Goal: Task Accomplishment & Management: Complete application form

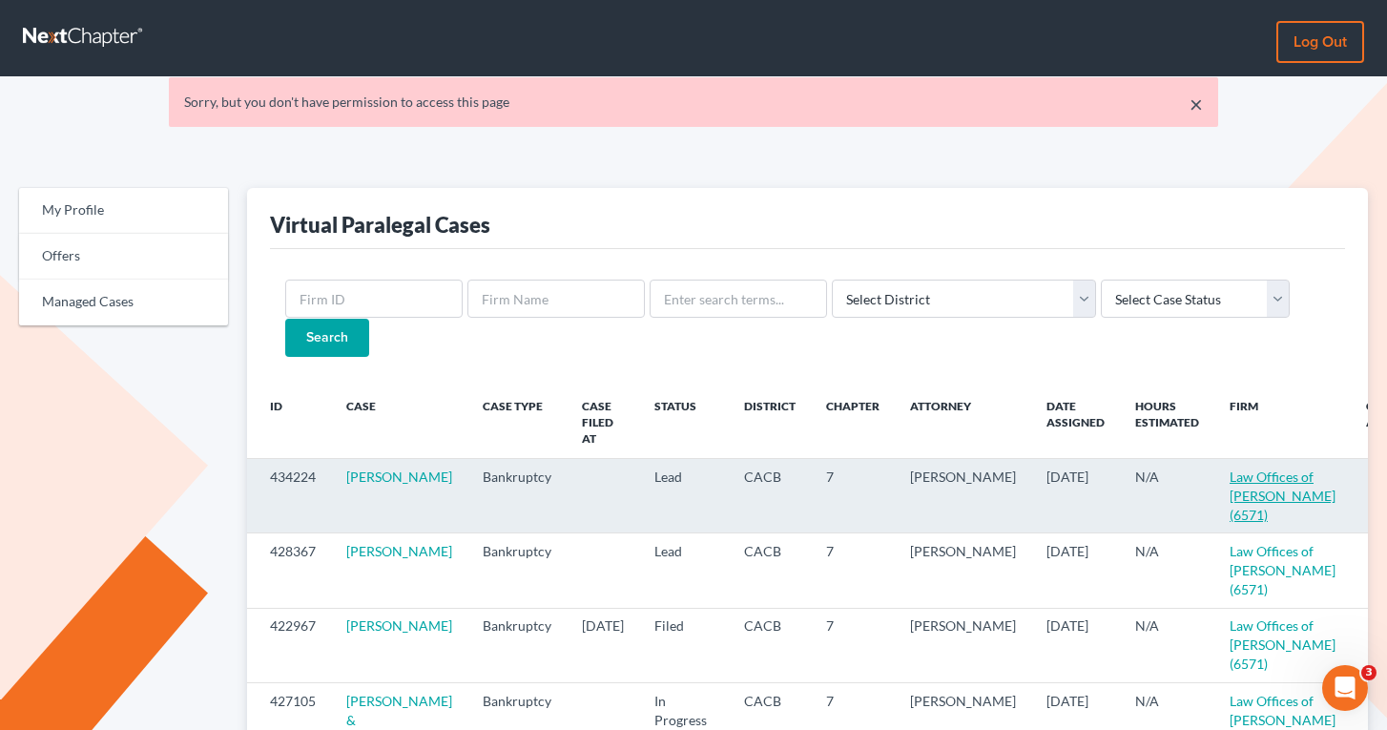
click at [1230, 468] on link "Law Offices of [PERSON_NAME] (6571)" at bounding box center [1283, 495] width 106 height 54
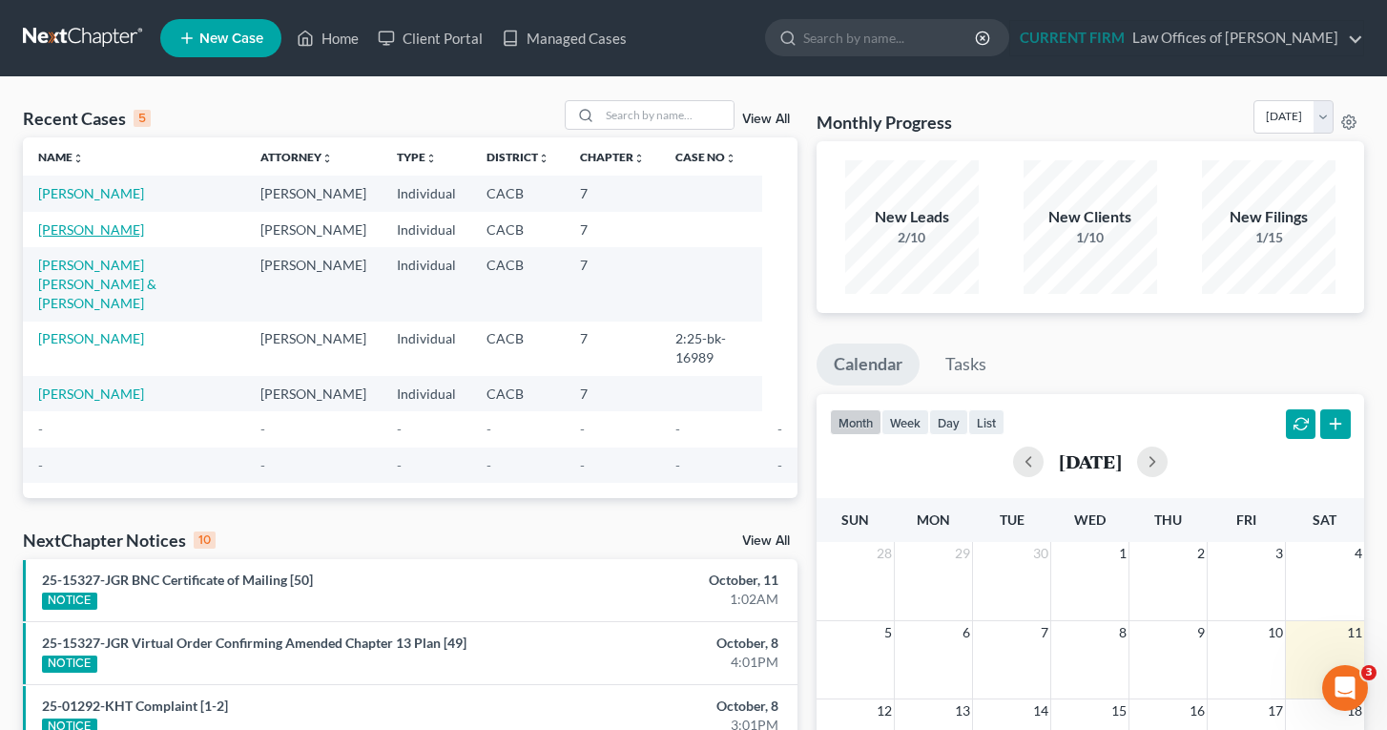
click at [92, 238] on link "[PERSON_NAME]" at bounding box center [91, 229] width 106 height 16
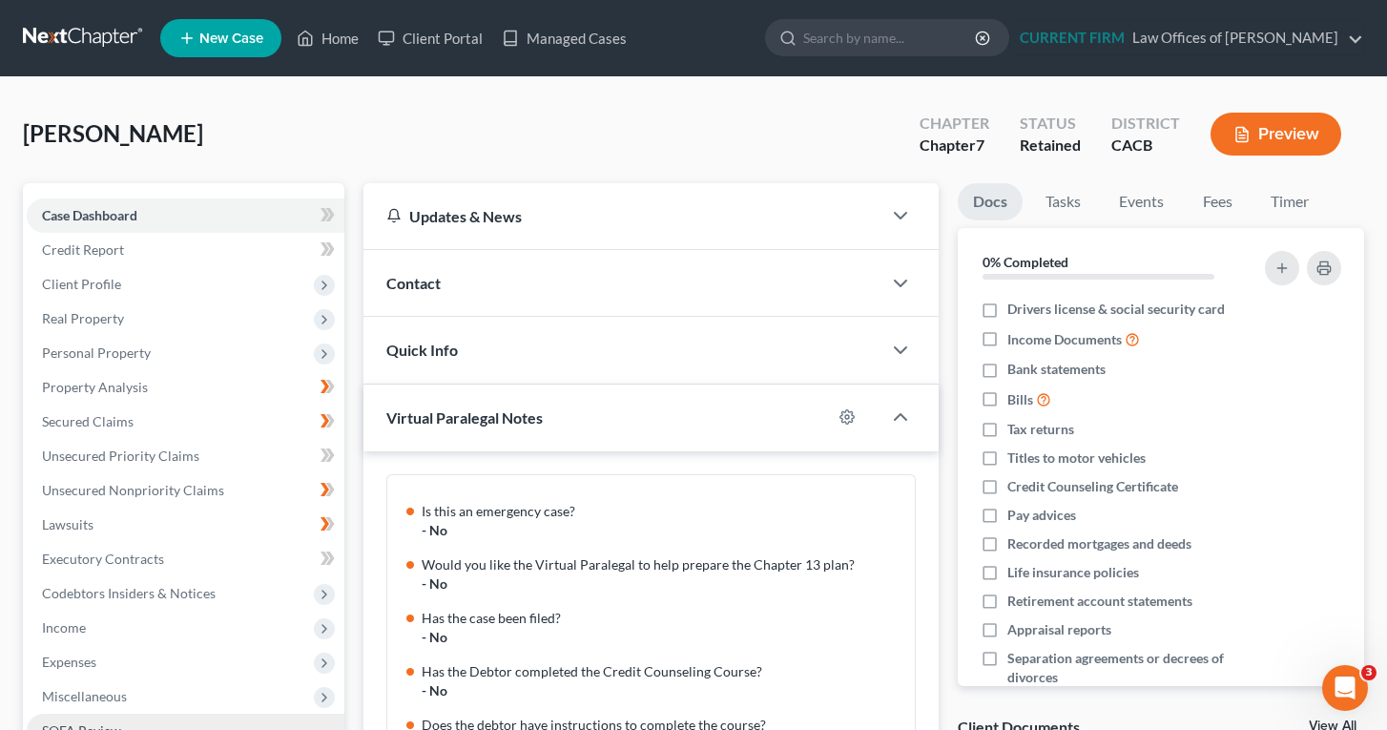
scroll to position [807, 0]
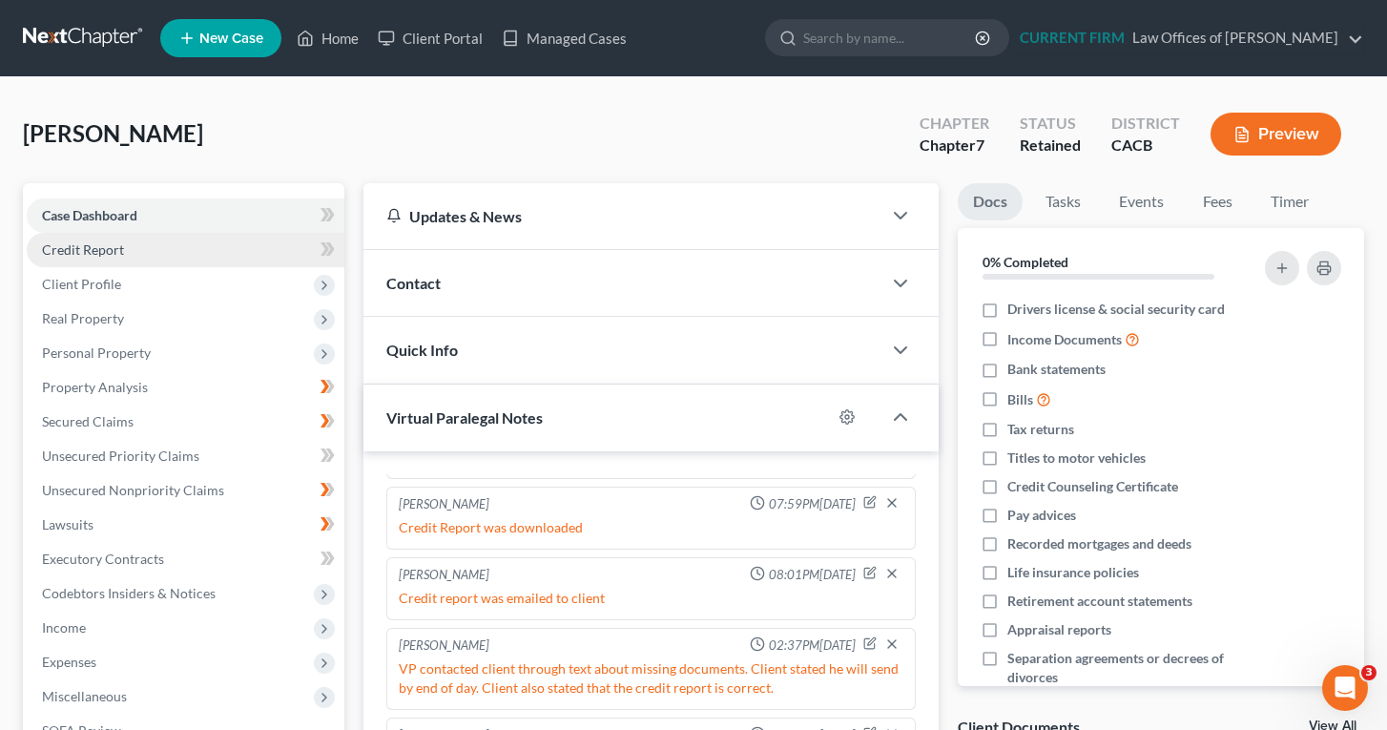
click at [105, 241] on span "Credit Report" at bounding box center [83, 249] width 82 height 16
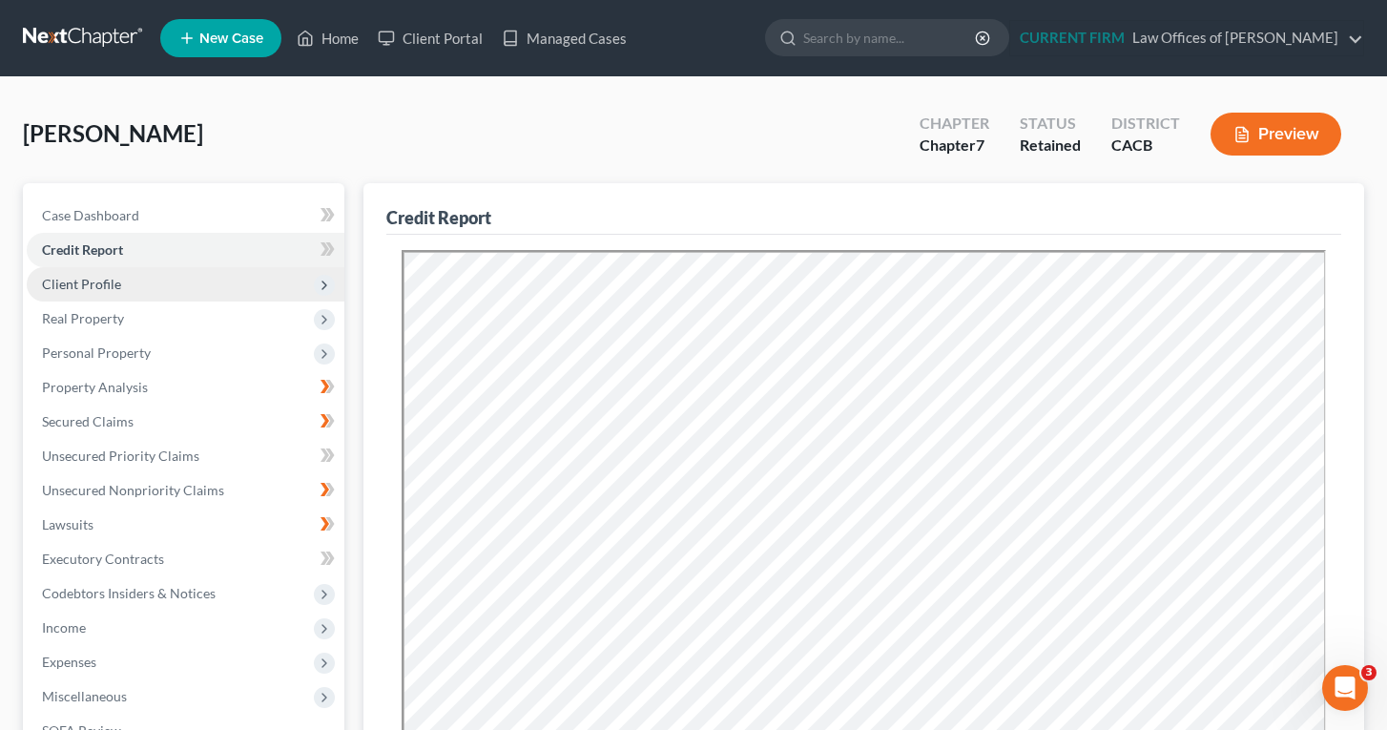
click at [99, 272] on span "Client Profile" at bounding box center [186, 284] width 318 height 34
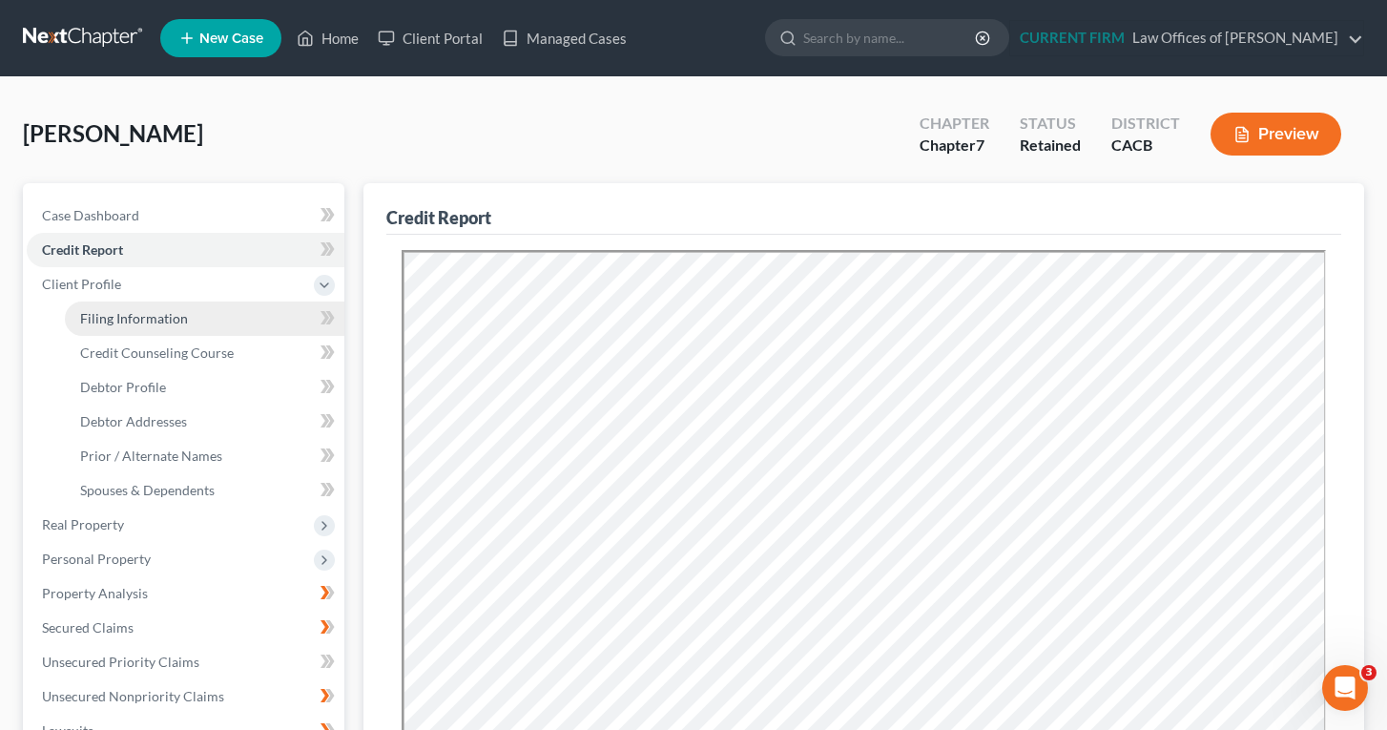
click at [145, 315] on span "Filing Information" at bounding box center [134, 318] width 108 height 16
select select "1"
select select "0"
select select "4"
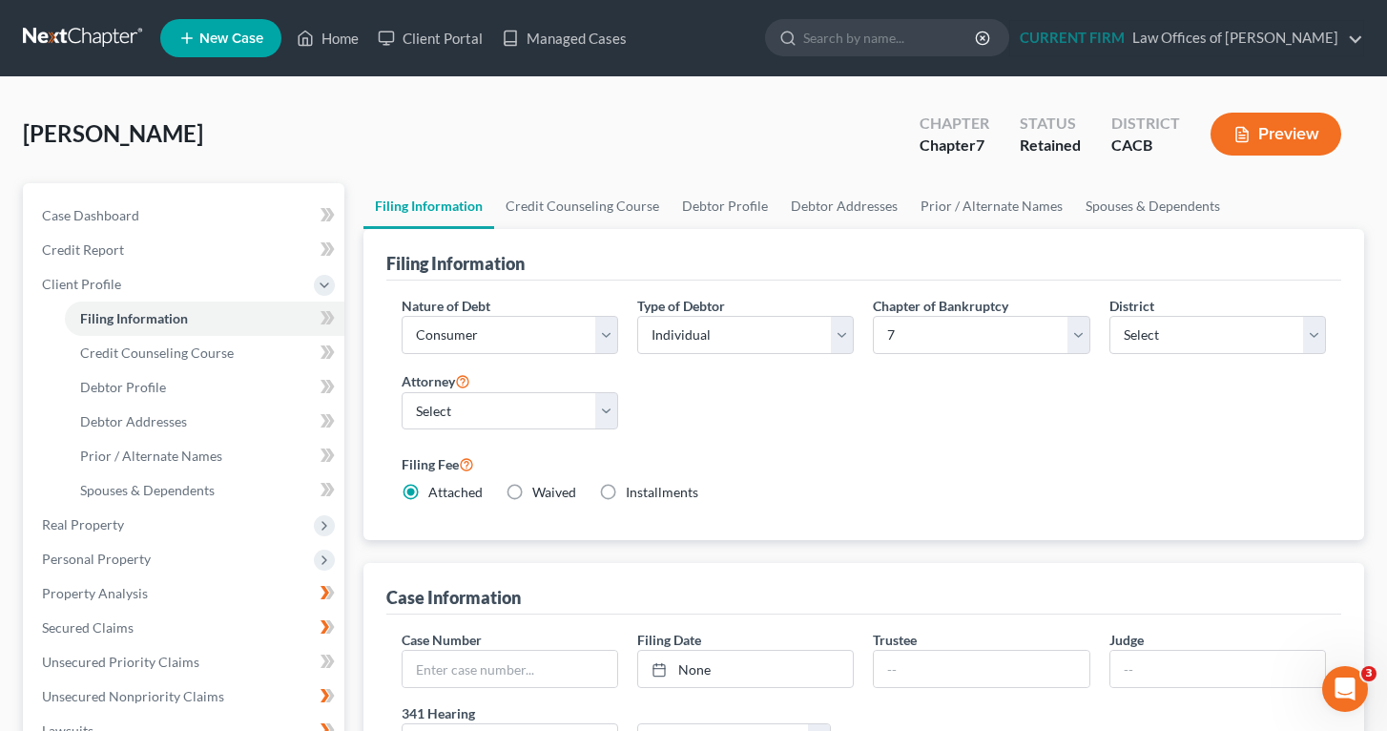
click at [1377, 474] on div "[PERSON_NAME] Upgraded Chapter Chapter 7 Status Retained District CACB Preview …" at bounding box center [693, 680] width 1387 height 1206
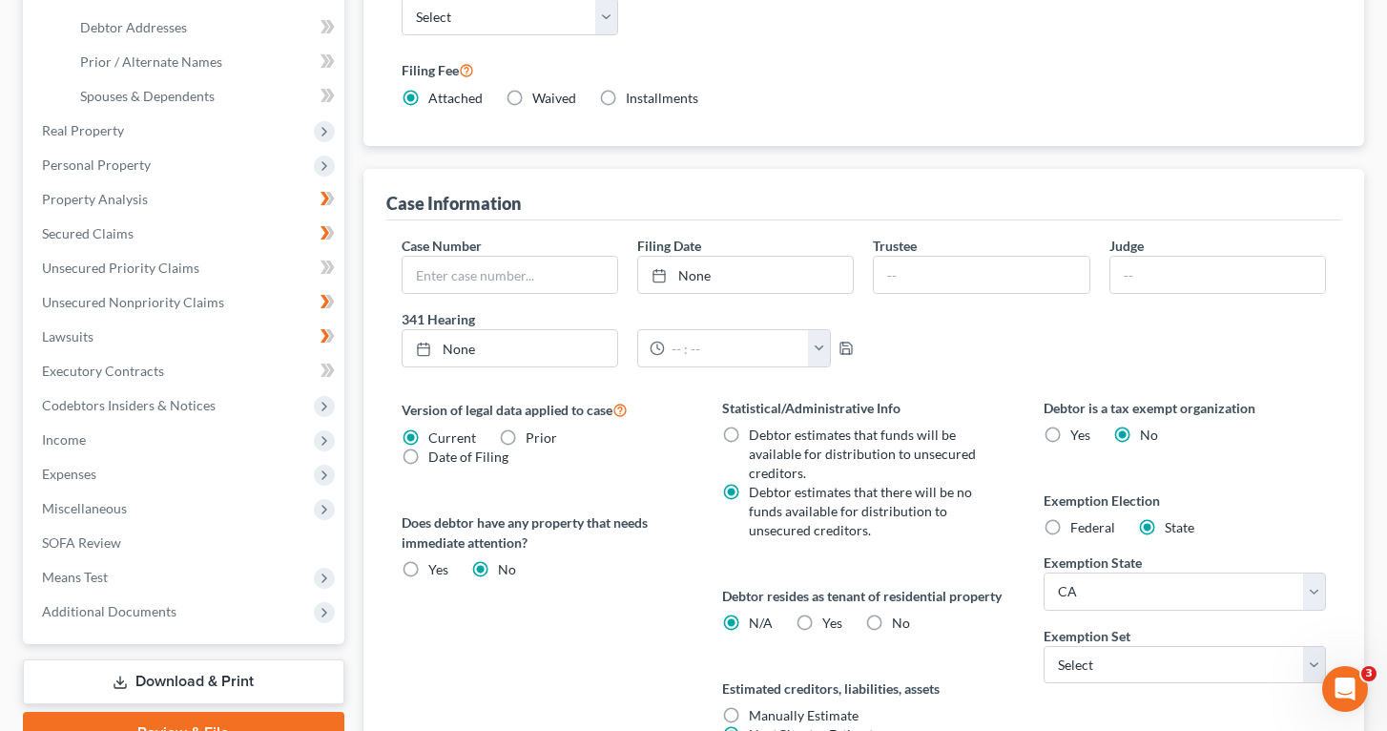
scroll to position [399, 0]
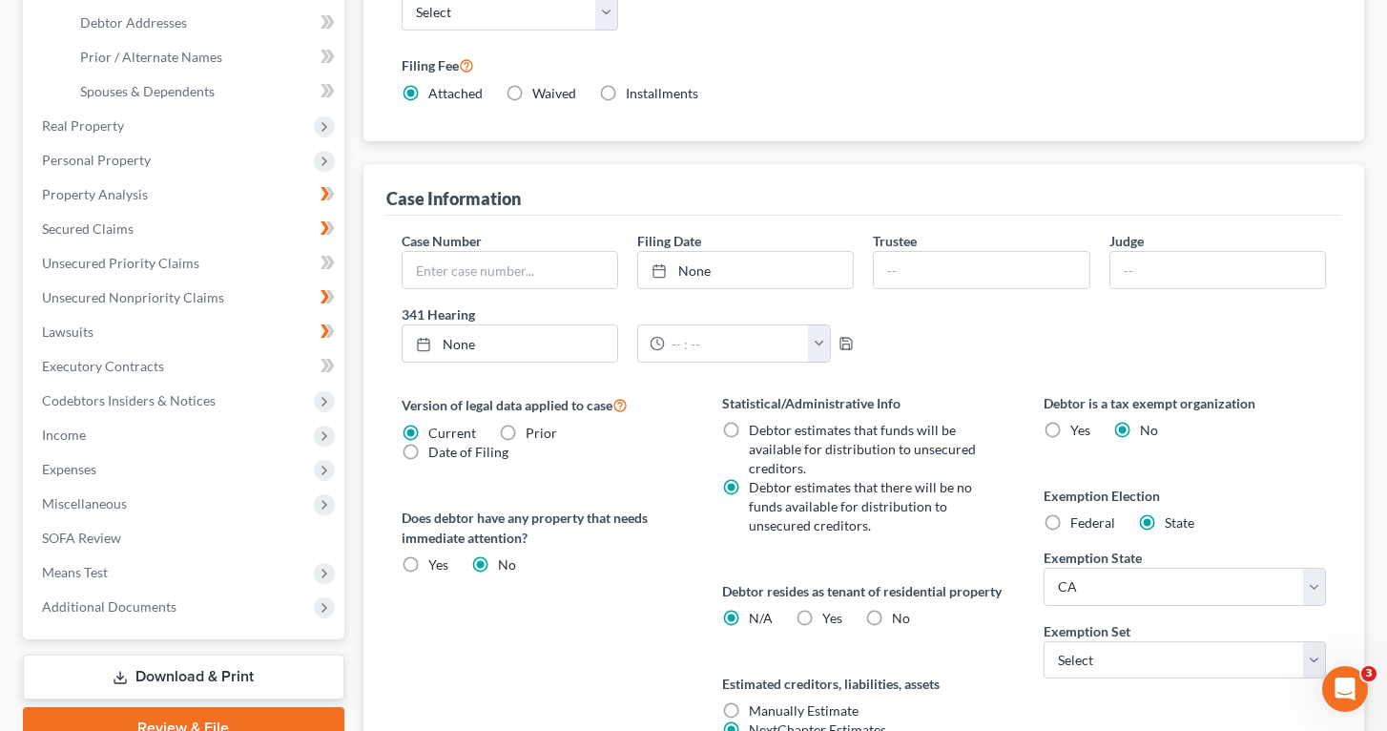
click at [1310, 455] on div "Debtor is a tax exempt organization Yes No Exemption Election Federal State Exe…" at bounding box center [1186, 589] width 322 height 392
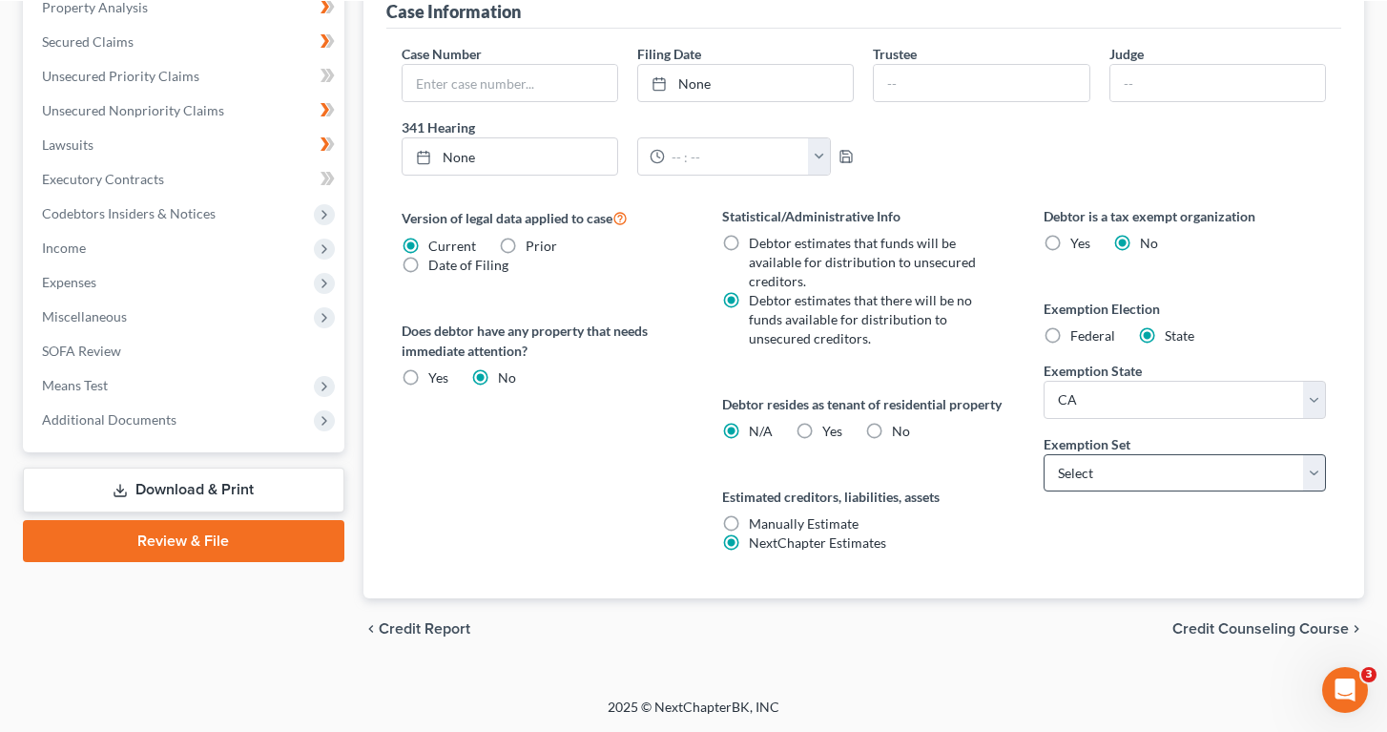
scroll to position [586, 0]
select select "0"
click at [1017, 516] on div "Statistical/Administrative Info Debtor estimates that funds will be available f…" at bounding box center [864, 402] width 322 height 392
click at [963, 164] on div "Case Number Filing Date None close Date Time chevron_left [DATE] chevron_right …" at bounding box center [864, 117] width 945 height 147
click at [1284, 621] on span "Credit Counseling Course" at bounding box center [1261, 628] width 177 height 15
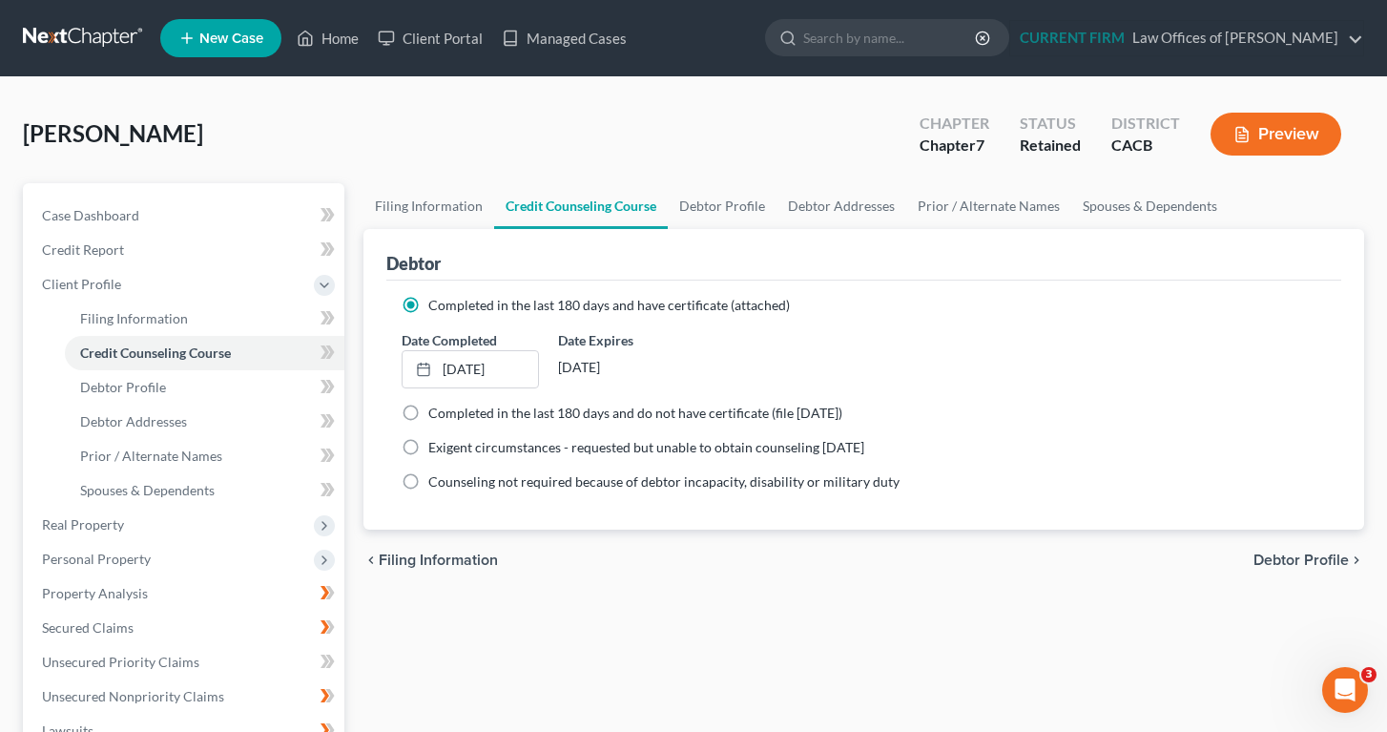
click at [1309, 560] on span "Debtor Profile" at bounding box center [1301, 559] width 95 height 15
select select "0"
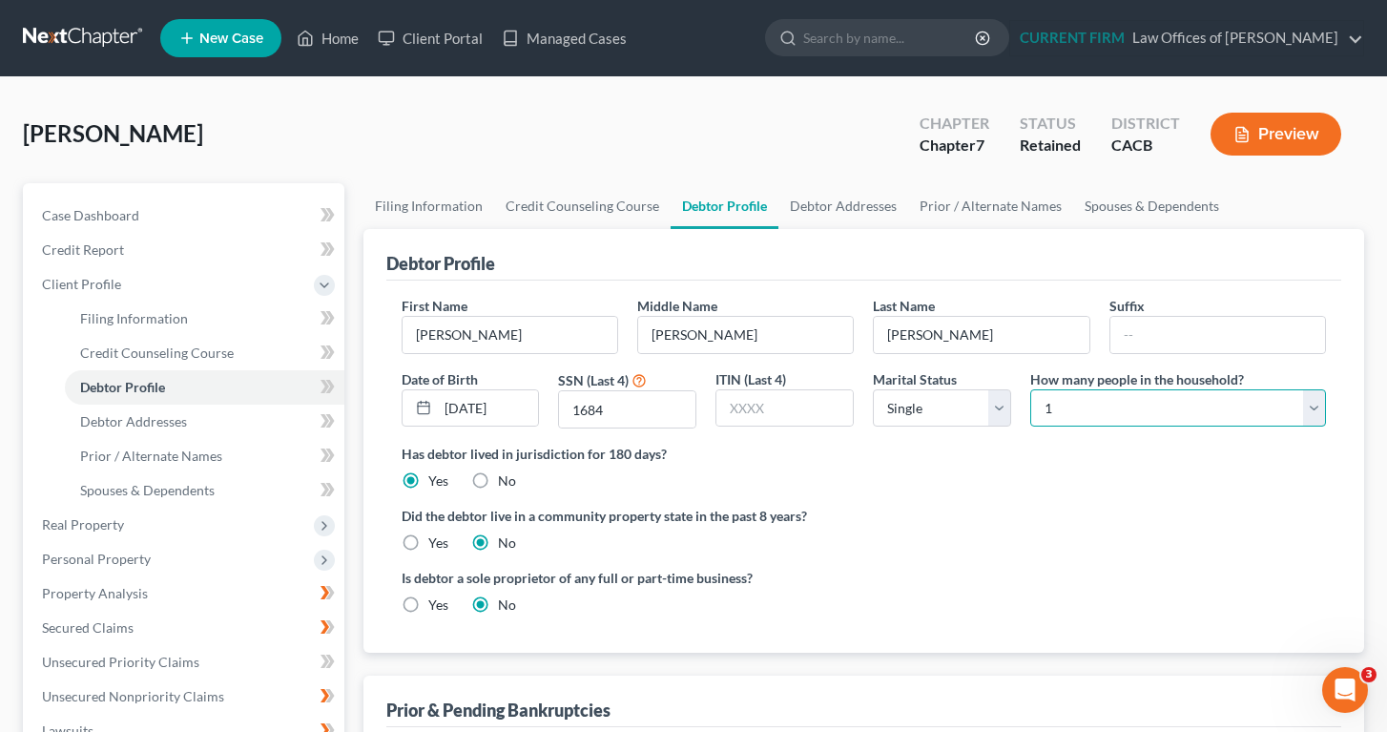
select select "1"
click at [966, 456] on label "Has debtor lived in jurisdiction for 180 days?" at bounding box center [864, 454] width 925 height 20
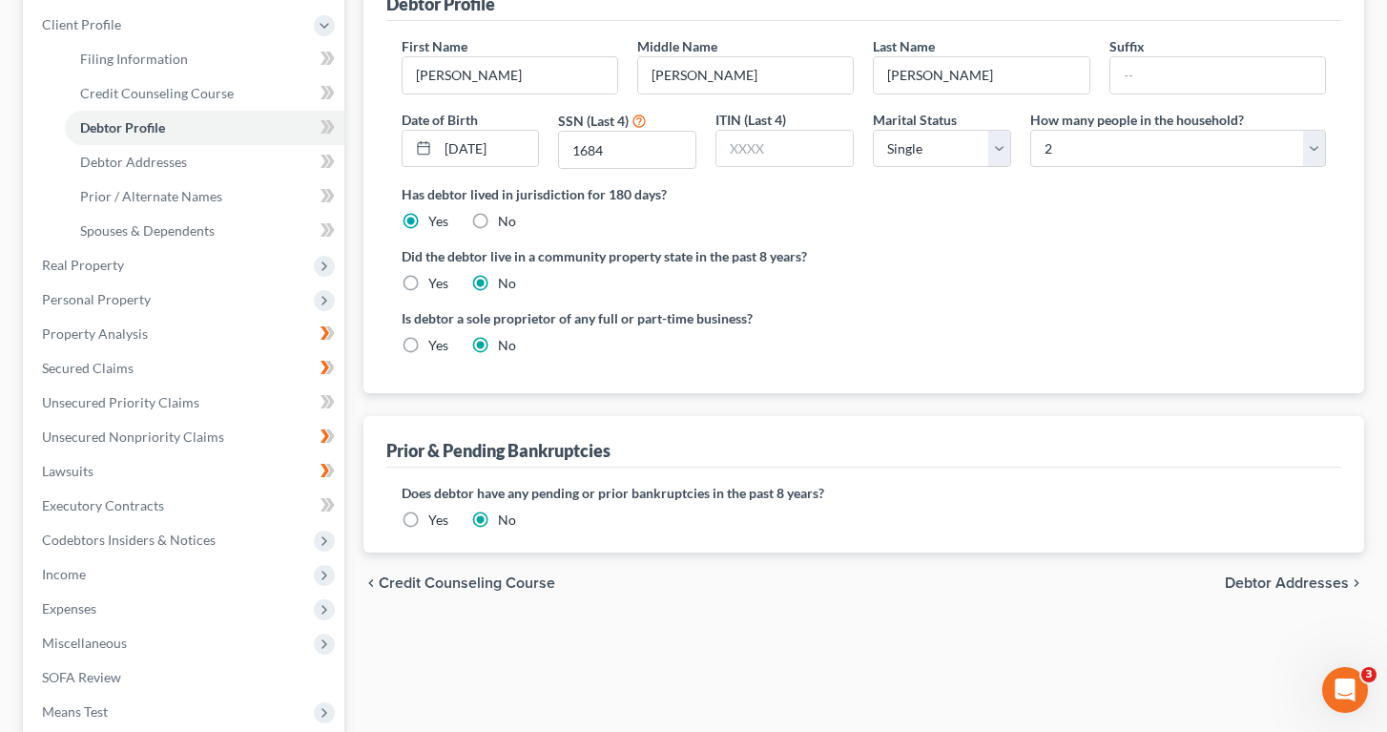
scroll to position [299, 0]
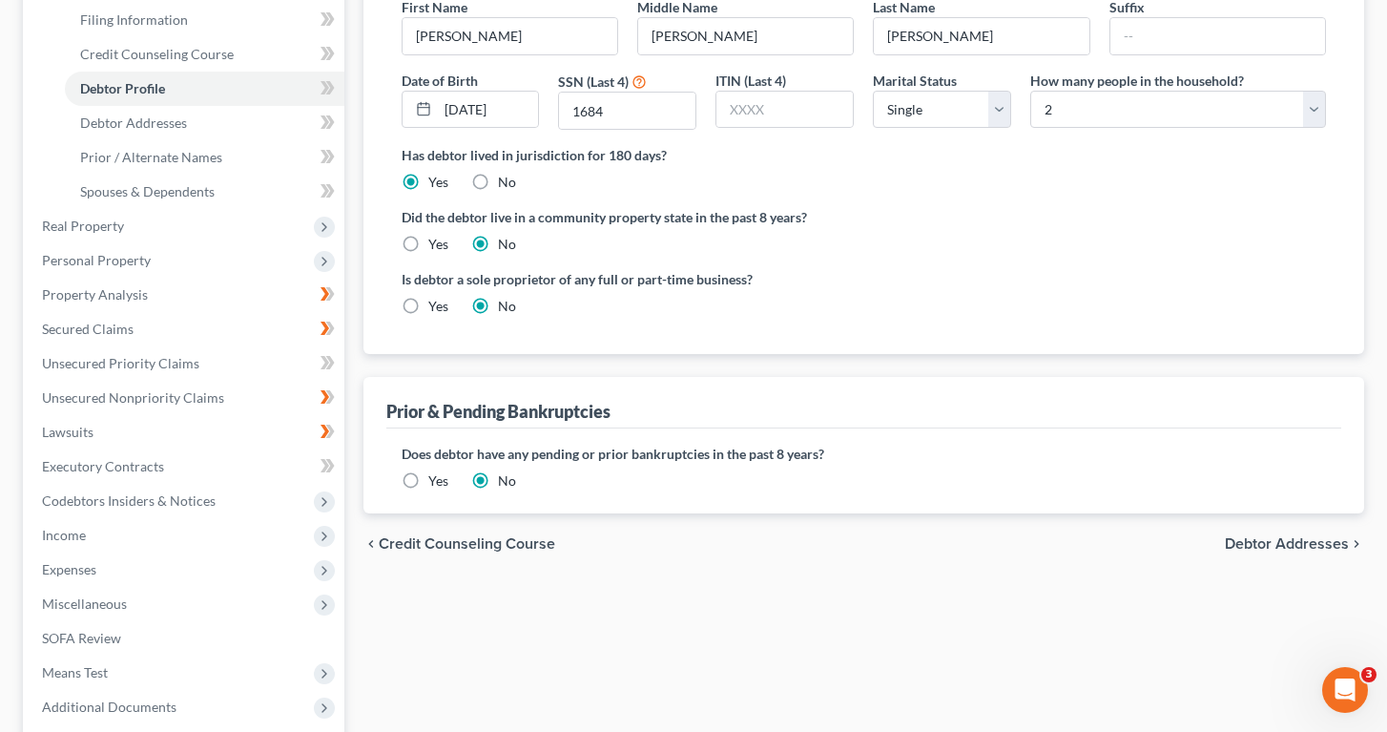
click at [1278, 542] on span "Debtor Addresses" at bounding box center [1287, 543] width 124 height 15
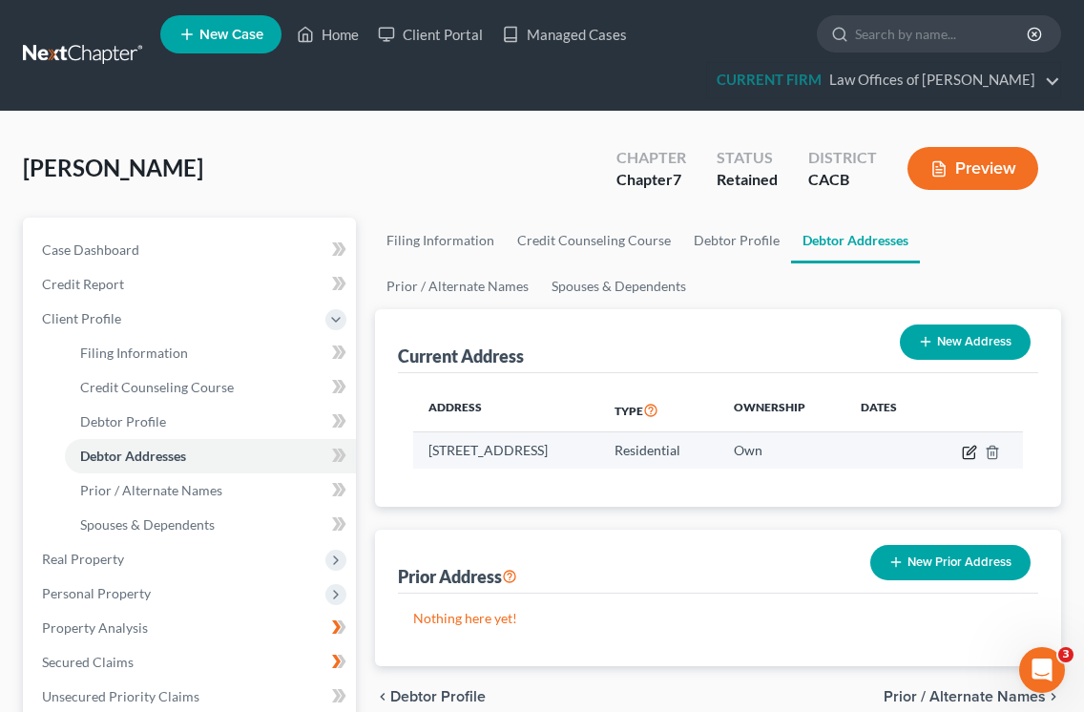
click at [977, 448] on icon "button" at bounding box center [969, 452] width 15 height 15
select select "4"
select select "0"
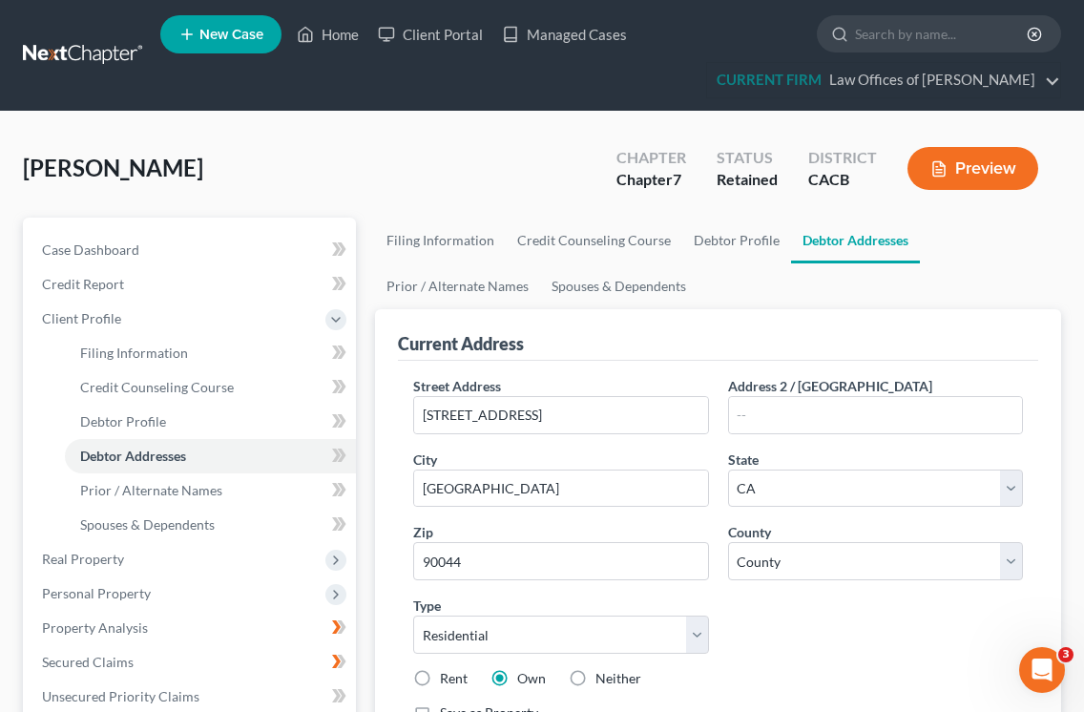
click at [887, 325] on div "Current Address" at bounding box center [718, 335] width 640 height 52
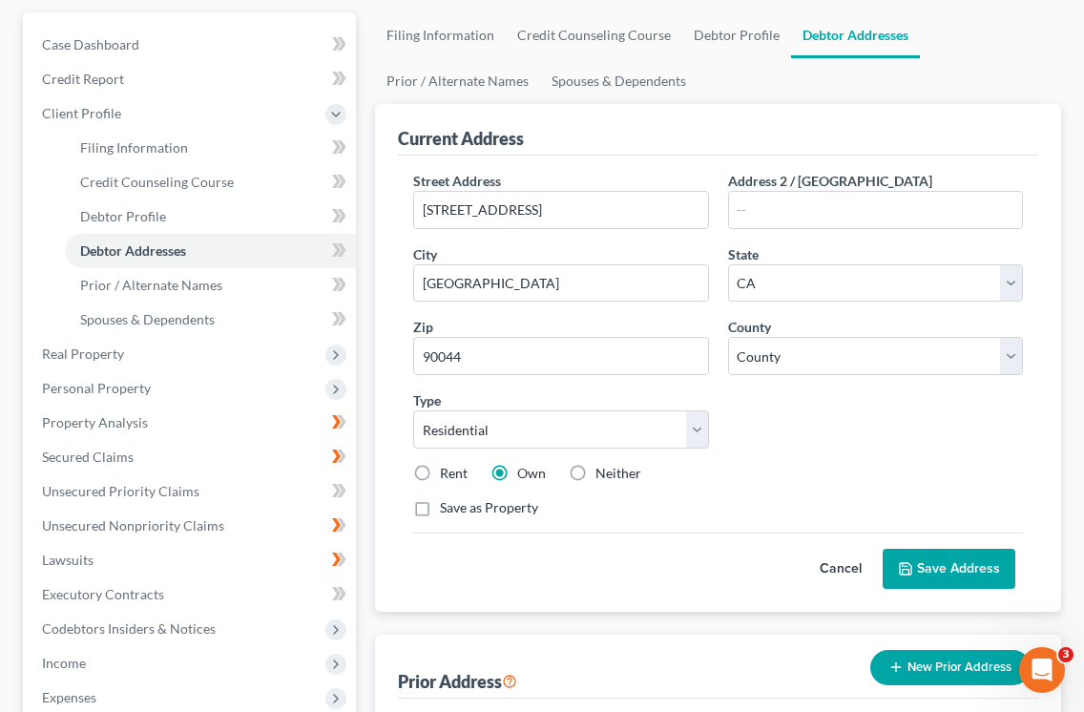
scroll to position [227, 0]
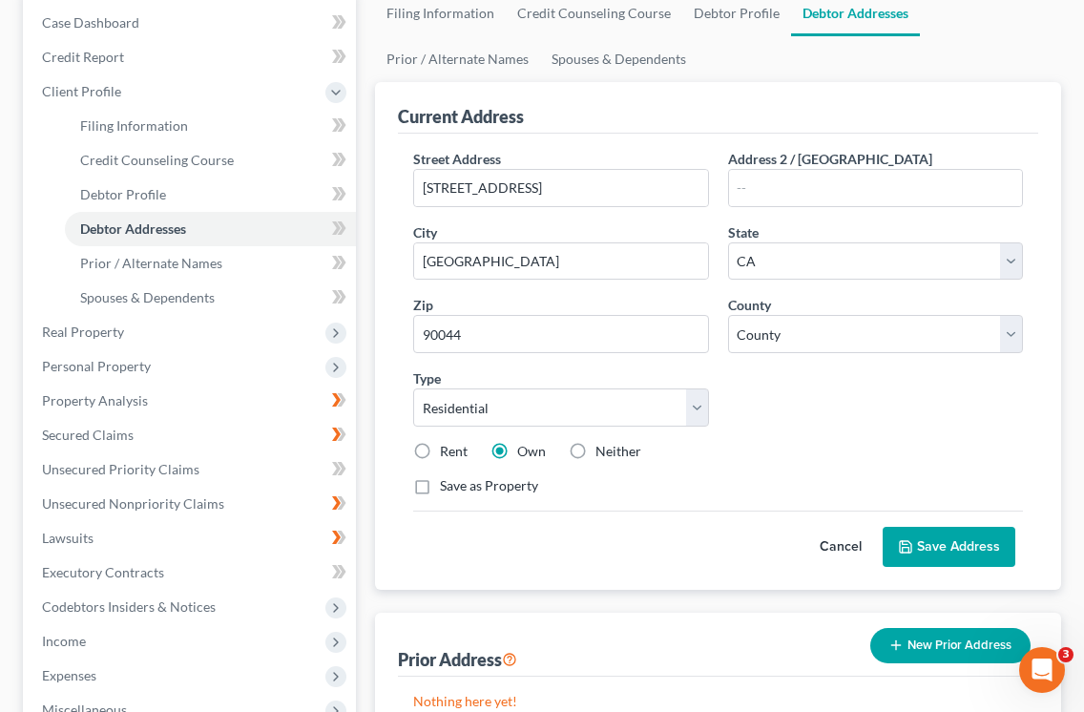
click at [440, 450] on label "Rent" at bounding box center [454, 451] width 28 height 19
click at [447, 450] on input "Rent" at bounding box center [453, 448] width 12 height 12
radio input "true"
click at [949, 546] on button "Save Address" at bounding box center [949, 547] width 133 height 40
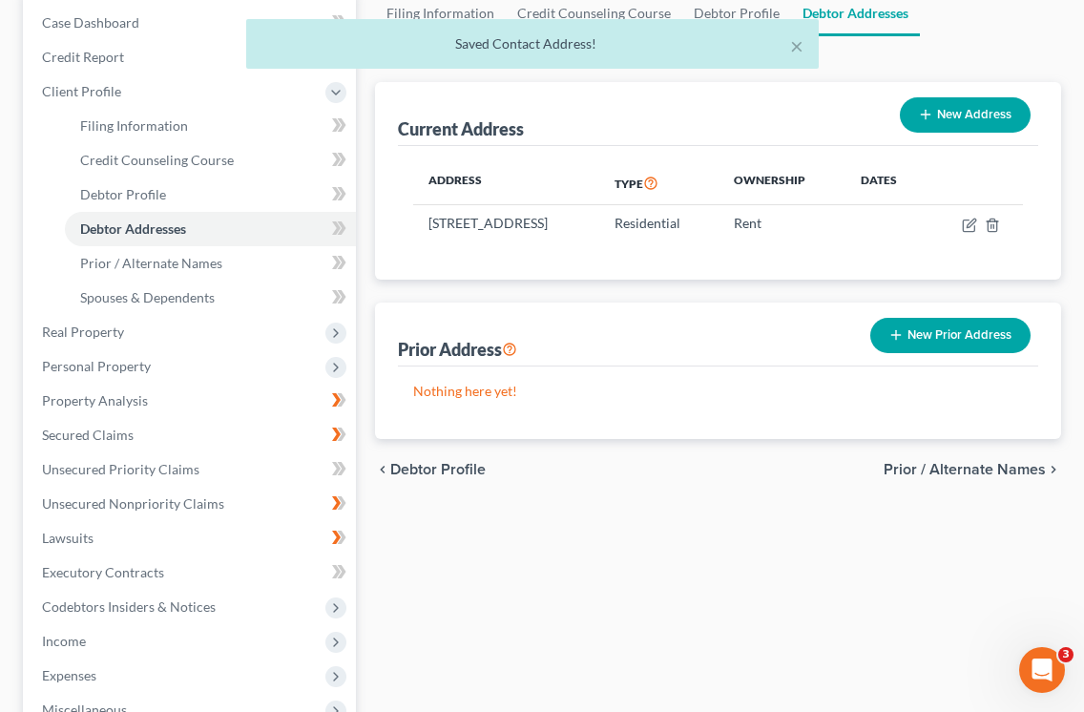
click at [836, 530] on div "Filing Information Credit Counseling Course Debtor Profile Debtor Addresses Pri…" at bounding box center [717, 472] width 705 height 965
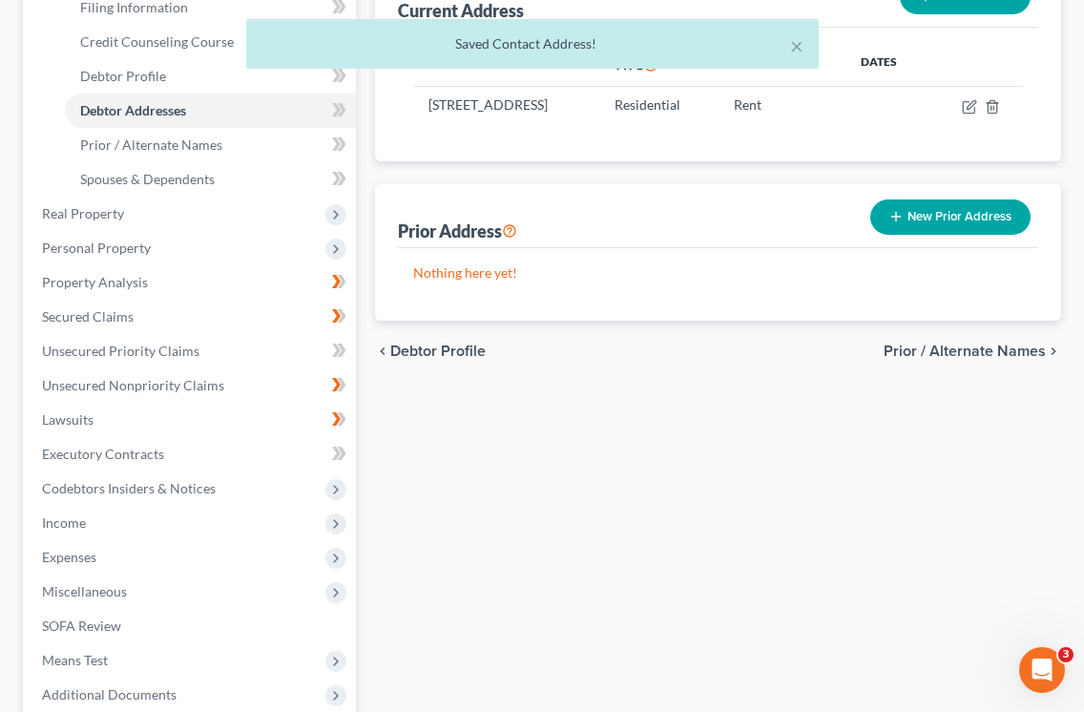
scroll to position [338, 0]
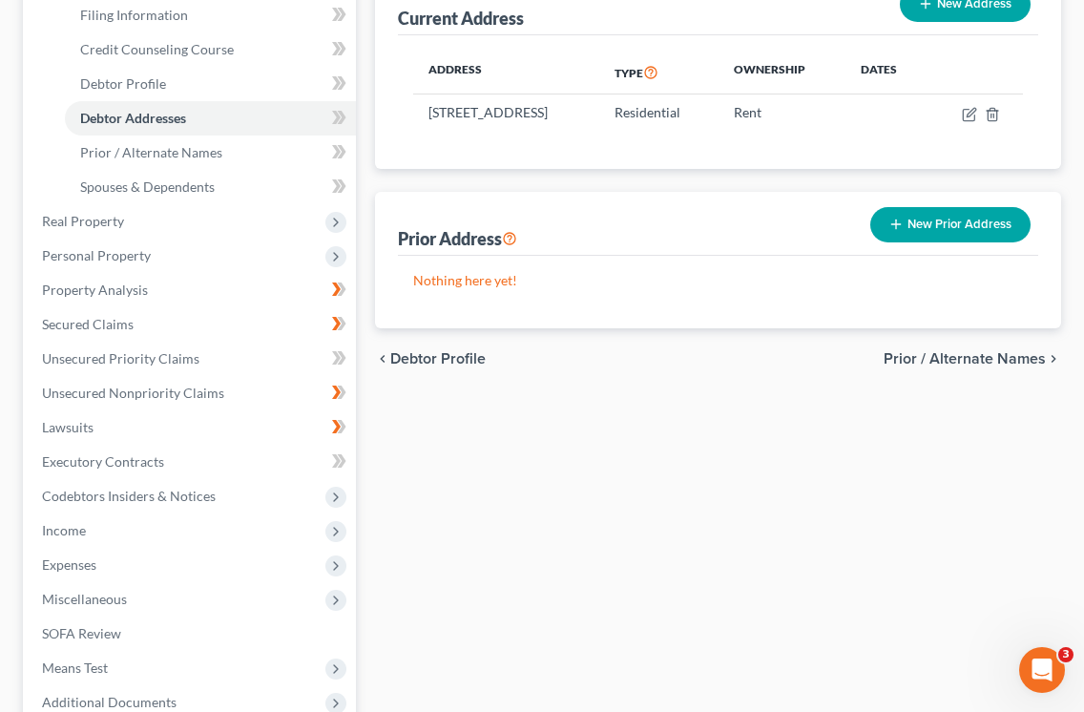
click at [988, 366] on span "Prior / Alternate Names" at bounding box center [964, 358] width 162 height 15
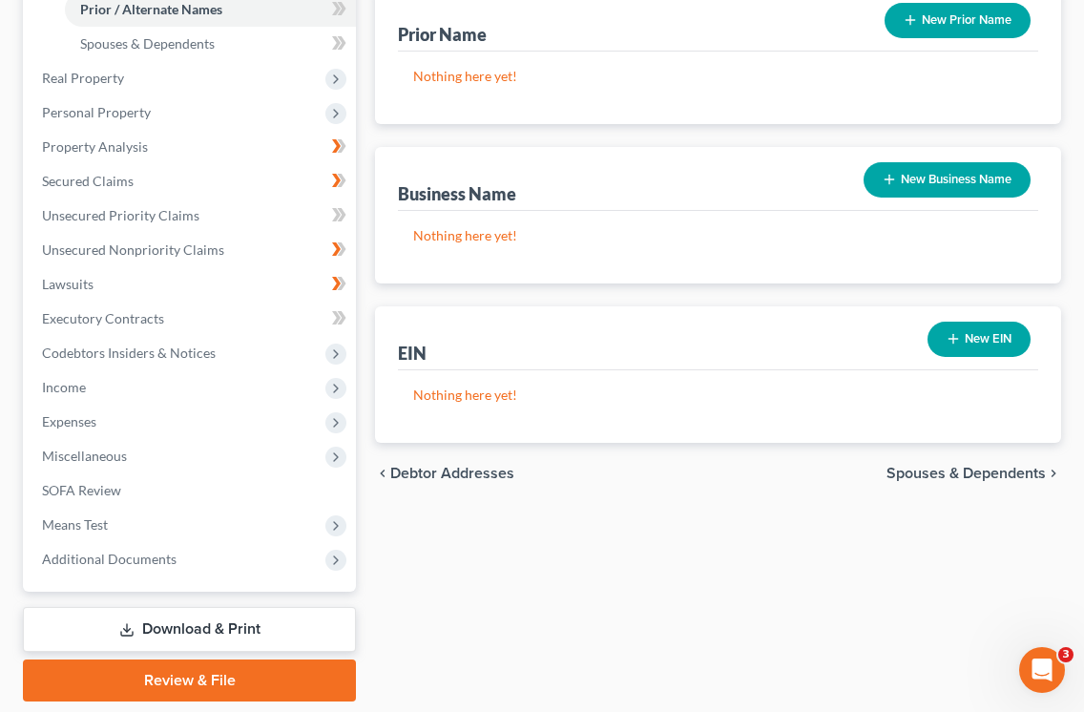
scroll to position [543, 0]
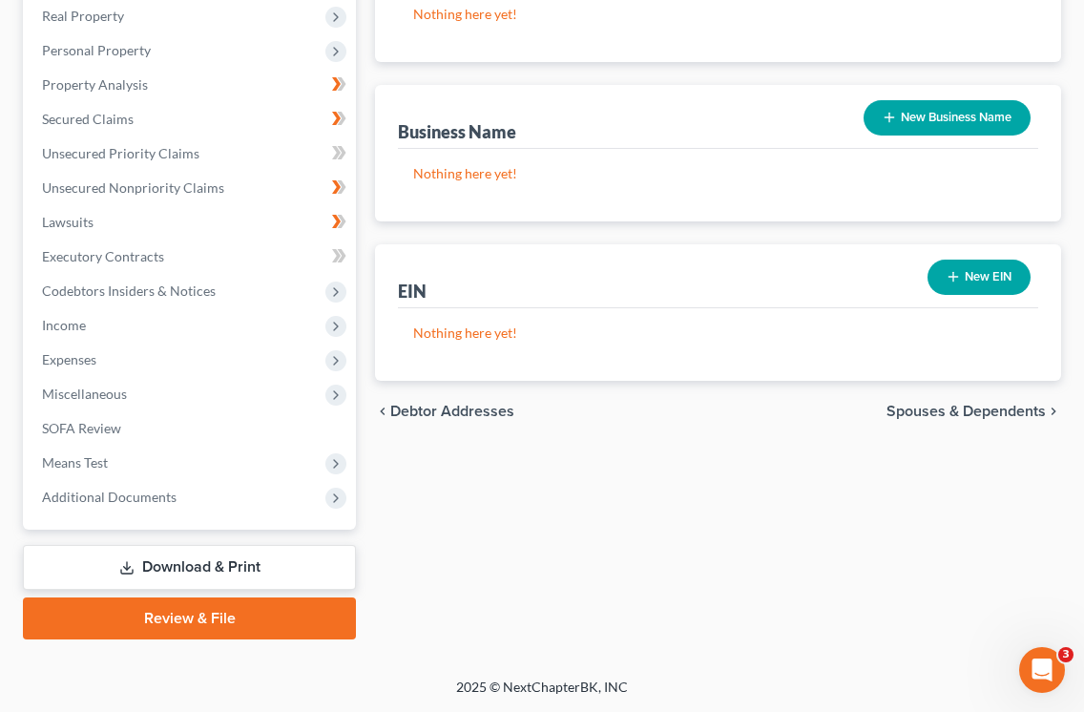
click at [977, 406] on span "Spouses & Dependents" at bounding box center [965, 411] width 159 height 15
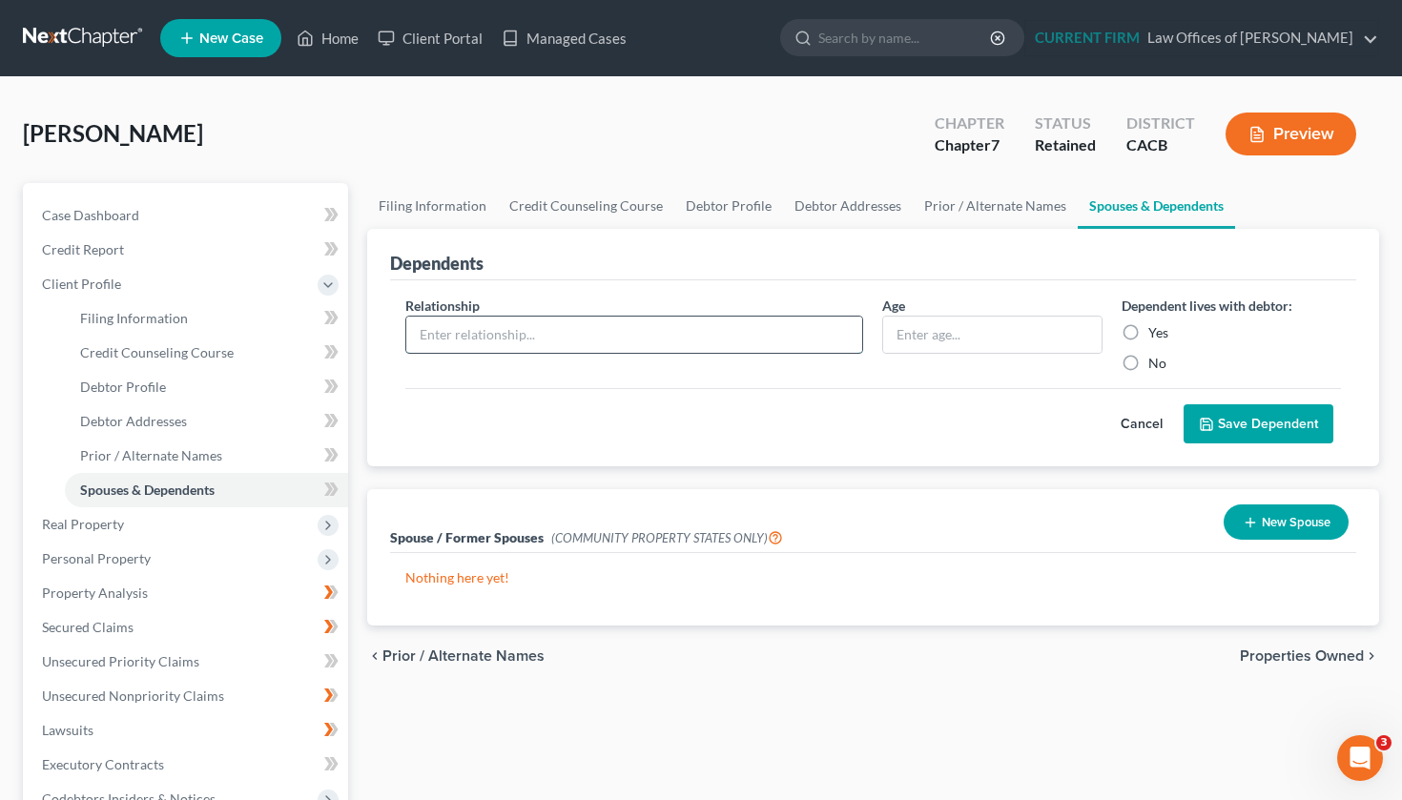
click at [462, 327] on input "text" at bounding box center [634, 335] width 457 height 36
type input "Daughter"
type input "2"
click at [1149, 332] on label "Yes" at bounding box center [1159, 332] width 20 height 19
click at [1156, 332] on input "Yes" at bounding box center [1162, 329] width 12 height 12
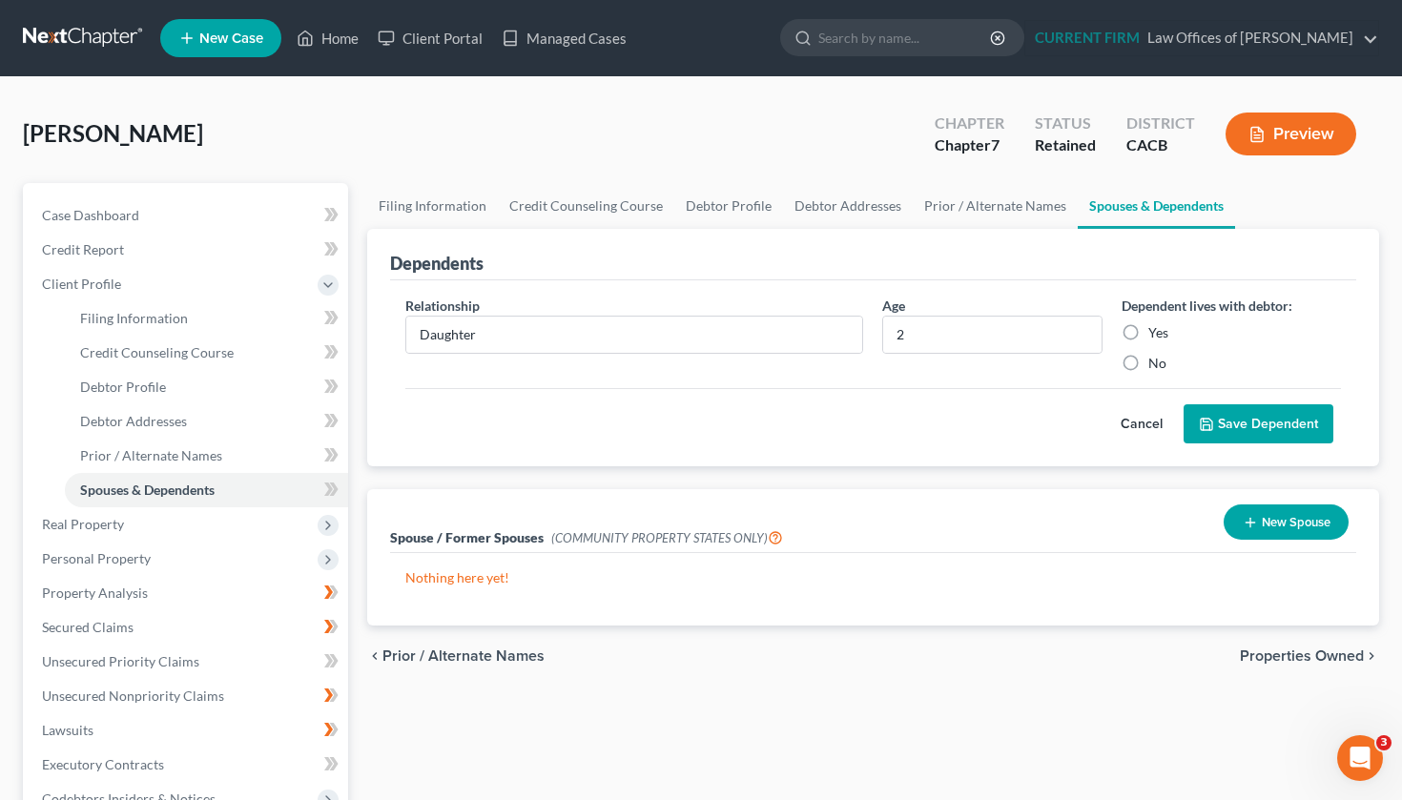
radio input "true"
click at [1258, 427] on button "Save Dependent" at bounding box center [1259, 425] width 150 height 40
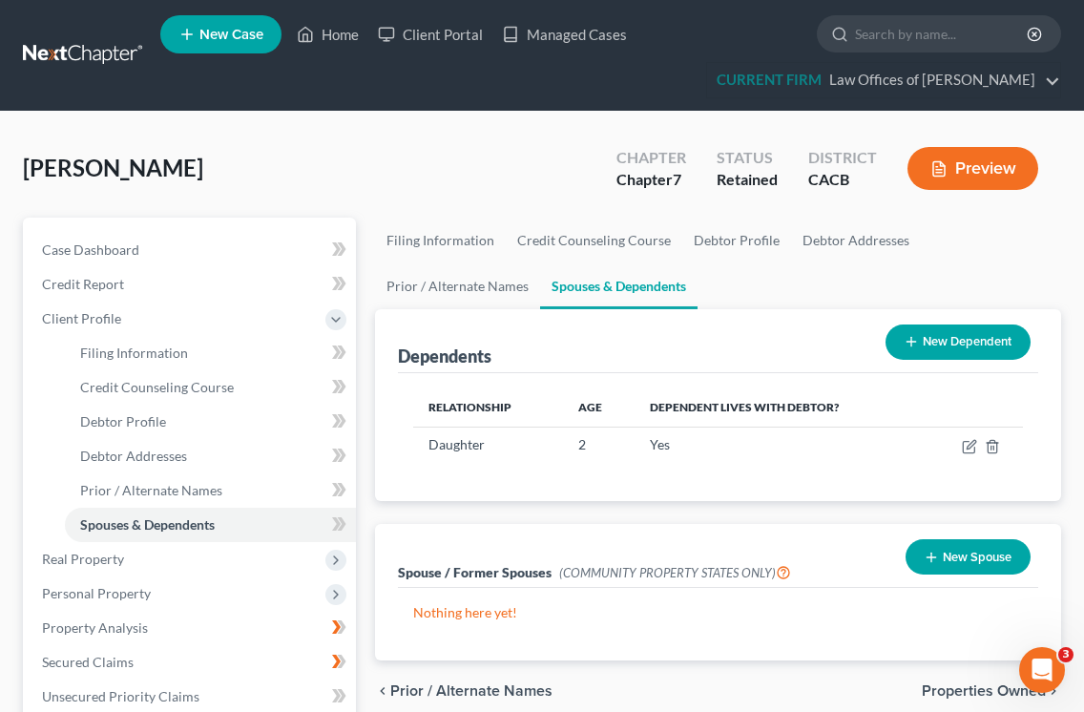
click at [1074, 287] on div "[PERSON_NAME] Upgraded Chapter Chapter 7 Status Retained District CACB Preview …" at bounding box center [542, 666] width 1084 height 1109
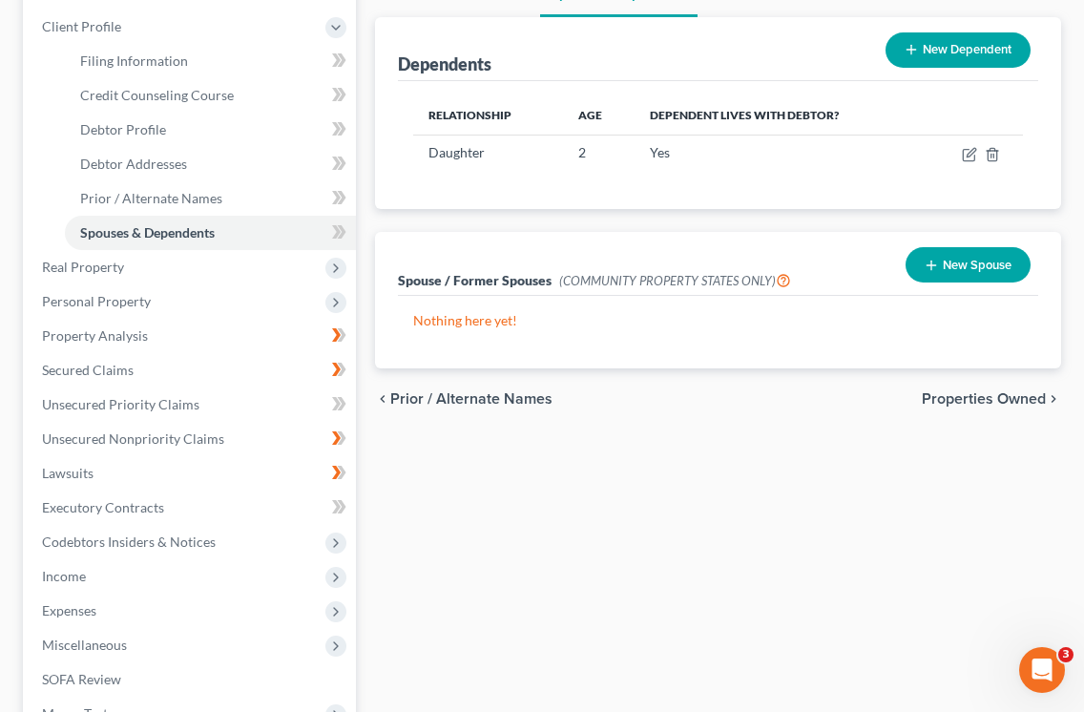
scroll to position [302, 0]
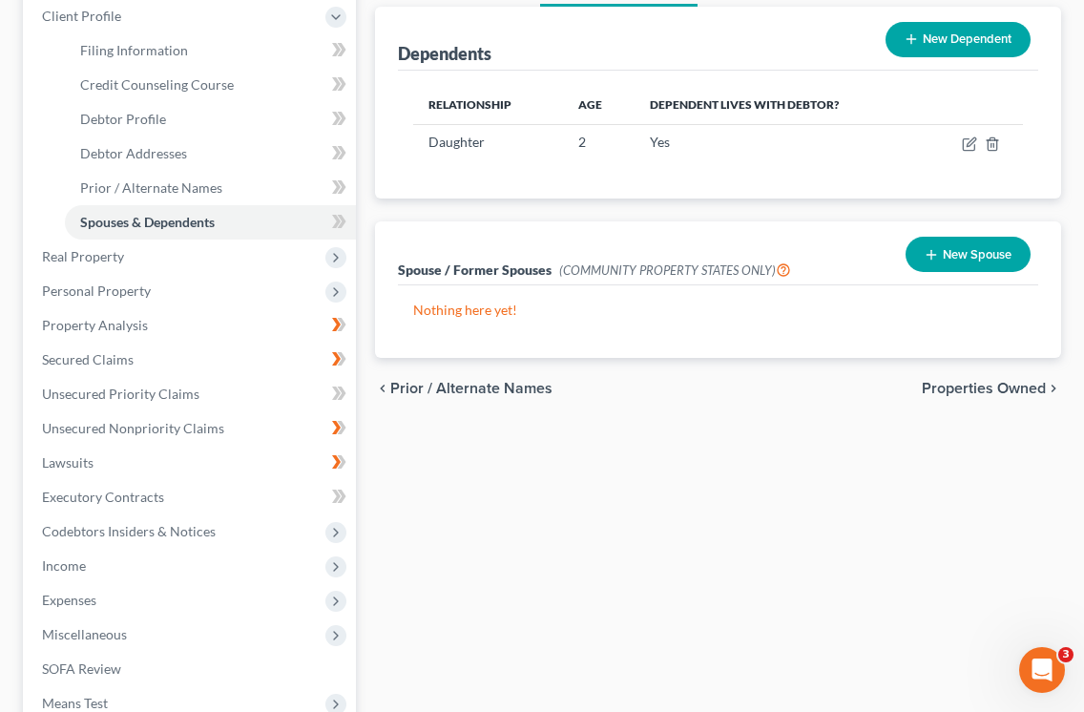
click at [1004, 386] on span "Properties Owned" at bounding box center [984, 388] width 124 height 15
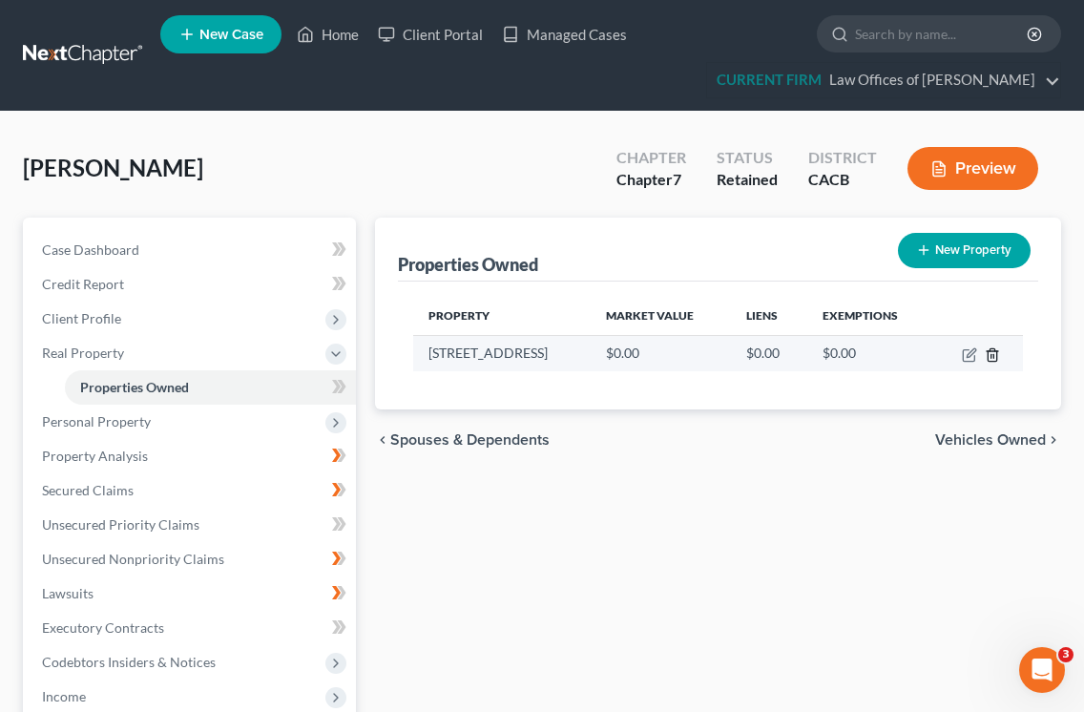
click at [994, 351] on polyline "button" at bounding box center [992, 351] width 11 height 0
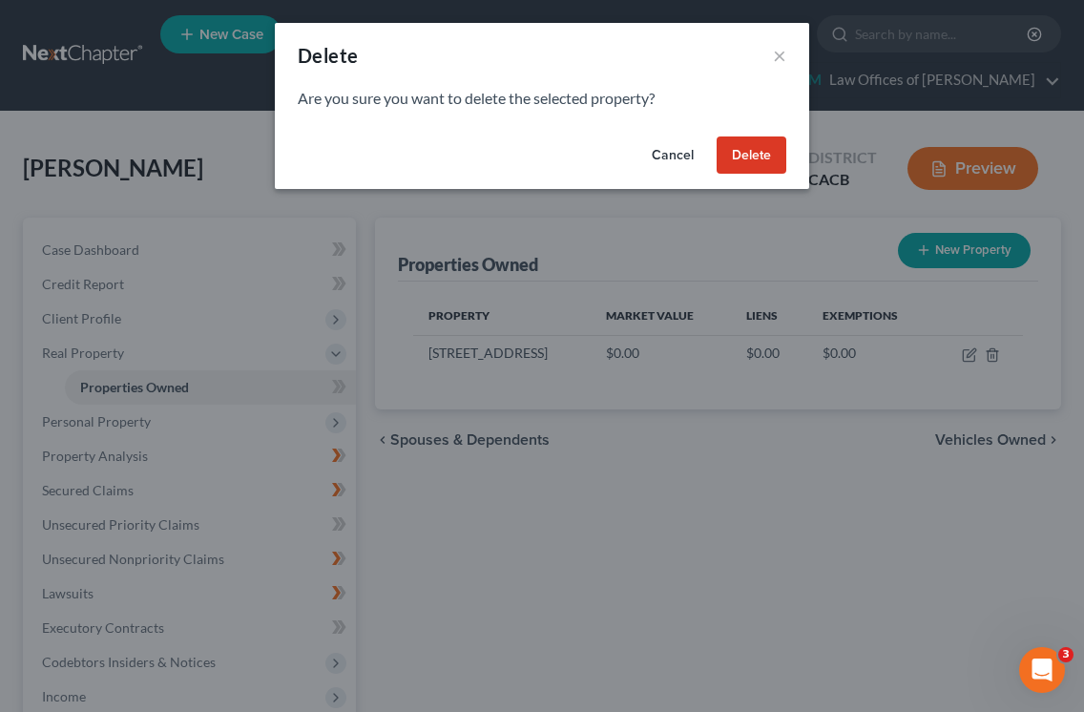
click at [761, 146] on button "Delete" at bounding box center [752, 155] width 70 height 38
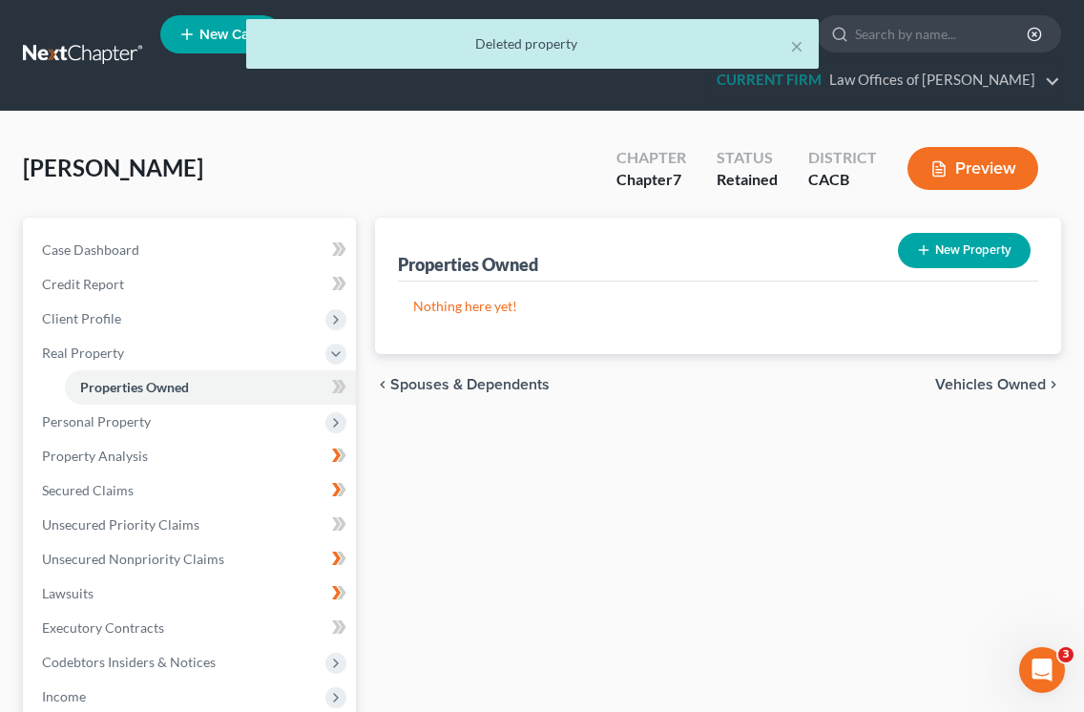
click at [992, 387] on span "Vehicles Owned" at bounding box center [990, 384] width 111 height 15
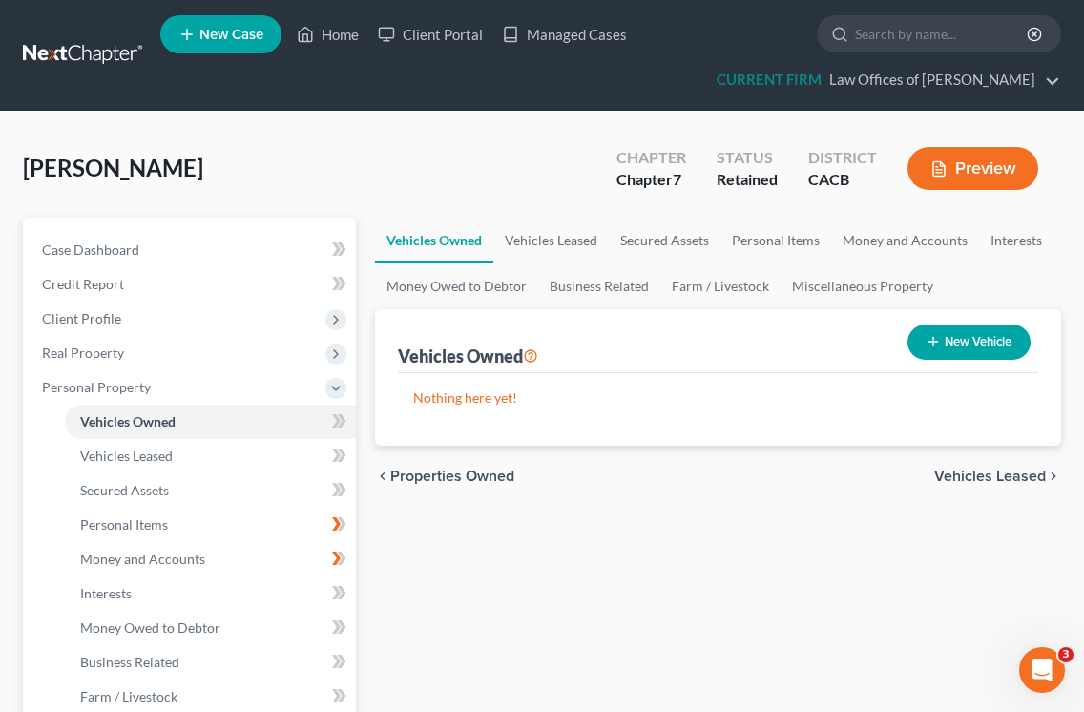
click at [968, 476] on span "Vehicles Leased" at bounding box center [990, 475] width 112 height 15
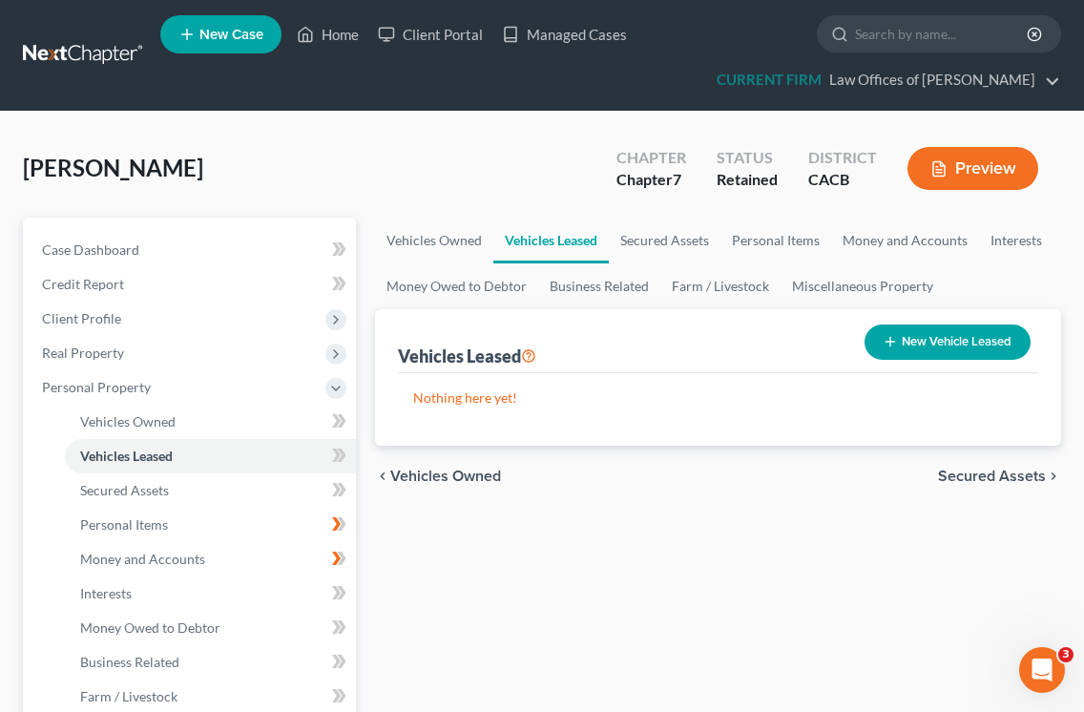
click at [968, 476] on span "Secured Assets" at bounding box center [992, 475] width 108 height 15
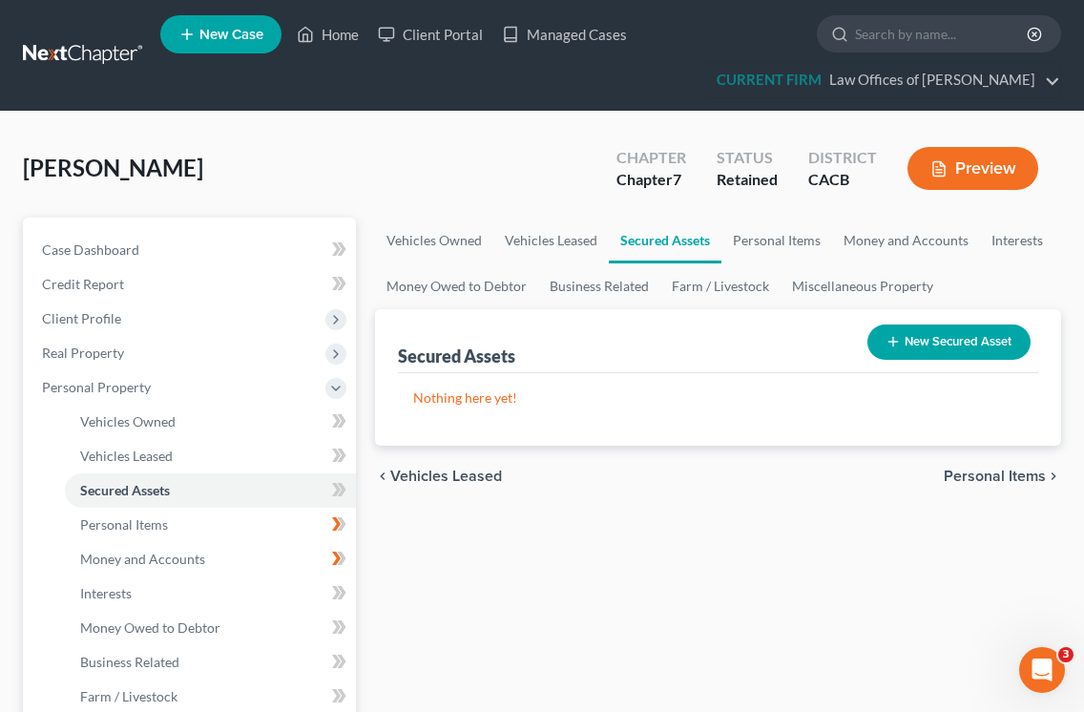
click at [971, 347] on button "New Secured Asset" at bounding box center [948, 341] width 163 height 35
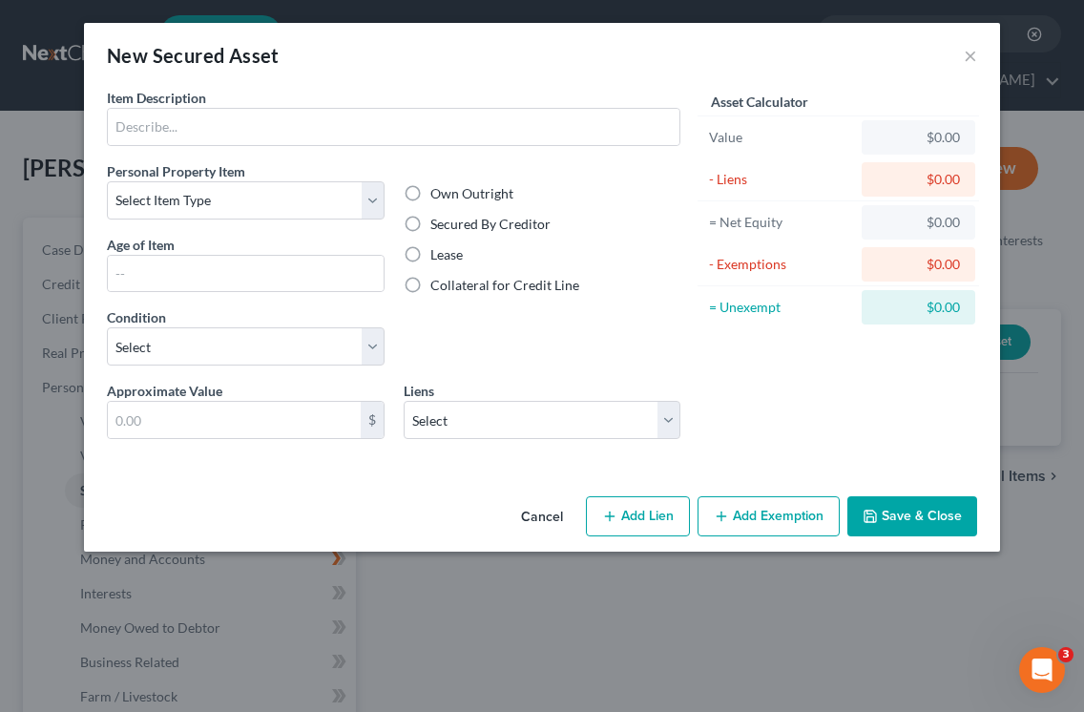
click at [541, 516] on button "Cancel" at bounding box center [542, 517] width 73 height 38
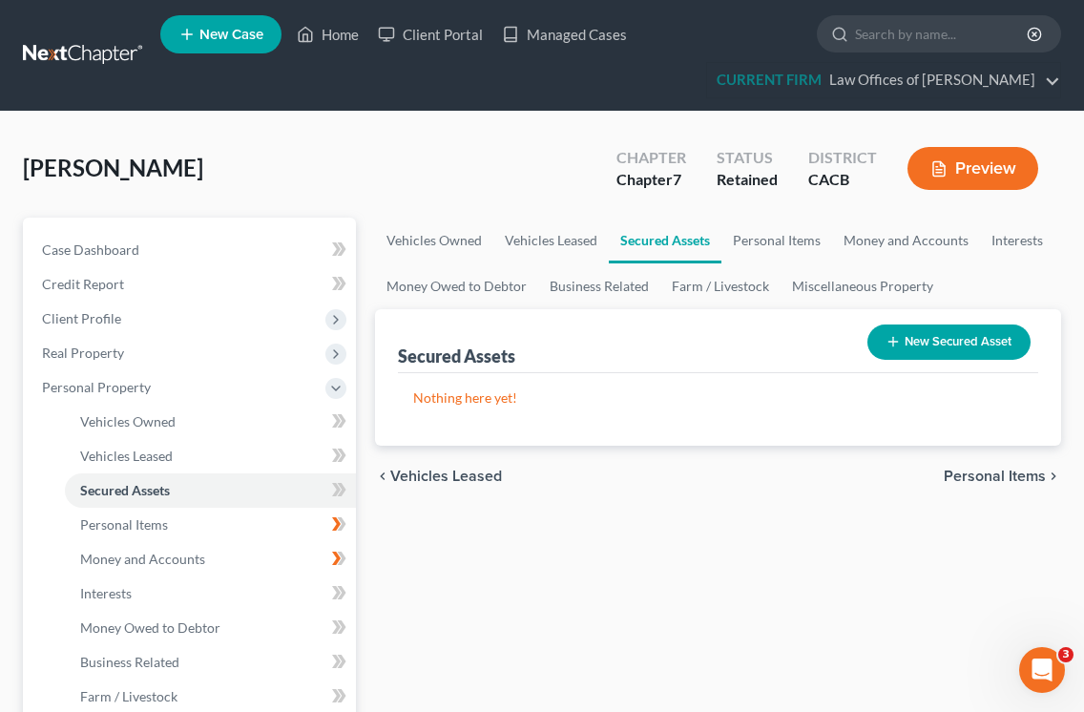
click at [983, 480] on span "Personal Items" at bounding box center [995, 475] width 102 height 15
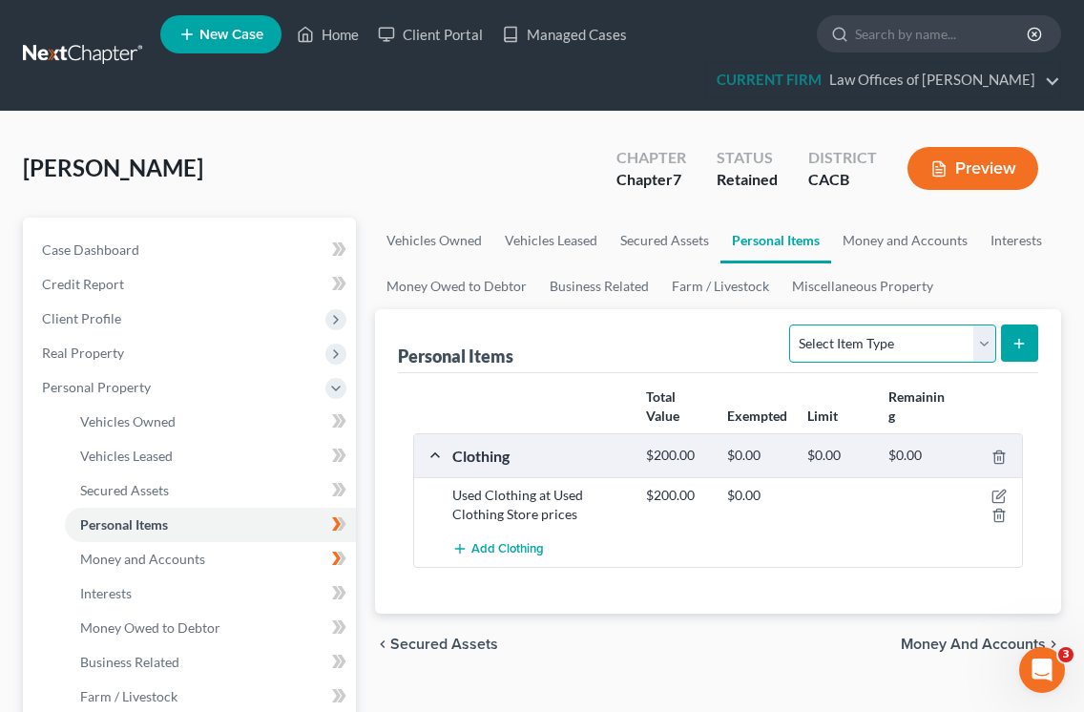
select select "electronics"
click at [1010, 346] on button "submit" at bounding box center [1019, 342] width 37 height 37
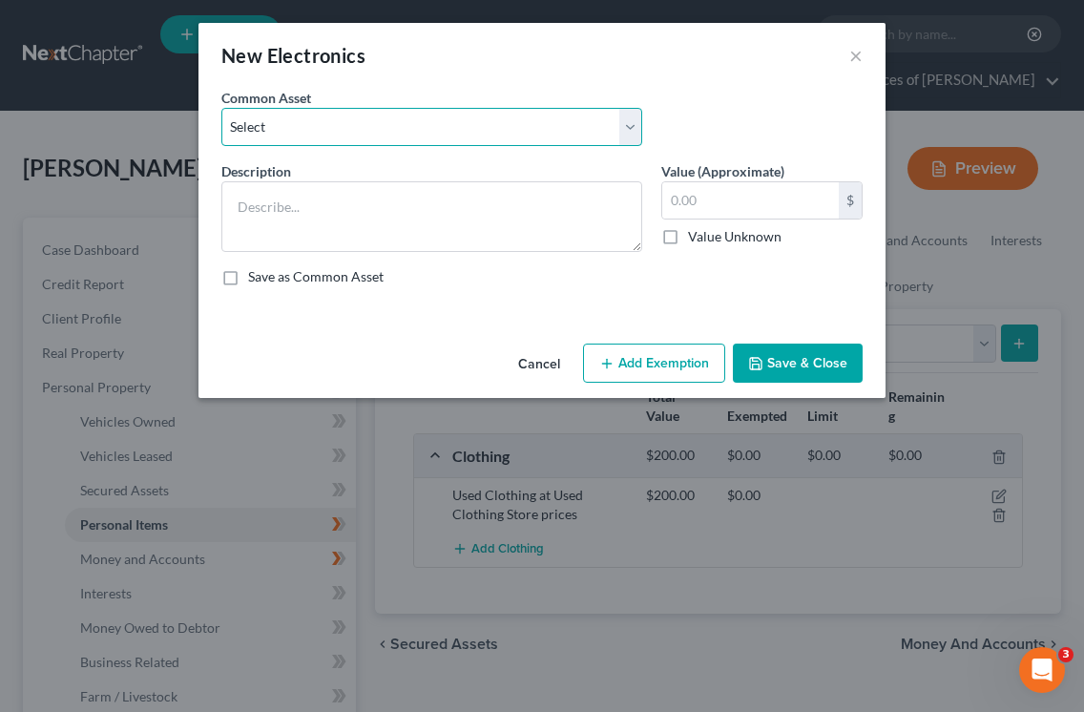
select select "0"
type textarea "Used Cell Phone, Used Laptop, Used Tablet, Used Television"
type input "400.00"
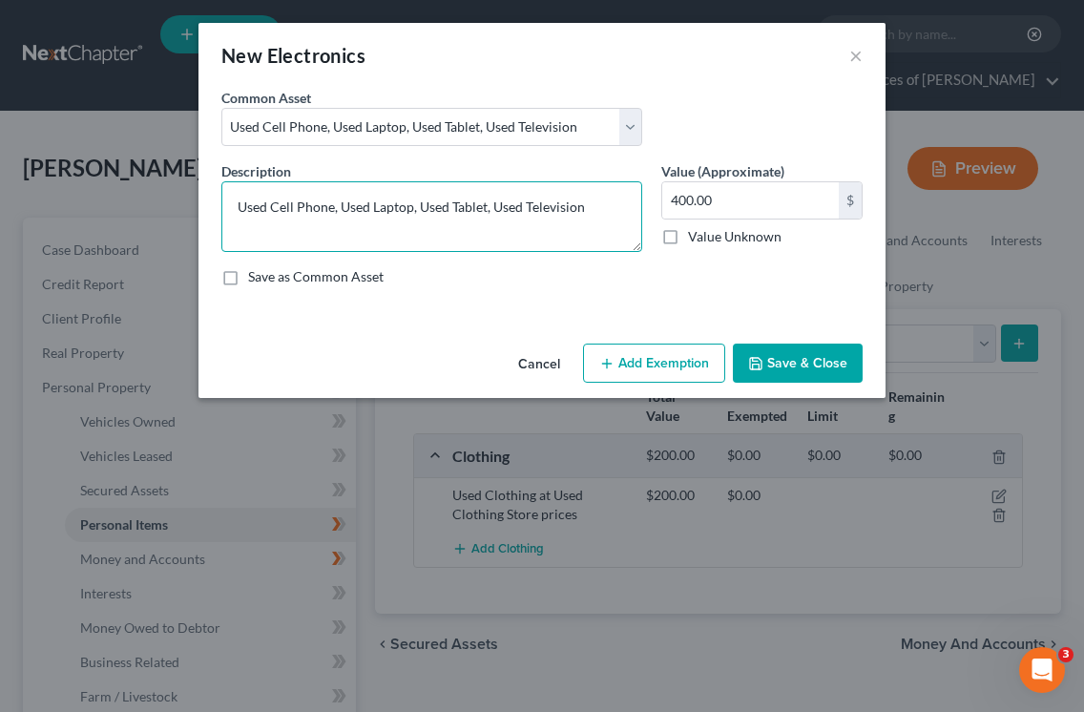
drag, startPoint x: 493, startPoint y: 206, endPoint x: 344, endPoint y: 197, distance: 149.1
click at [344, 197] on textarea "Used Cell Phone, Used Laptop, Used Tablet, Used Television" at bounding box center [431, 216] width 421 height 71
type textarea "Used Cell Phone, Used Television"
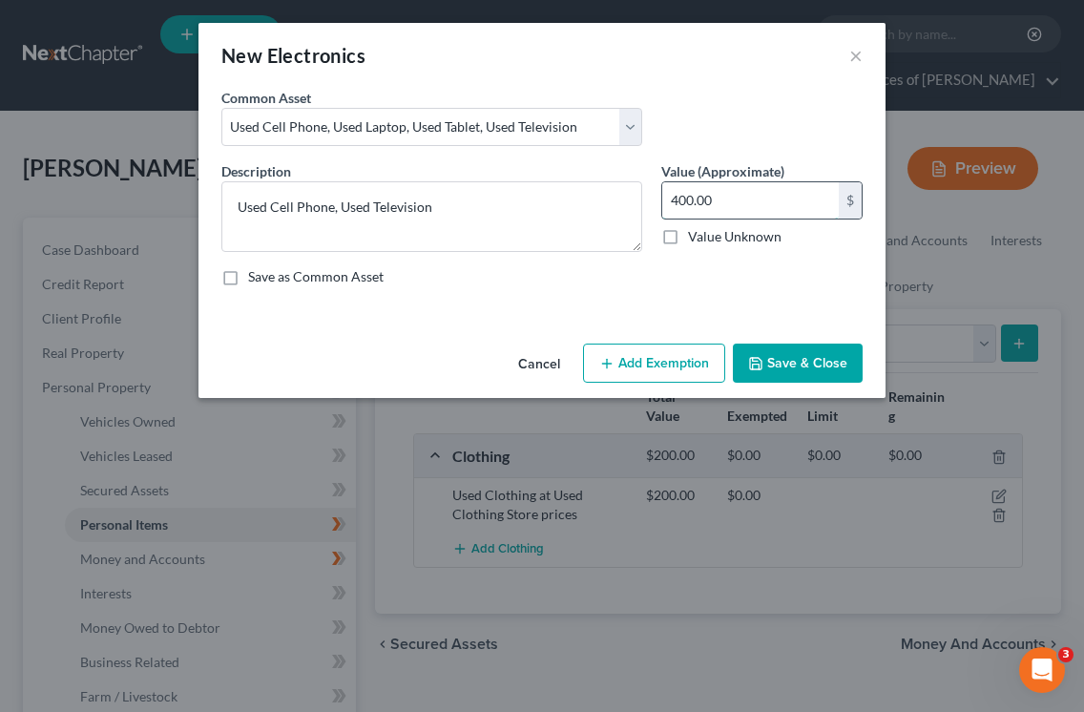
click at [736, 200] on input "400.00" at bounding box center [750, 200] width 177 height 36
drag, startPoint x: 736, startPoint y: 200, endPoint x: 550, endPoint y: 199, distance: 186.0
click at [550, 199] on div "Description * Used Cell Phone, Used Television Value (Approximate) 400.00 $ Val…" at bounding box center [542, 231] width 660 height 140
type input "300.00"
click at [843, 358] on button "Save & Close" at bounding box center [798, 363] width 130 height 40
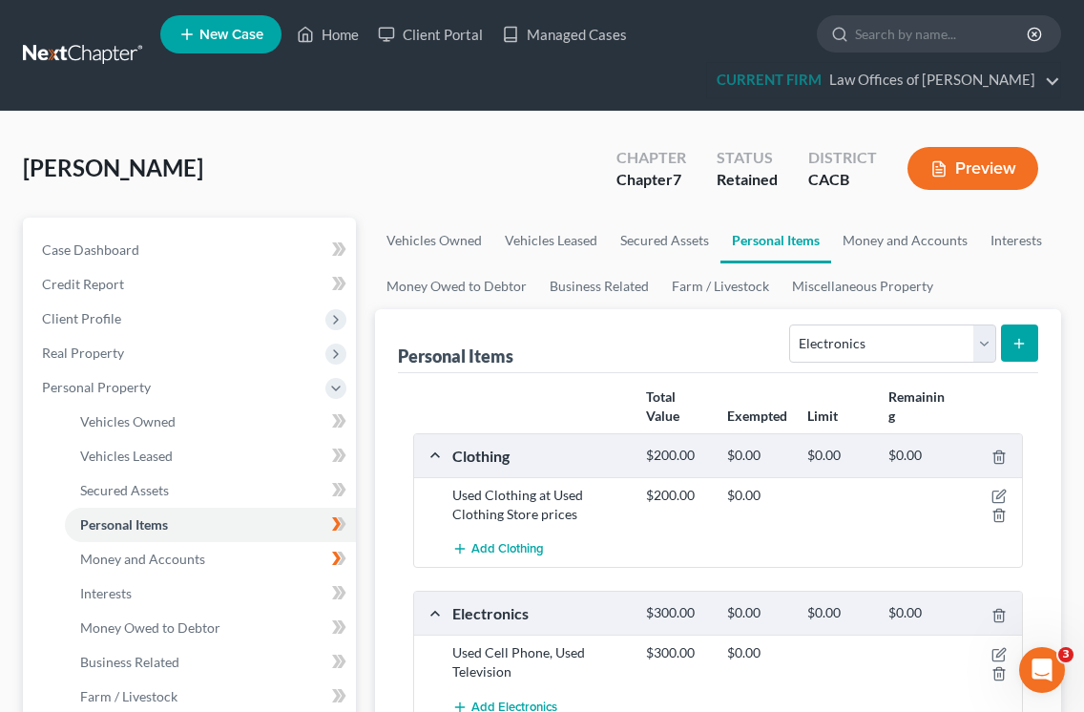
click at [1047, 289] on ul "Vehicles Owned Vehicles Leased Secured Assets Personal Items Money and Accounts…" at bounding box center [718, 264] width 686 height 92
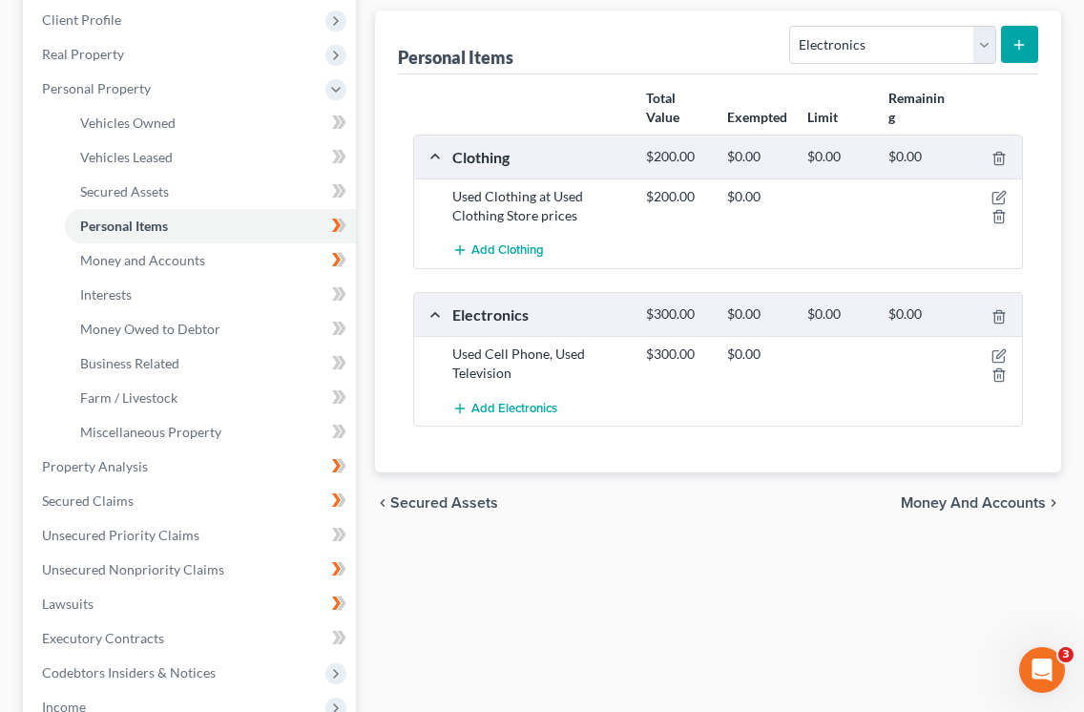
scroll to position [288, 0]
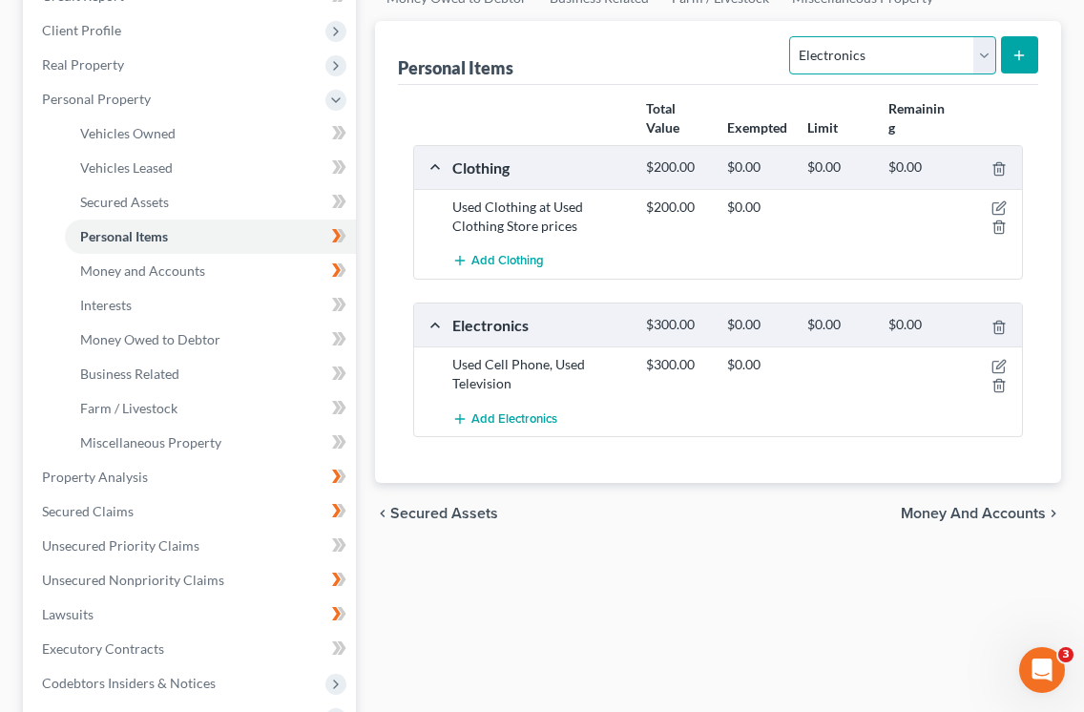
select select "household_goods"
click at [1016, 55] on line "submit" at bounding box center [1019, 55] width 9 height 0
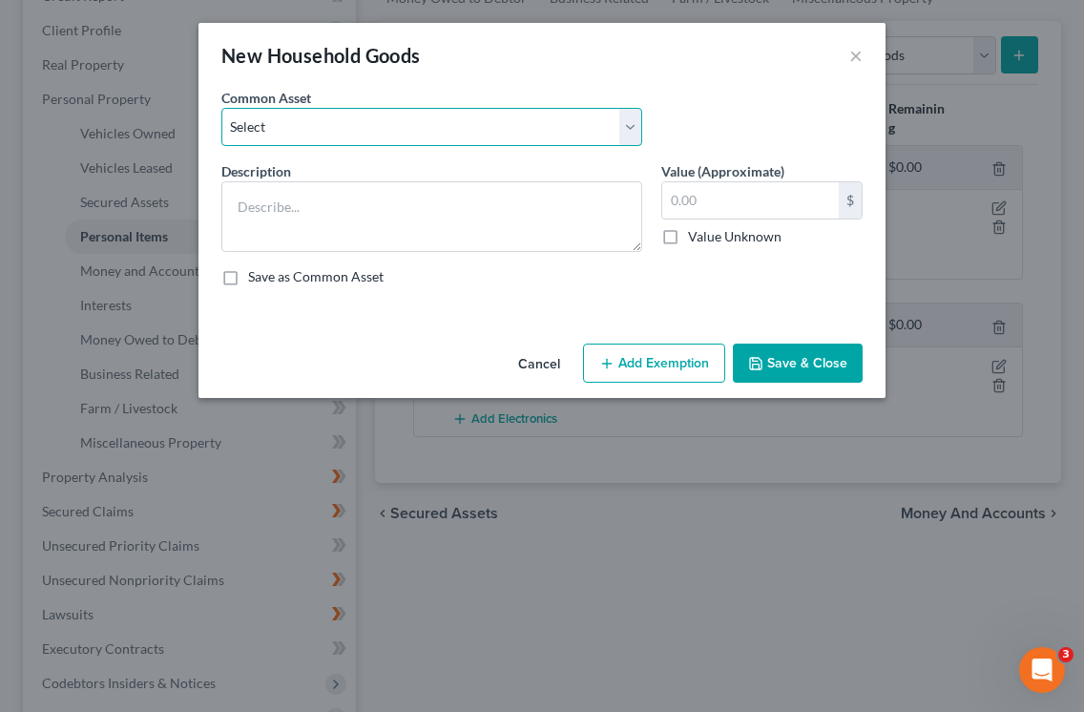
select select "0"
type textarea "Used Bedroom Set, Used Living Room Set, Used Dining Set"
type input "650.00"
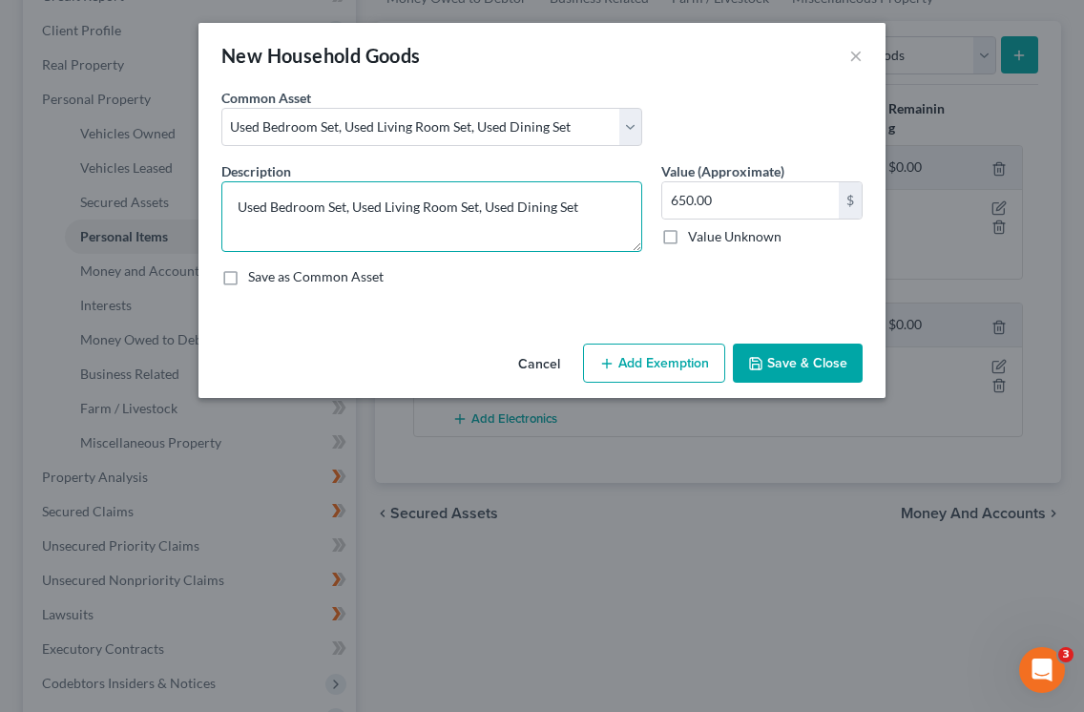
drag, startPoint x: 588, startPoint y: 201, endPoint x: 358, endPoint y: 197, distance: 230.0
click at [358, 197] on textarea "Used Bedroom Set, Used Living Room Set, Used Dining Set" at bounding box center [431, 216] width 421 height 71
type textarea "Used Bedroom Set"
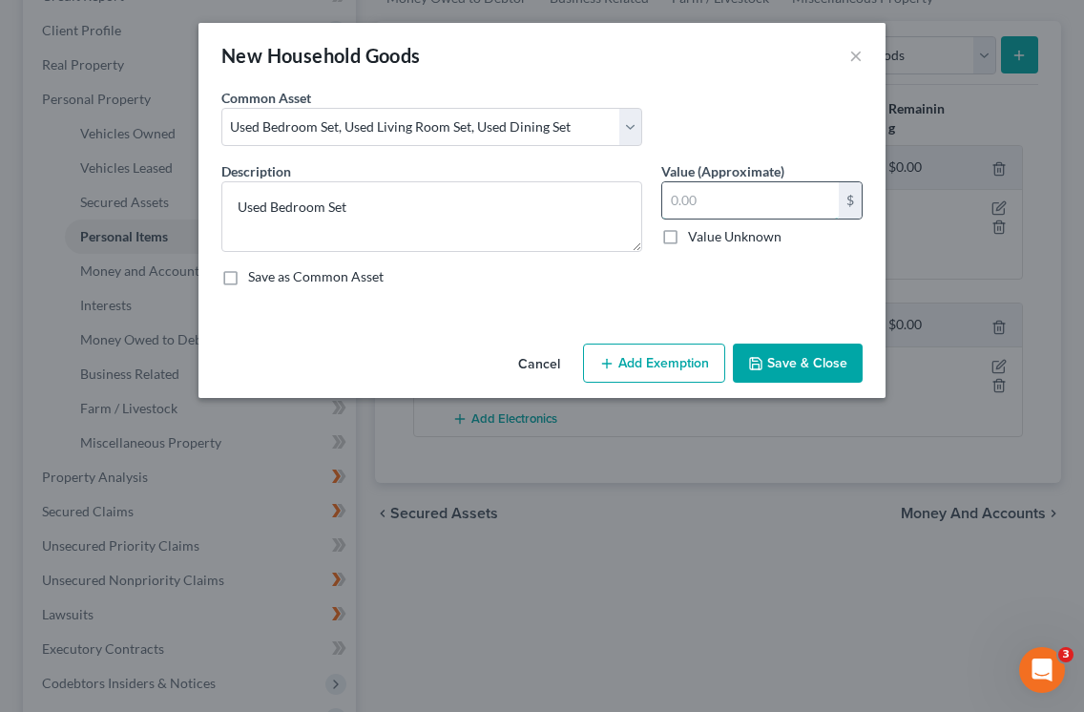
click at [736, 190] on input "text" at bounding box center [750, 200] width 177 height 36
type input "4"
type input "3"
type input "250.00"
click at [821, 359] on button "Save & Close" at bounding box center [798, 363] width 130 height 40
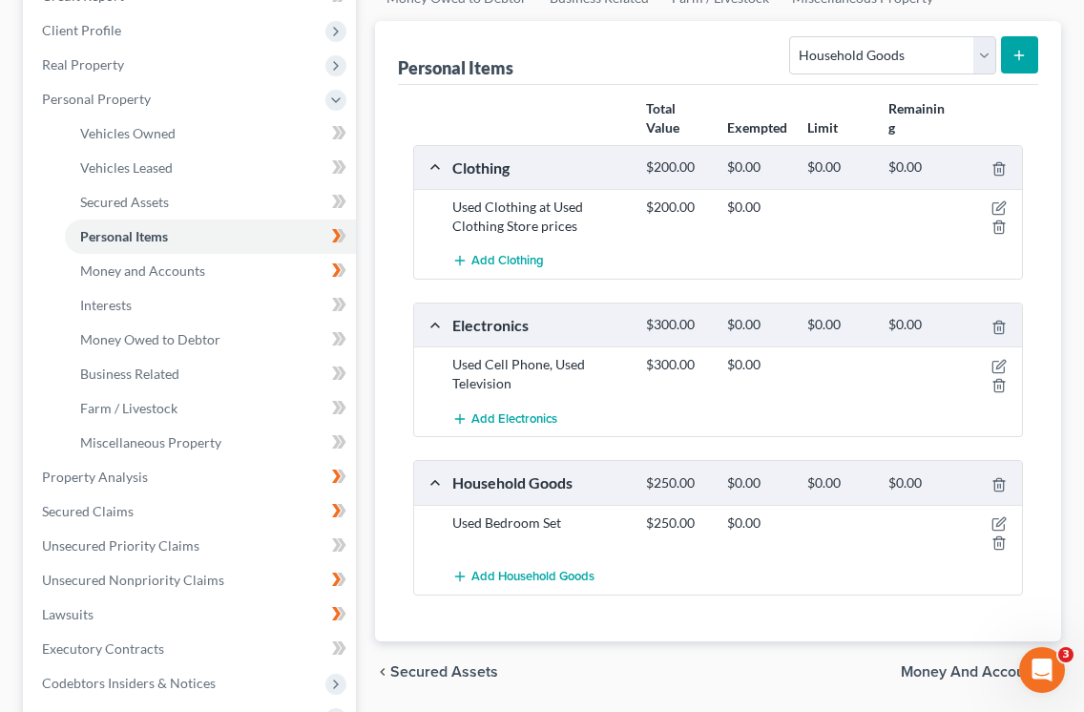
click at [1045, 110] on div "Personal Items Select Item Type Clothing Collectibles Of Value Electronics Fire…" at bounding box center [718, 331] width 686 height 620
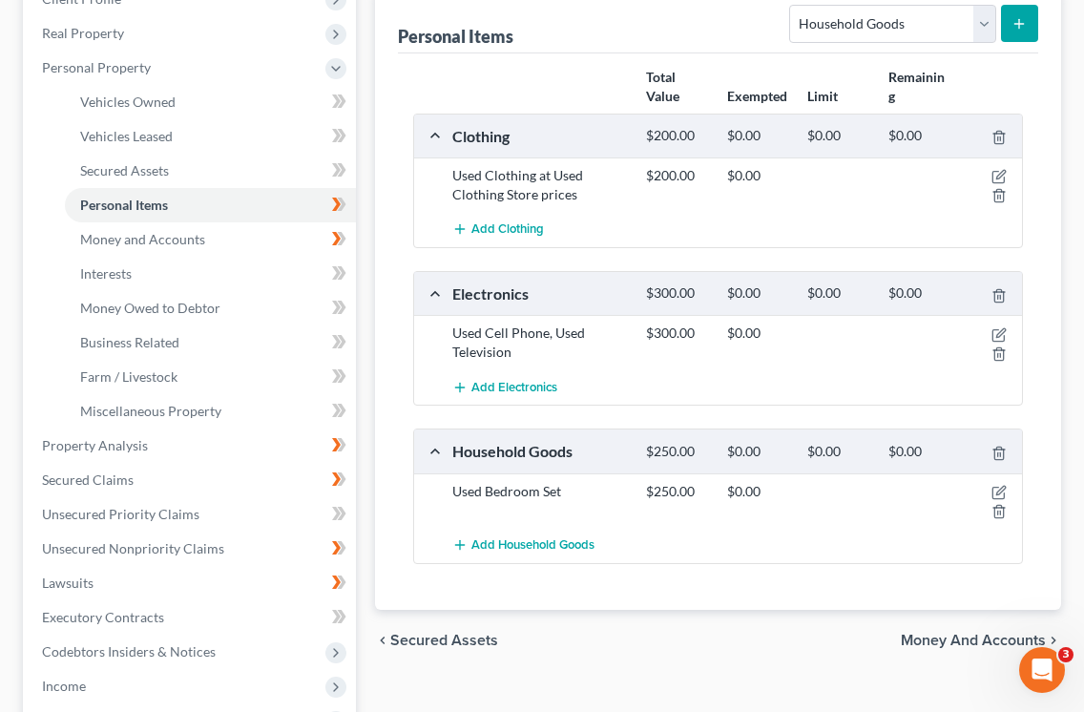
scroll to position [306, 0]
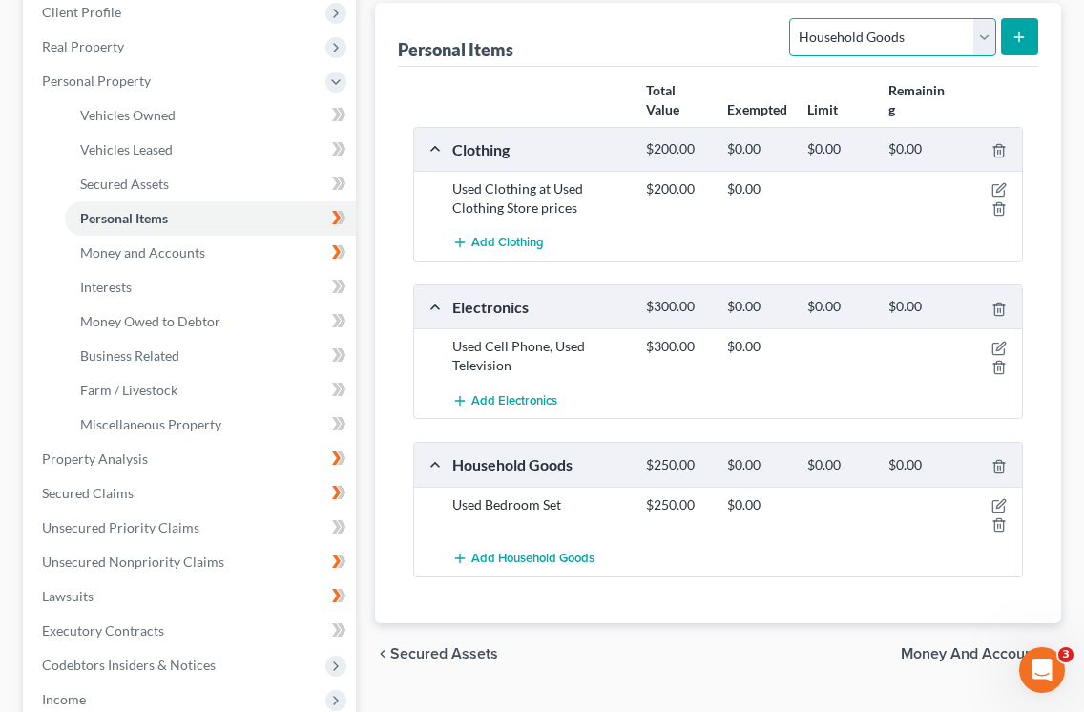
select select "jewelry"
click at [1013, 40] on icon "submit" at bounding box center [1018, 37] width 15 height 15
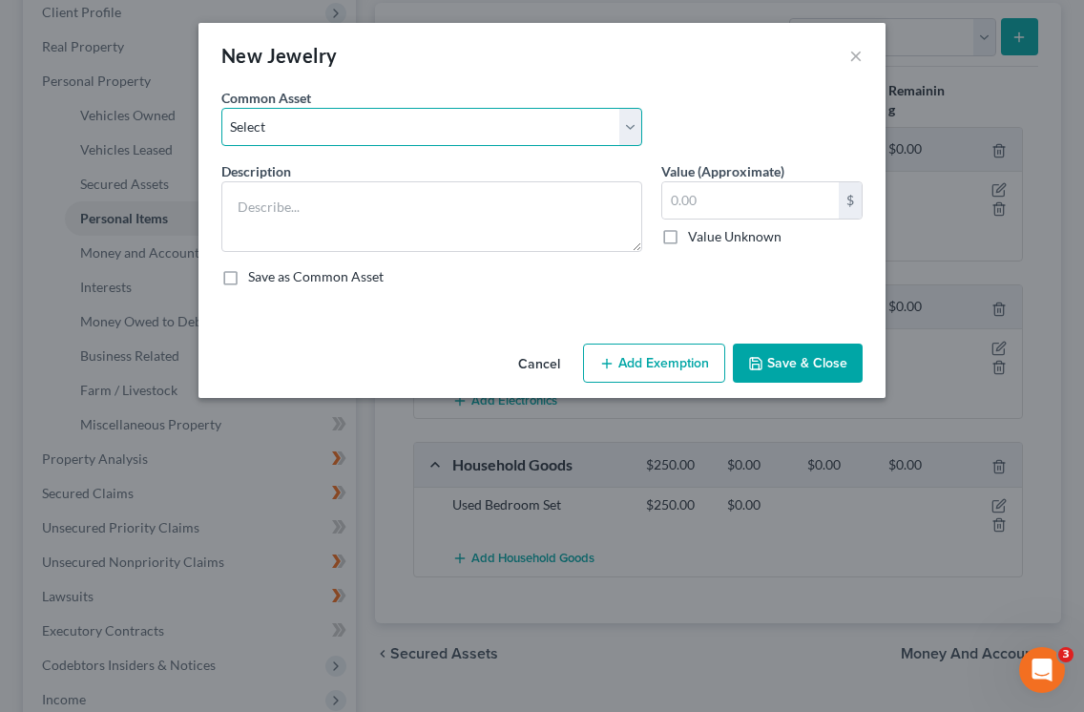
select select "0"
type textarea "Used wrist watch, simple jewelry"
type input "425.00"
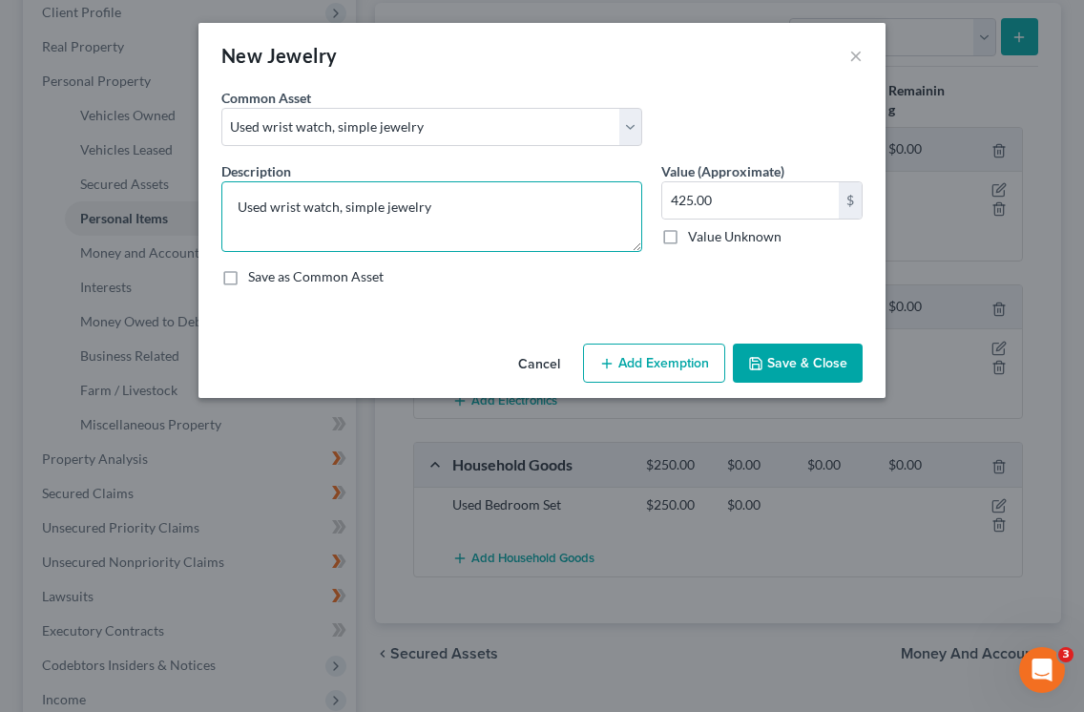
drag, startPoint x: 432, startPoint y: 205, endPoint x: 270, endPoint y: 209, distance: 162.2
click at [271, 209] on textarea "Used wrist watch, simple jewelry" at bounding box center [431, 216] width 421 height 71
type textarea "Used costume jewelry"
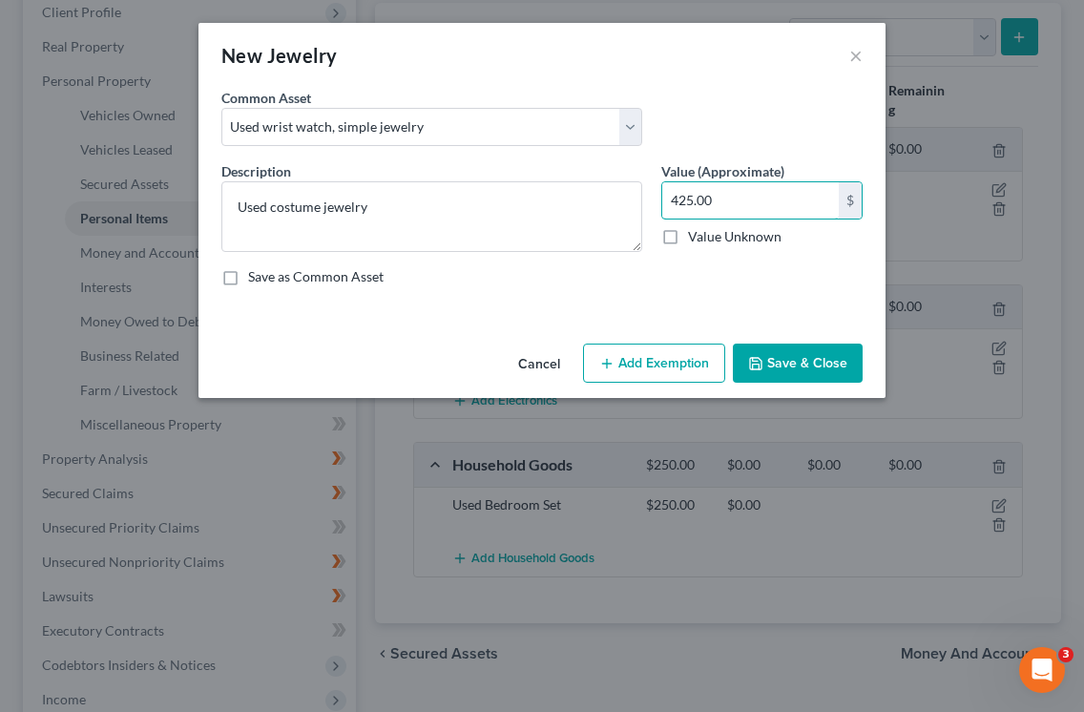
type input "1"
type input "20.00"
click at [779, 363] on button "Save & Close" at bounding box center [798, 363] width 130 height 40
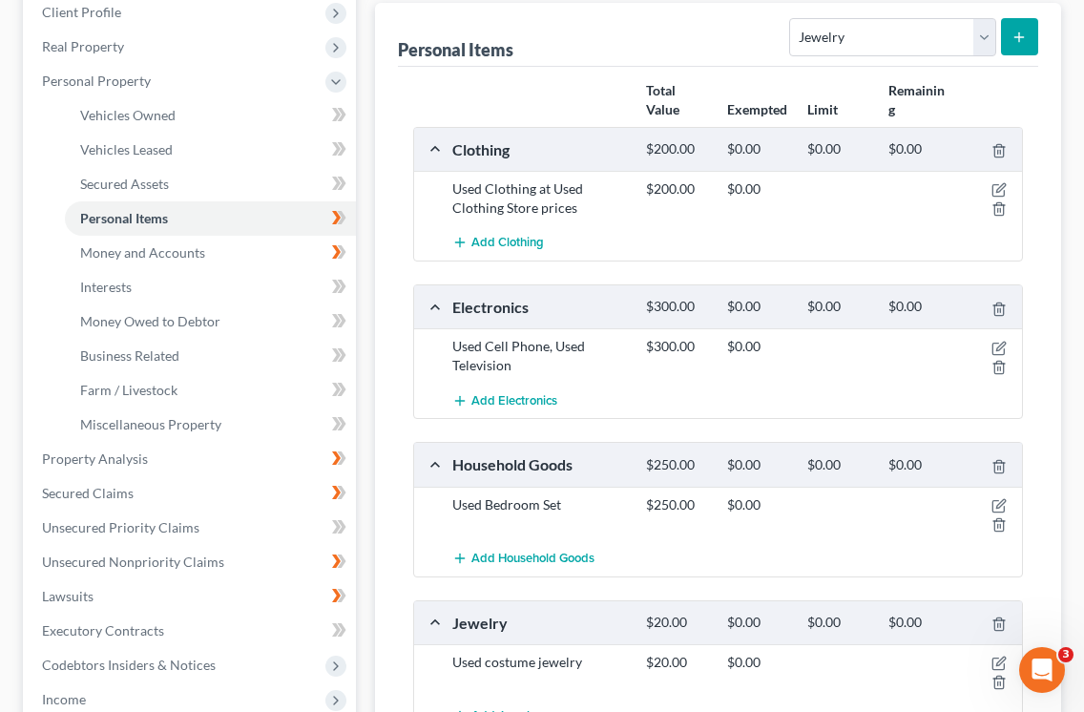
click at [1058, 232] on div "Personal Items Select Item Type Clothing Collectibles Of Value Electronics Fire…" at bounding box center [718, 392] width 686 height 778
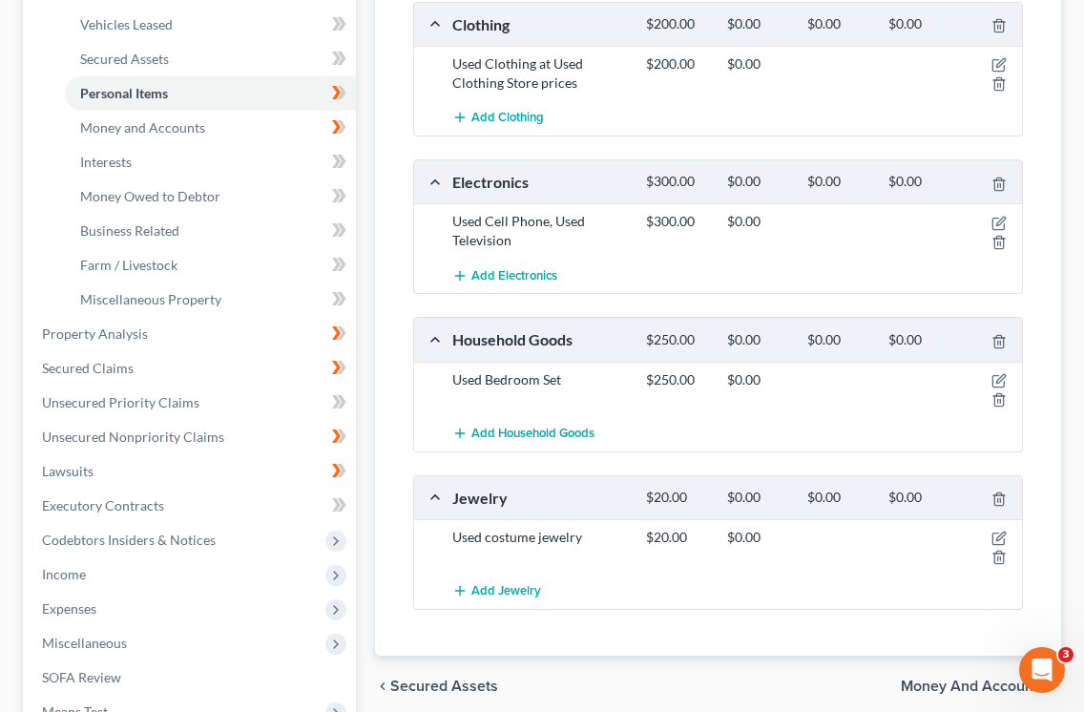
scroll to position [373, 0]
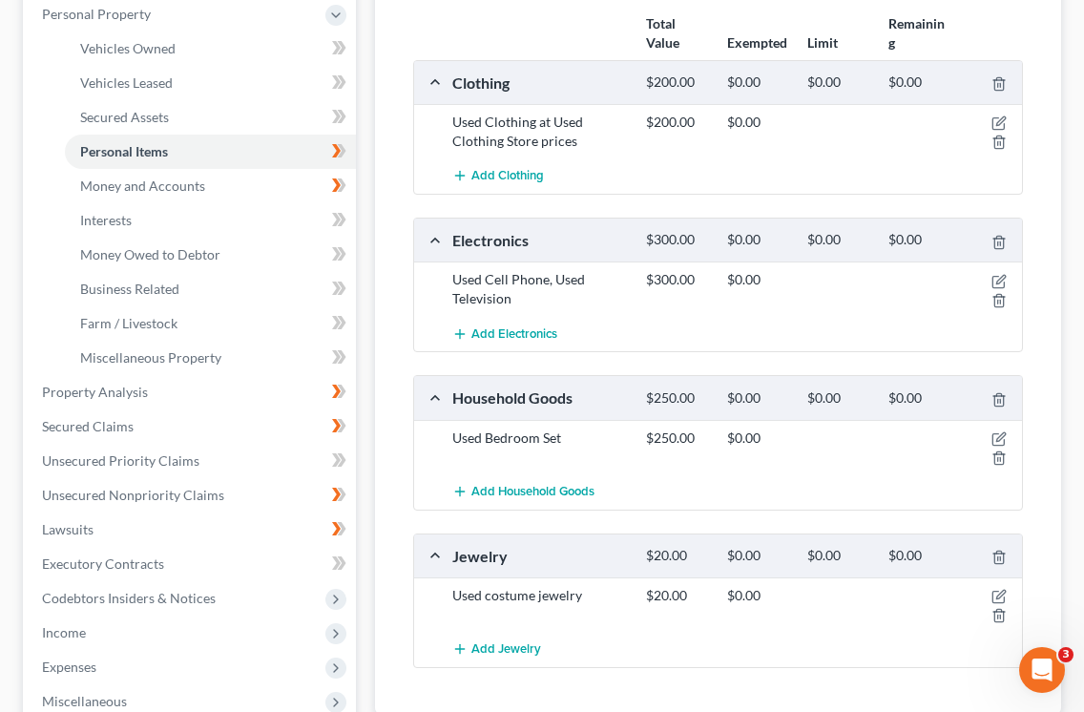
click at [1065, 44] on div "Vehicles Owned Vehicles Leased Secured Assets Personal Items Money and Accounts…" at bounding box center [717, 395] width 705 height 1102
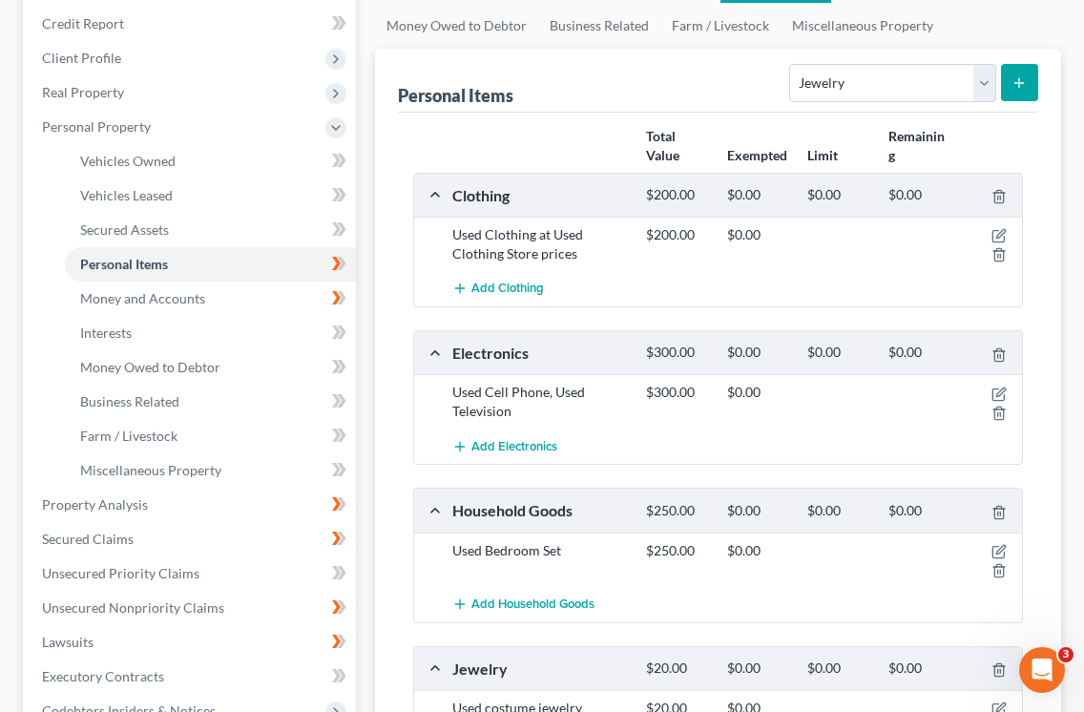
scroll to position [271, 0]
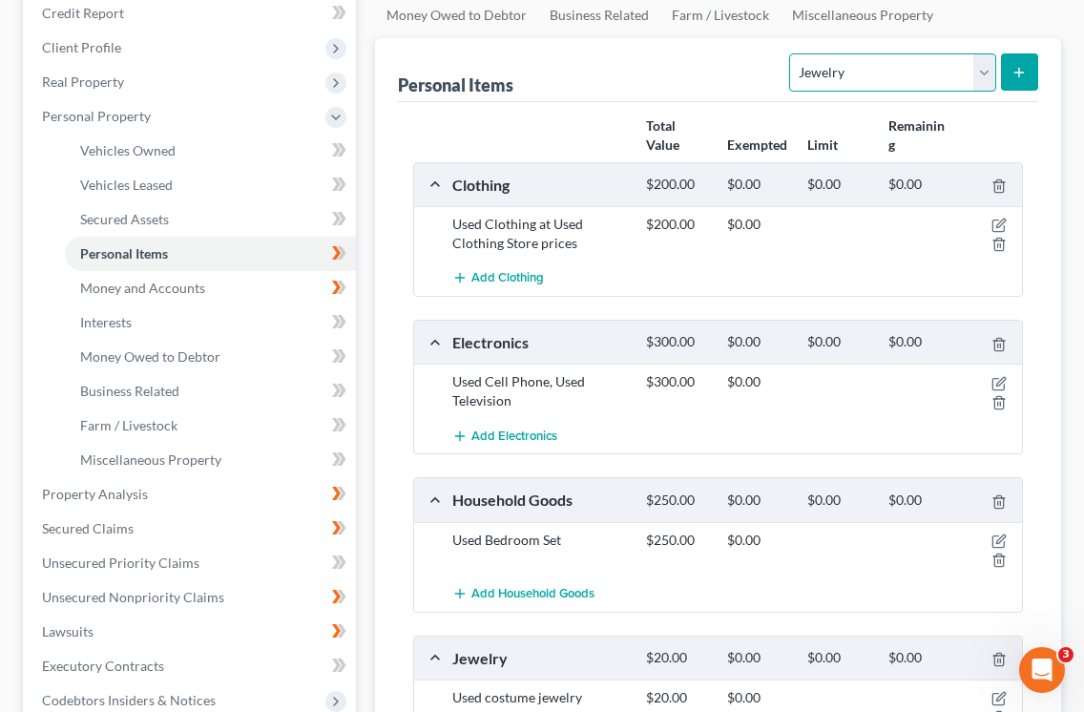
select select "pets"
click at [1022, 69] on icon "submit" at bounding box center [1018, 72] width 15 height 15
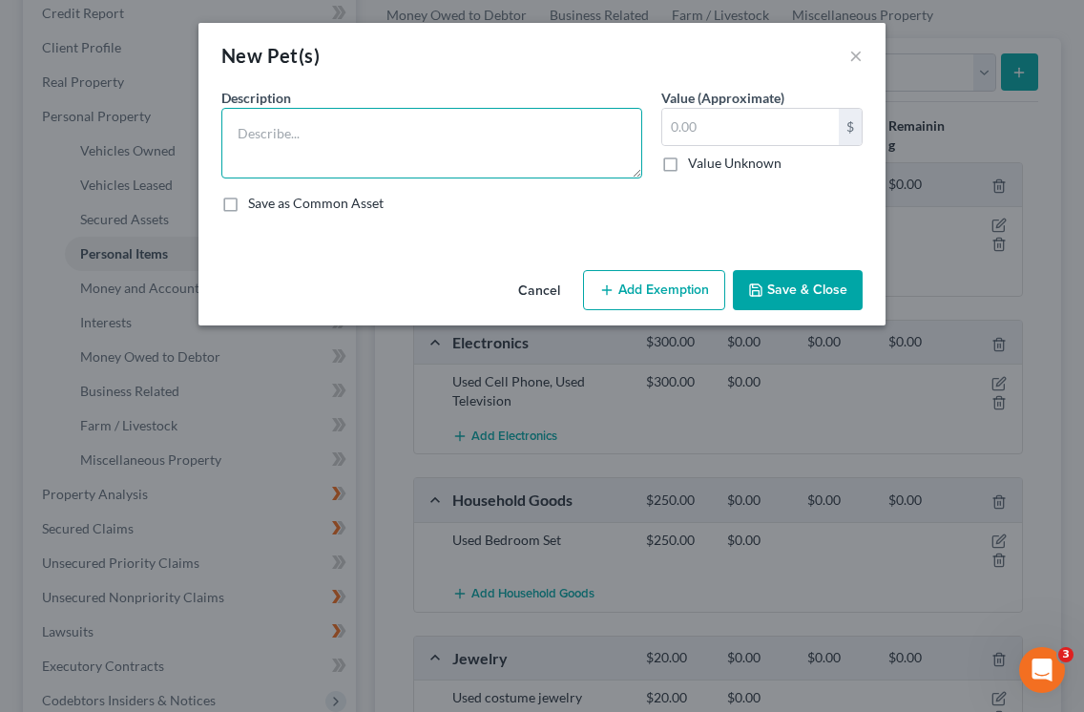
click at [440, 136] on textarea at bounding box center [431, 143] width 421 height 71
type textarea "2 dogs"
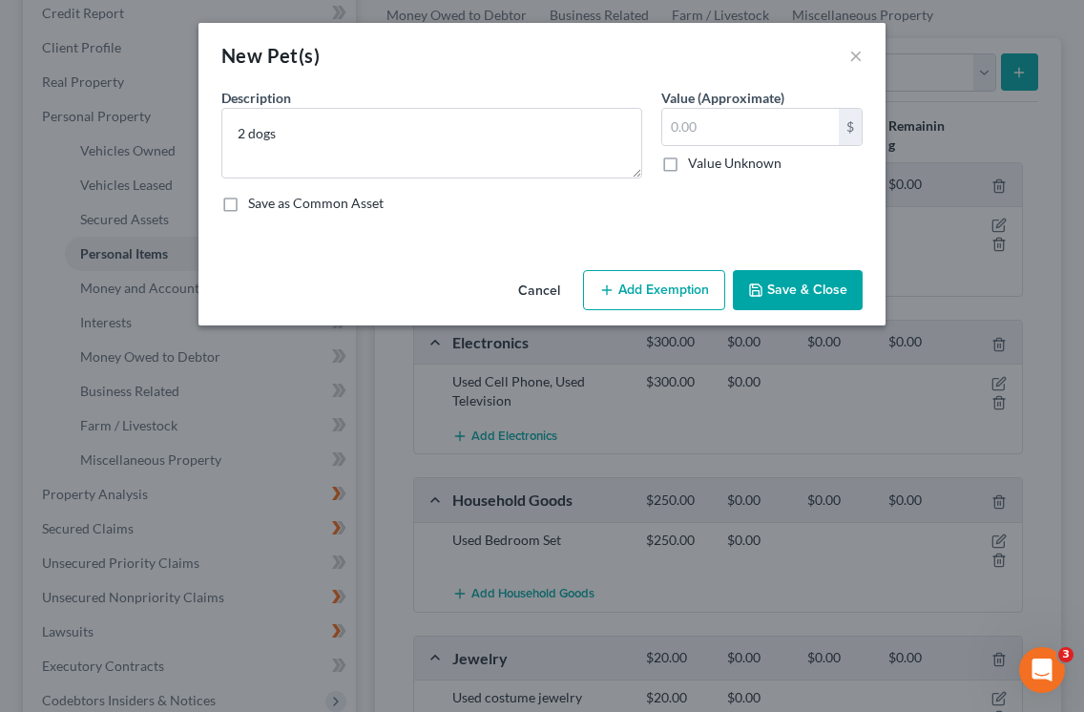
click at [781, 297] on button "Save & Close" at bounding box center [798, 290] width 130 height 40
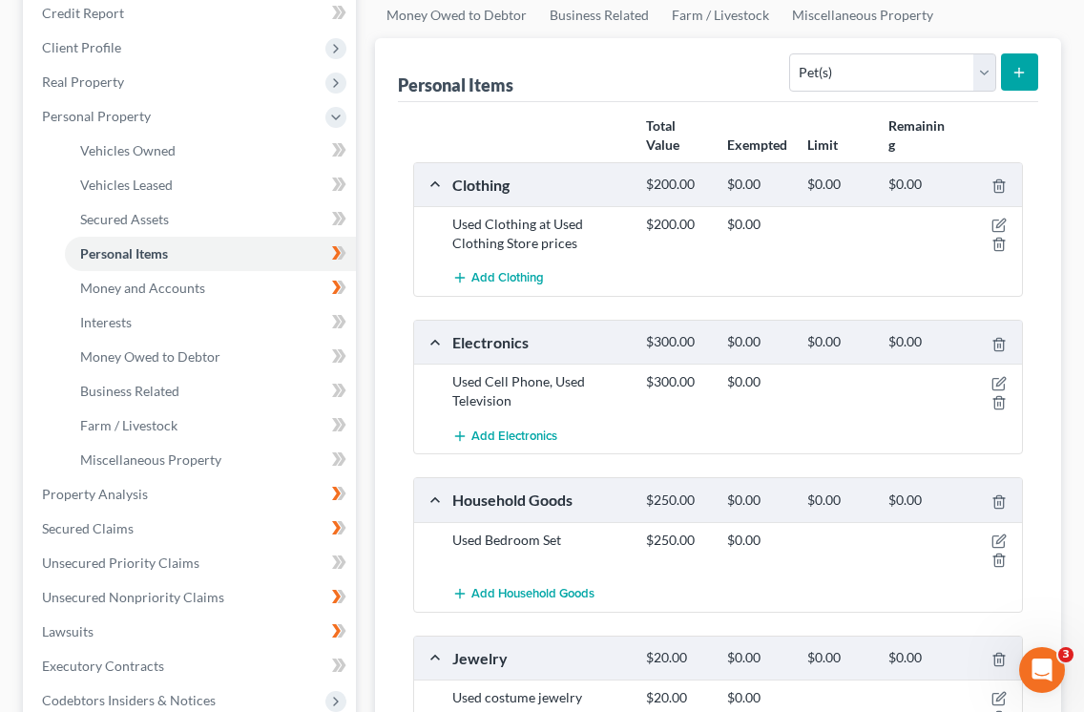
click at [1049, 299] on div "Personal Items Select Item Type Clothing Collectibles Of Value Electronics Fire…" at bounding box center [718, 505] width 686 height 935
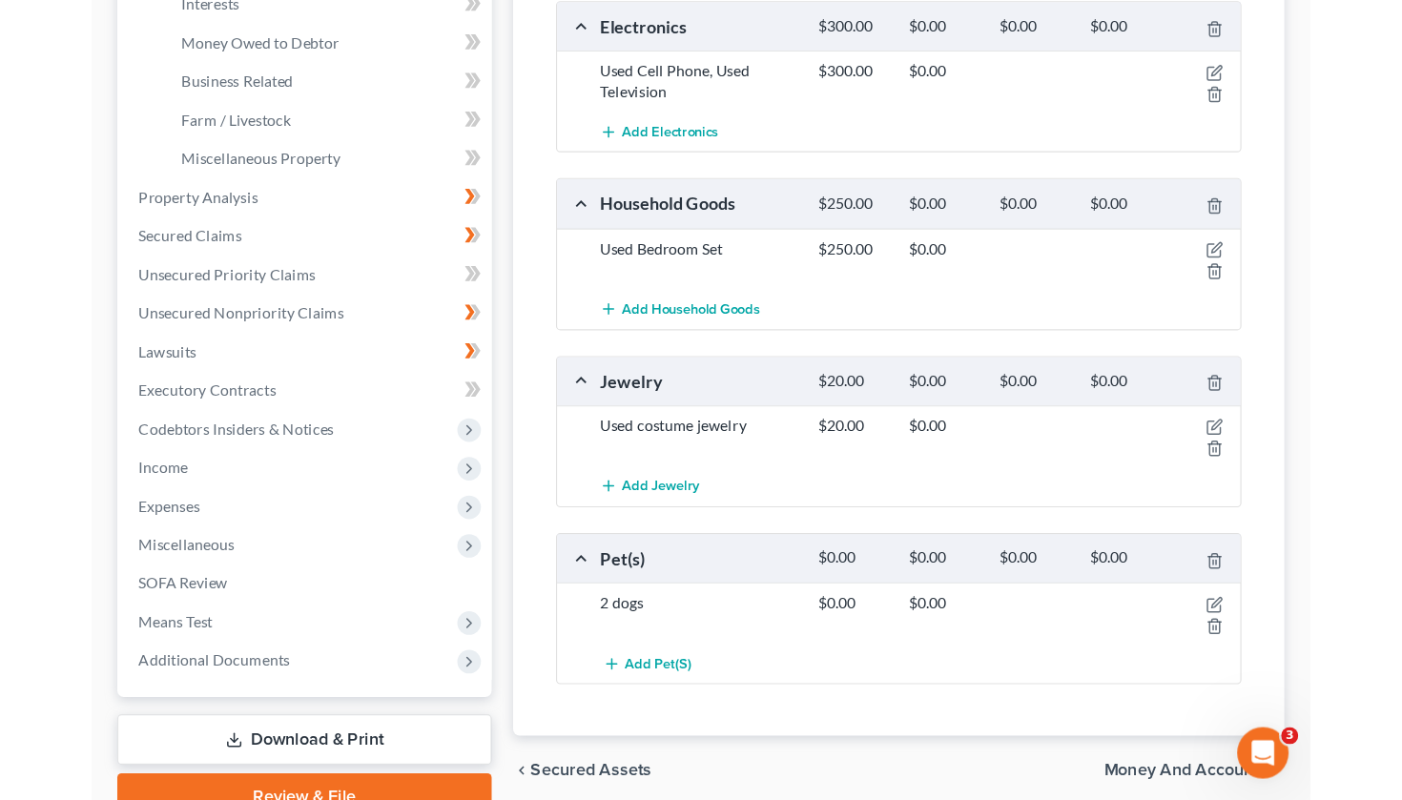
scroll to position [557, 0]
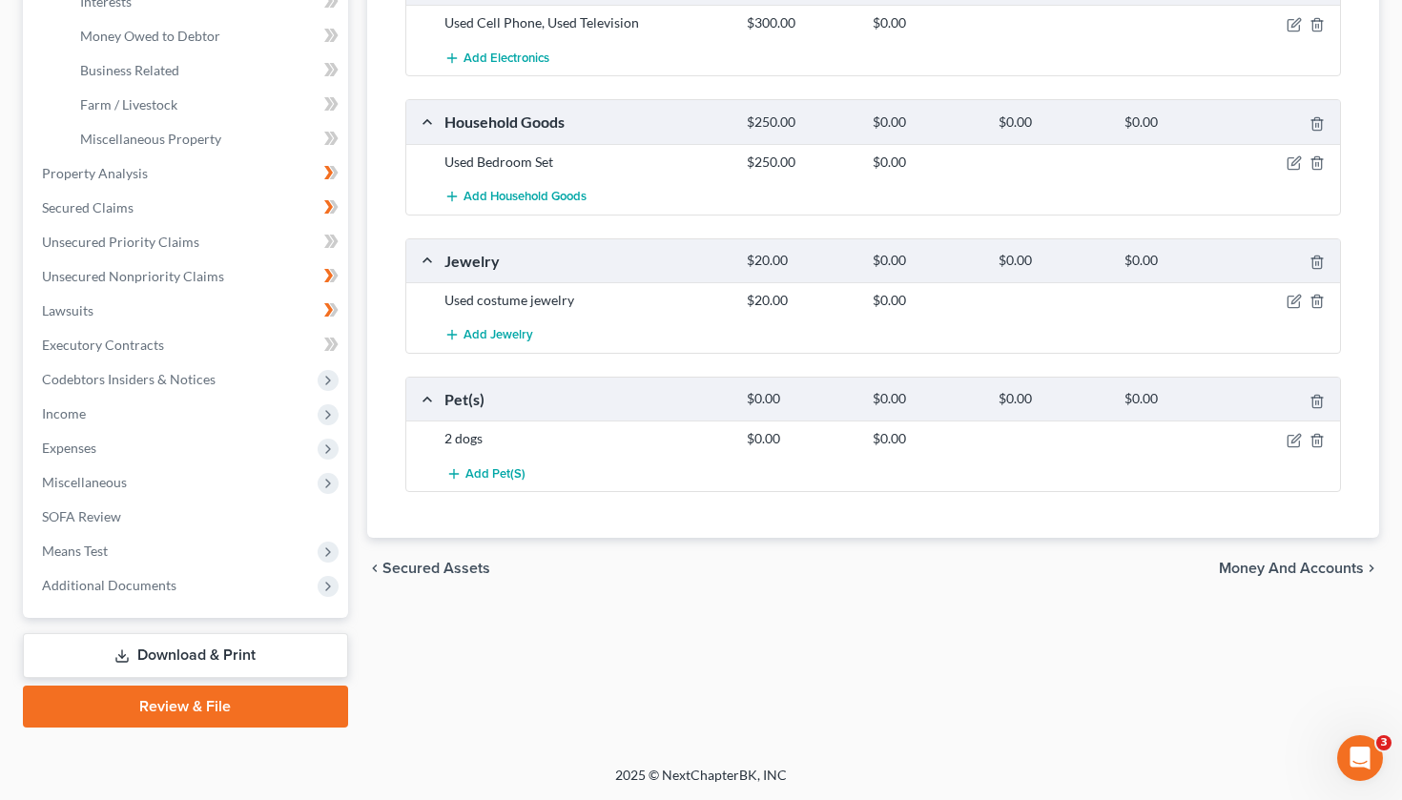
click at [1375, 189] on div "Personal Items Select Item Type Clothing Collectibles Of Value Electronics Fire…" at bounding box center [873, 128] width 1013 height 821
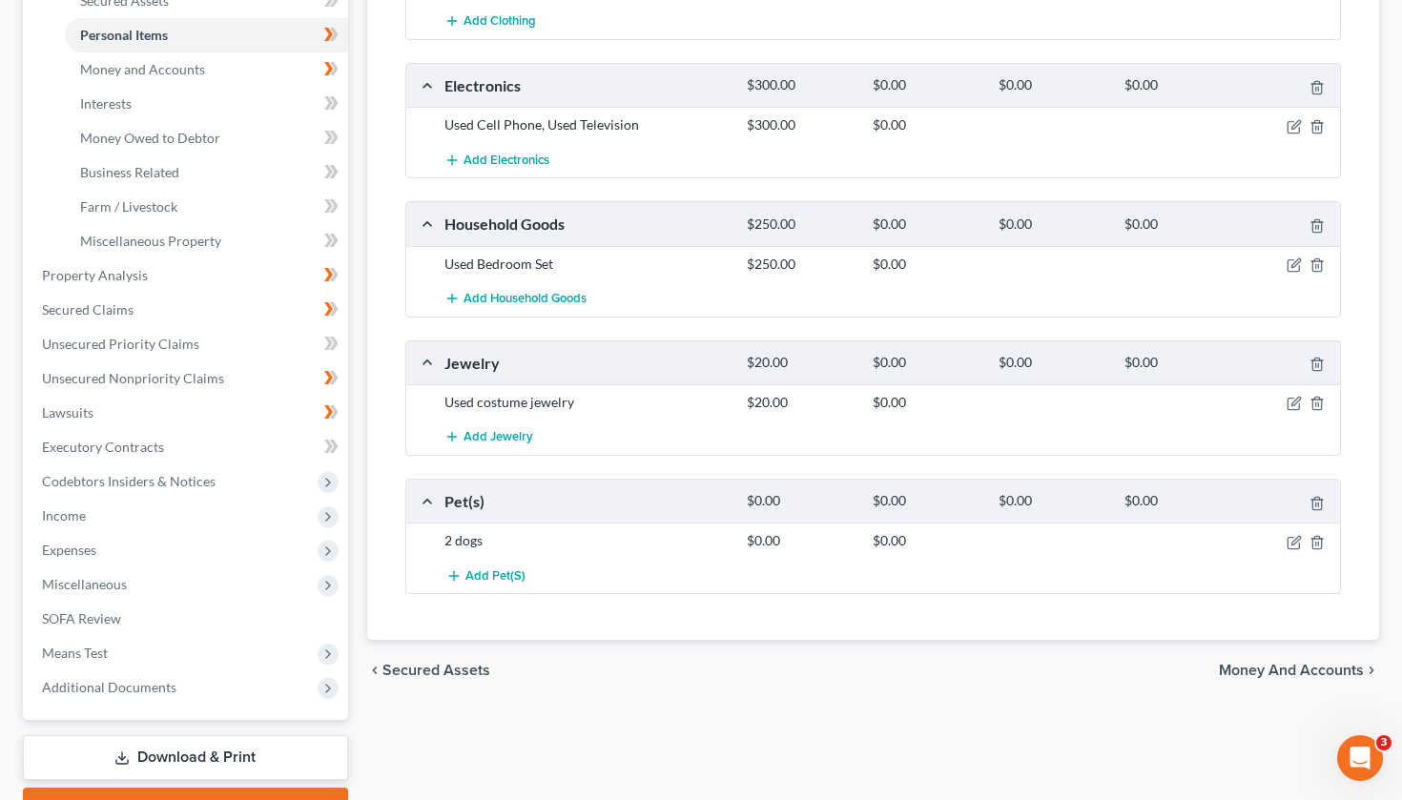
scroll to position [466, 0]
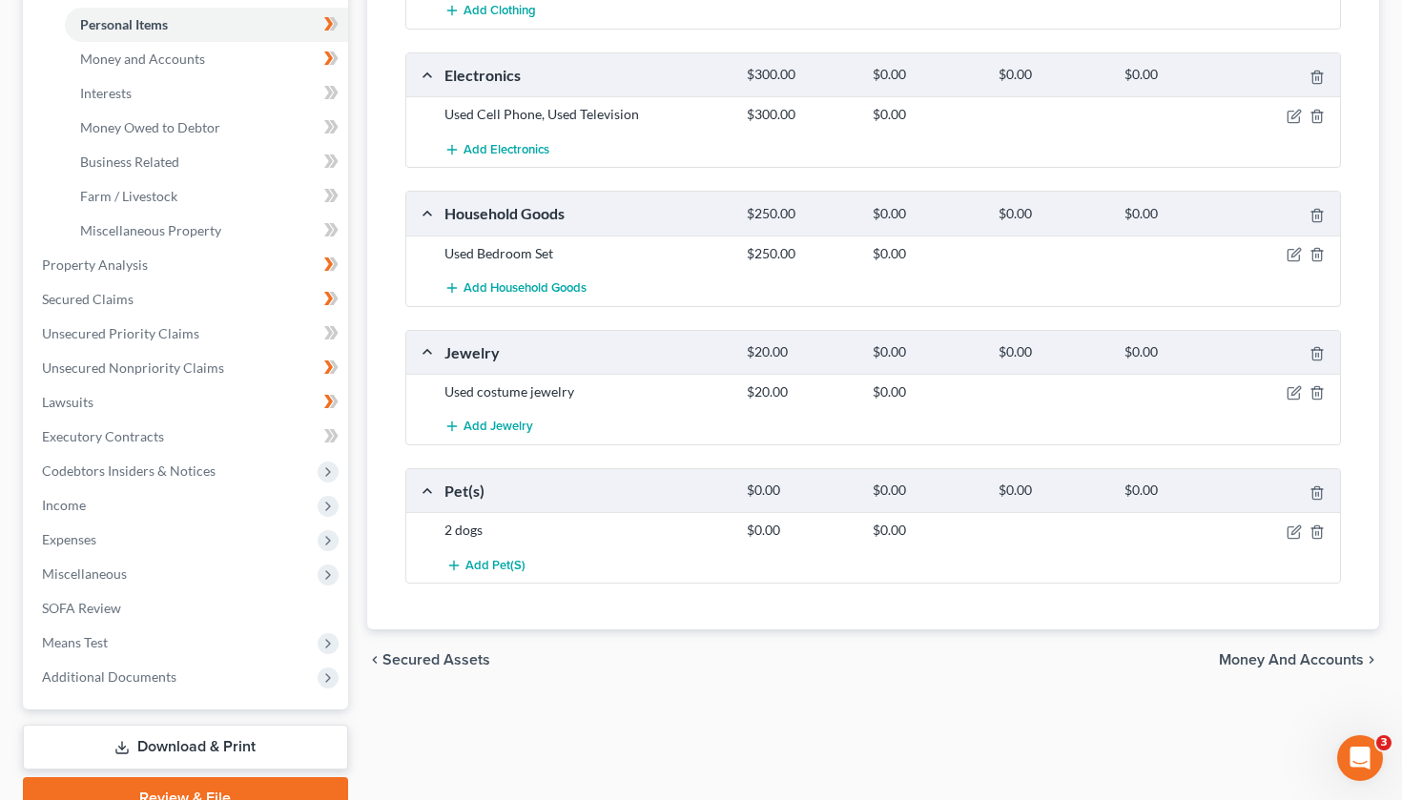
click at [1301, 654] on span "Money and Accounts" at bounding box center [1291, 660] width 145 height 15
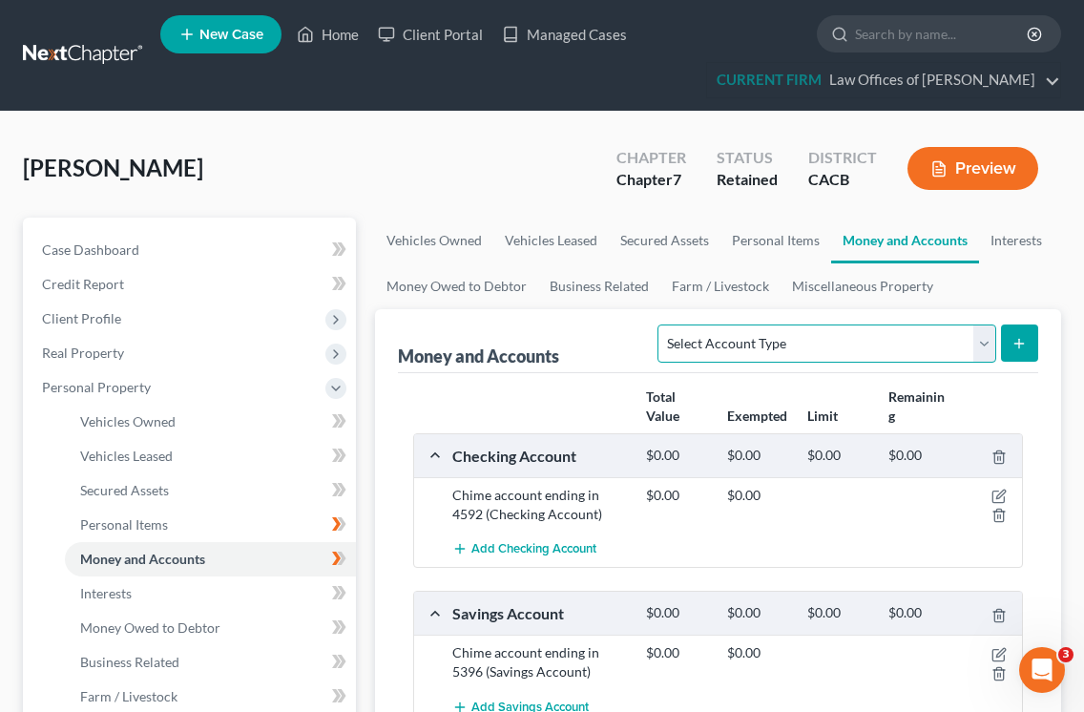
select select "checking"
click at [1019, 343] on line "submit" at bounding box center [1019, 343] width 9 height 0
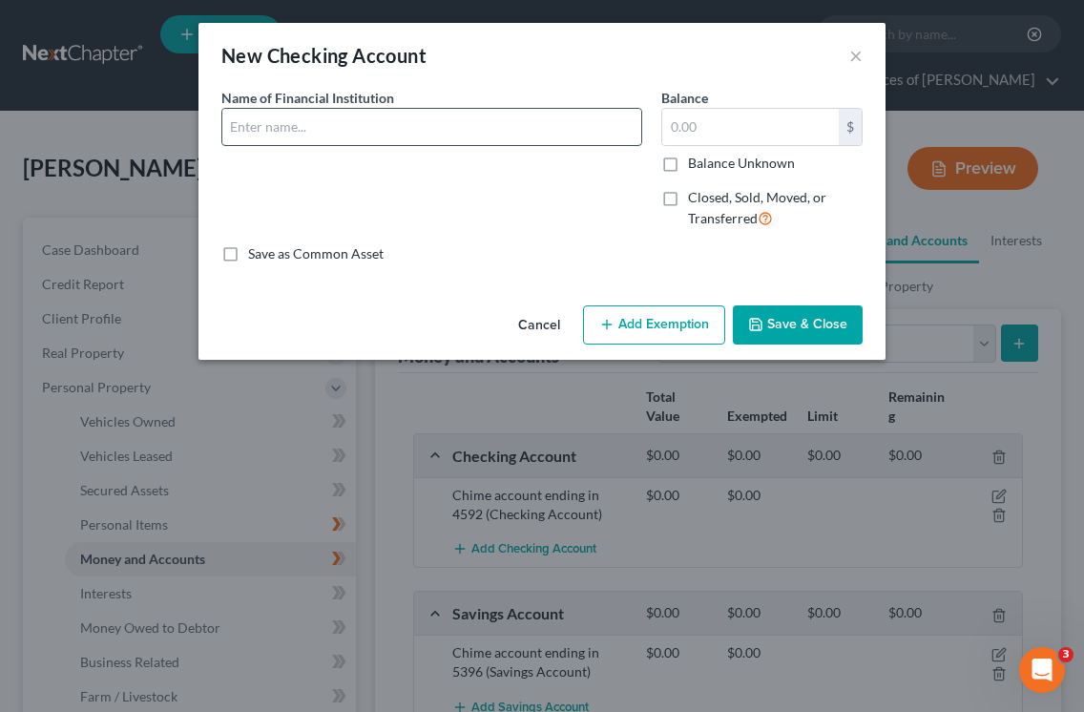
click at [467, 131] on input "text" at bounding box center [431, 127] width 419 height 36
type input "[PERSON_NAME] account ending in 0135"
click at [812, 310] on button "Save & Close" at bounding box center [798, 325] width 130 height 40
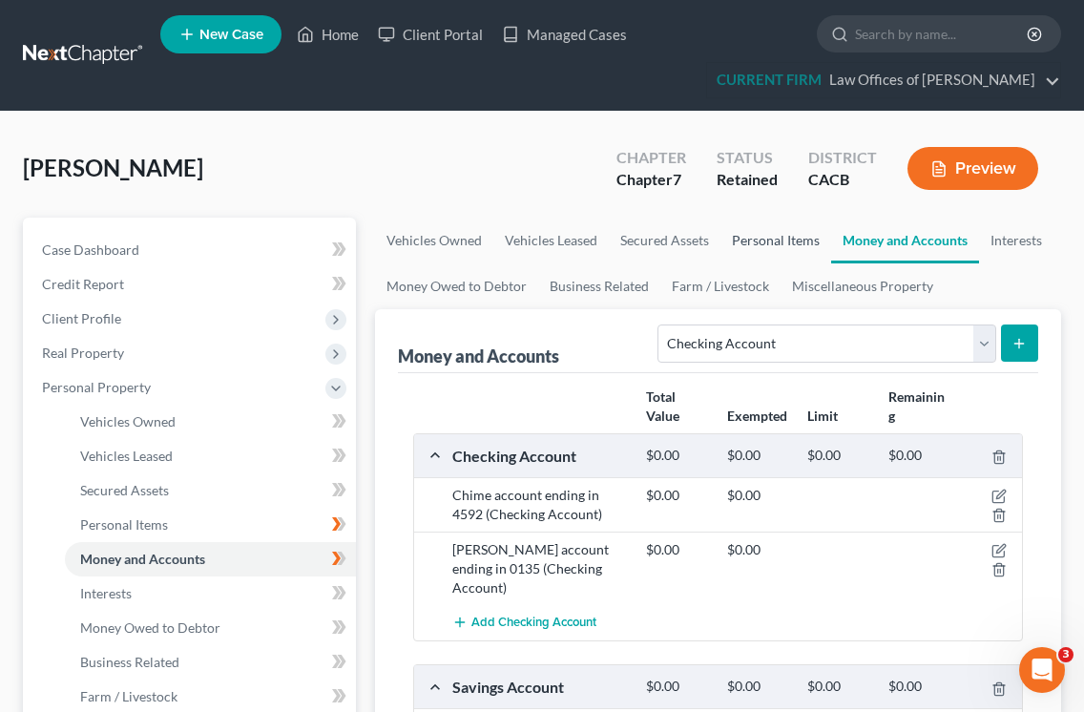
click at [773, 240] on link "Personal Items" at bounding box center [775, 241] width 111 height 46
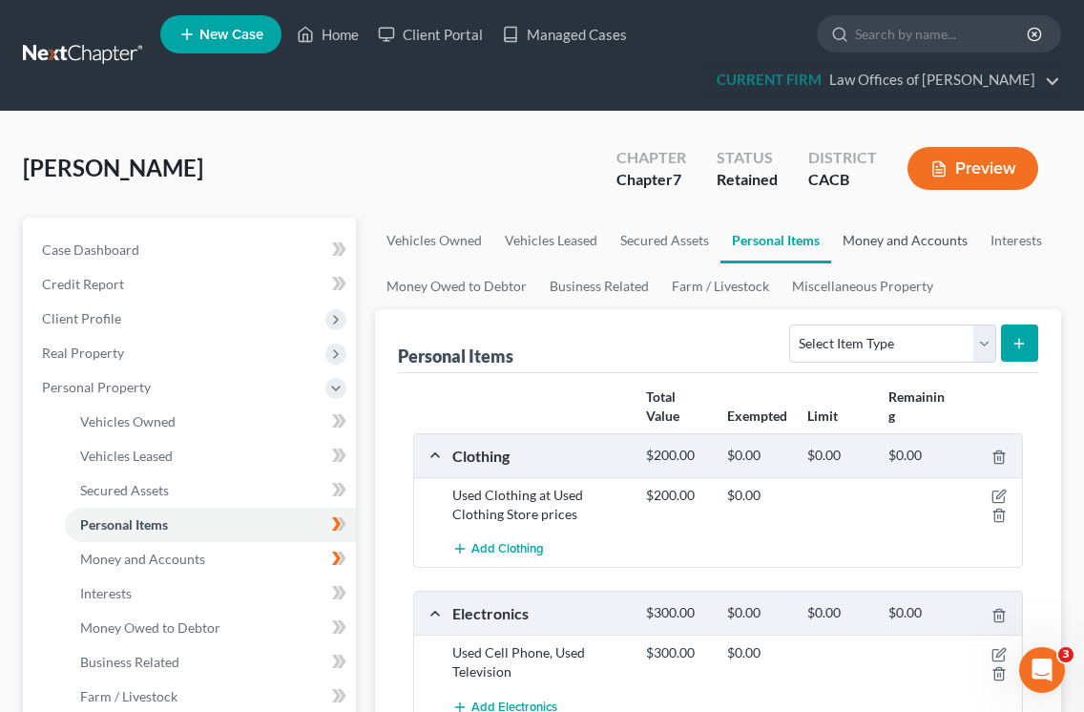
click at [903, 242] on link "Money and Accounts" at bounding box center [905, 241] width 148 height 46
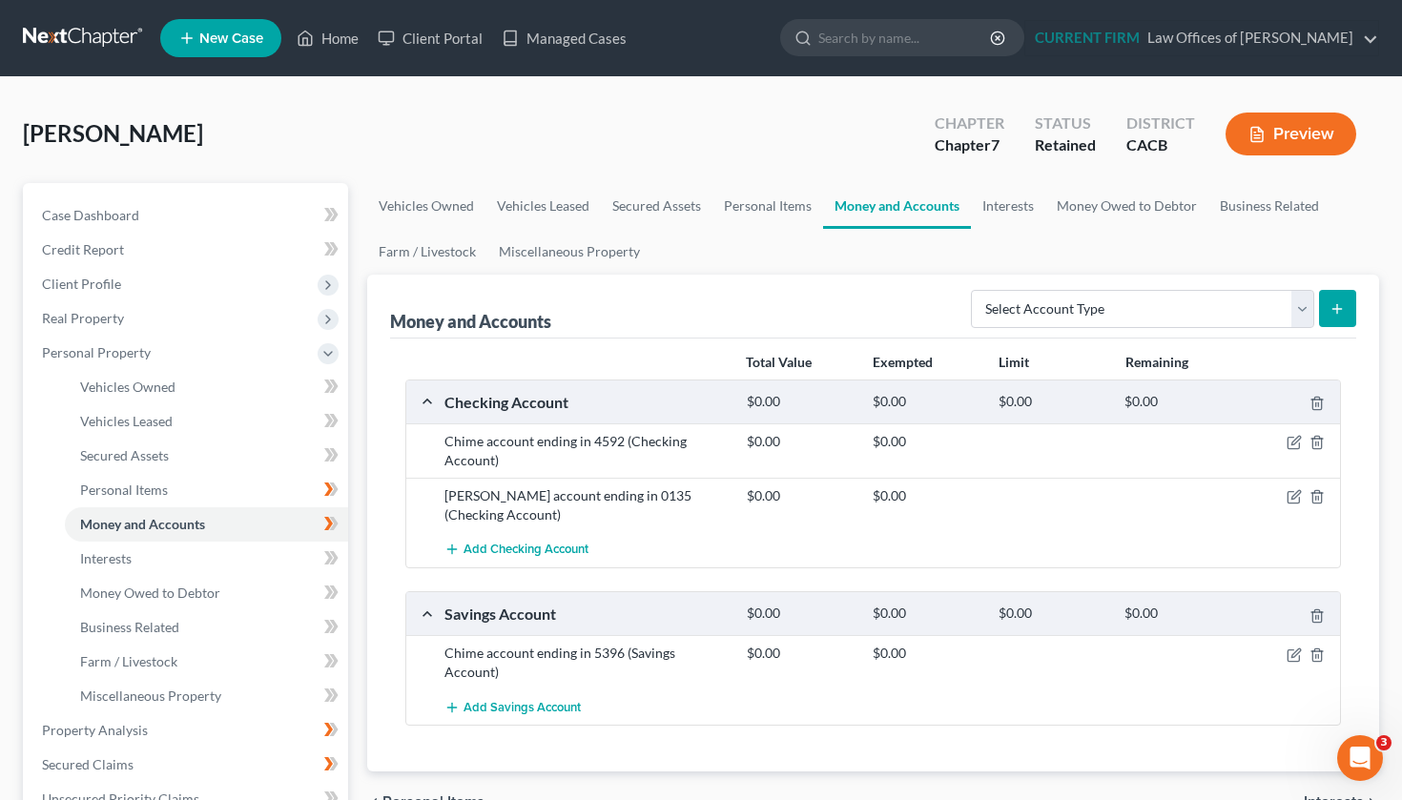
click at [1356, 487] on div "Total Value Exempted Limit Remaining Checking Account $0.00 $0.00 $0.00 $0.00 C…" at bounding box center [873, 556] width 967 height 434
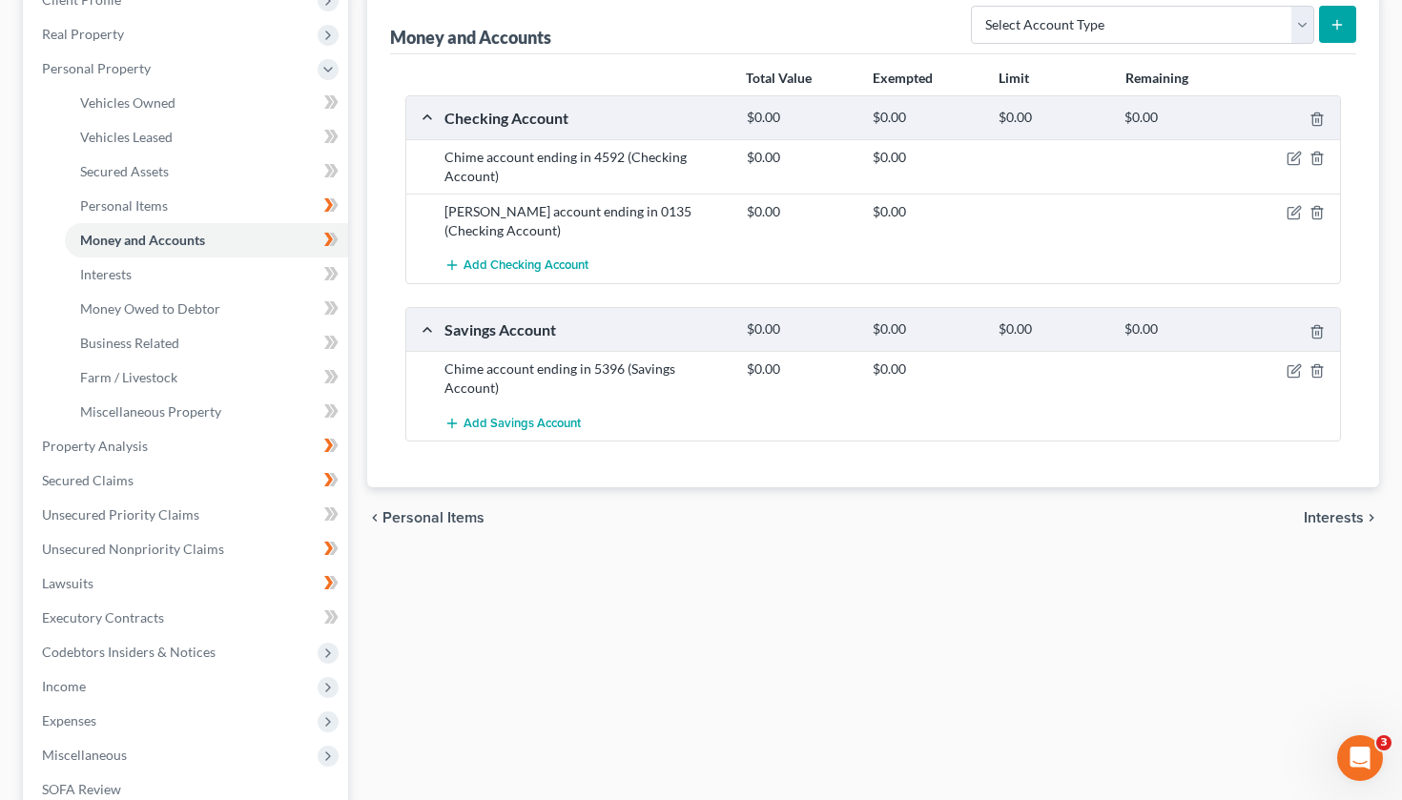
scroll to position [286, 0]
click at [1346, 509] on span "Interests" at bounding box center [1334, 516] width 60 height 15
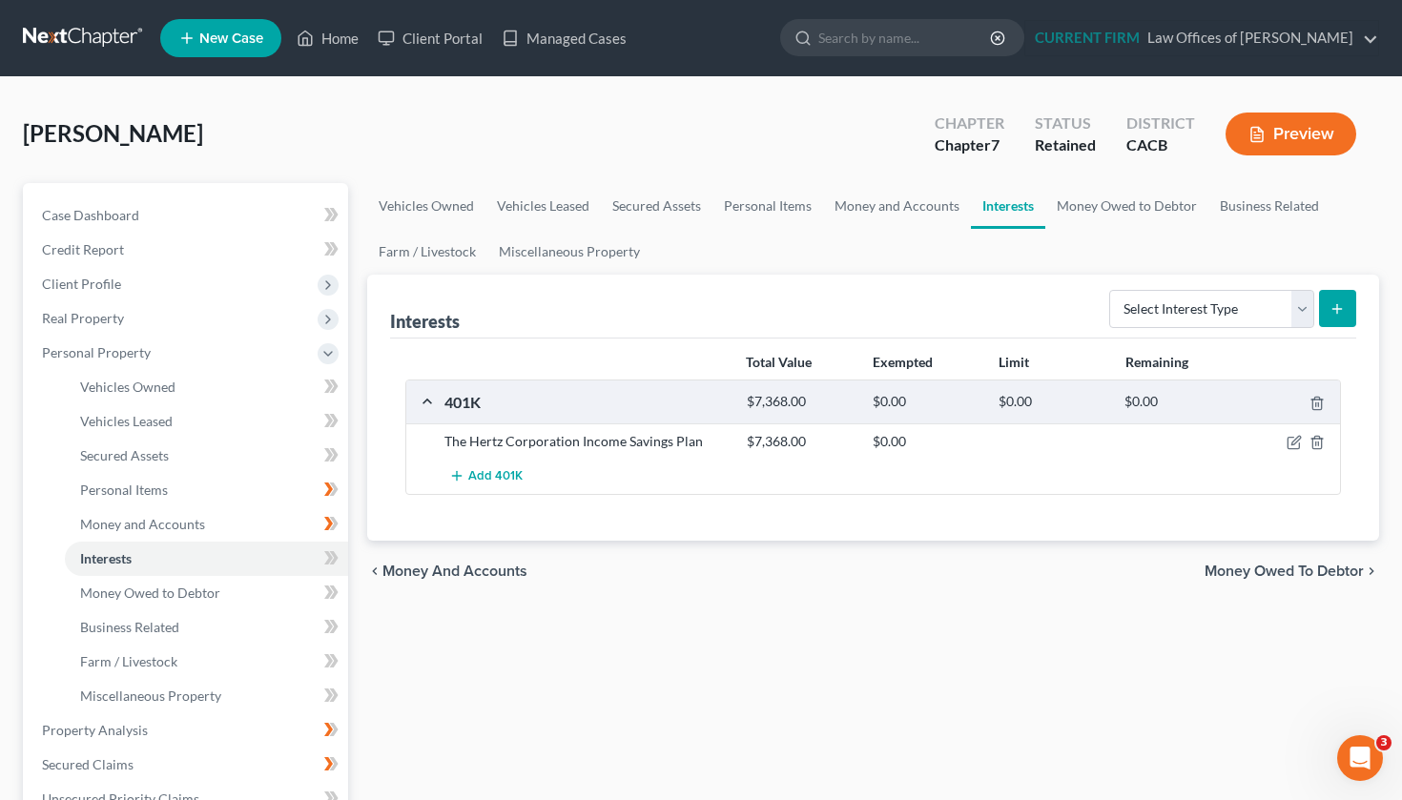
click at [1295, 571] on span "Money Owed to Debtor" at bounding box center [1284, 571] width 159 height 15
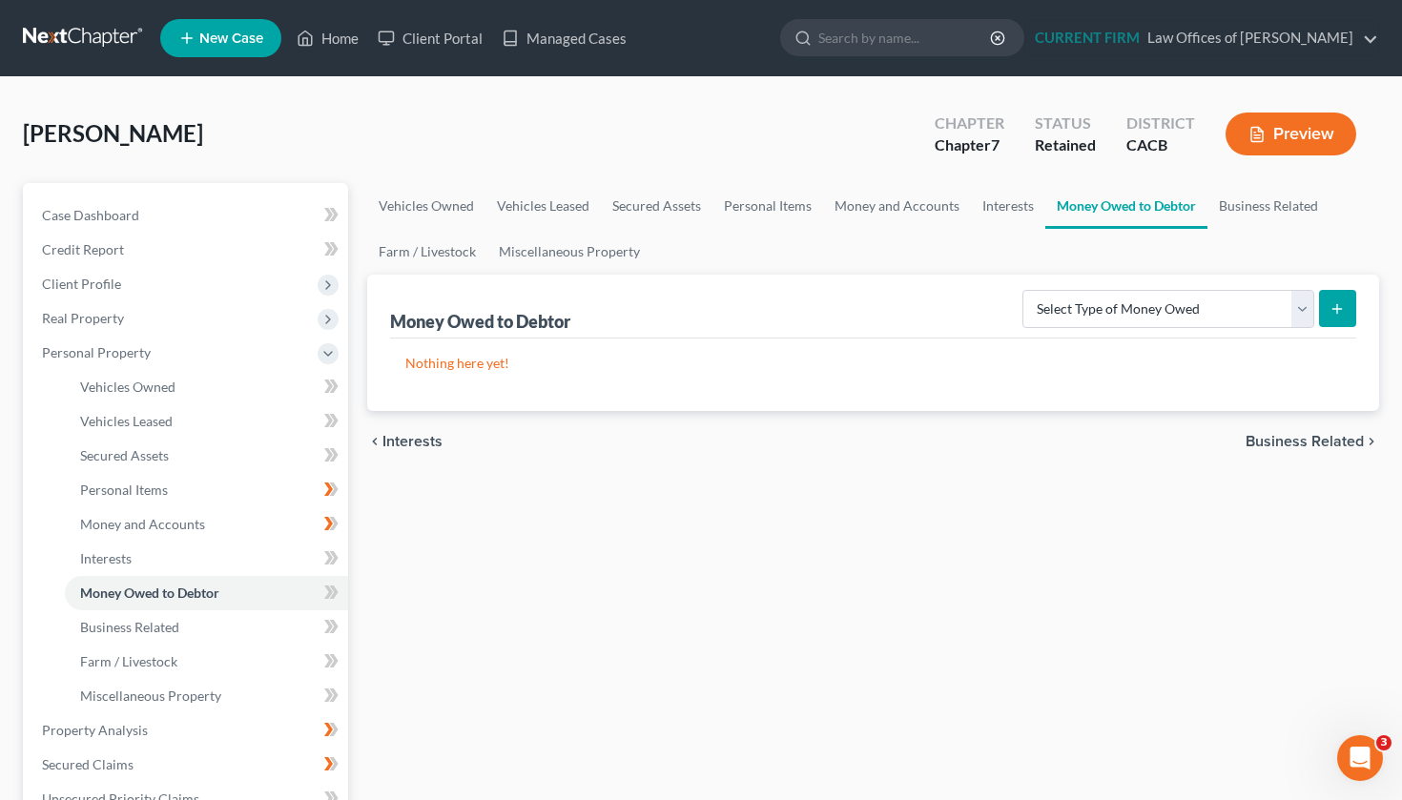
click at [1318, 448] on span "Business Related" at bounding box center [1305, 441] width 118 height 15
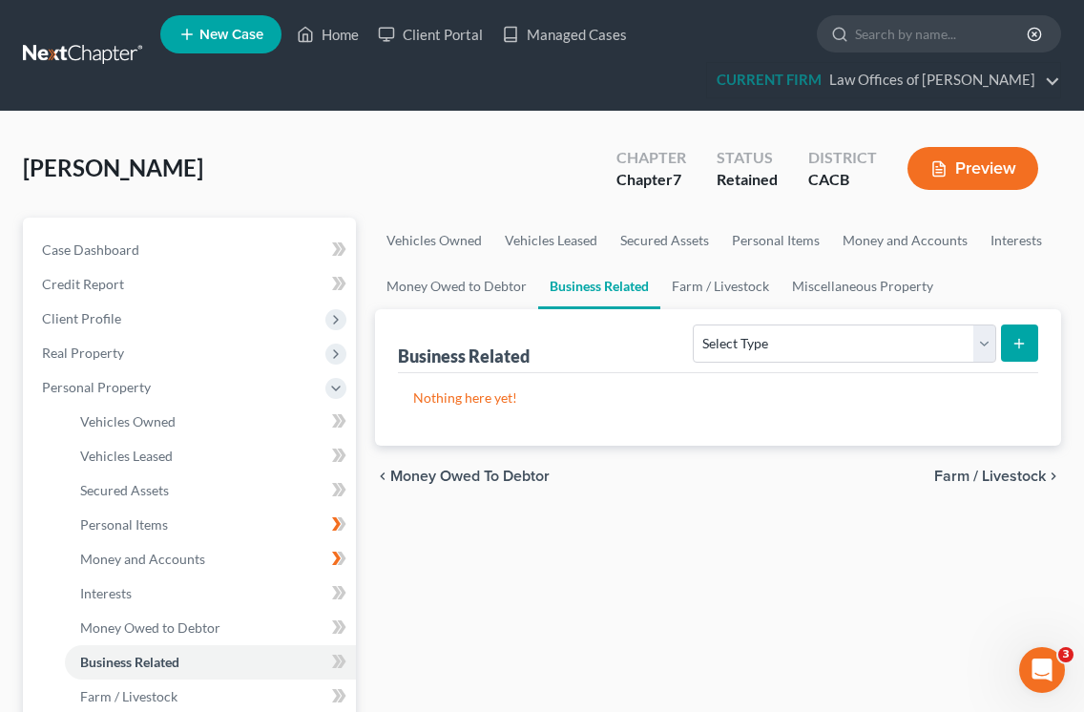
click at [1009, 475] on span "Farm / Livestock" at bounding box center [990, 475] width 112 height 15
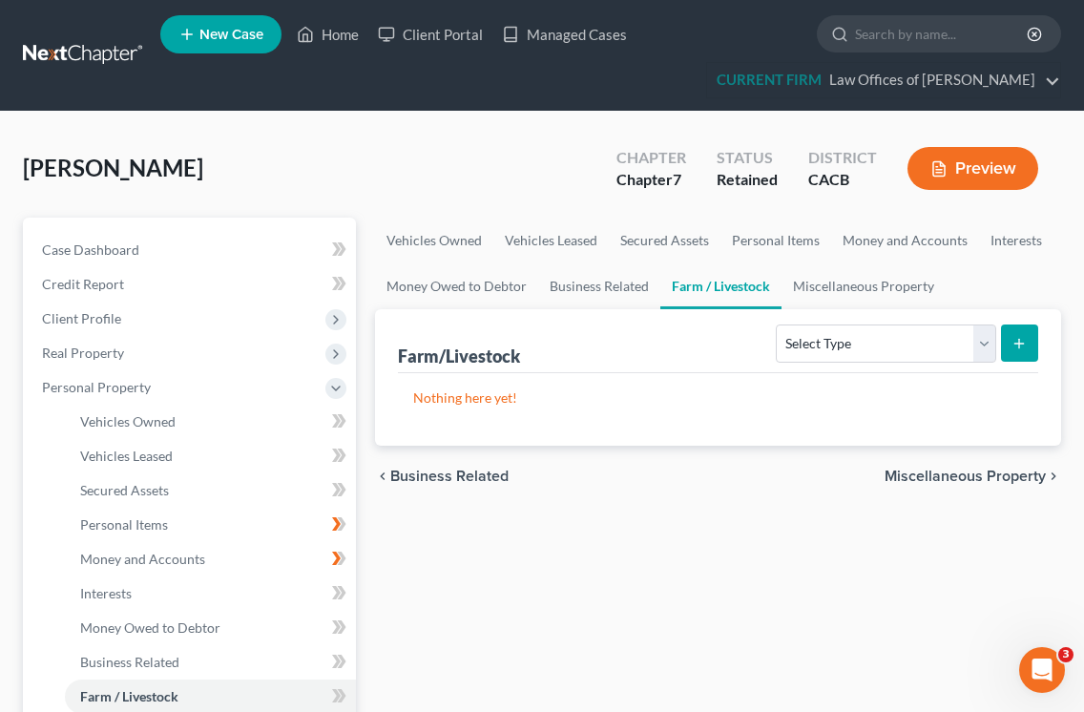
click at [950, 483] on span "Miscellaneous Property" at bounding box center [964, 475] width 161 height 15
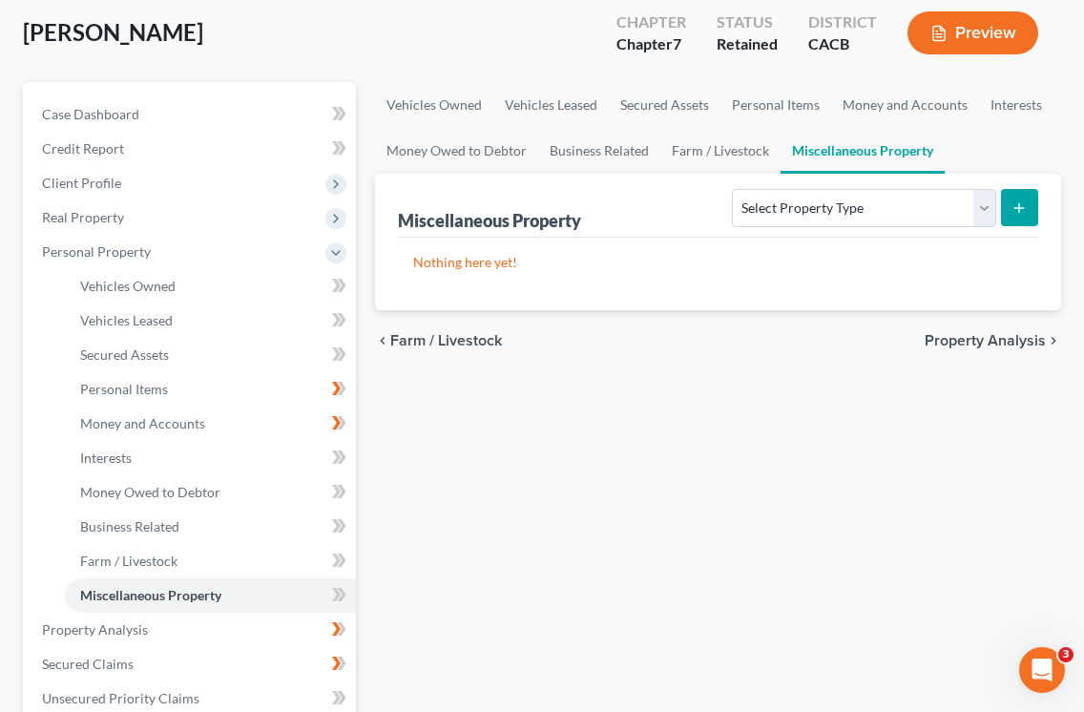
scroll to position [198, 0]
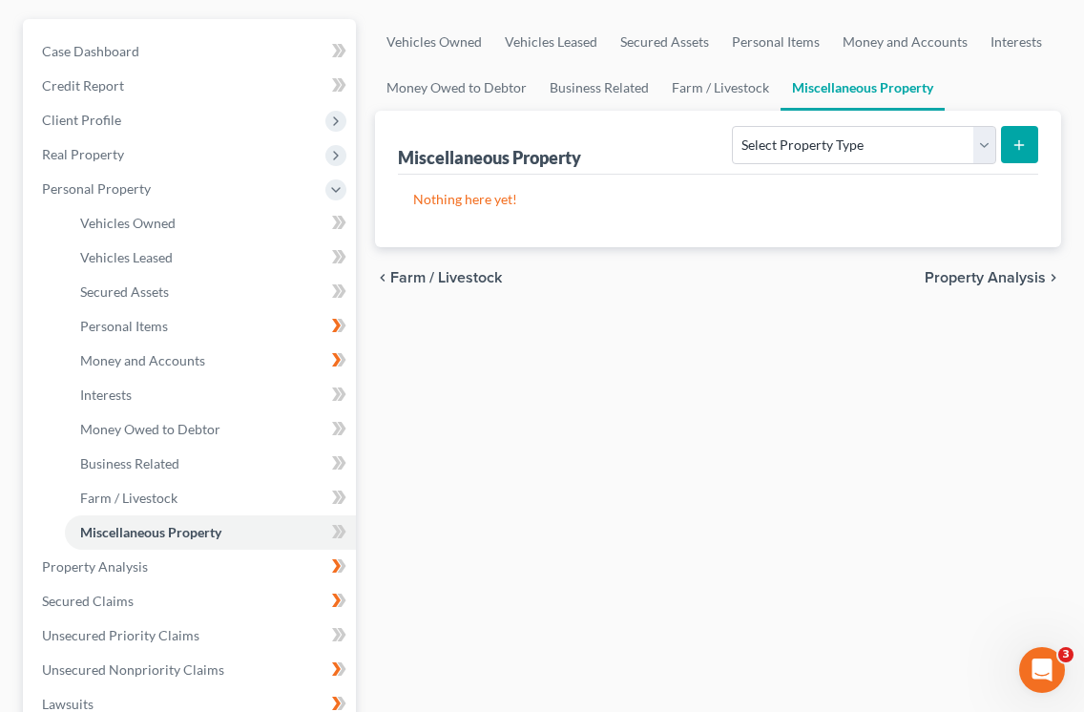
click at [999, 276] on span "Property Analysis" at bounding box center [985, 277] width 121 height 15
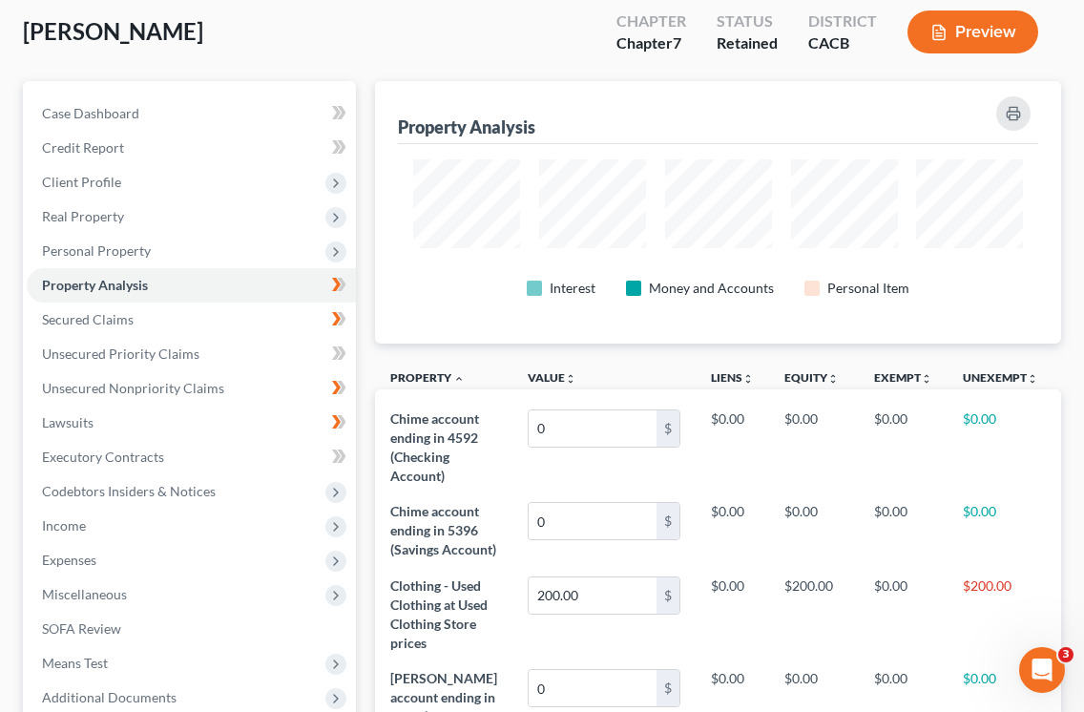
scroll to position [157, 0]
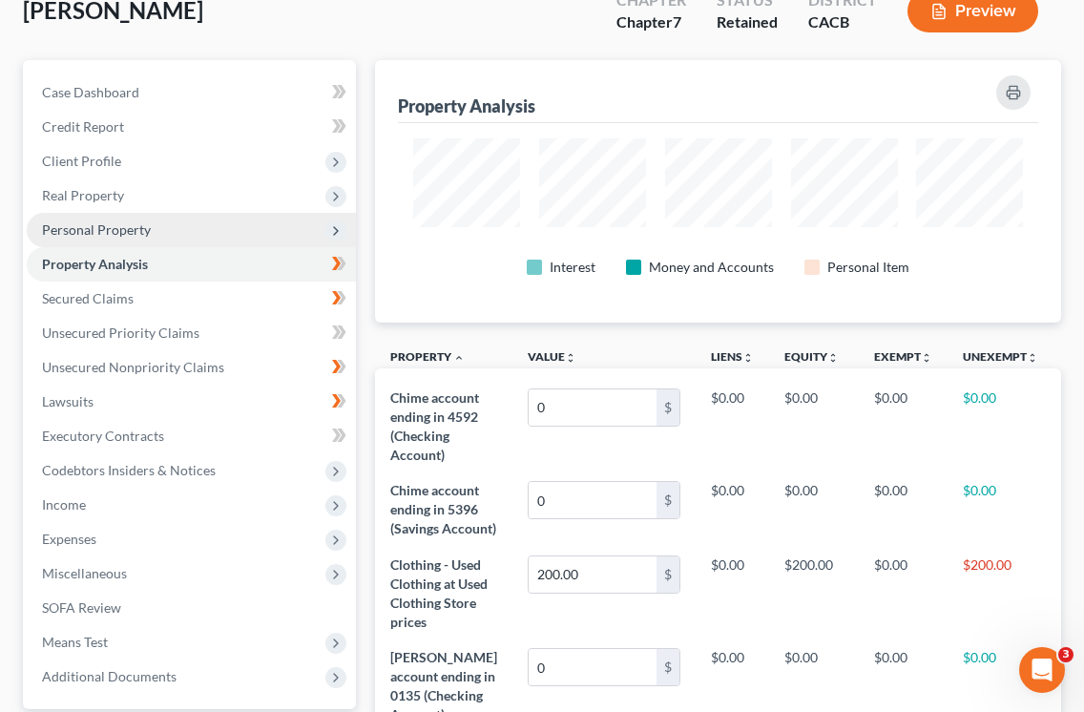
click at [135, 235] on span "Personal Property" at bounding box center [96, 229] width 109 height 16
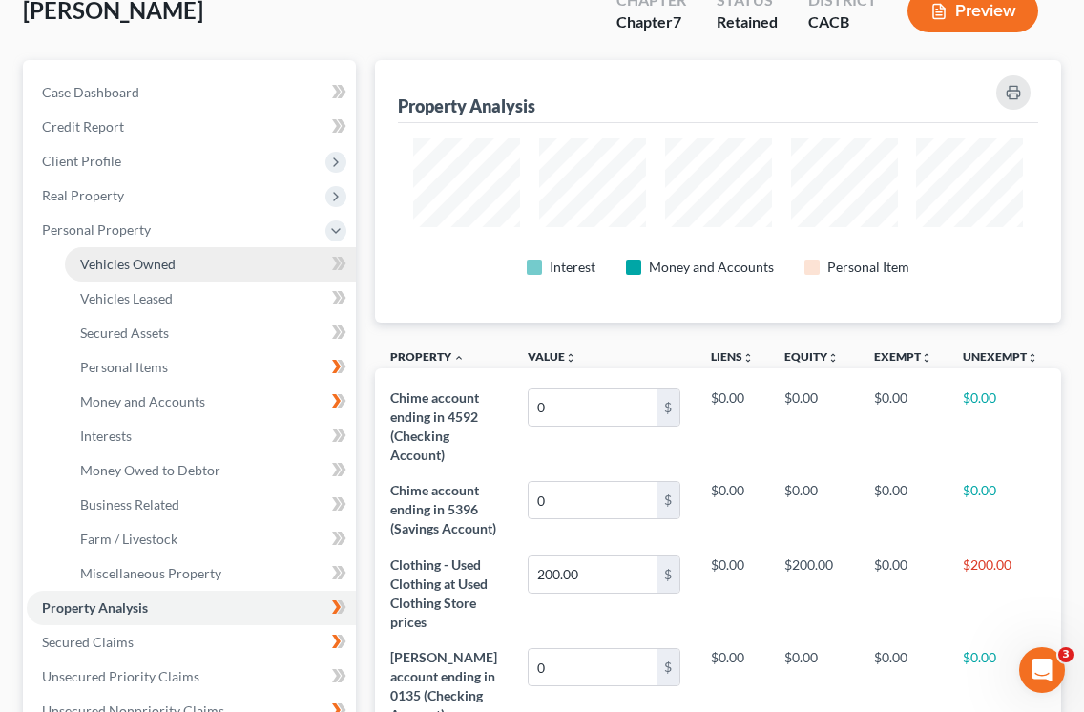
click at [150, 267] on span "Vehicles Owned" at bounding box center [127, 264] width 95 height 16
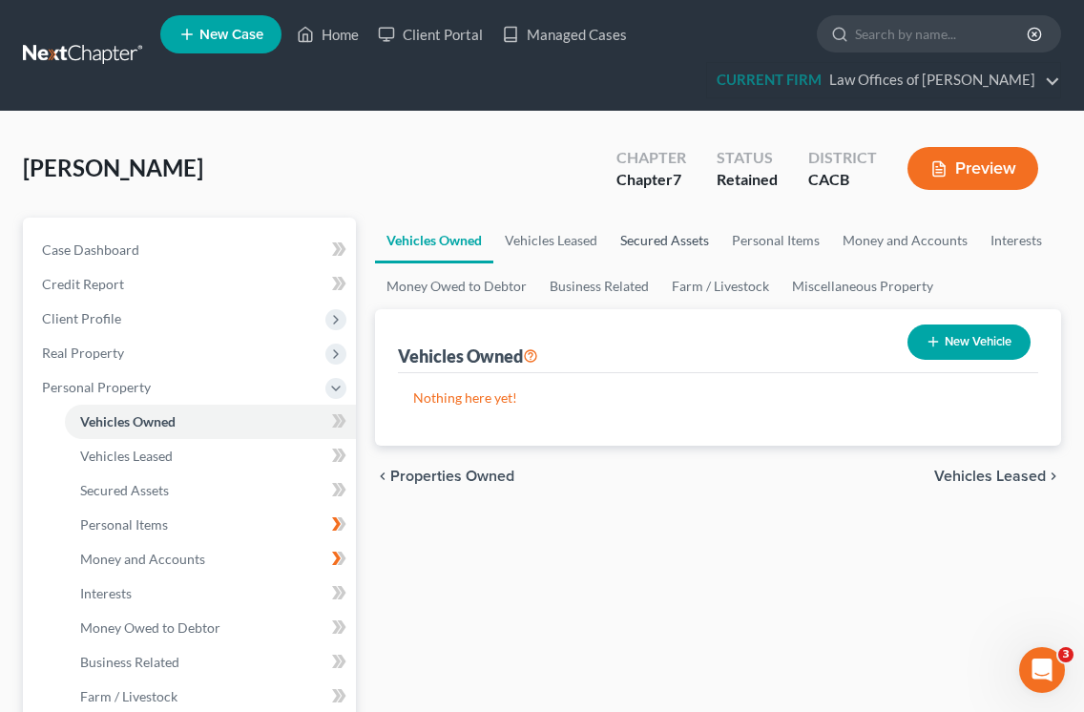
click at [644, 239] on link "Secured Assets" at bounding box center [665, 241] width 112 height 46
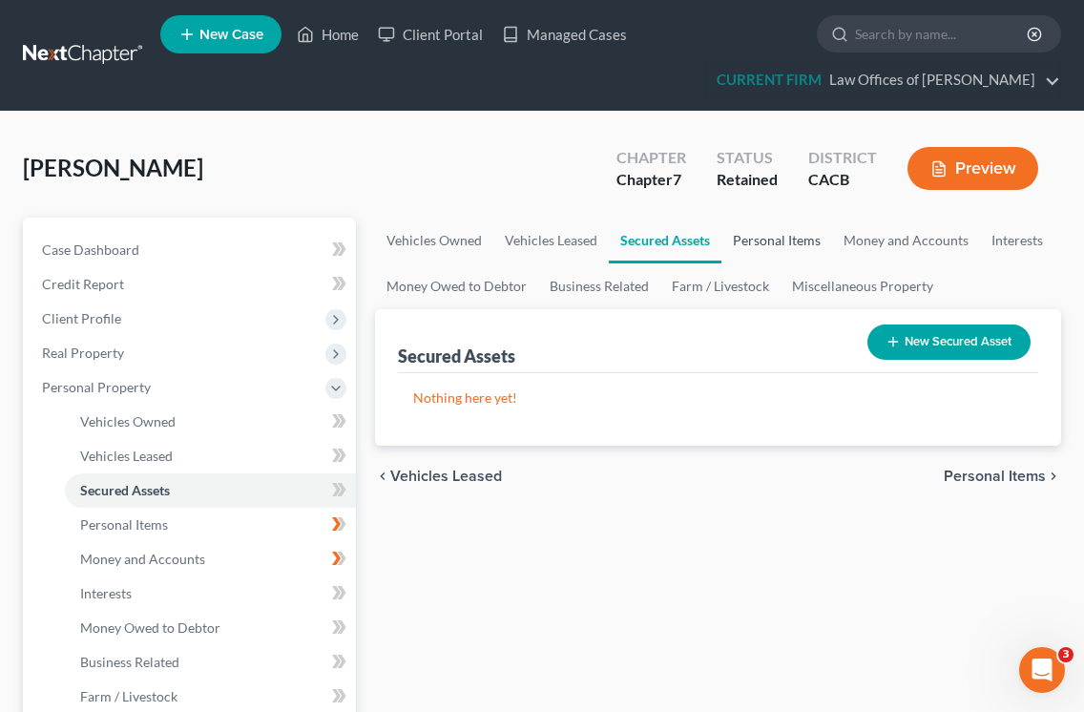
click at [784, 239] on link "Personal Items" at bounding box center [776, 241] width 111 height 46
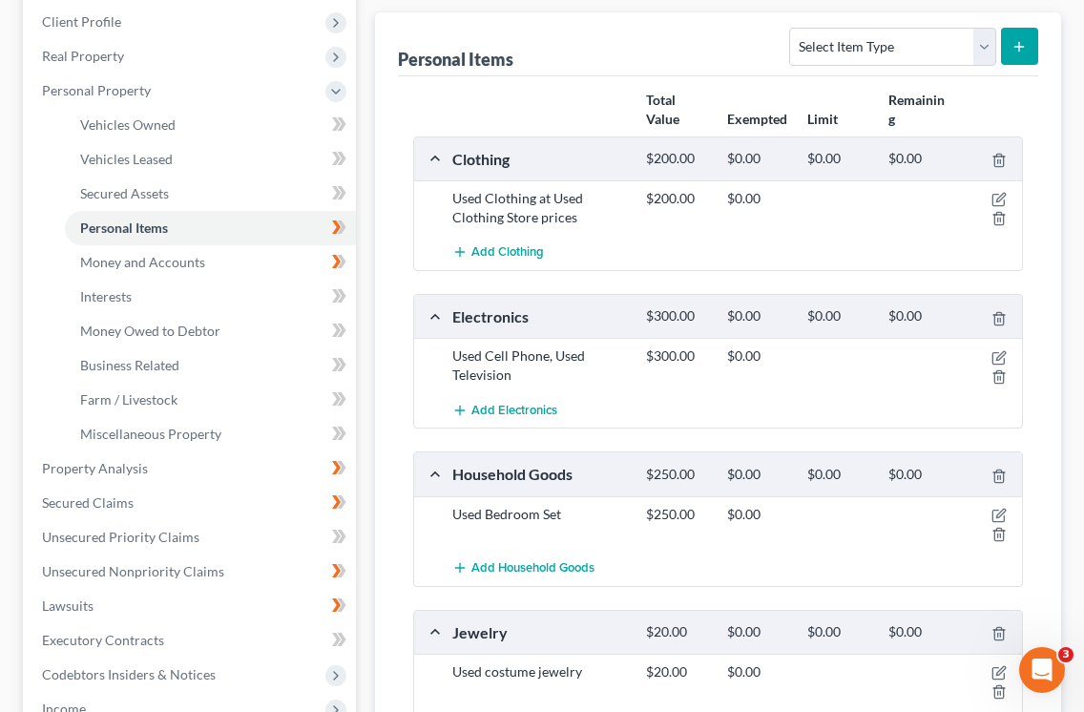
scroll to position [301, 0]
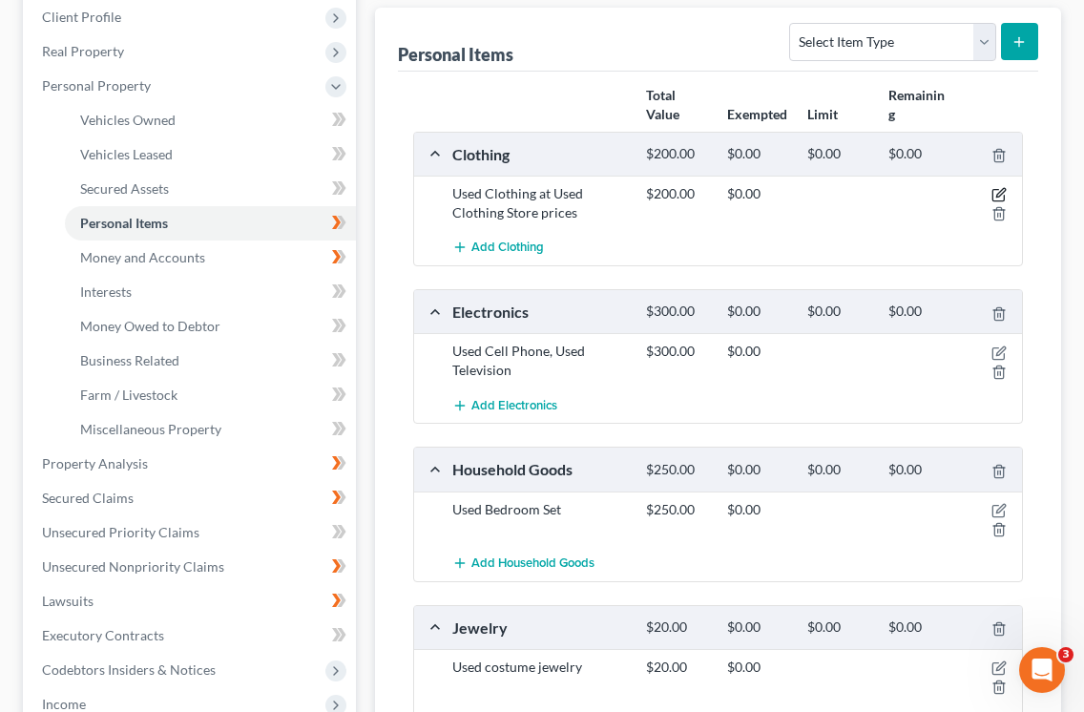
click at [1001, 193] on icon "button" at bounding box center [998, 194] width 15 height 15
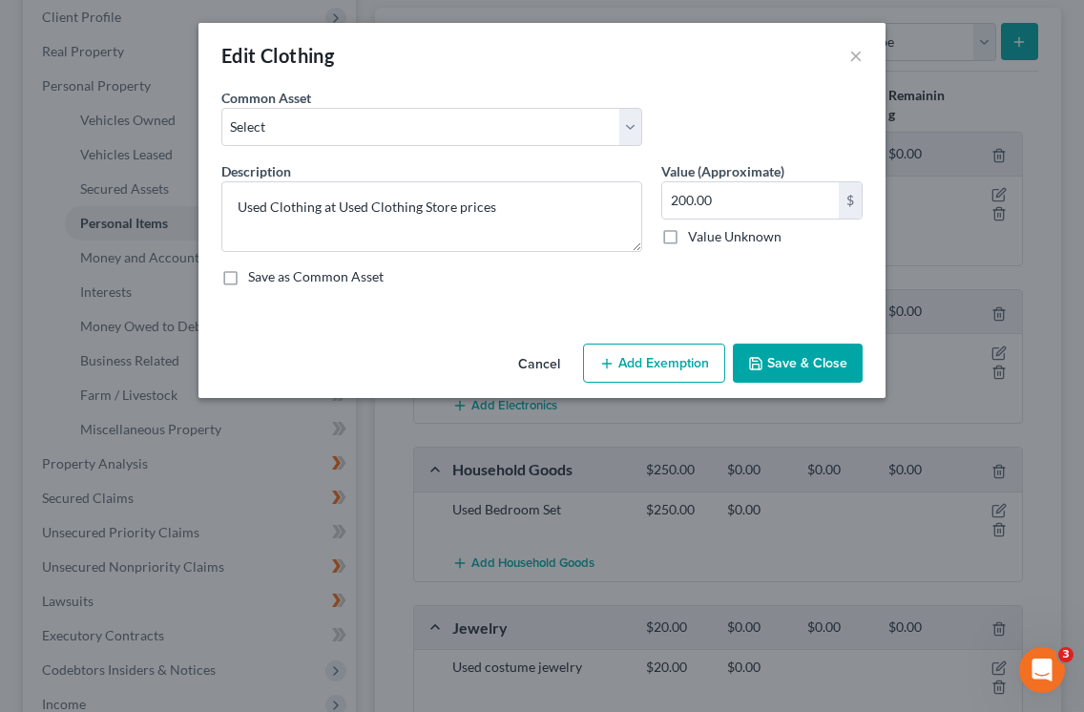
click at [670, 361] on button "Add Exemption" at bounding box center [654, 363] width 142 height 40
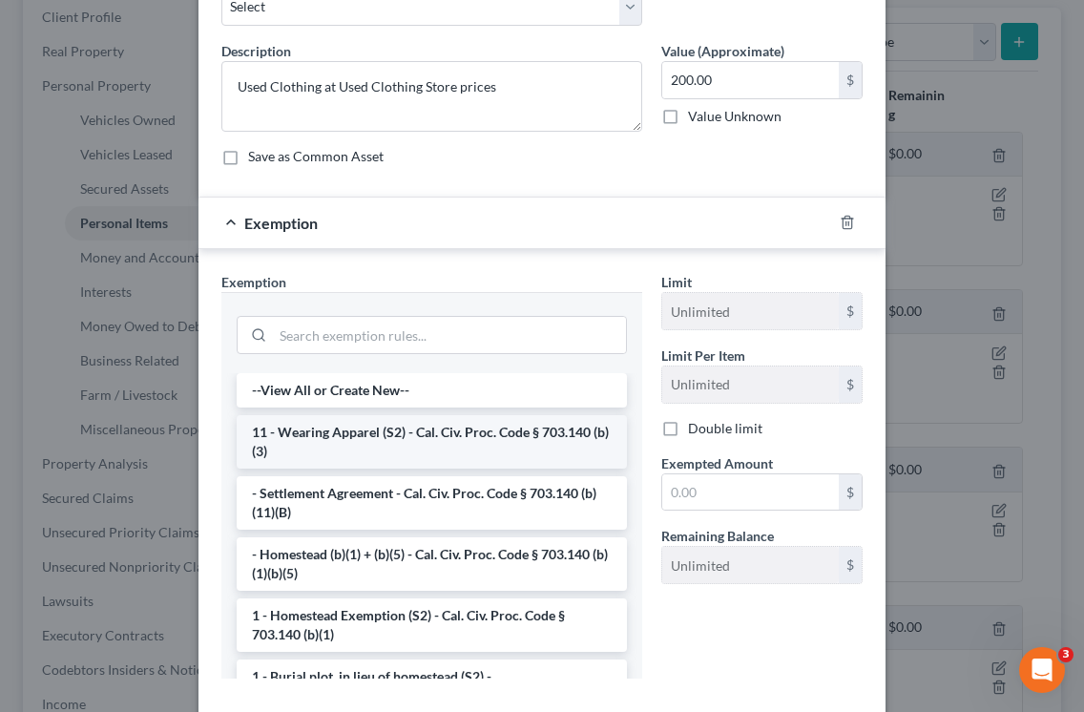
scroll to position [165, 0]
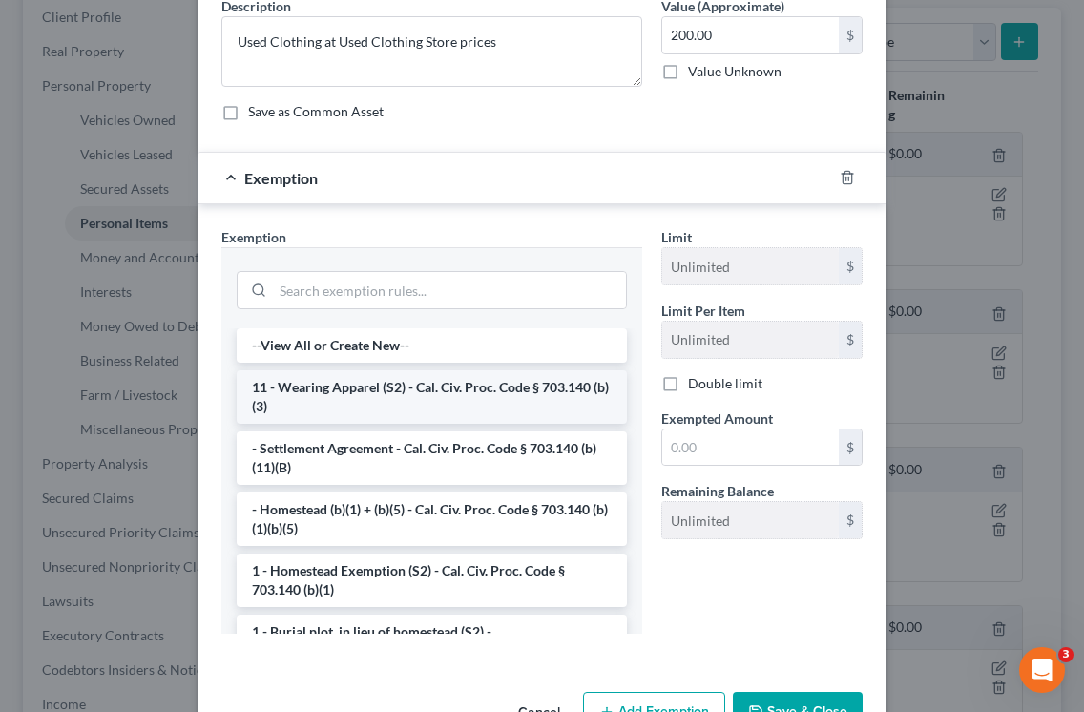
click at [528, 391] on li "11 - Wearing Apparel (S2) - Cal. Civ. Proc. Code § 703.140 (b)(3)" at bounding box center [432, 396] width 390 height 53
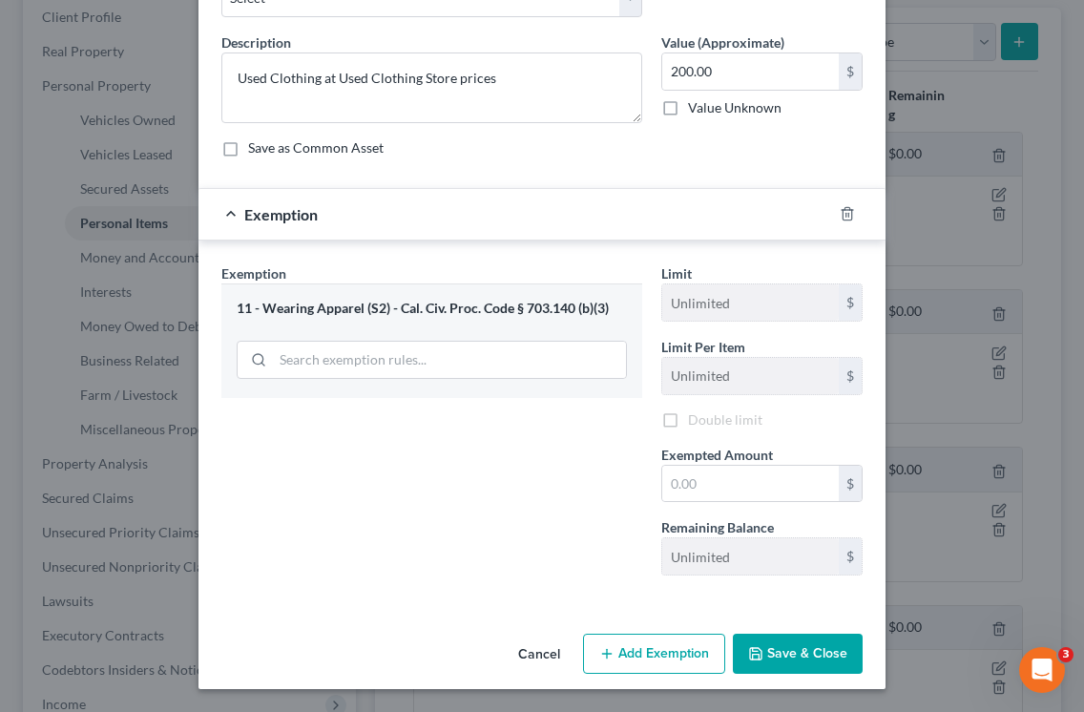
scroll to position [129, 0]
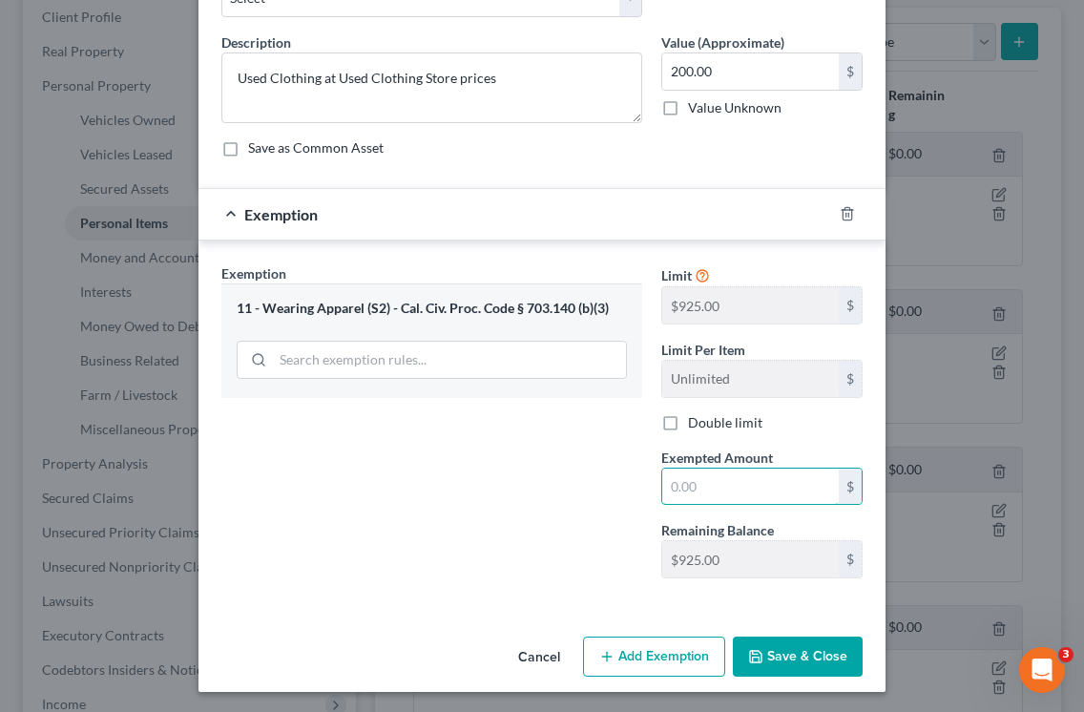
drag, startPoint x: 719, startPoint y: 488, endPoint x: 642, endPoint y: 481, distance: 77.7
click at [642, 481] on div "Exemption Set must be selected for CA. Exemption * 11 - Wearing Apparel (S2) - …" at bounding box center [542, 428] width 660 height 331
type input "200.00"
click at [783, 601] on div "Exemption Set must be selected for CA. Exemption * 11 - Wearing Apparel (S2) - …" at bounding box center [541, 424] width 687 height 369
click at [810, 656] on button "Save & Close" at bounding box center [798, 656] width 130 height 40
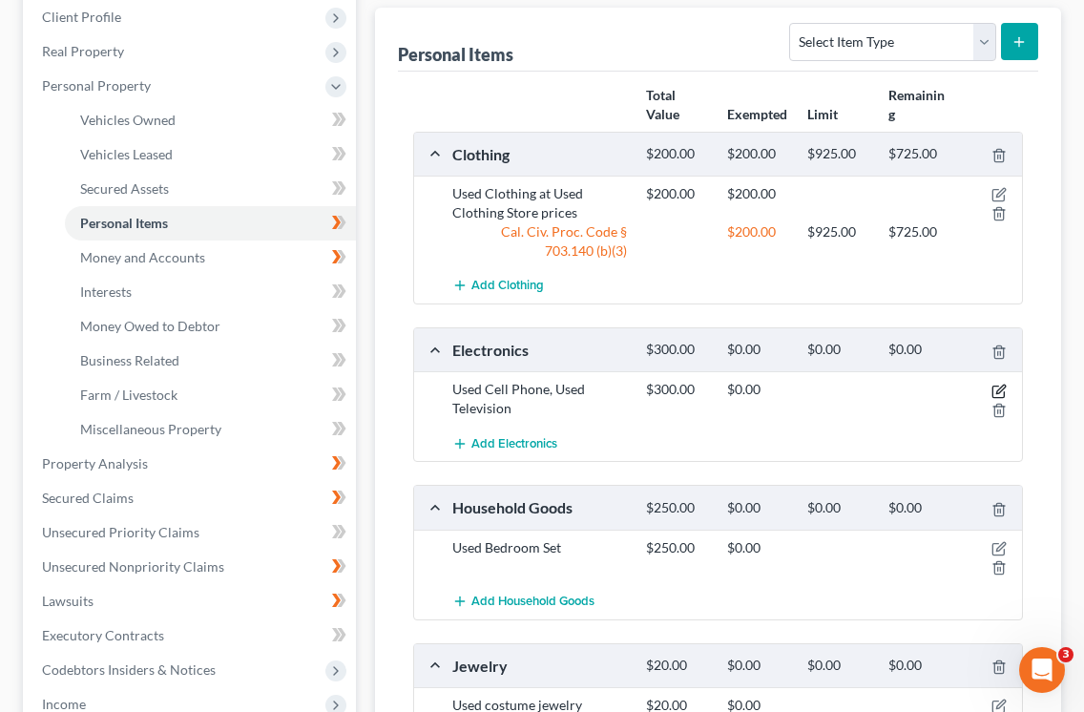
click at [999, 386] on icon "button" at bounding box center [998, 391] width 15 height 15
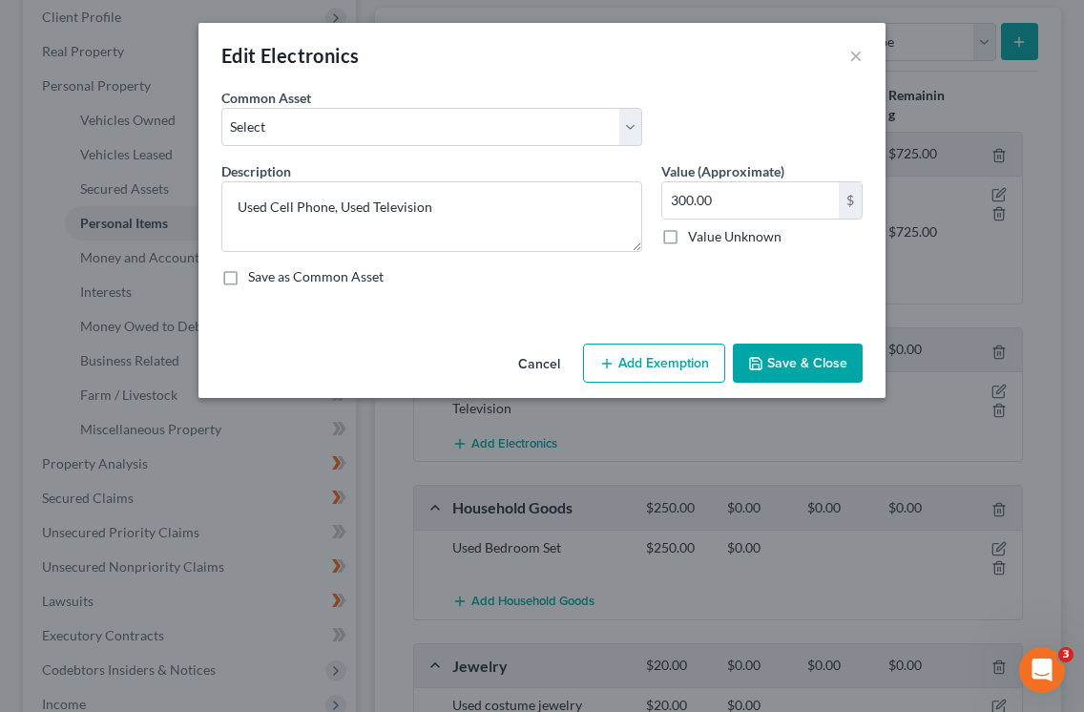
click at [637, 349] on button "Add Exemption" at bounding box center [654, 363] width 142 height 40
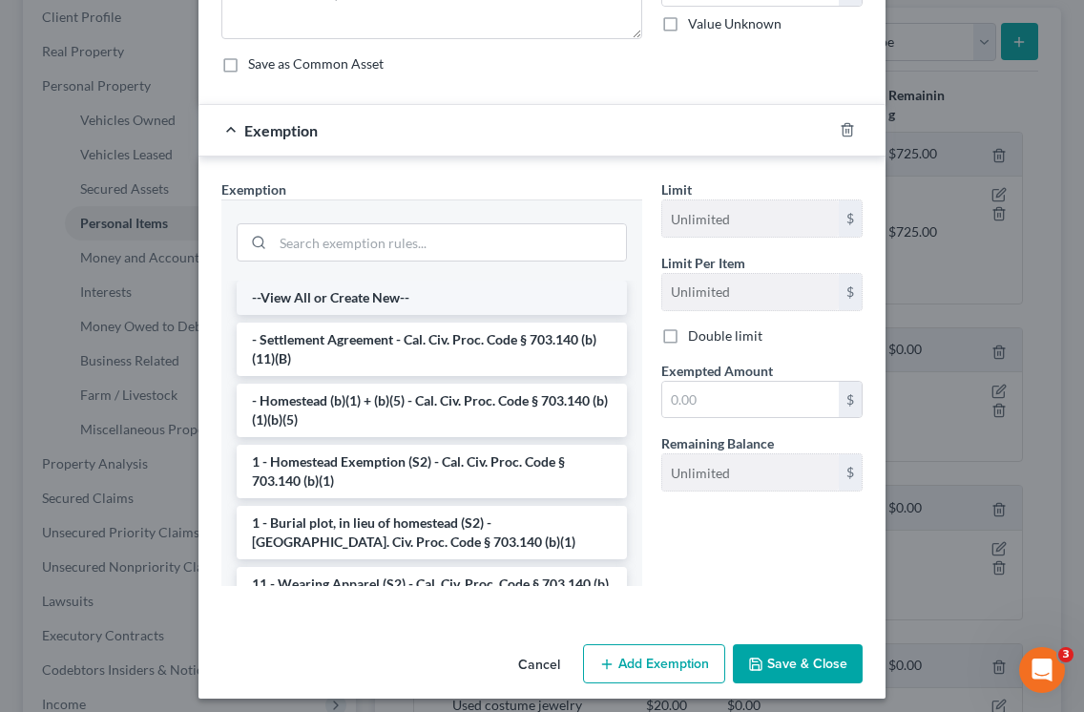
scroll to position [221, 0]
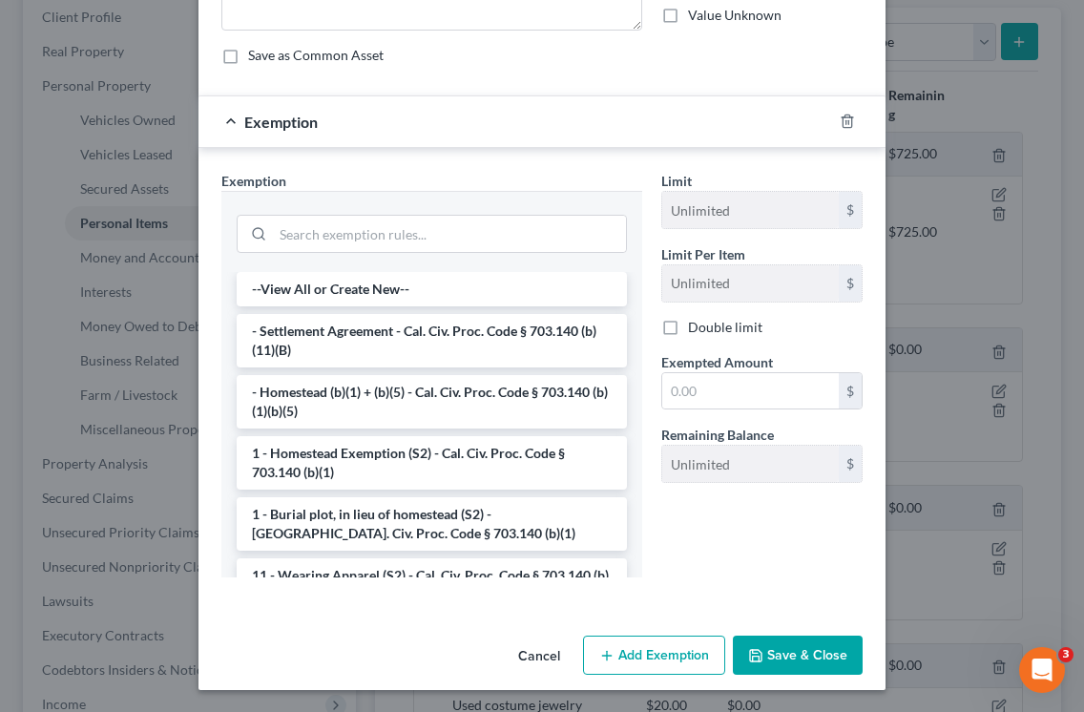
click at [641, 367] on div "--View All or Create New-- - Settlement Agreement - Cal. Civ. Proc. Code § 703.…" at bounding box center [431, 424] width 421 height 305
click at [634, 371] on div "--View All or Create New-- - Settlement Agreement - Cal. Civ. Proc. Code § 703.…" at bounding box center [431, 423] width 421 height 305
click at [223, 405] on div "--View All or Create New-- - Settlement Agreement - Cal. Civ. Proc. Code § 703.…" at bounding box center [431, 423] width 421 height 305
click at [365, 236] on input "search" at bounding box center [449, 233] width 353 height 36
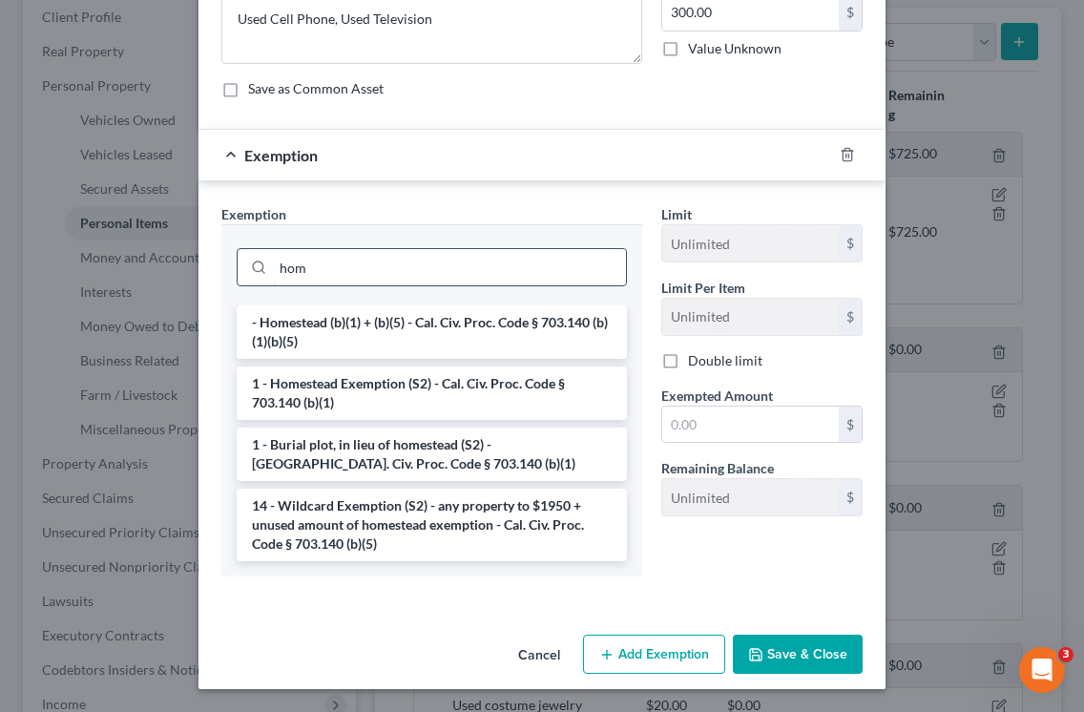
scroll to position [188, 0]
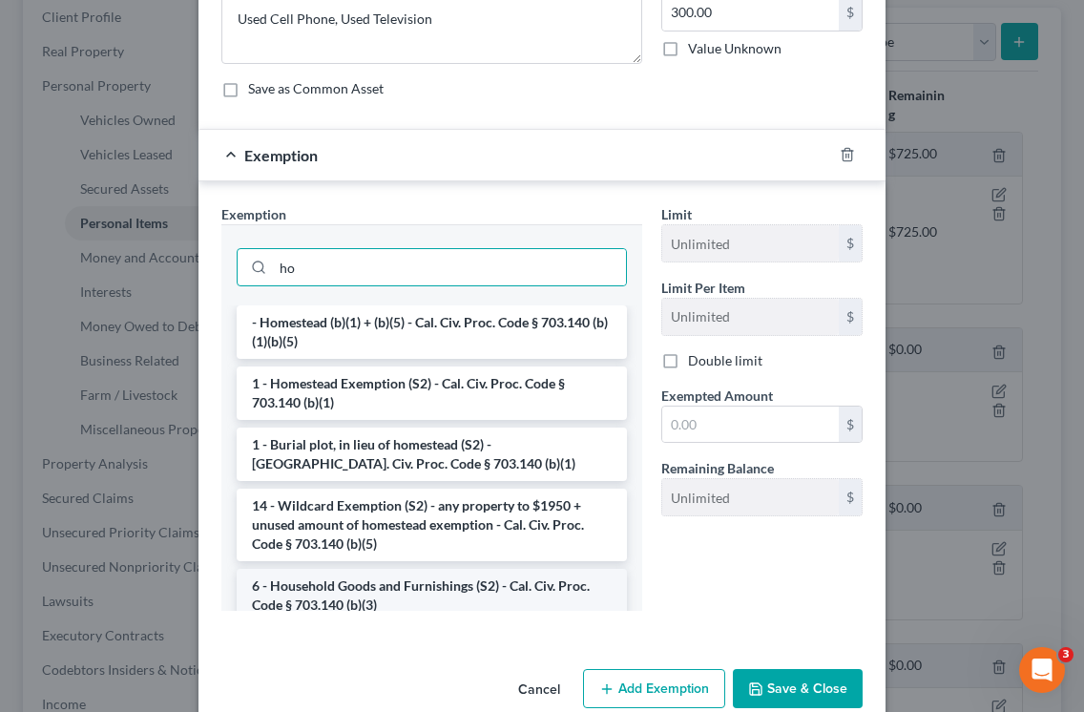
click at [446, 584] on li "6 - Household Goods and Furnishings (S2) - Cal. Civ. Proc. Code § 703.140 (b)(3)" at bounding box center [432, 595] width 390 height 53
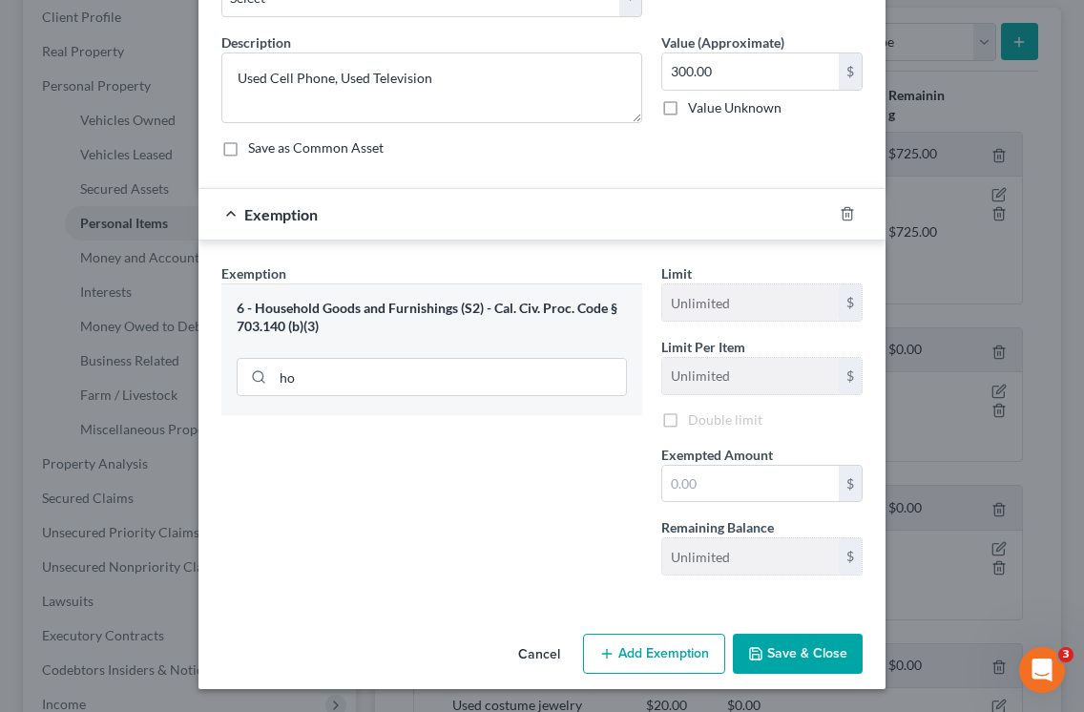
scroll to position [129, 0]
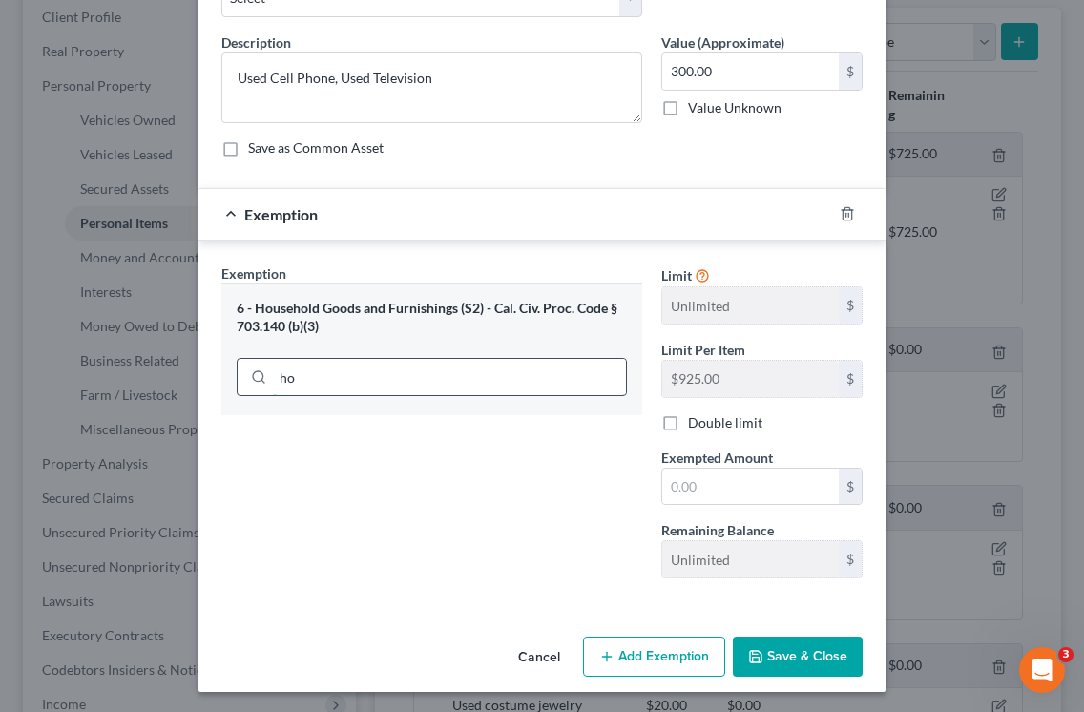
click at [416, 375] on input "ho" at bounding box center [449, 377] width 353 height 36
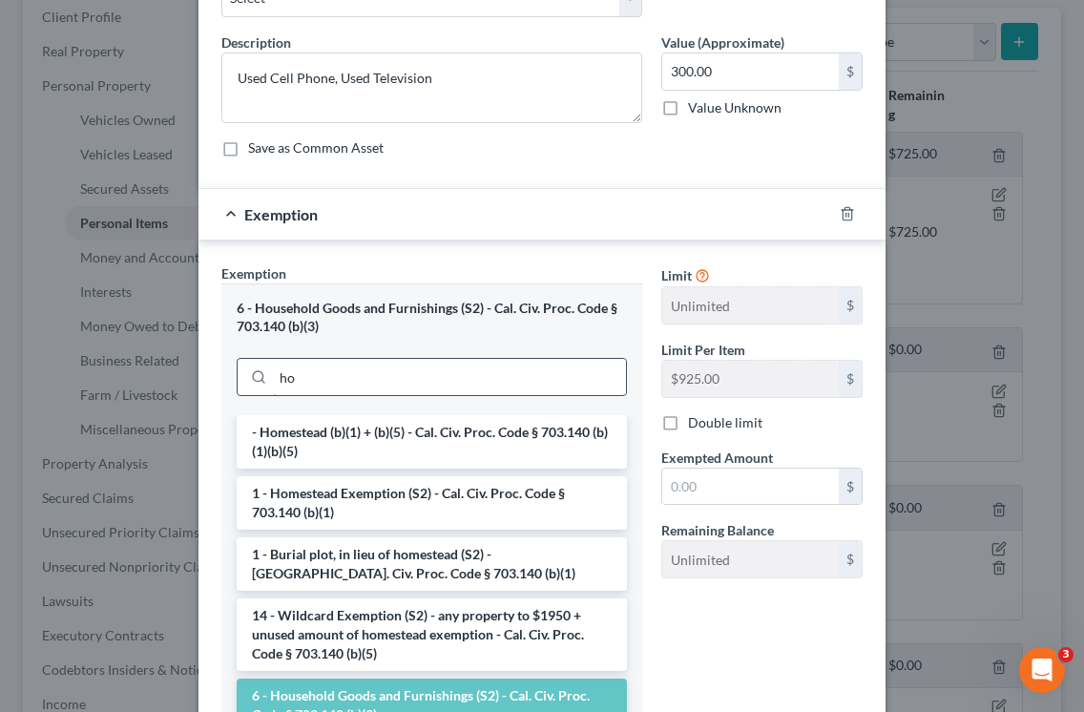
type input "h"
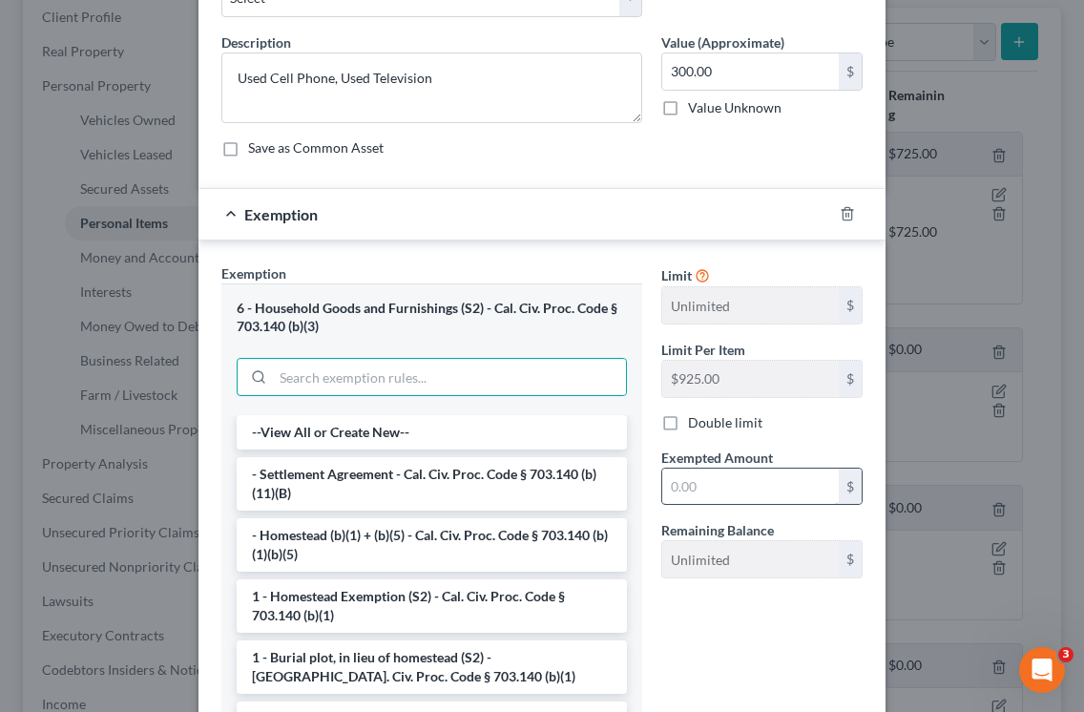
click at [735, 485] on input "text" at bounding box center [750, 486] width 177 height 36
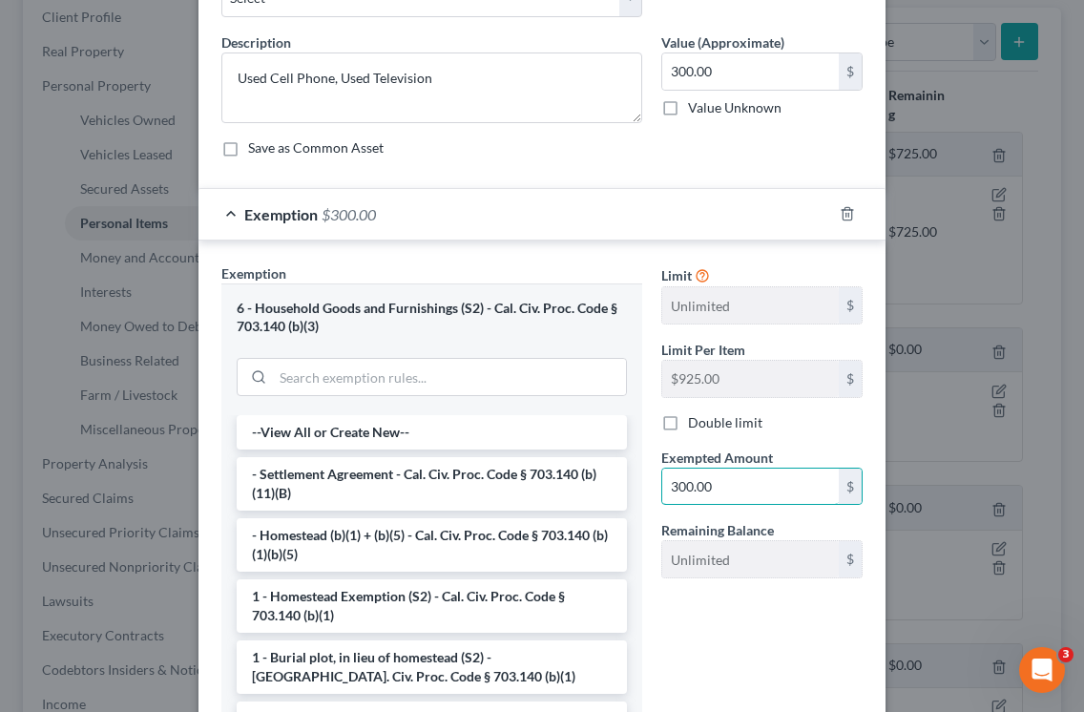
type input "300.00"
click at [765, 675] on div "Limit Unlimited $ Limit Per Item $925.00 $ Double limit Exempted Amount * 300.0…" at bounding box center [762, 499] width 220 height 472
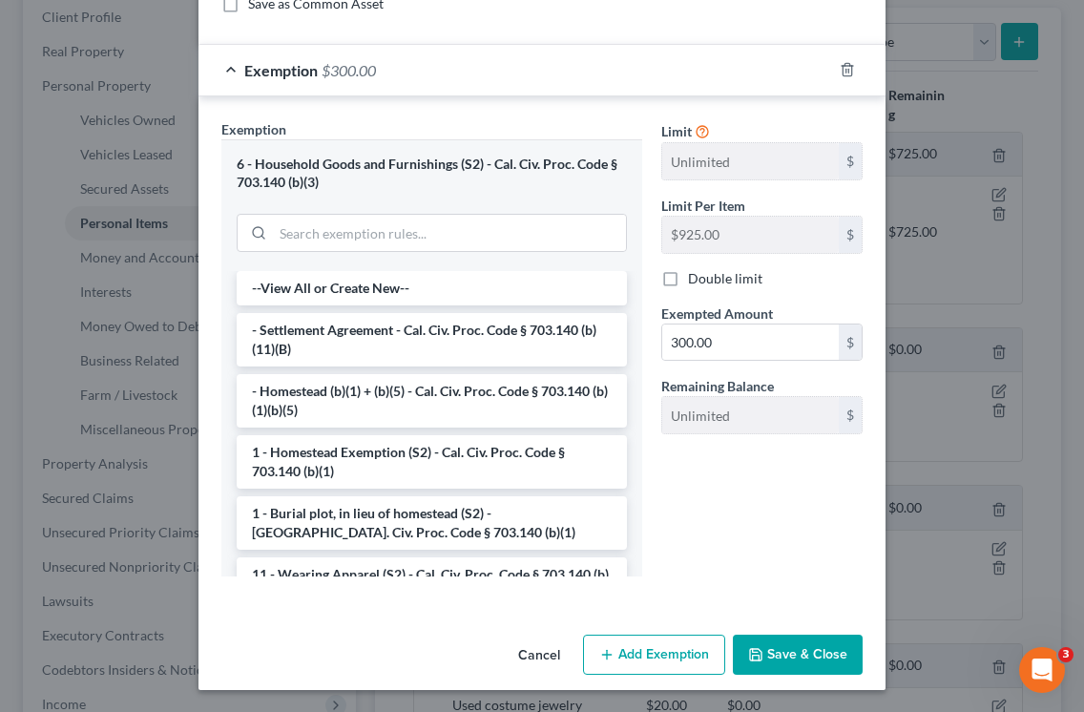
scroll to position [272, 0]
click at [809, 642] on button "Save & Close" at bounding box center [798, 655] width 130 height 40
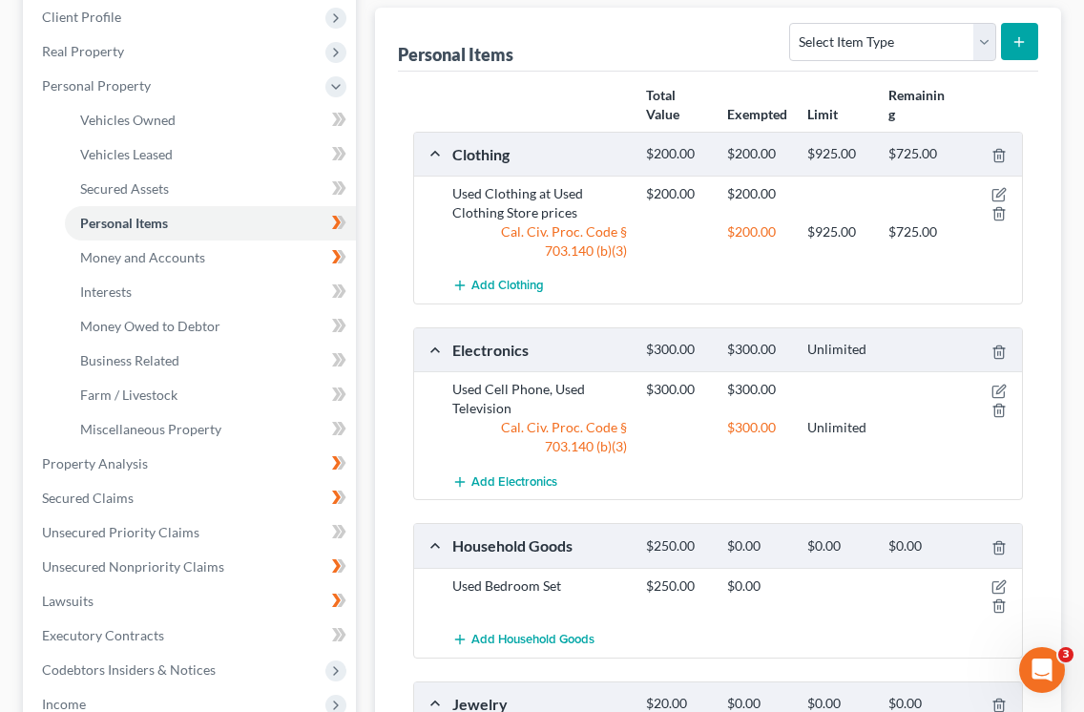
click at [1037, 437] on div "Total Value Exempted Limit Remaining Clothing $200.00 $200.00 $925.00 $725.00 U…" at bounding box center [718, 546] width 640 height 948
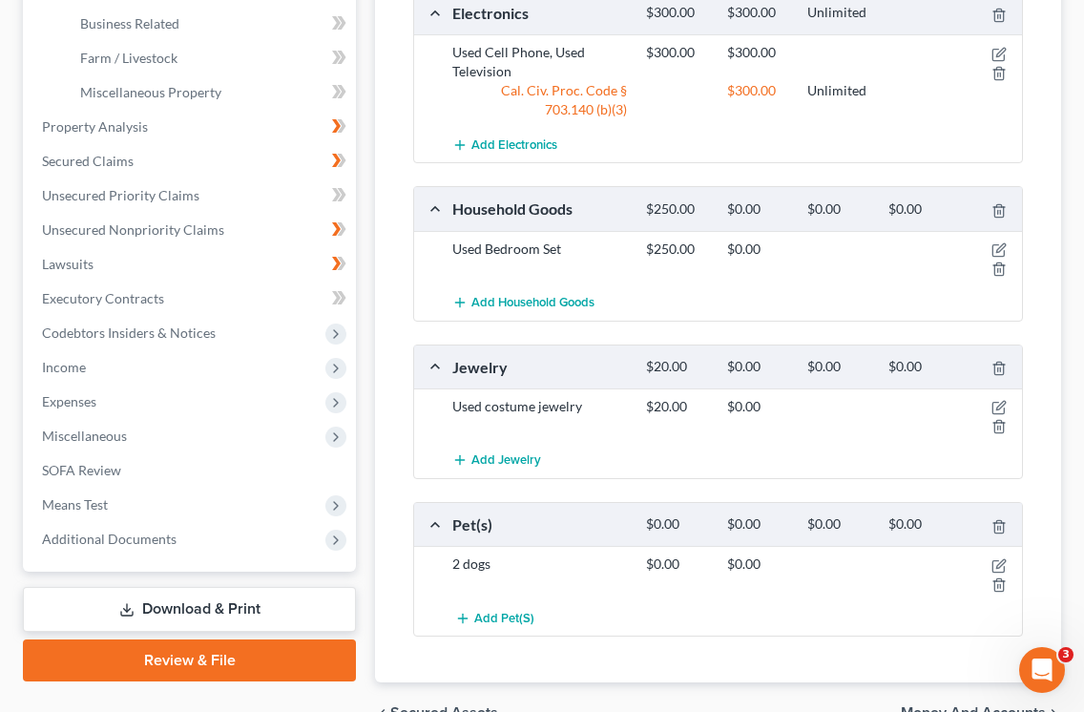
scroll to position [654, 0]
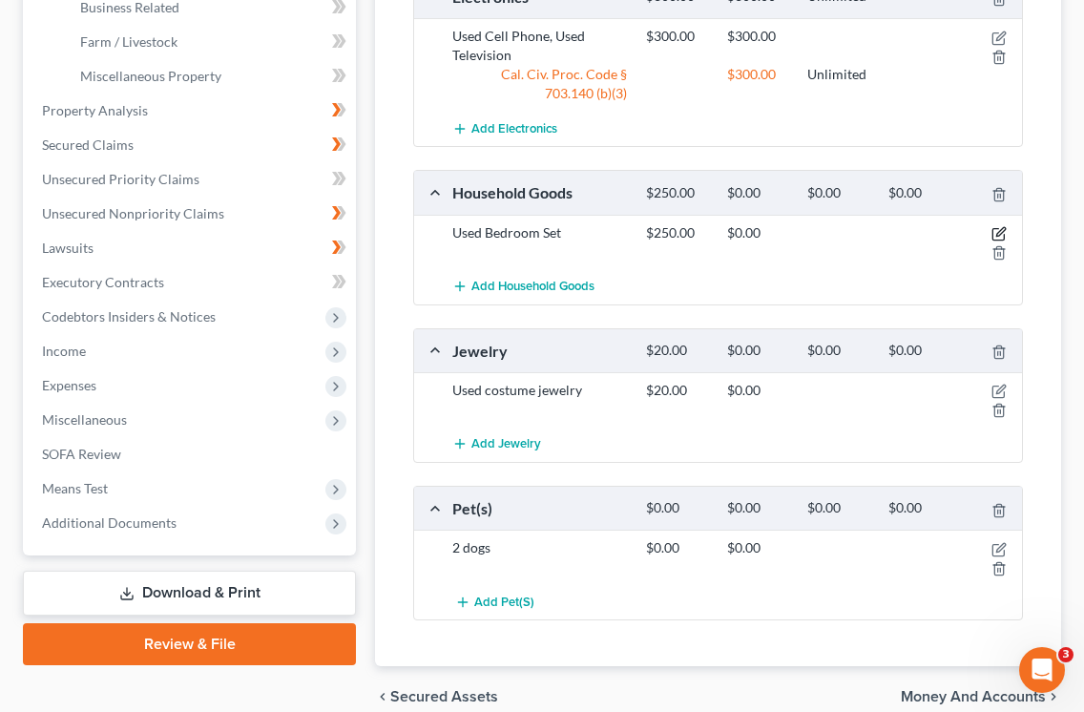
click at [997, 232] on icon "button" at bounding box center [998, 233] width 15 height 15
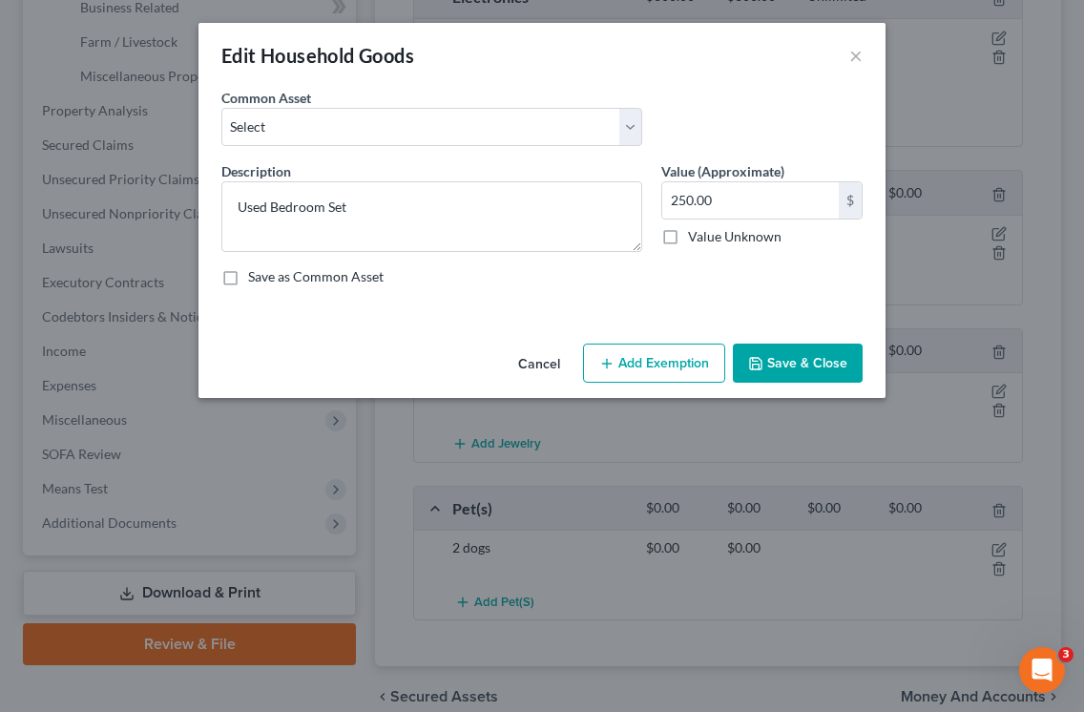
click at [679, 360] on button "Add Exemption" at bounding box center [654, 363] width 142 height 40
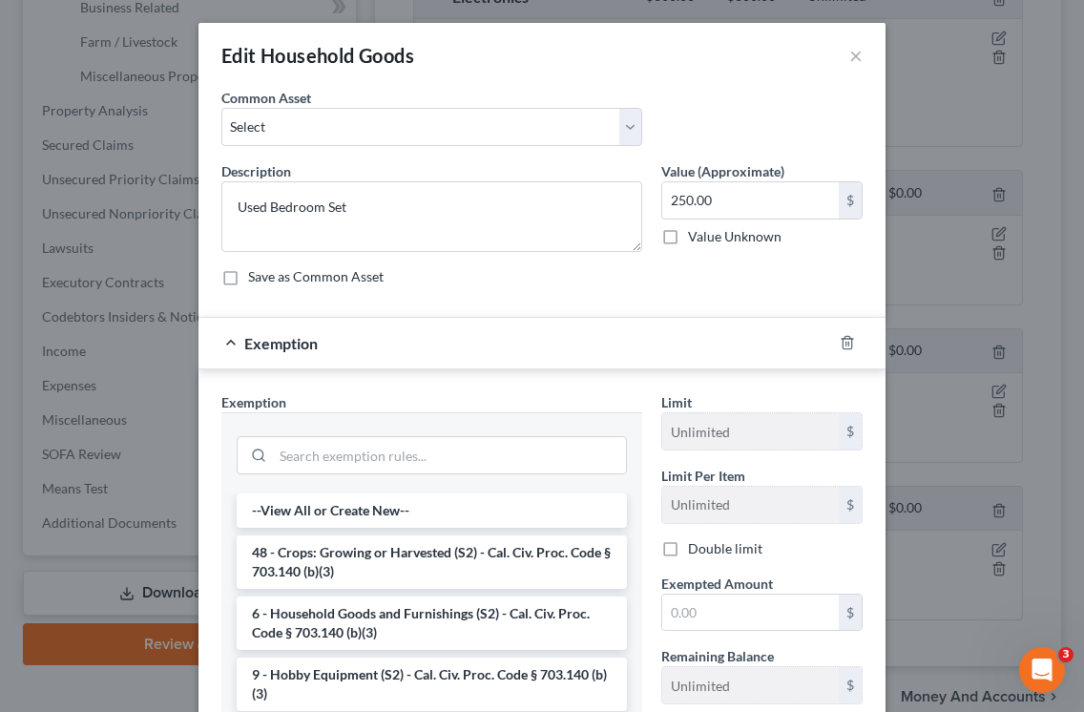
click at [638, 541] on div "--View All or Create New-- 48 - Crops: Growing or Harvested (S2) - Cal. Civ. Pr…" at bounding box center [431, 645] width 421 height 305
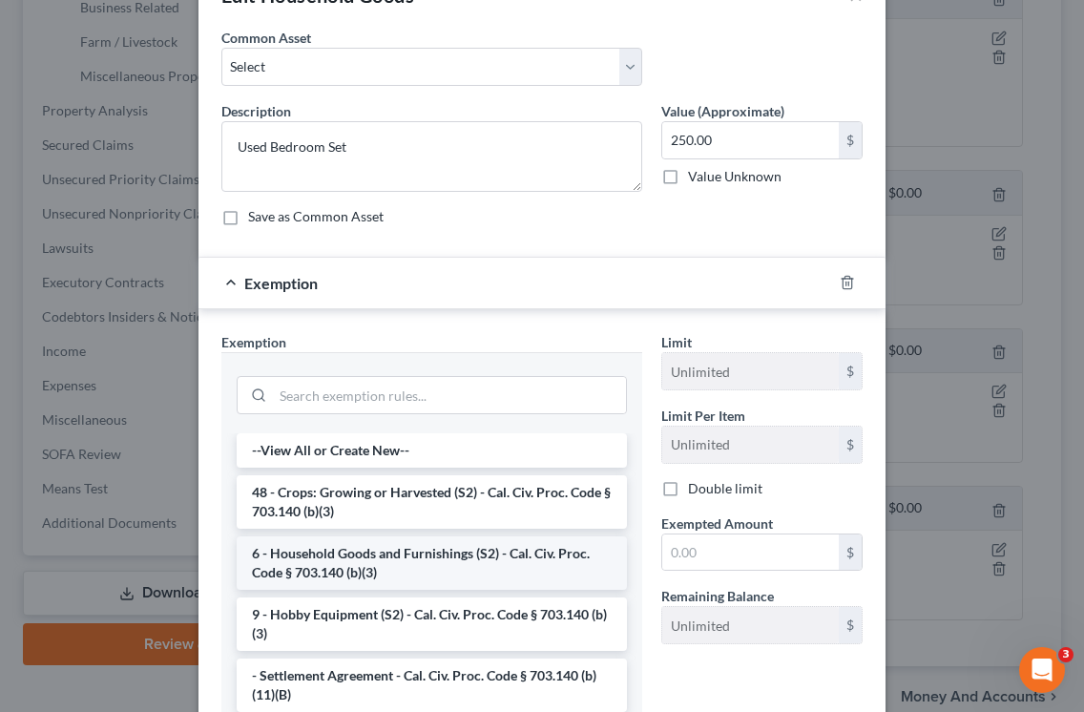
scroll to position [67, 0]
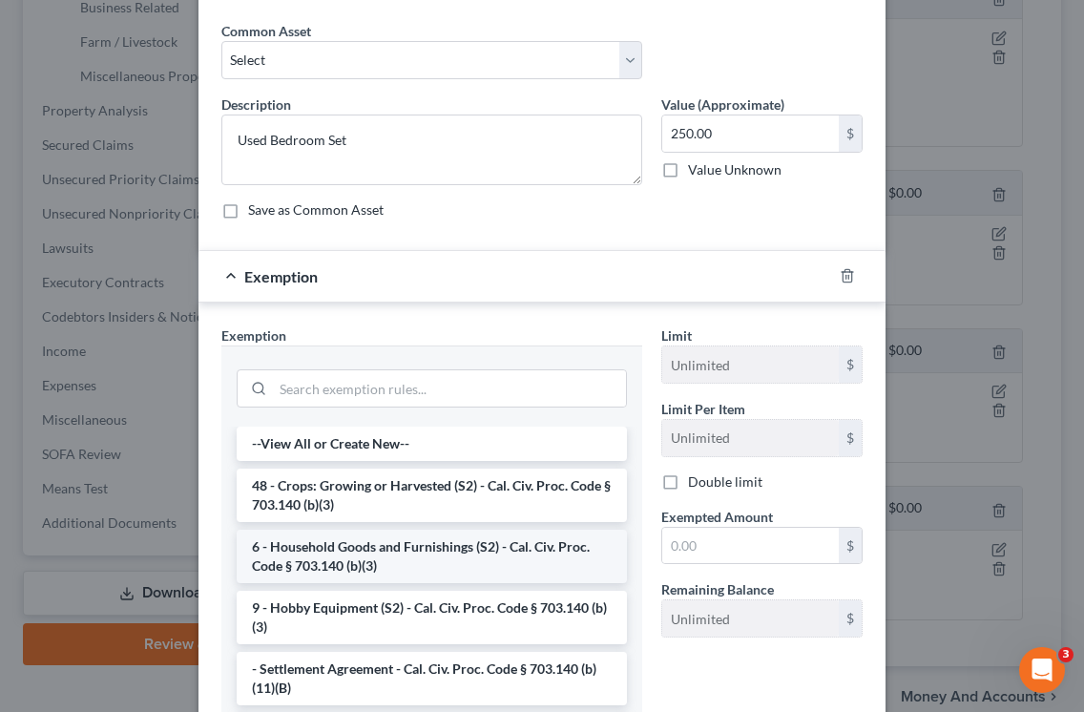
click at [505, 557] on li "6 - Household Goods and Furnishings (S2) - Cal. Civ. Proc. Code § 703.140 (b)(3)" at bounding box center [432, 556] width 390 height 53
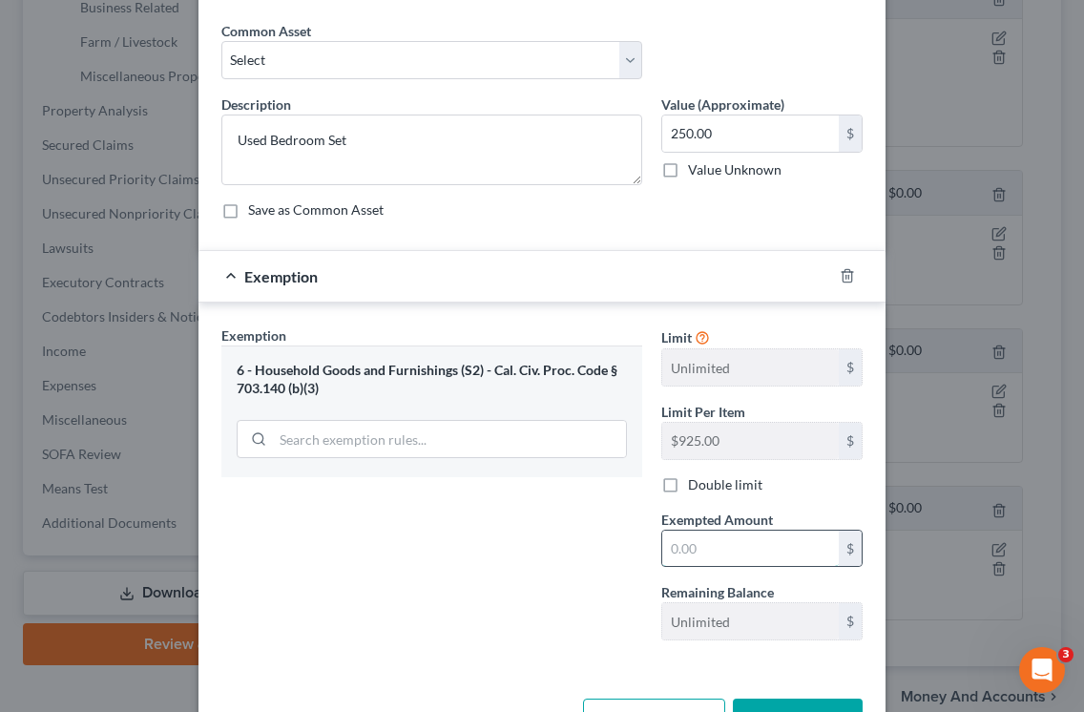
click at [723, 545] on input "text" at bounding box center [750, 548] width 177 height 36
type input "250"
click at [874, 589] on div "Exemption Set must be selected for CA. Exemption * 6 - Household Goods and Furn…" at bounding box center [541, 486] width 687 height 369
click at [851, 651] on div "Limit Unlimited $ Limit Per Item $925.00 $ Double limit Exempted Amount * 250 $…" at bounding box center [762, 490] width 220 height 330
click at [813, 705] on button "Save & Close" at bounding box center [798, 718] width 130 height 40
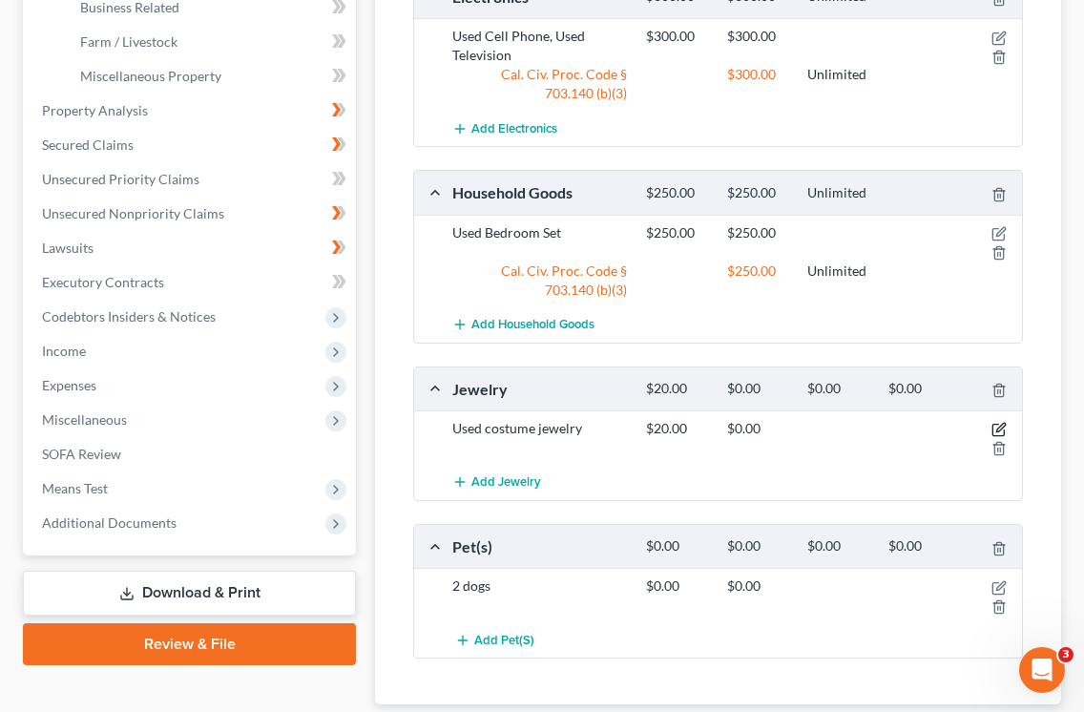
click at [999, 425] on icon "button" at bounding box center [998, 429] width 15 height 15
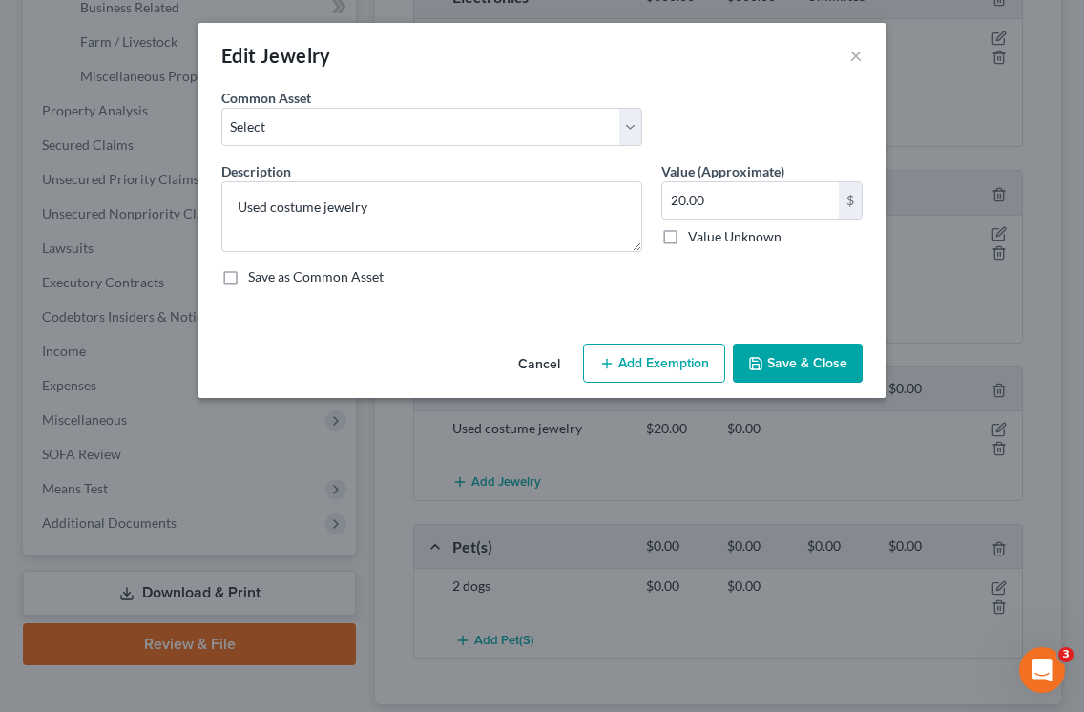
click at [663, 364] on button "Add Exemption" at bounding box center [654, 363] width 142 height 40
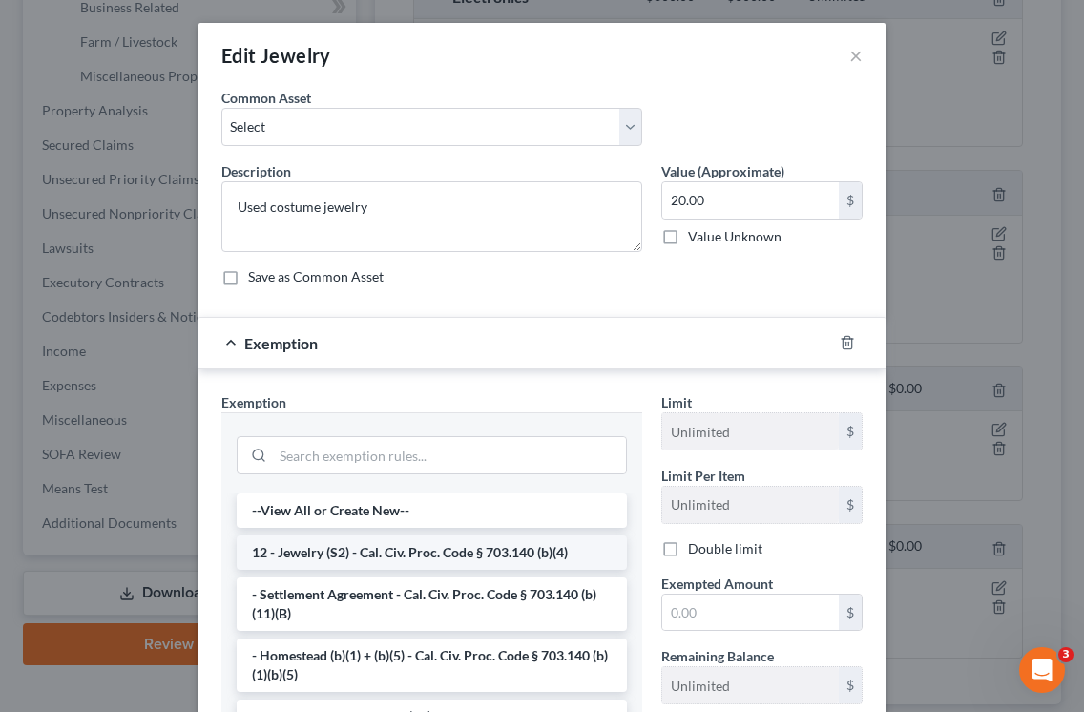
click at [483, 540] on li "12 - Jewelry (S2) - Cal. Civ. Proc. Code § 703.140 (b)(4)" at bounding box center [432, 552] width 390 height 34
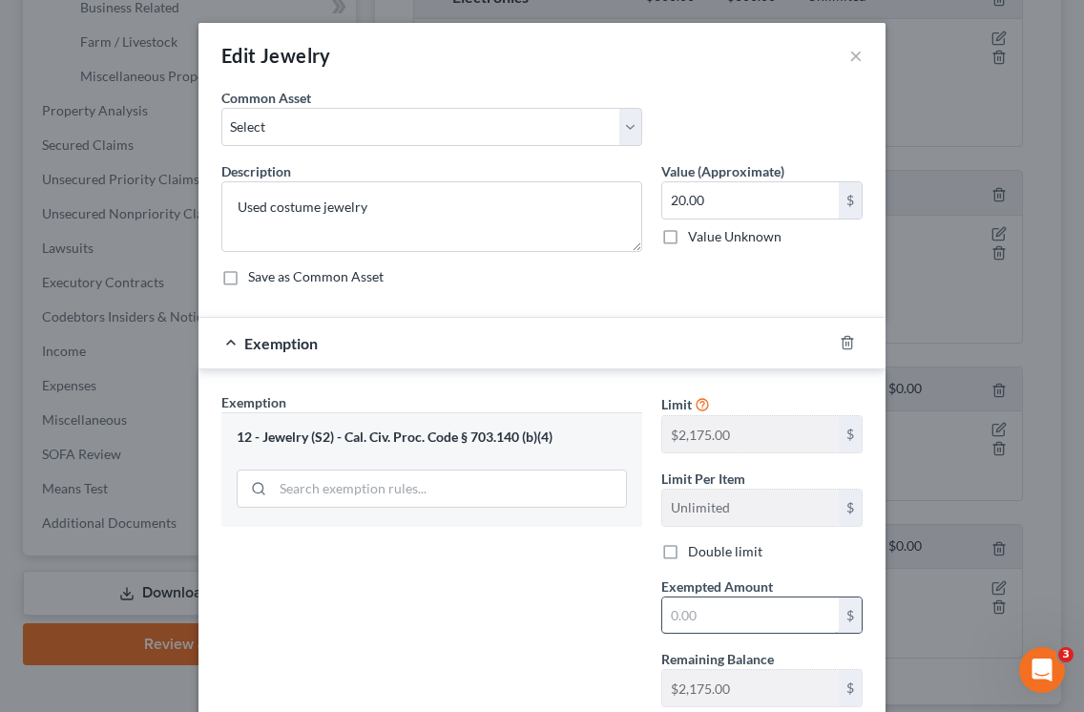
click at [707, 625] on input "text" at bounding box center [750, 615] width 177 height 36
type input "20"
click at [870, 561] on div "Limit $2,175.00 $ Limit Per Item Unlimited $ Double limit Exempted Amount * 20 …" at bounding box center [762, 557] width 220 height 330
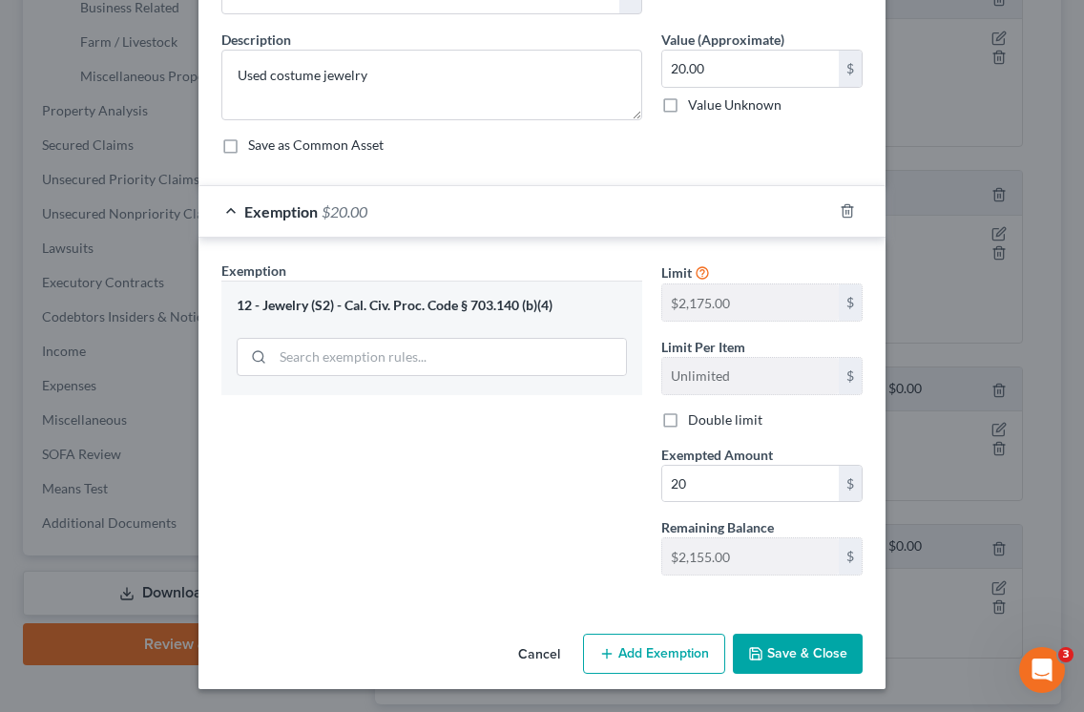
scroll to position [132, 0]
click at [815, 650] on button "Save & Close" at bounding box center [798, 654] width 130 height 40
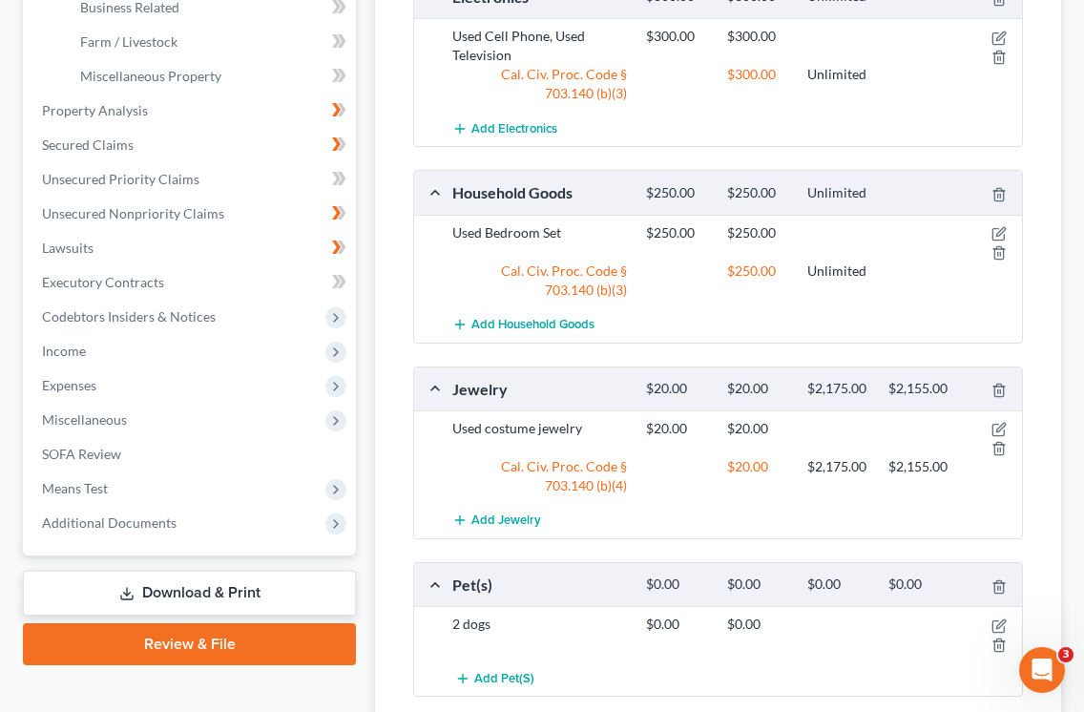
click at [1031, 514] on div "Total Value Exempted Limit Remaining Clothing $200.00 $200.00 $925.00 $725.00 U…" at bounding box center [718, 231] width 640 height 1025
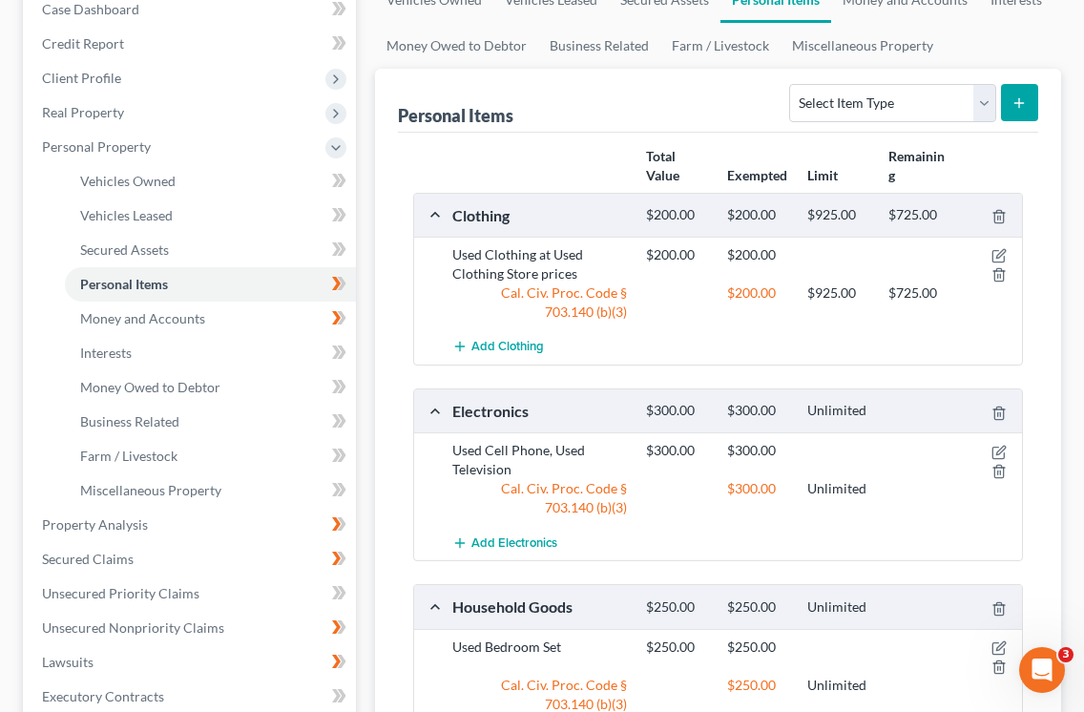
scroll to position [239, 0]
click at [921, 1] on link "Money and Accounts" at bounding box center [905, 1] width 148 height 46
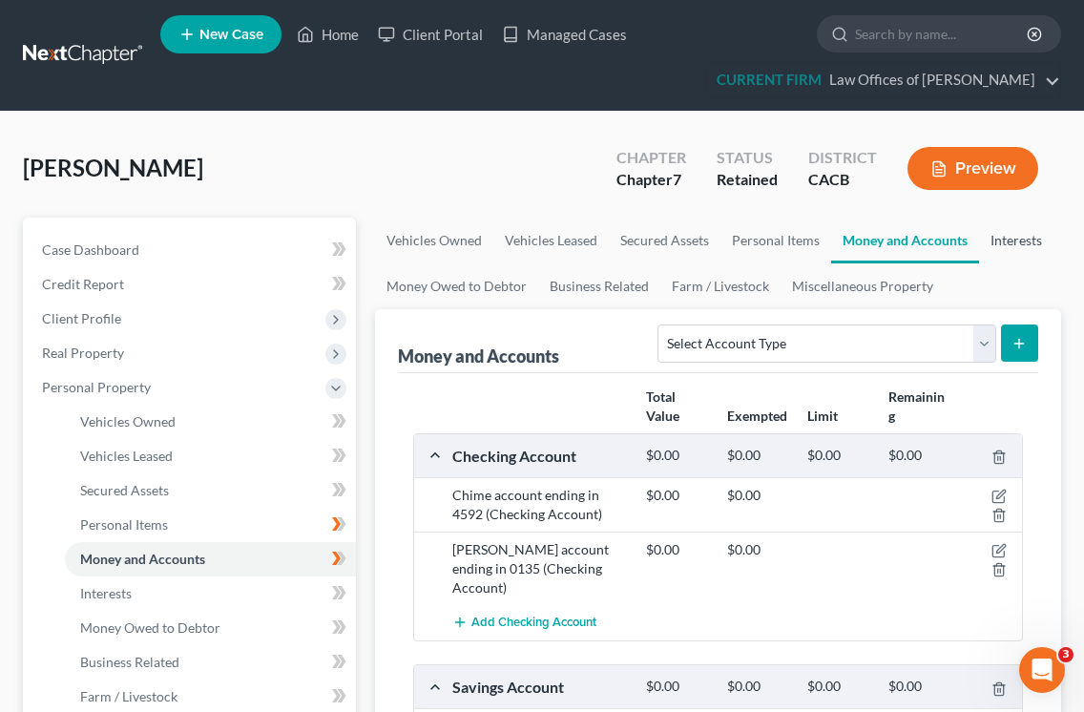
click at [1025, 241] on link "Interests" at bounding box center [1016, 241] width 74 height 46
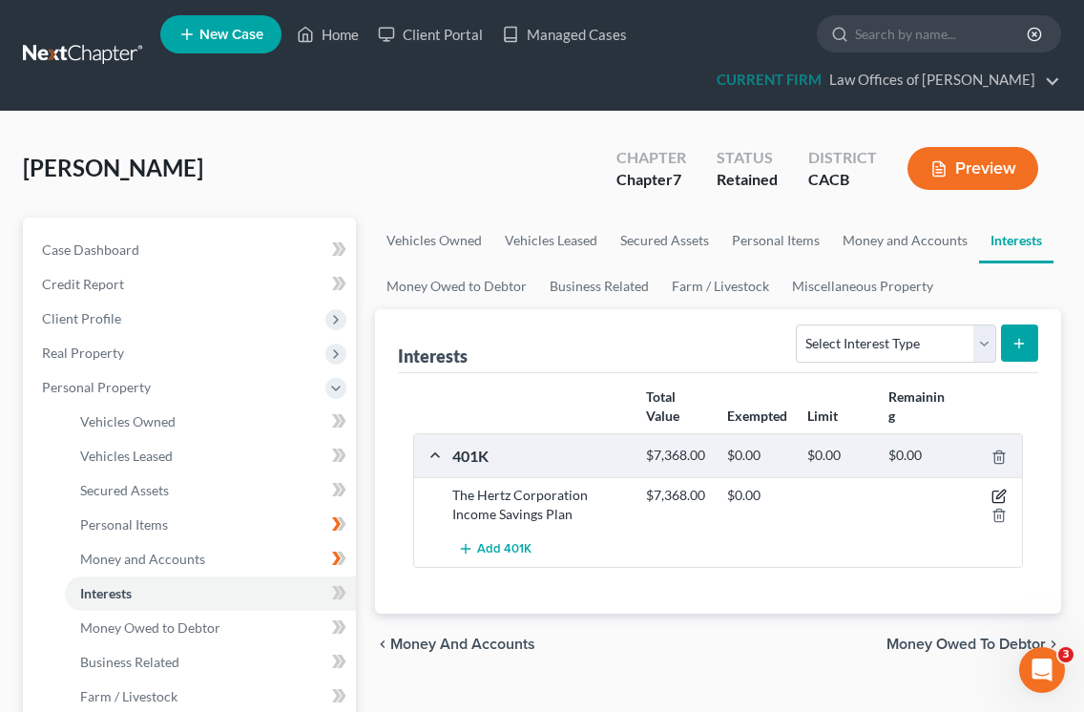
click at [993, 495] on icon "button" at bounding box center [998, 495] width 15 height 15
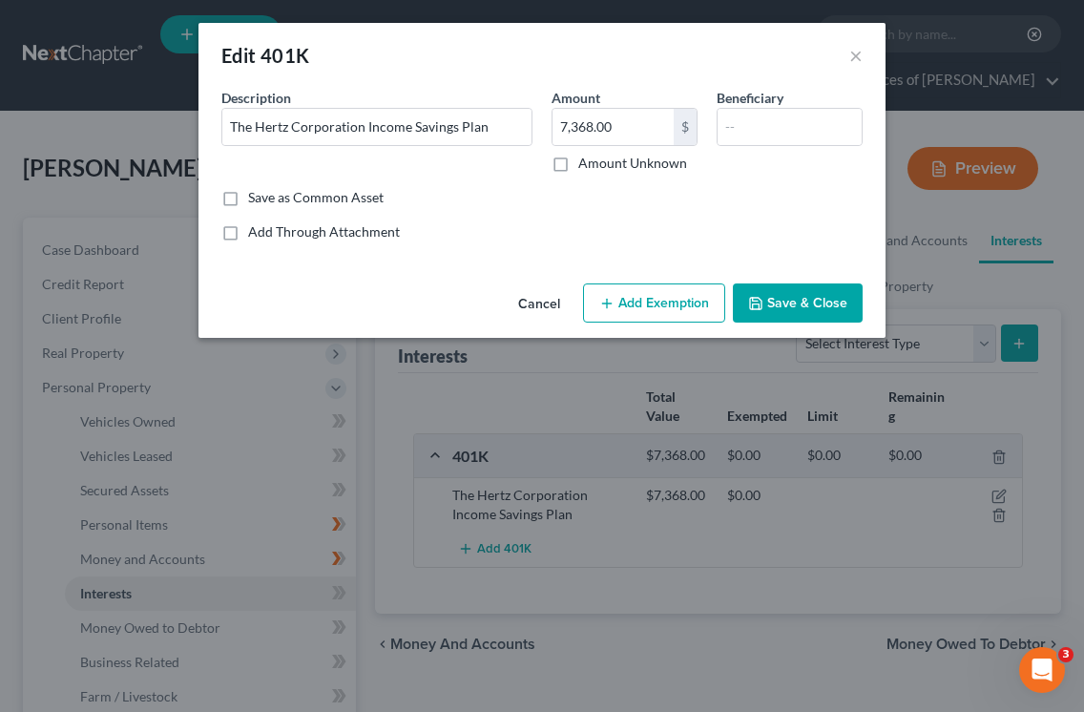
click at [680, 296] on button "Add Exemption" at bounding box center [654, 303] width 142 height 40
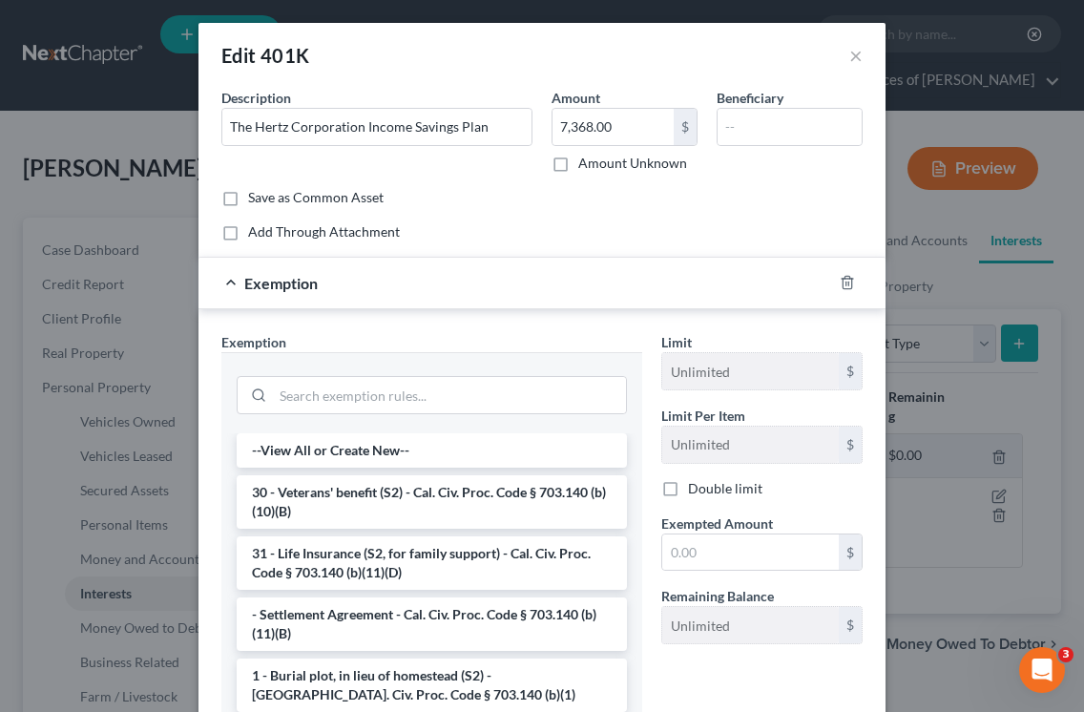
click at [639, 500] on div "--View All or Create New-- 30 - Veterans' benefit (S2) - Cal. Civ. Proc. Code §…" at bounding box center [431, 585] width 421 height 305
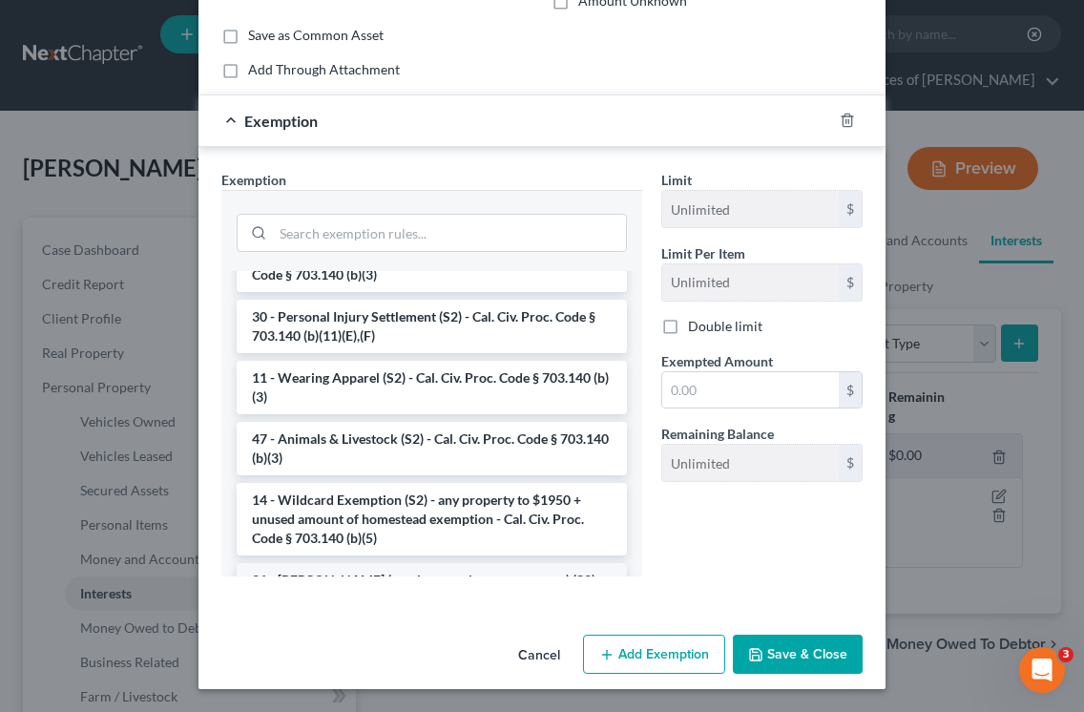
scroll to position [1004, 0]
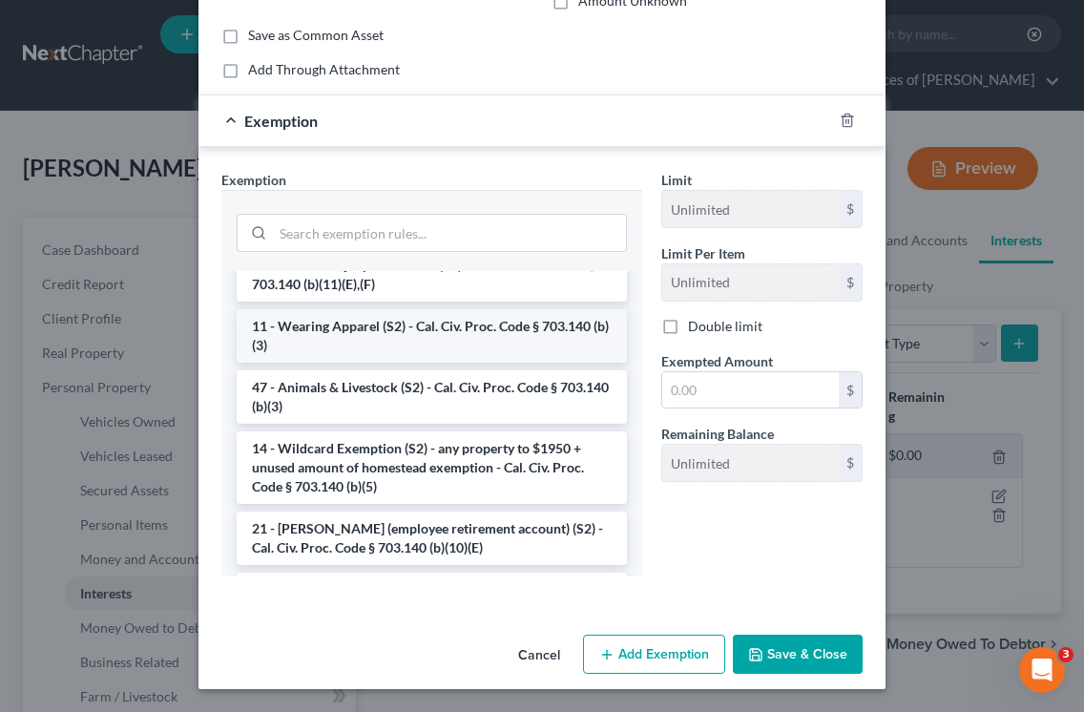
drag, startPoint x: 606, startPoint y: 462, endPoint x: 545, endPoint y: 338, distance: 138.2
click at [545, 338] on ul "--View All or Create New-- 30 - Veterans' benefit (S2) - Cal. Civ. Proc. Code §…" at bounding box center [432, 171] width 390 height 1809
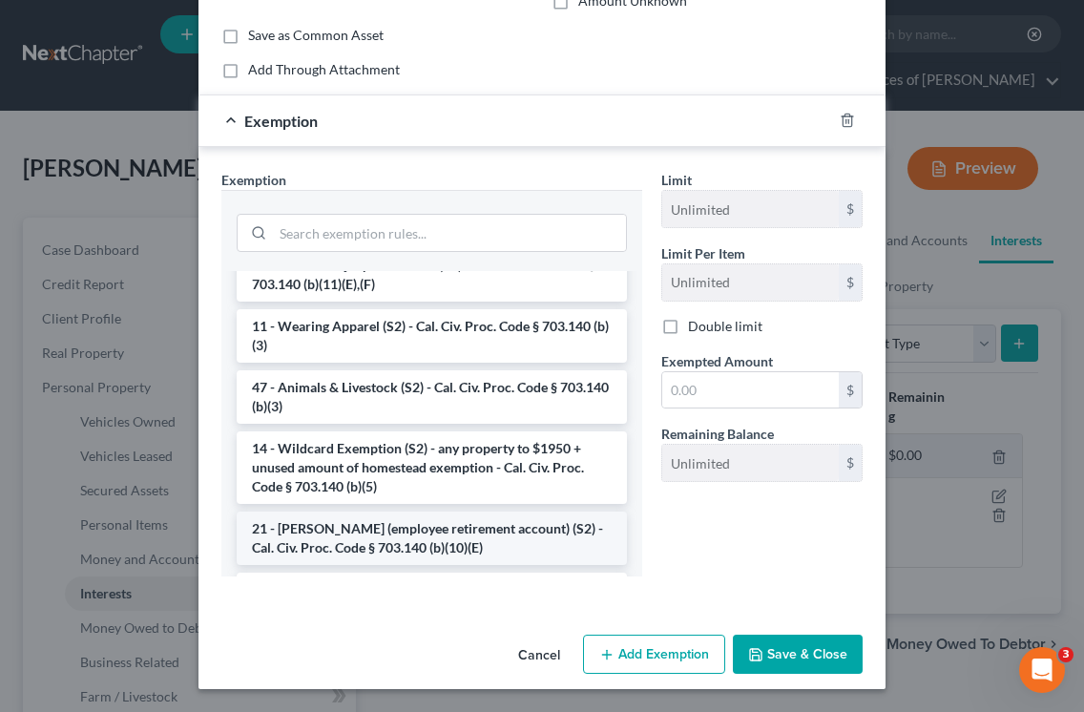
click at [388, 525] on li "21 - [PERSON_NAME] (employee retirement account) (S2) - Cal. Civ. Proc. Code § …" at bounding box center [432, 537] width 390 height 53
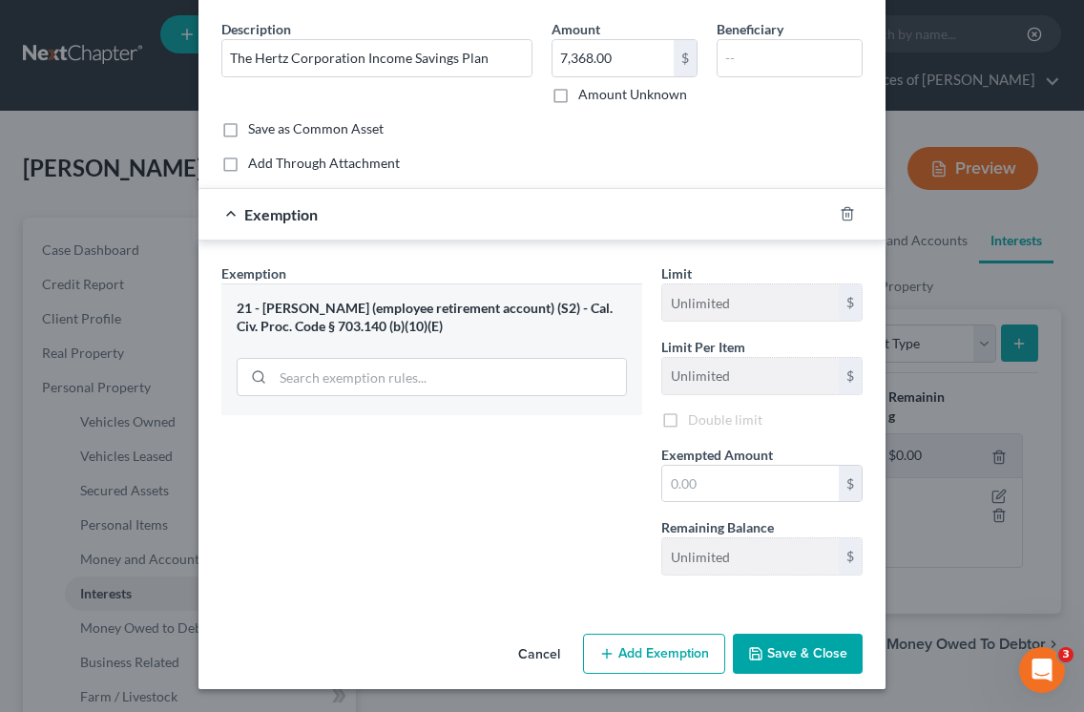
scroll to position [69, 0]
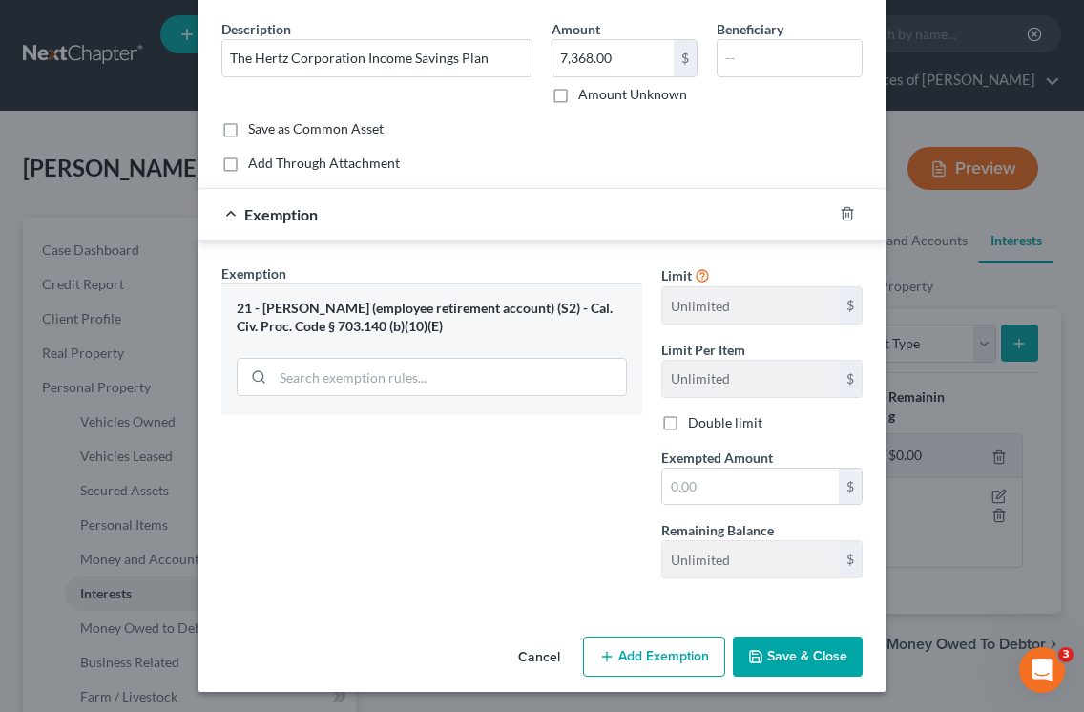
click at [800, 660] on button "Save & Close" at bounding box center [798, 656] width 130 height 40
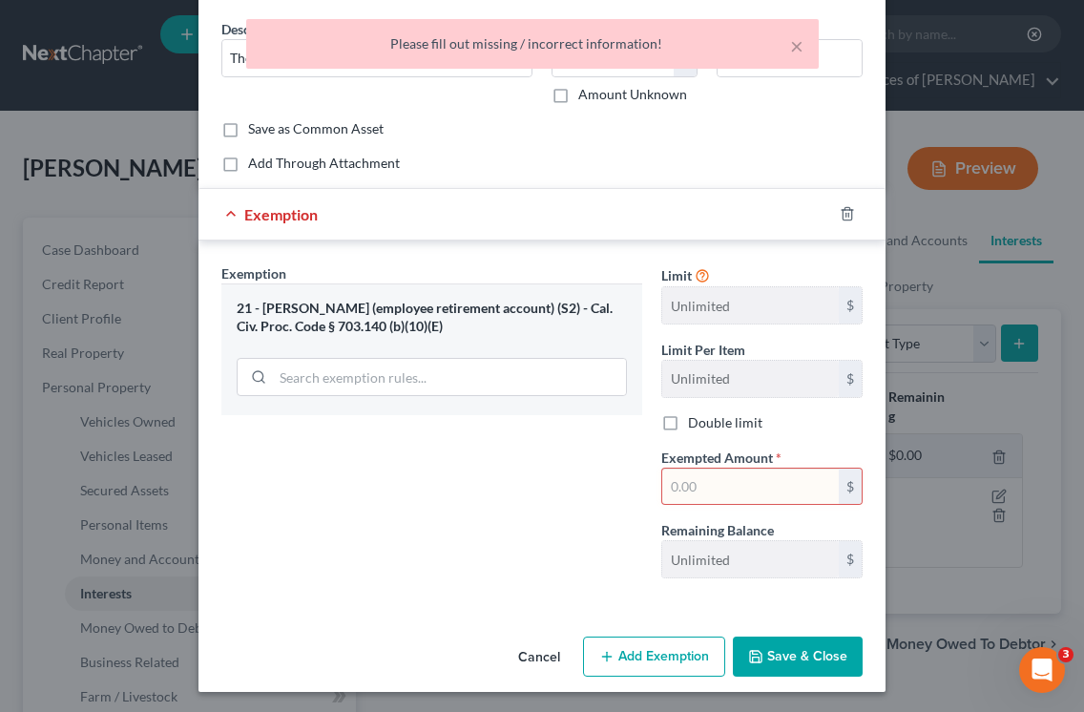
click at [717, 478] on input "text" at bounding box center [750, 486] width 177 height 36
click at [846, 125] on div "Save as Common Asset" at bounding box center [541, 128] width 641 height 19
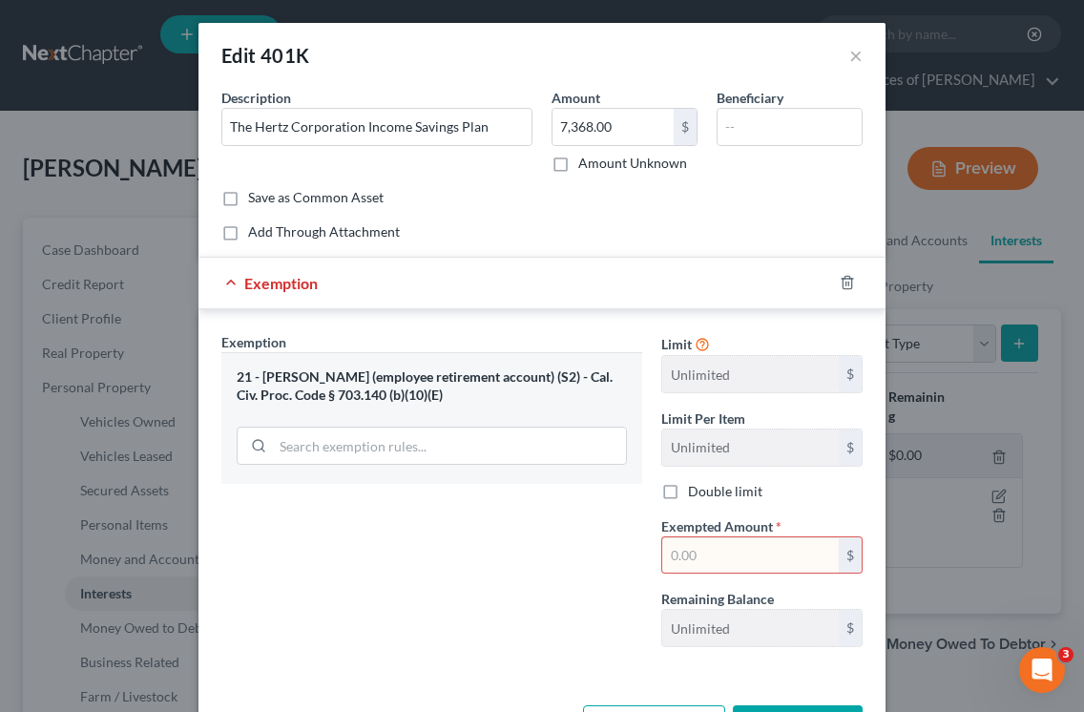
scroll to position [0, 0]
click at [700, 551] on input "text" at bounding box center [750, 555] width 177 height 36
type input "7,368"
click at [844, 667] on div "Exemption Set must be selected for CA. Exemption * 21 - ERISA (employee retirem…" at bounding box center [541, 493] width 687 height 369
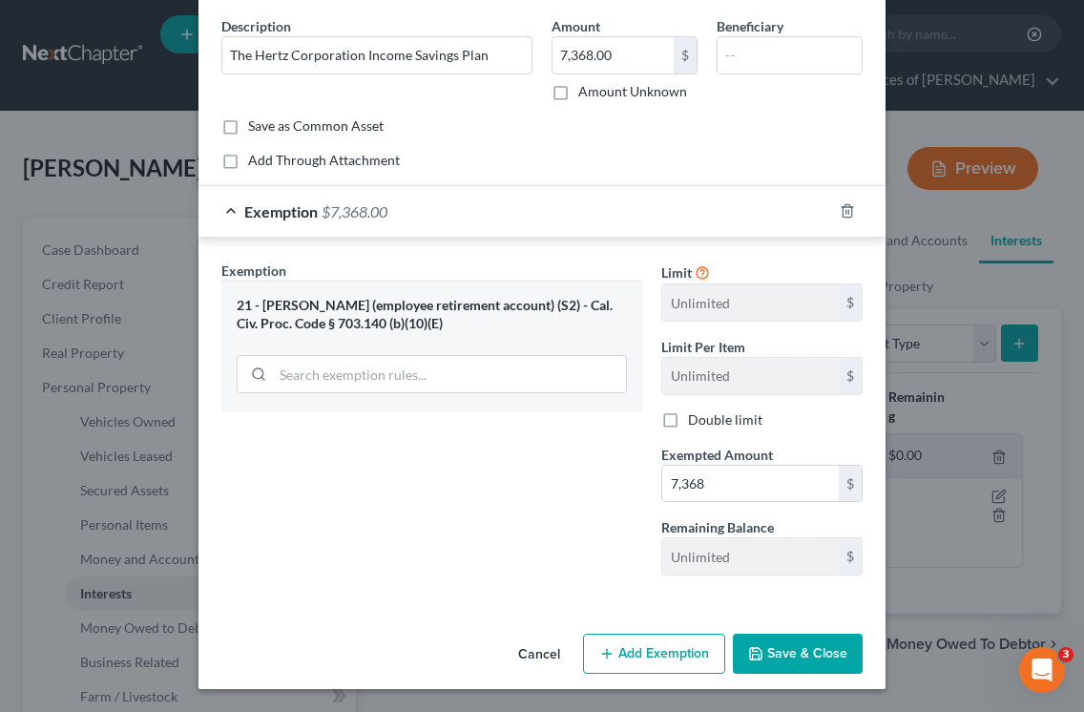
scroll to position [72, 0]
click at [820, 648] on button "Save & Close" at bounding box center [798, 654] width 130 height 40
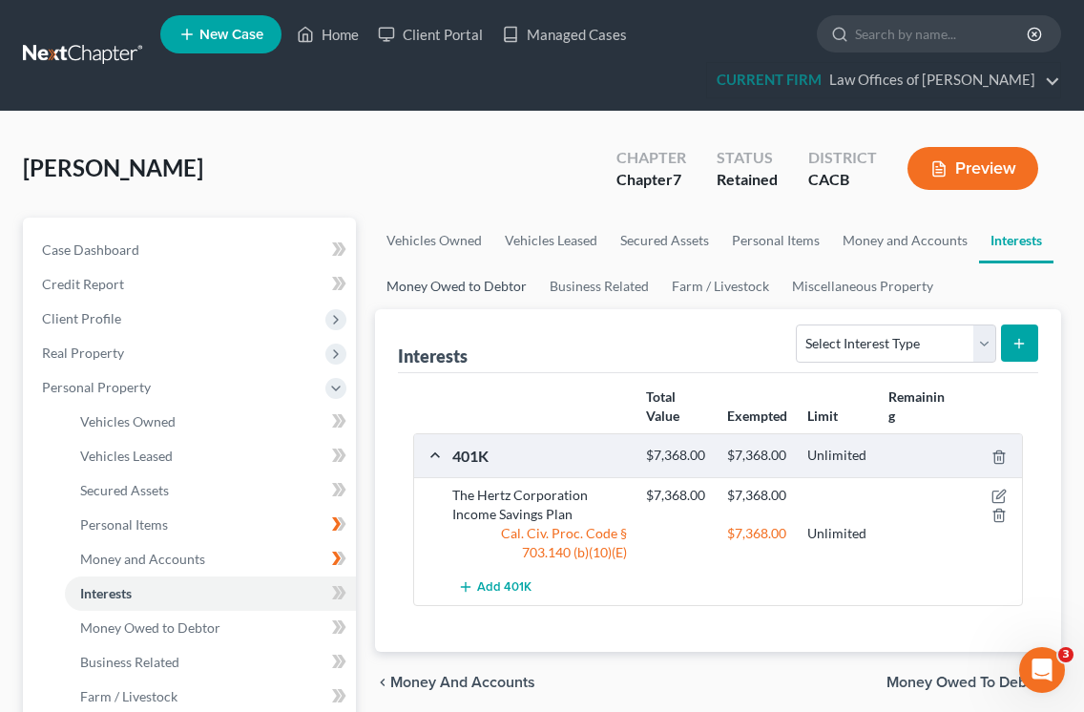
click at [474, 285] on link "Money Owed to Debtor" at bounding box center [456, 286] width 163 height 46
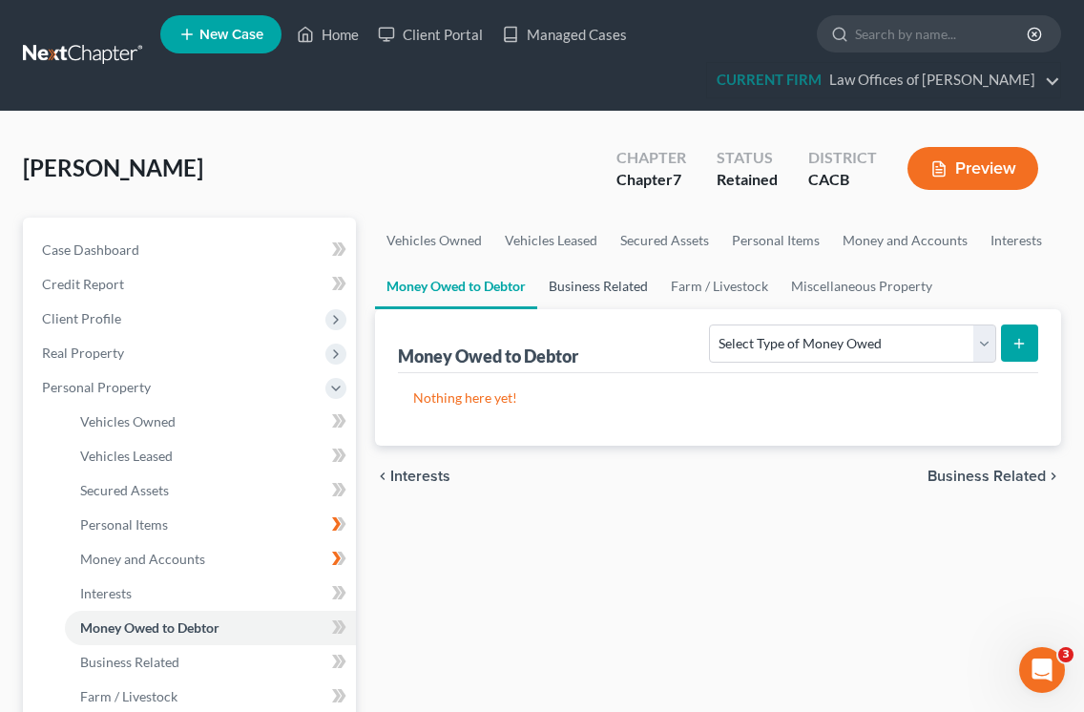
click at [589, 287] on link "Business Related" at bounding box center [598, 286] width 122 height 46
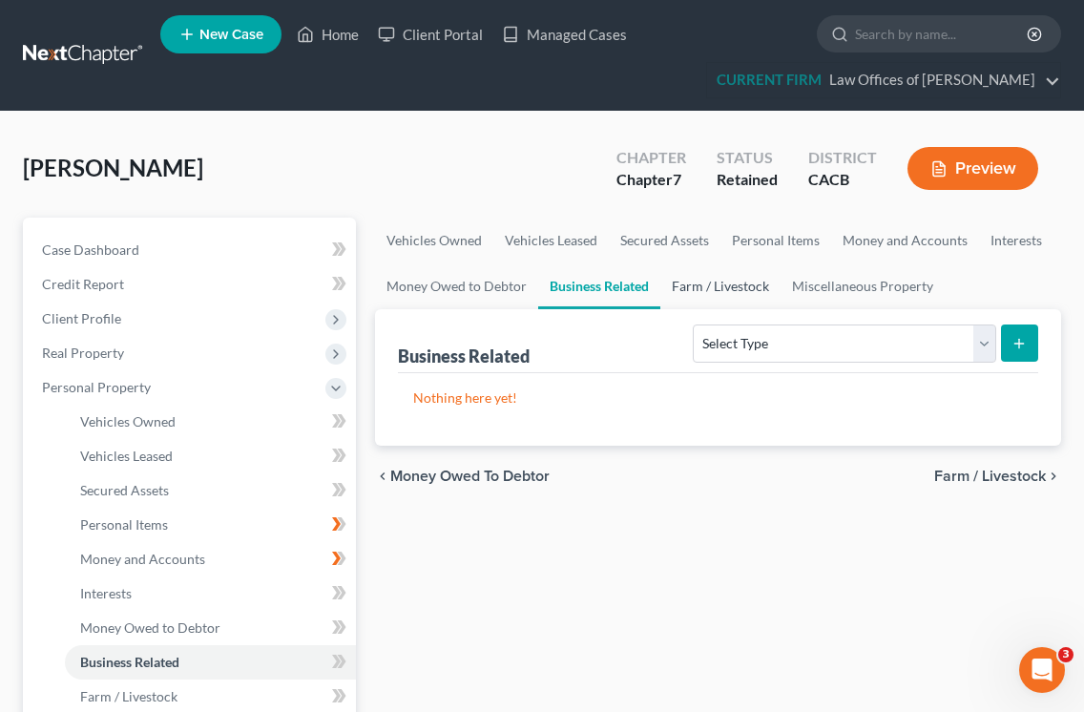
click at [742, 282] on link "Farm / Livestock" at bounding box center [720, 286] width 120 height 46
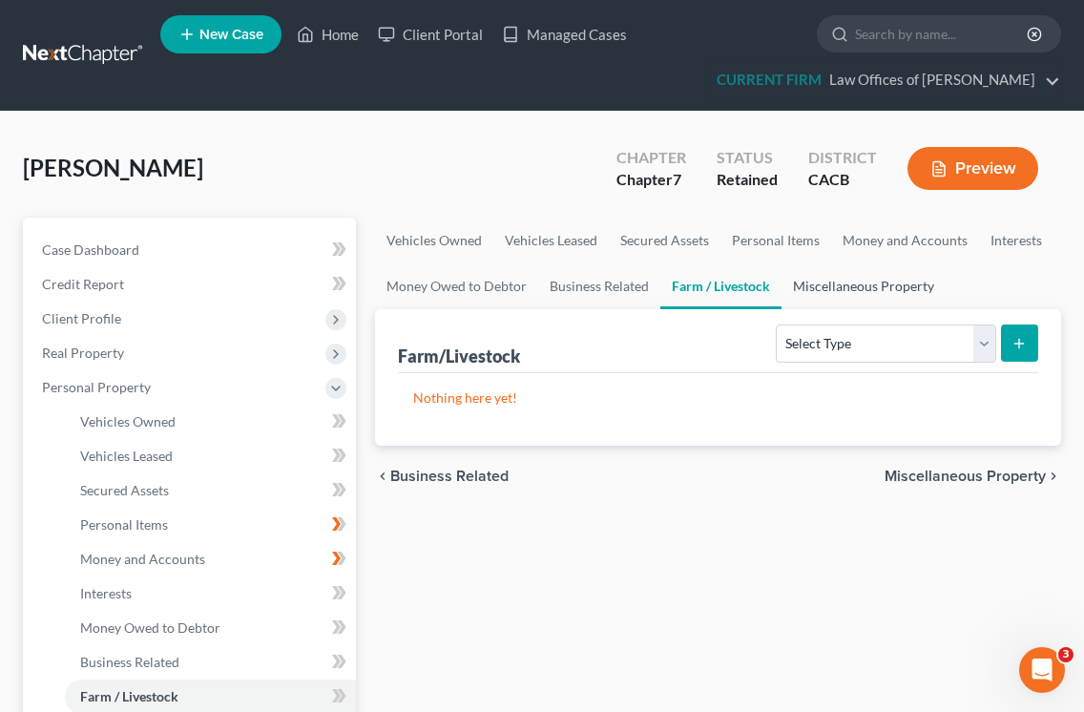
click at [883, 280] on link "Miscellaneous Property" at bounding box center [863, 286] width 164 height 46
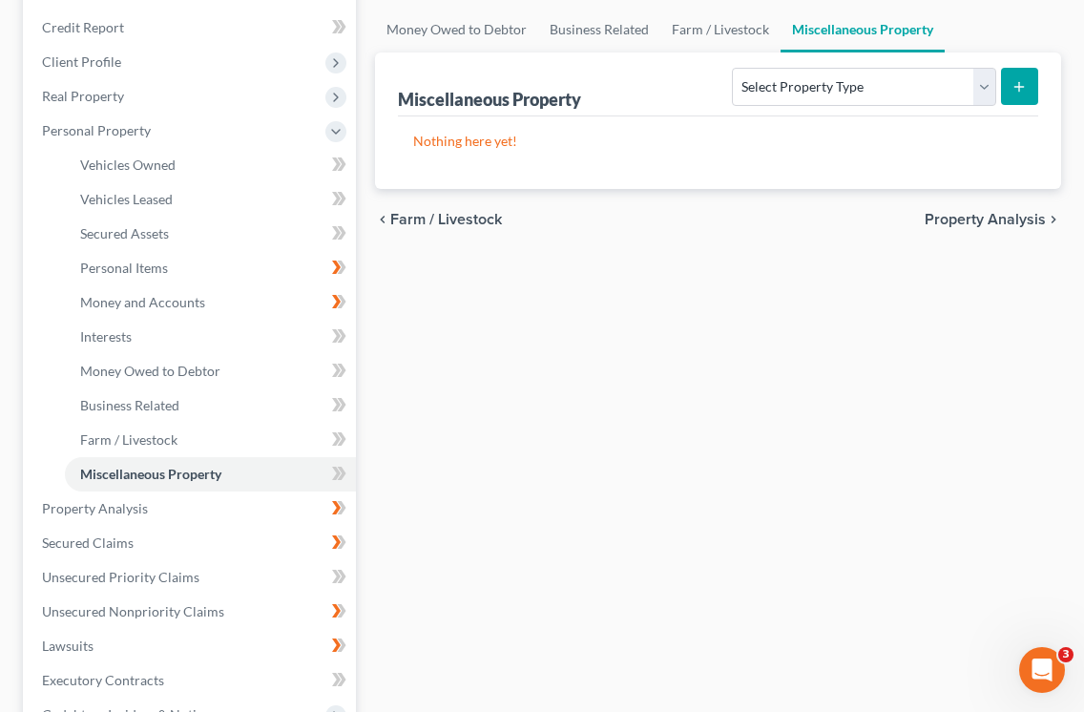
scroll to position [264, 0]
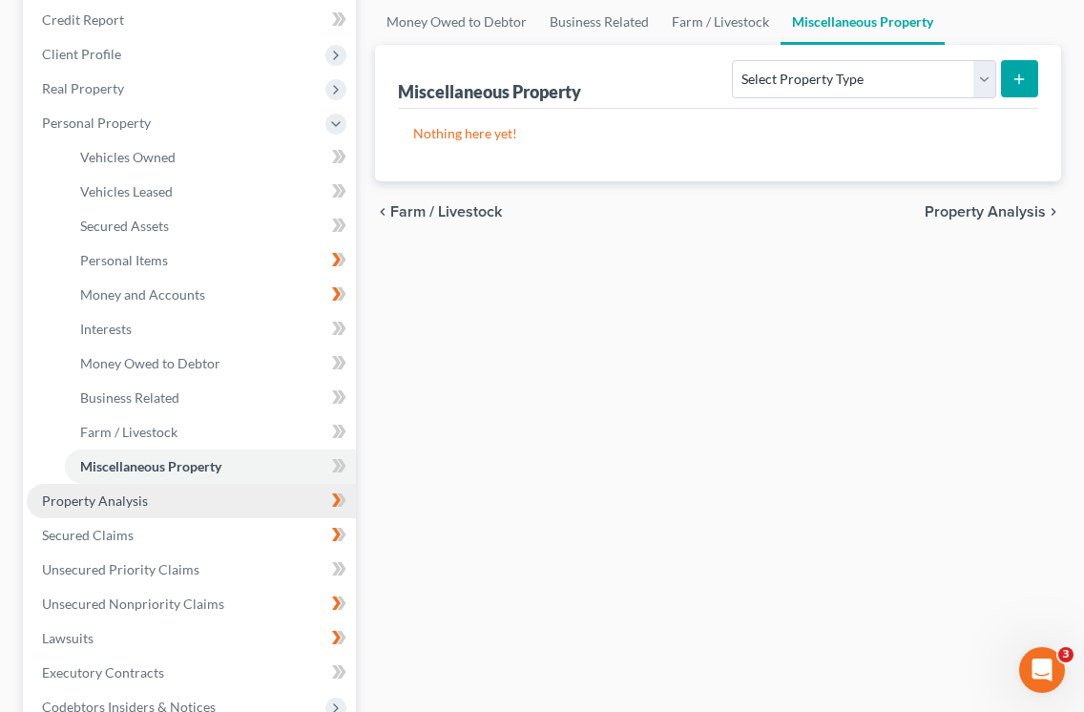
click at [82, 506] on span "Property Analysis" at bounding box center [95, 500] width 106 height 16
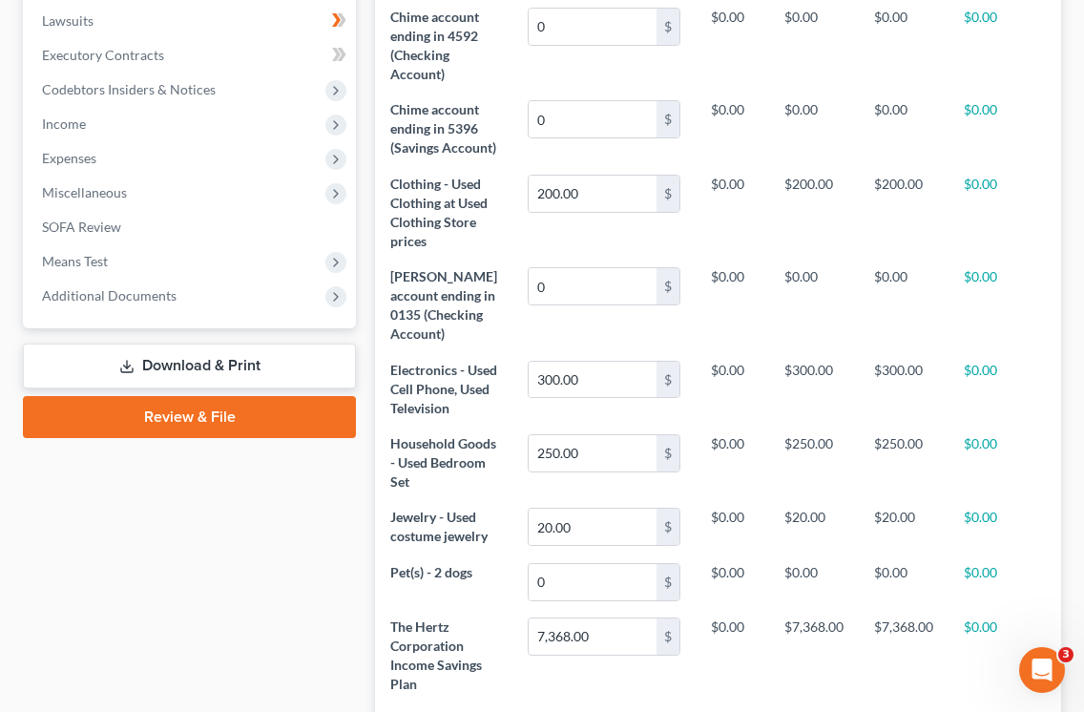
scroll to position [674, 0]
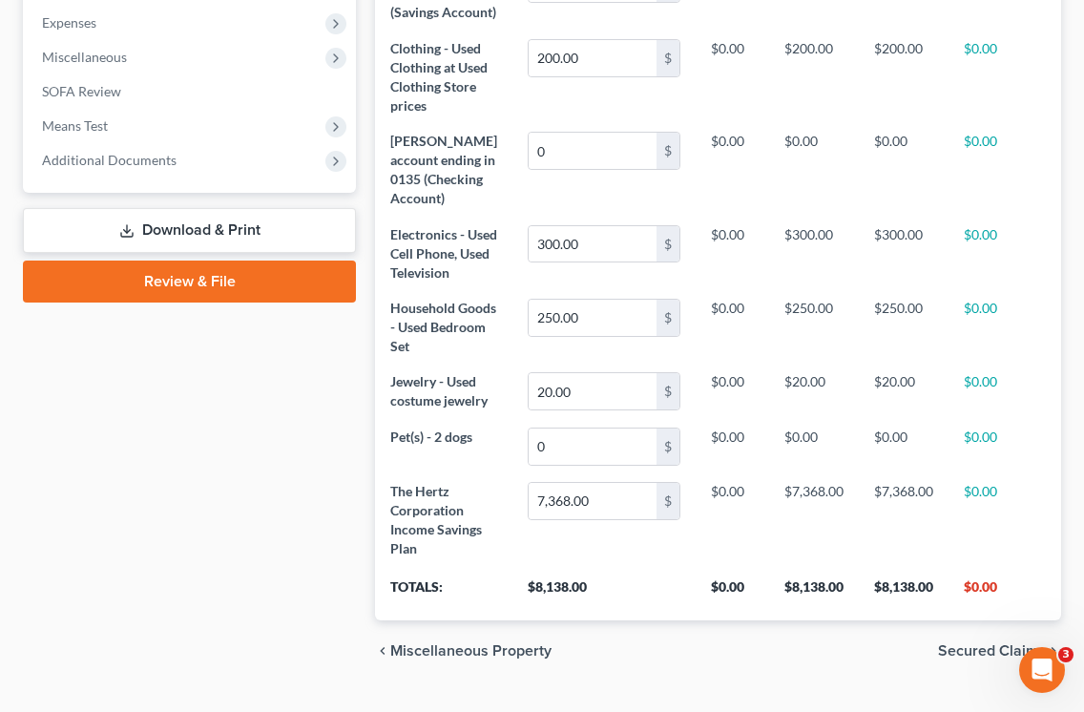
click at [366, 136] on div "Property Analysis Interest Money and Accounts Personal Item Property unfold_mor…" at bounding box center [717, 112] width 705 height 1137
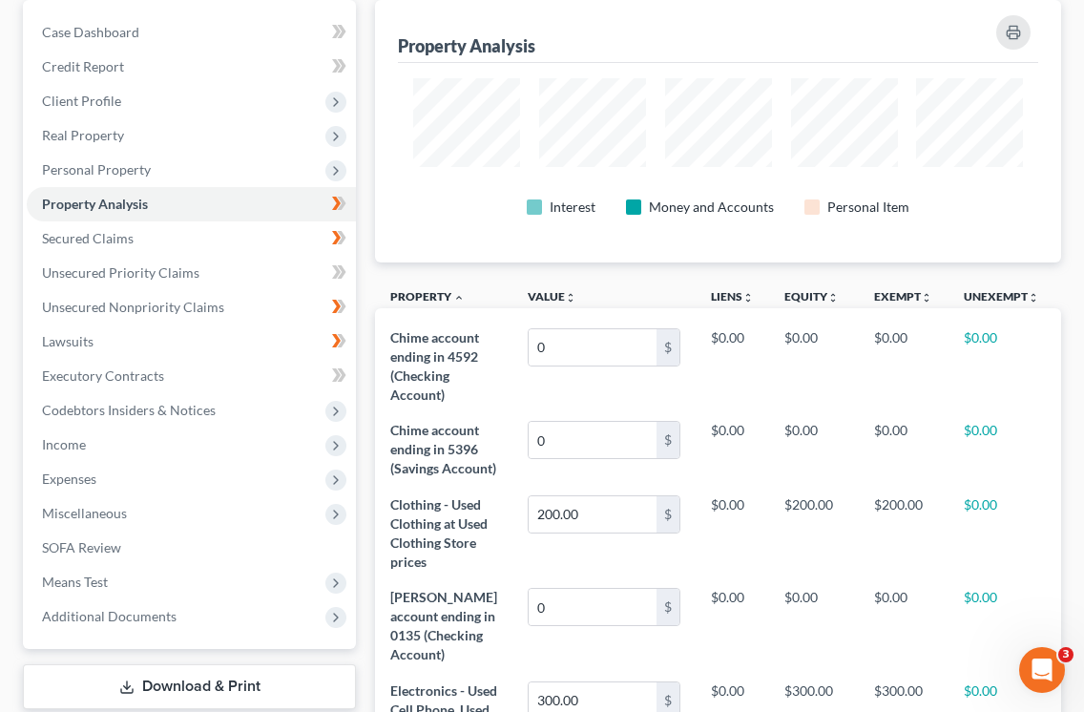
scroll to position [207, 0]
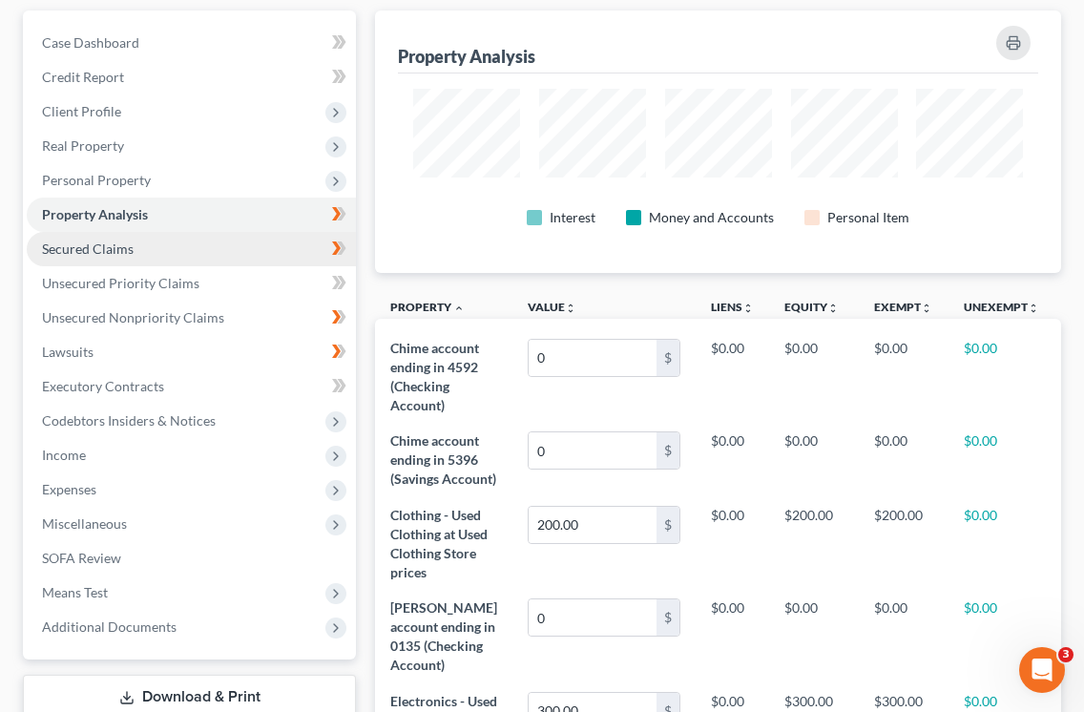
click at [106, 251] on span "Secured Claims" at bounding box center [88, 248] width 92 height 16
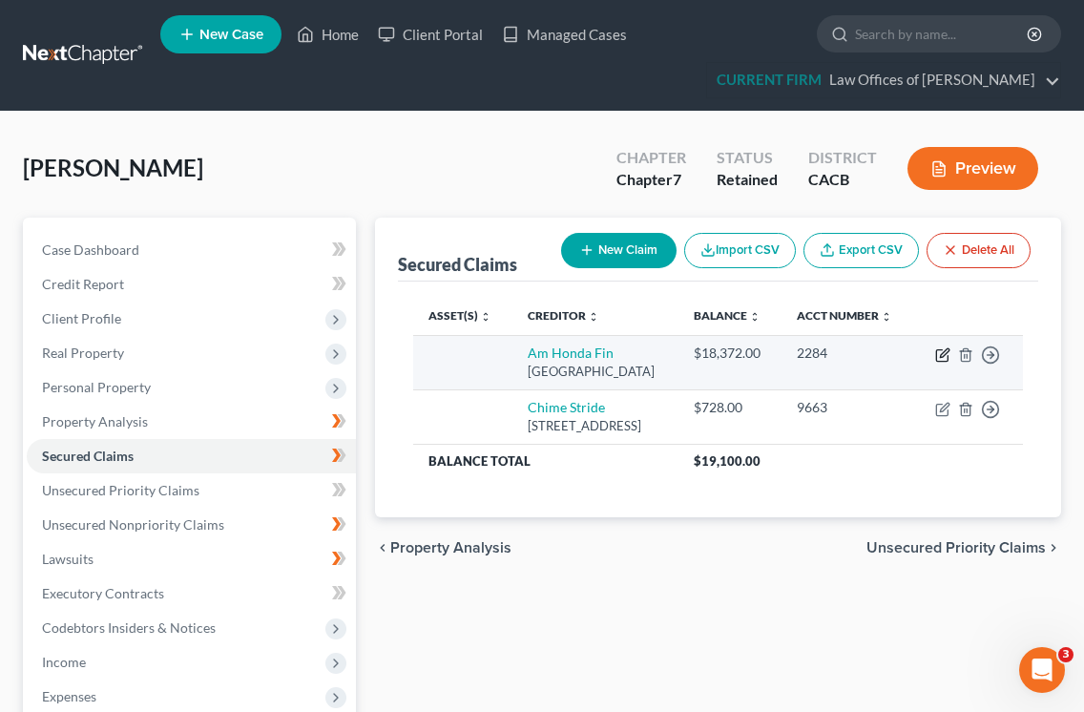
click at [941, 363] on icon "button" at bounding box center [942, 354] width 15 height 15
select select "45"
select select "0"
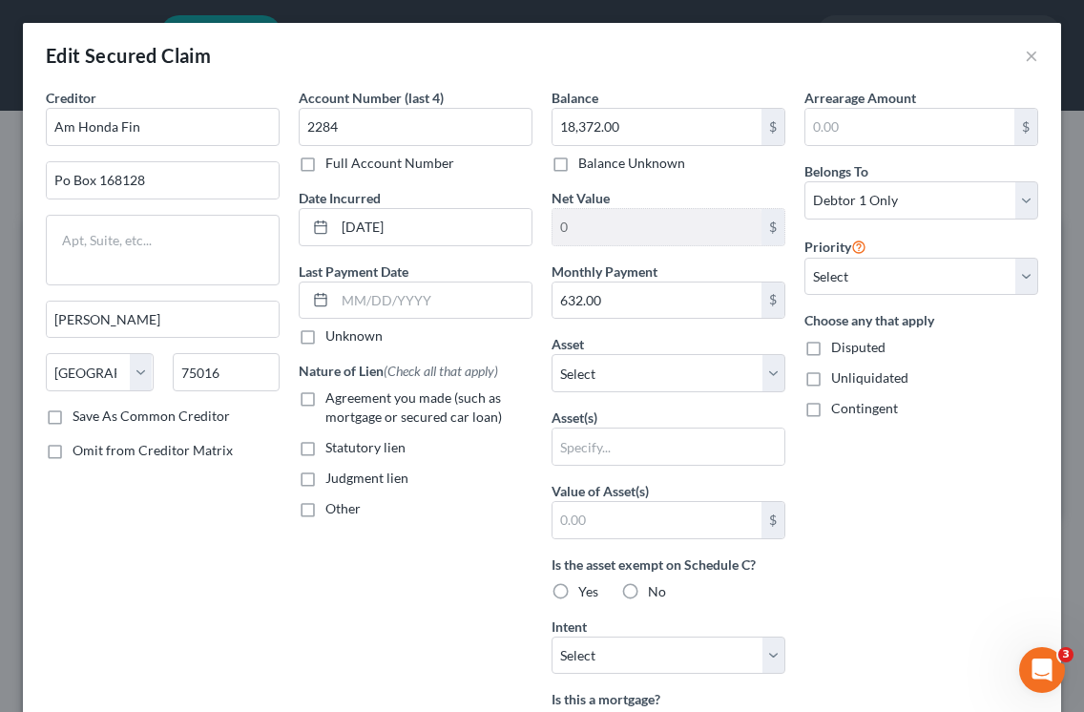
click at [252, 542] on div "Creditor * Am Honda Fin Po Box 168128 Irving State [US_STATE] AK AR AZ CA CO CT…" at bounding box center [162, 513] width 253 height 851
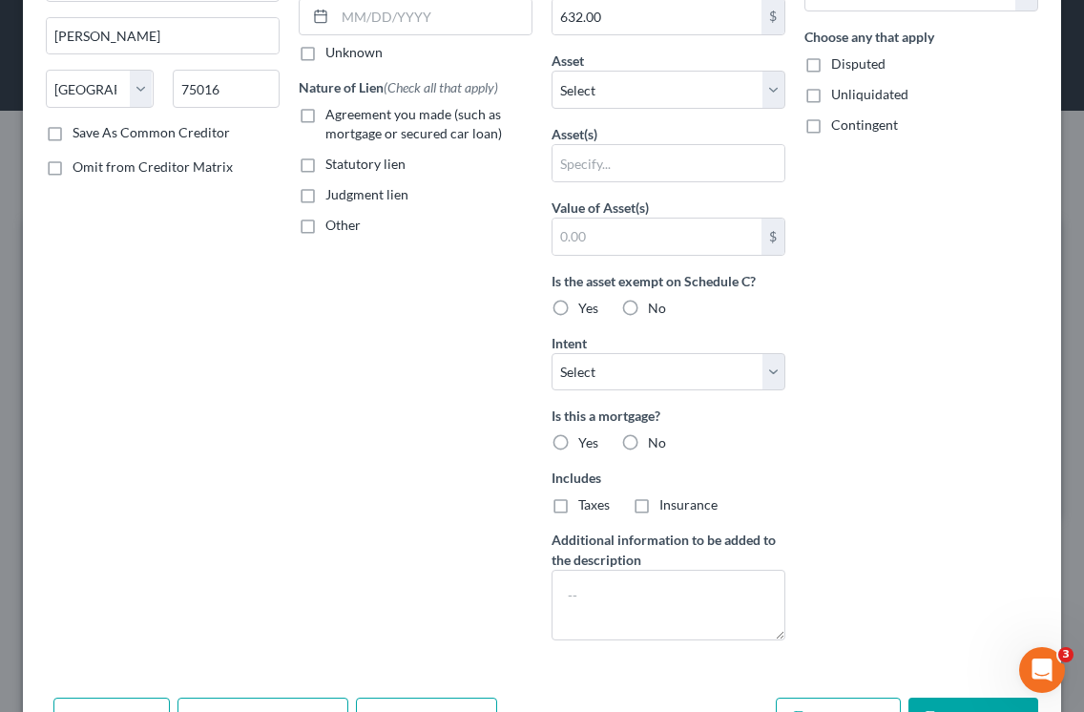
scroll to position [257, 0]
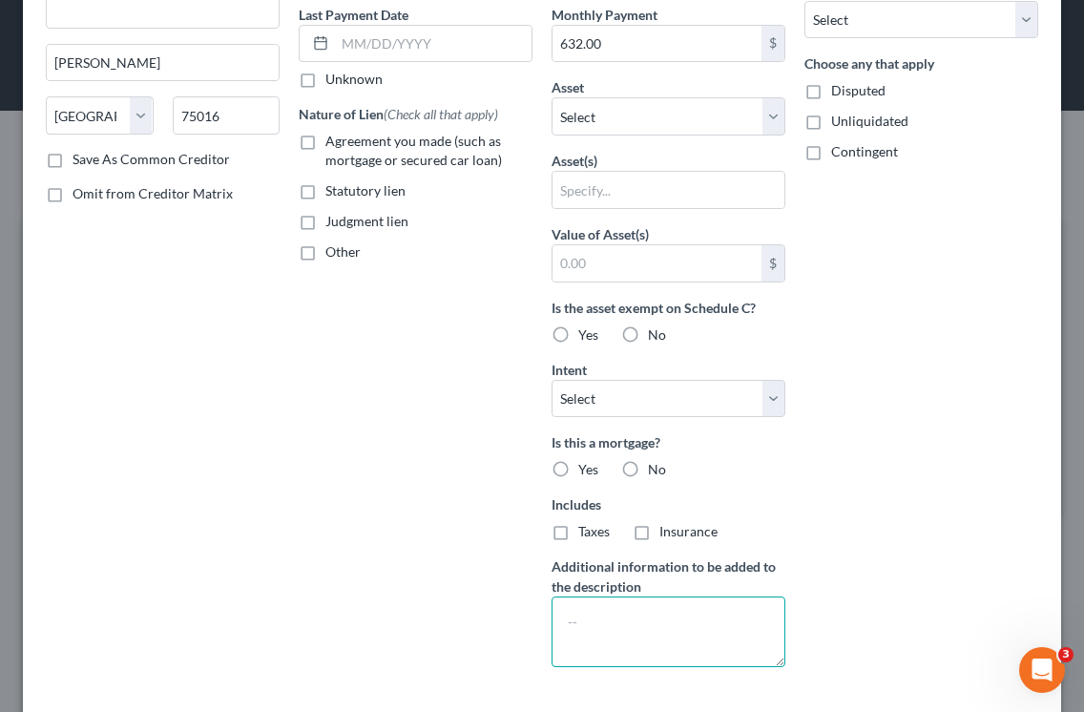
click at [618, 634] on textarea at bounding box center [668, 631] width 234 height 71
type textarea "Repo"
click at [779, 459] on div "Is this a mortgage? Yes No" at bounding box center [668, 455] width 234 height 47
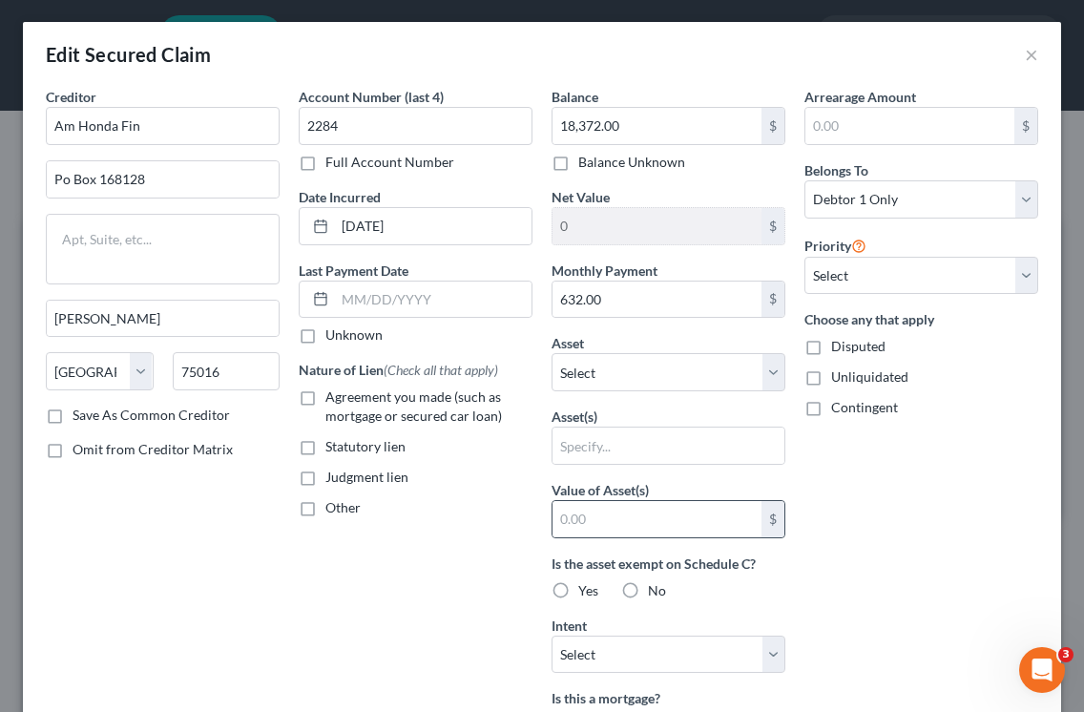
scroll to position [0, 0]
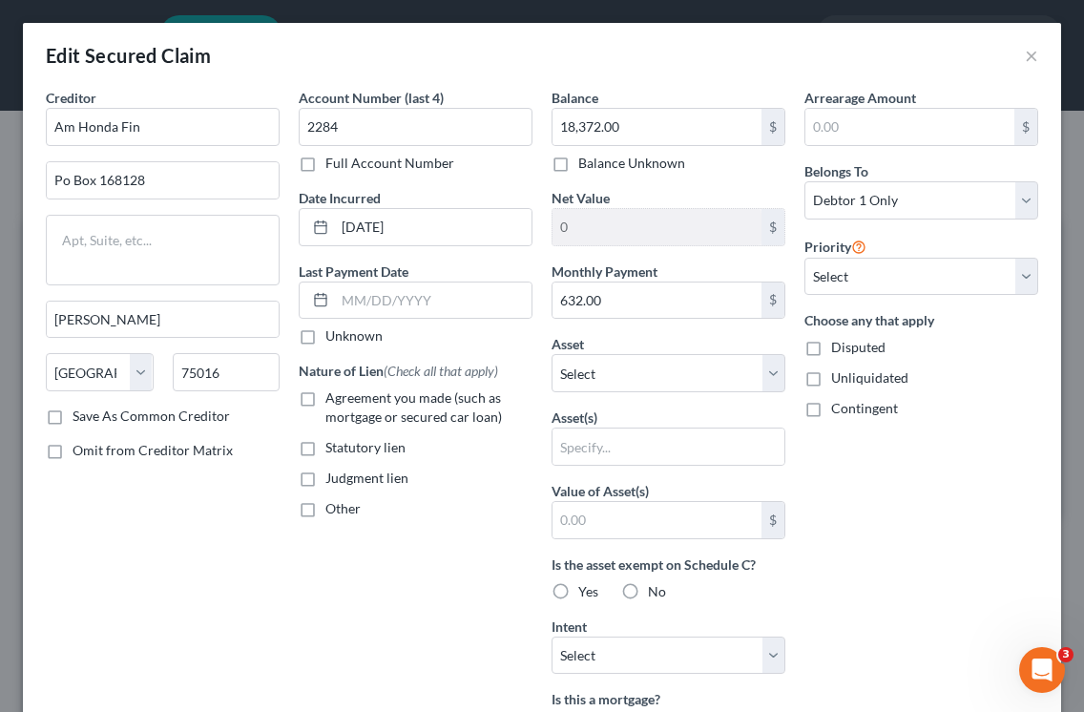
click at [988, 439] on div "Arrearage Amount $ Belongs To * Select Debtor 1 Only Debtor 2 Only Debtor 1 And…" at bounding box center [921, 513] width 253 height 851
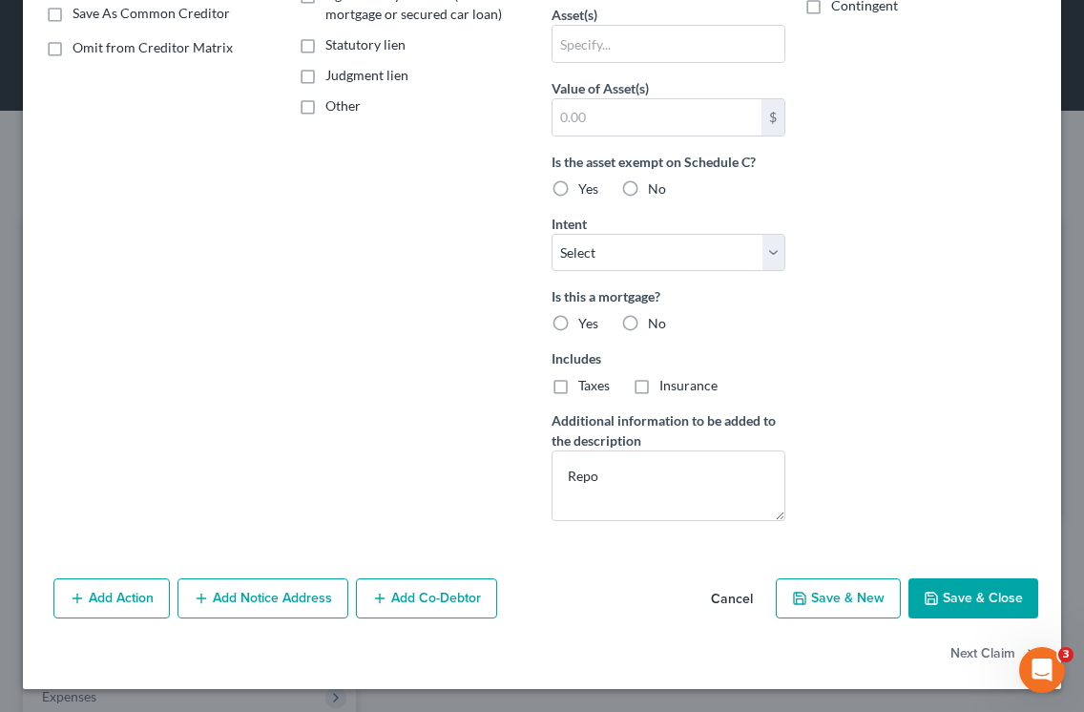
scroll to position [403, 0]
click at [248, 424] on div "Creditor * Am Honda Fin Po Box 168128 Irving State [US_STATE] AK AR AZ CA CO CT…" at bounding box center [162, 110] width 253 height 851
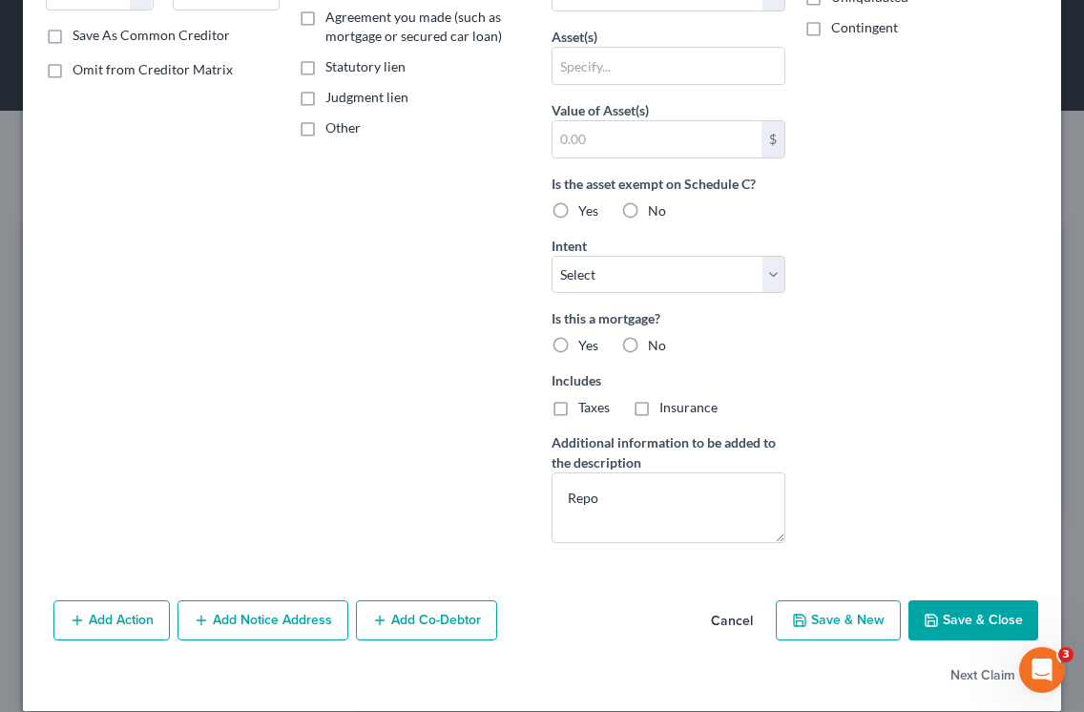
scroll to position [330, 0]
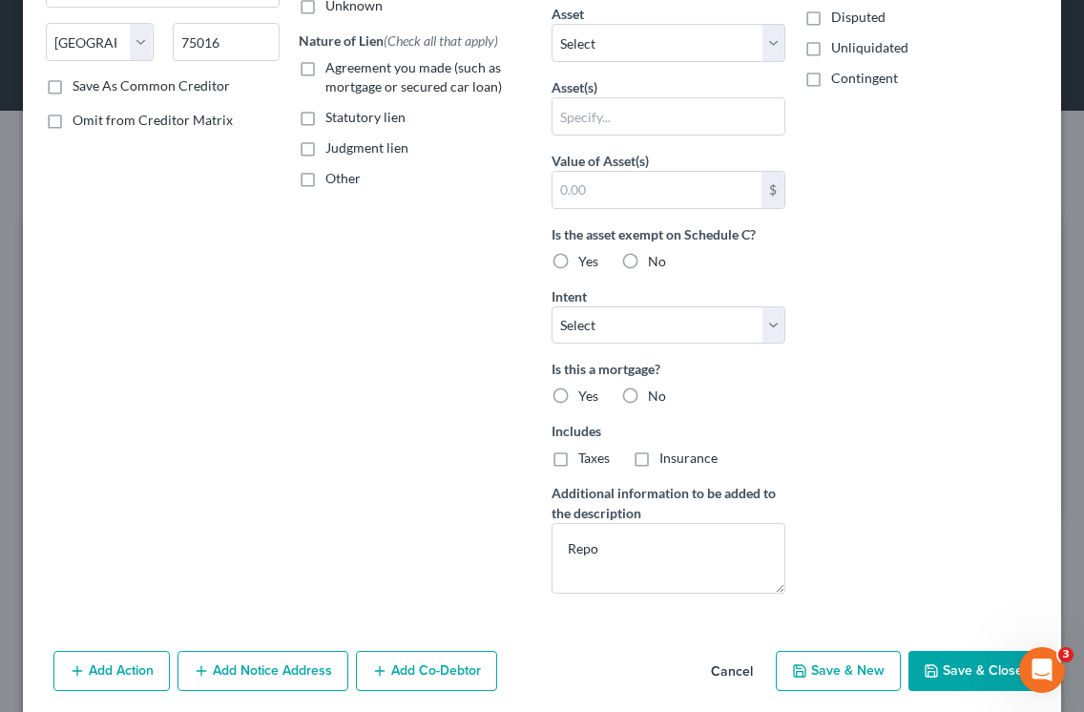
click at [99, 655] on button "Add Action" at bounding box center [111, 671] width 116 height 40
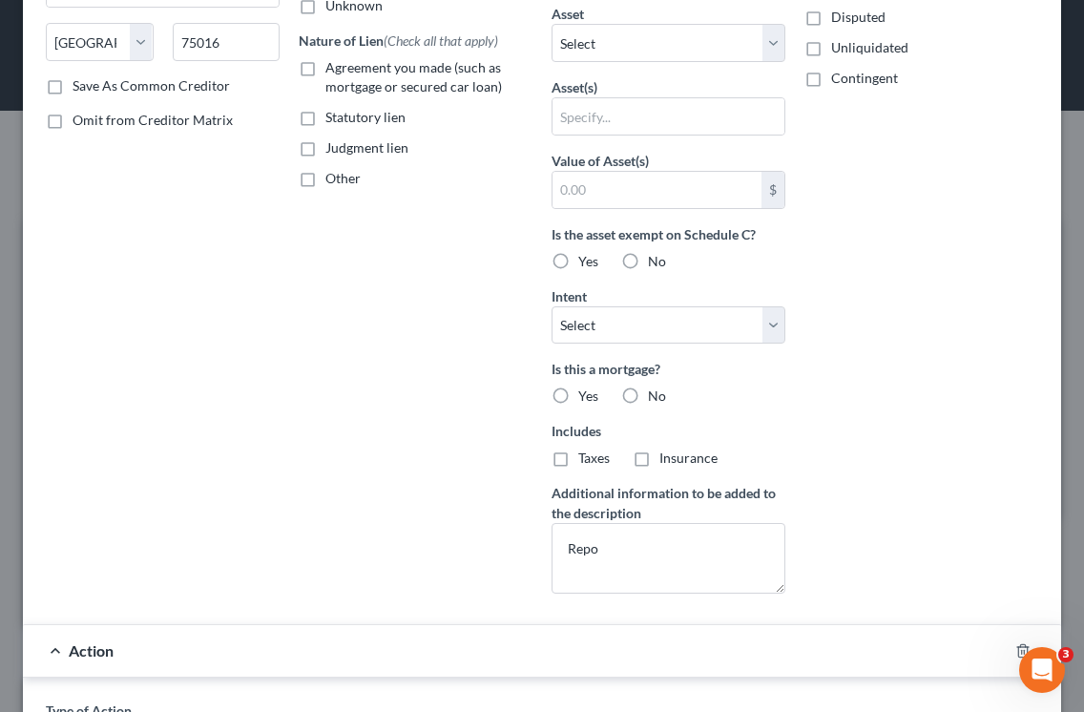
click at [221, 571] on div "Creditor * Am Honda Fin Po Box 168128 Irving State [US_STATE] AK AR AZ CA CO CT…" at bounding box center [162, 183] width 253 height 851
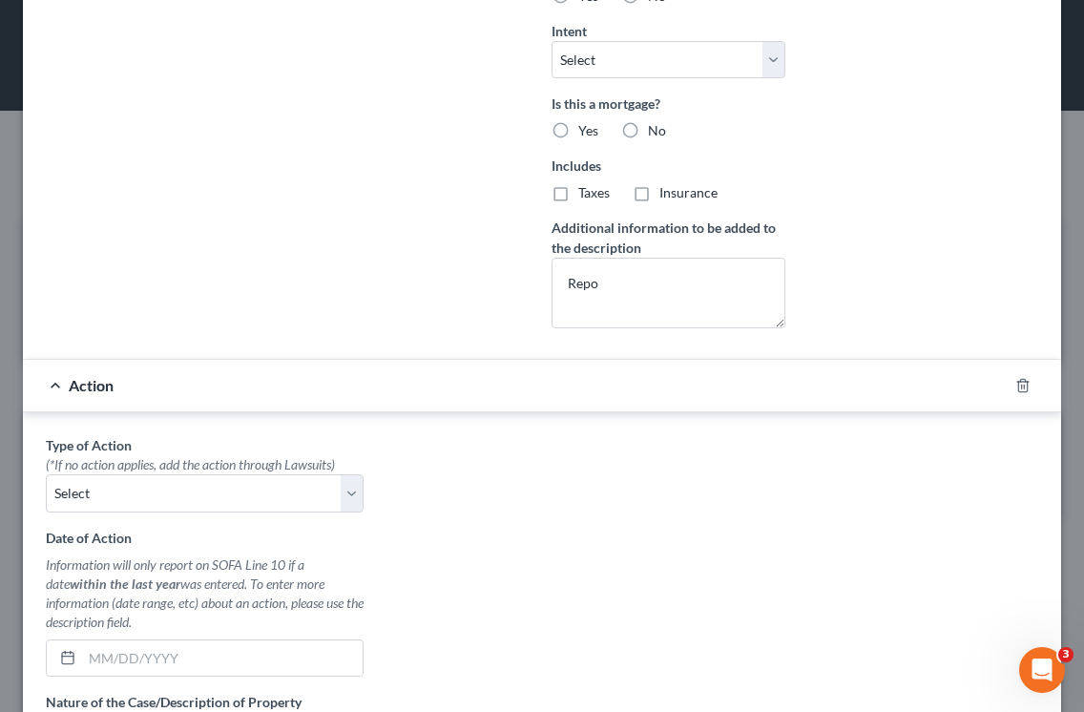
scroll to position [600, 0]
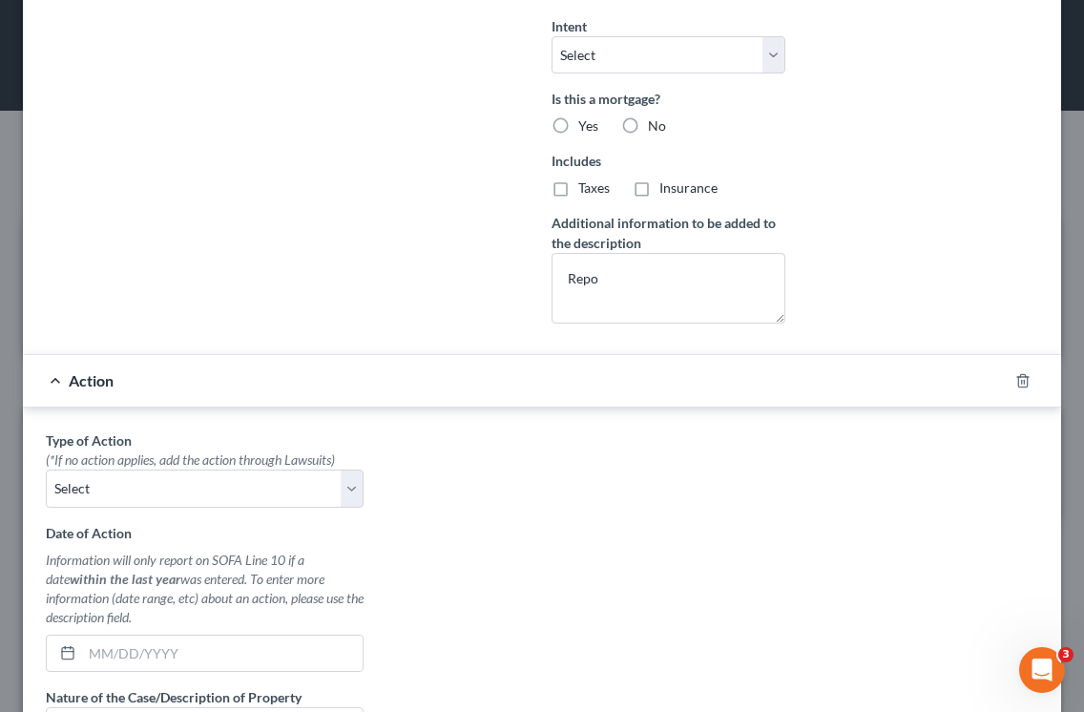
click at [271, 348] on form "Creditor * Am Honda Fin Po Box 168128 Irving State [US_STATE] AK AR AZ CA CO CT…" at bounding box center [542, 215] width 992 height 1455
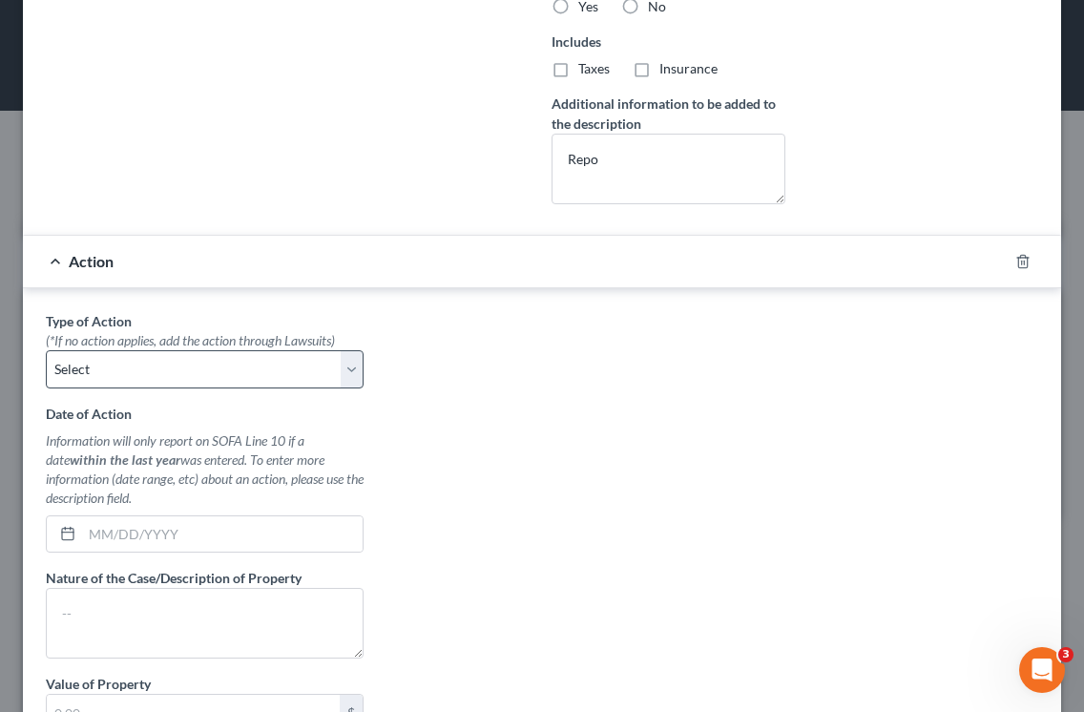
scroll to position [720, 0]
select select "0"
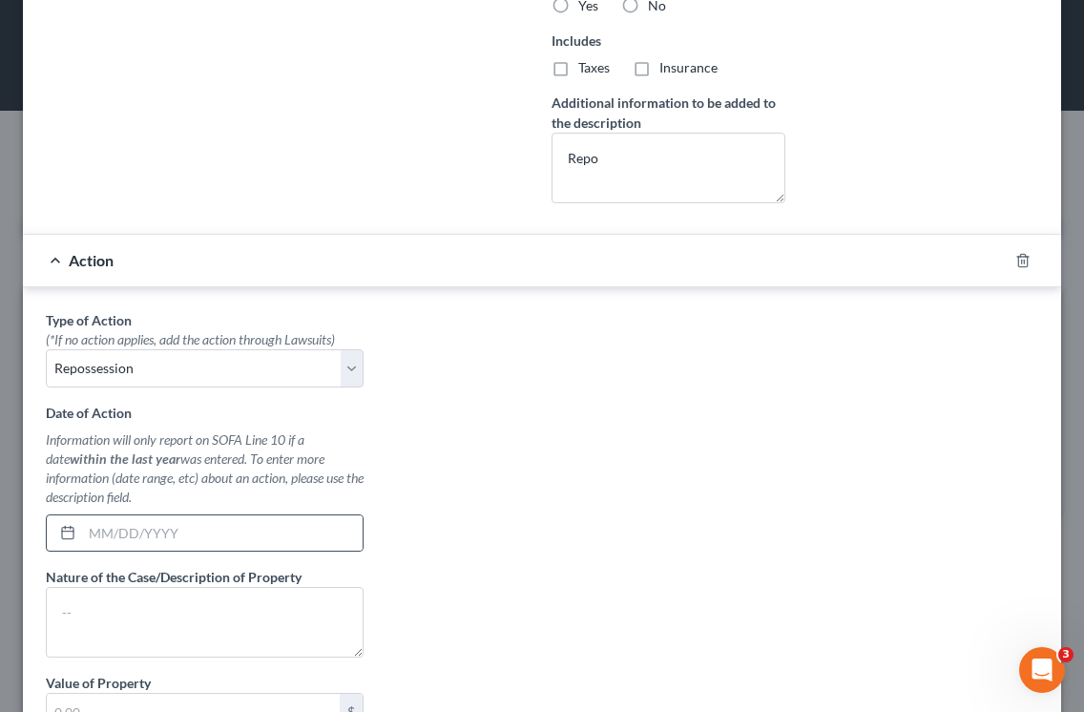
click at [63, 533] on icon at bounding box center [67, 532] width 15 height 15
click at [63, 532] on icon at bounding box center [67, 532] width 15 height 15
click at [71, 532] on icon at bounding box center [67, 532] width 15 height 15
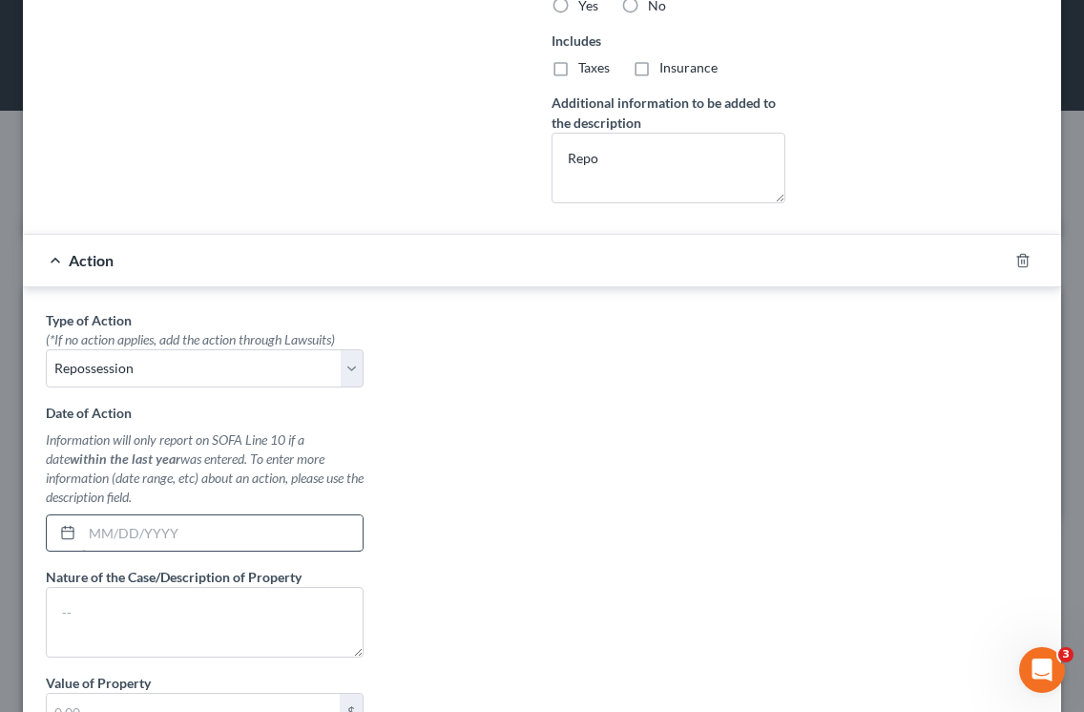
click at [115, 531] on input "text" at bounding box center [222, 533] width 280 height 36
type input "[DATE]"
click at [529, 514] on div "Type of Action * (*If no action applies, add the action through Lawsuits) Selec…" at bounding box center [541, 558] width 1011 height 497
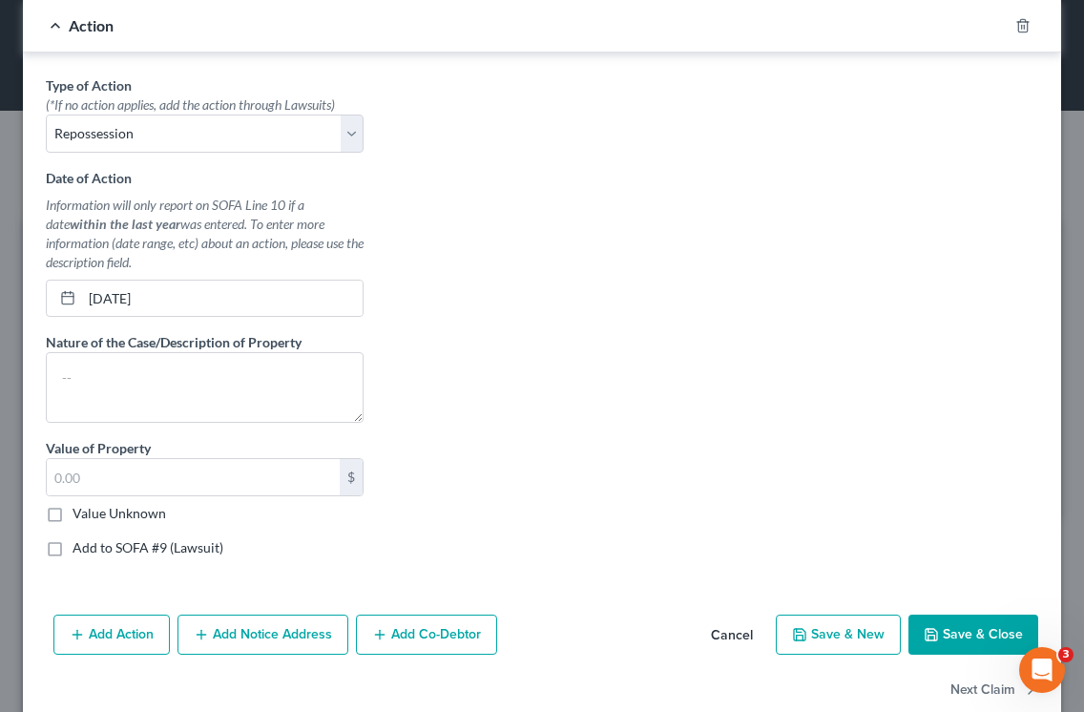
scroll to position [968, 0]
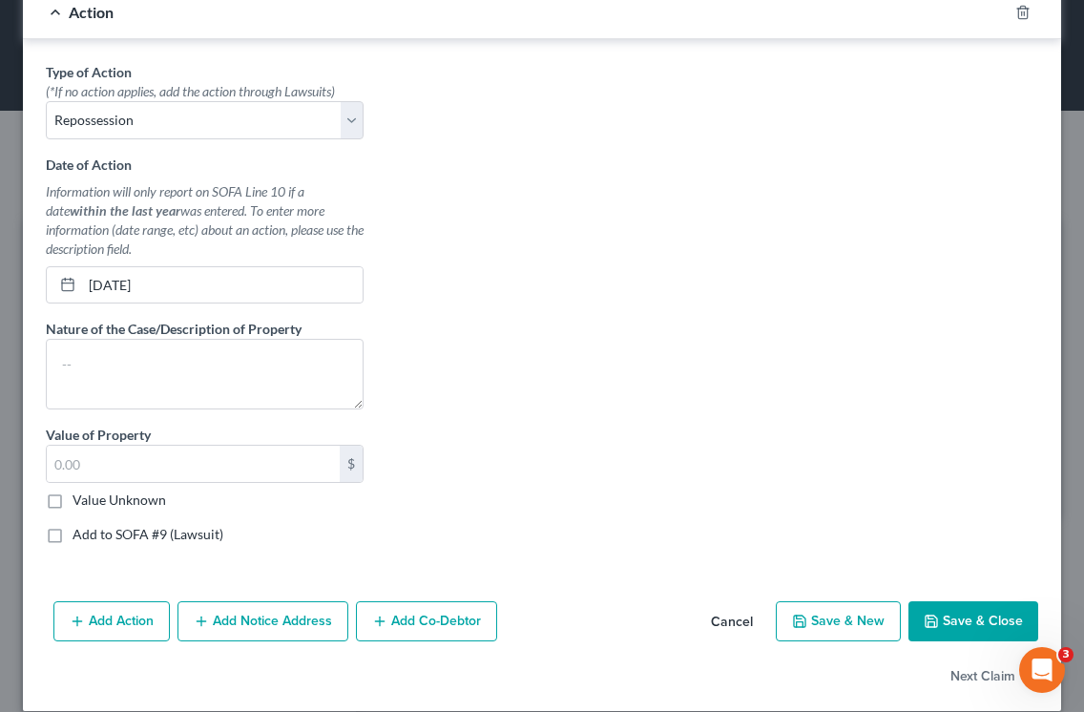
click at [73, 498] on label "Value Unknown" at bounding box center [119, 499] width 93 height 19
click at [80, 498] on input "Value Unknown" at bounding box center [86, 496] width 12 height 12
checkbox input "true"
type input "0.00"
click at [879, 438] on div "Type of Action * (*If no action applies, add the action through Lawsuits) Selec…" at bounding box center [541, 310] width 1011 height 497
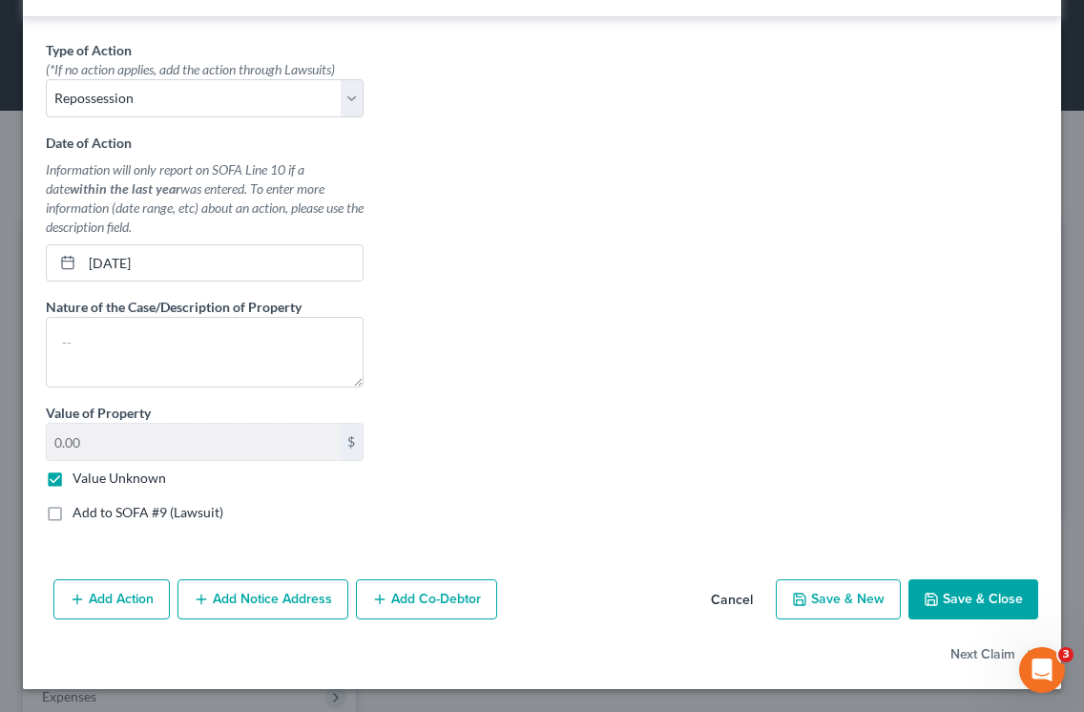
scroll to position [990, 0]
click at [995, 597] on button "Save & Close" at bounding box center [973, 599] width 130 height 40
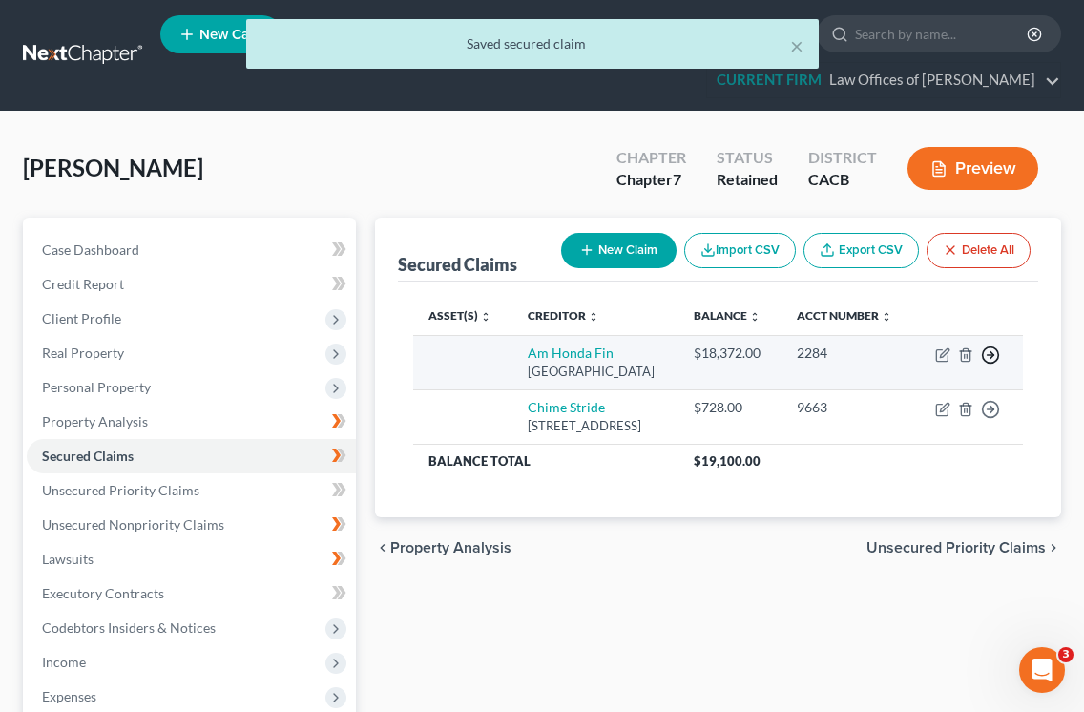
click at [987, 364] on icon "button" at bounding box center [990, 354] width 19 height 19
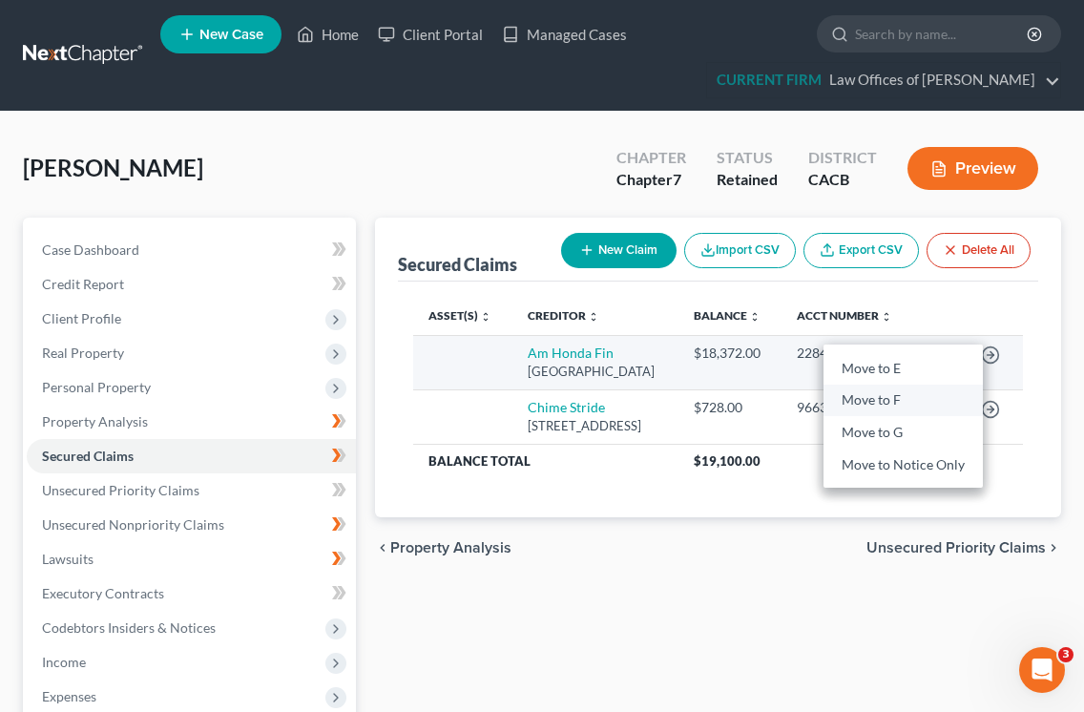
click at [878, 410] on link "Move to F" at bounding box center [902, 400] width 159 height 32
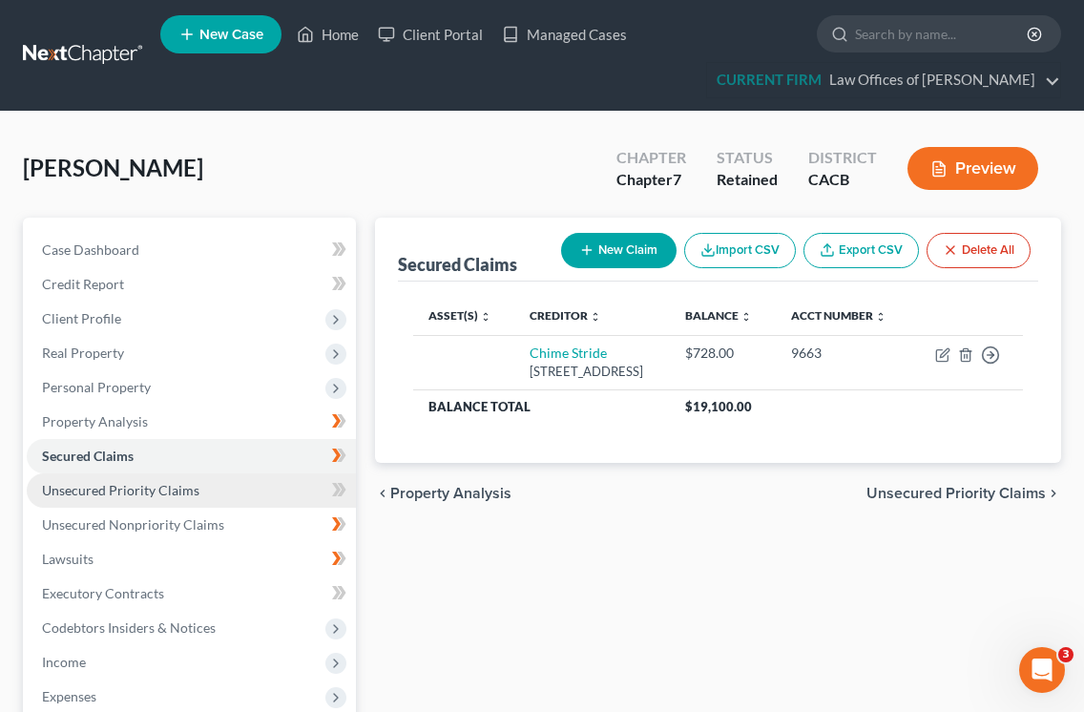
click at [138, 490] on span "Unsecured Priority Claims" at bounding box center [120, 490] width 157 height 16
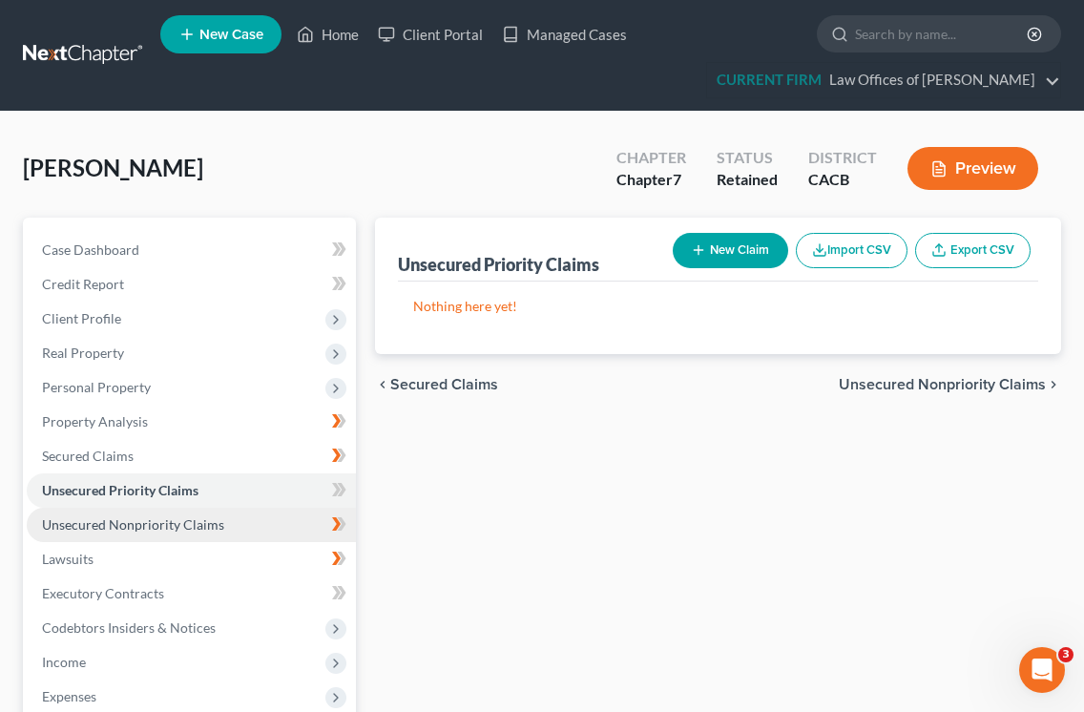
click at [119, 522] on span "Unsecured Nonpriority Claims" at bounding box center [133, 524] width 182 height 16
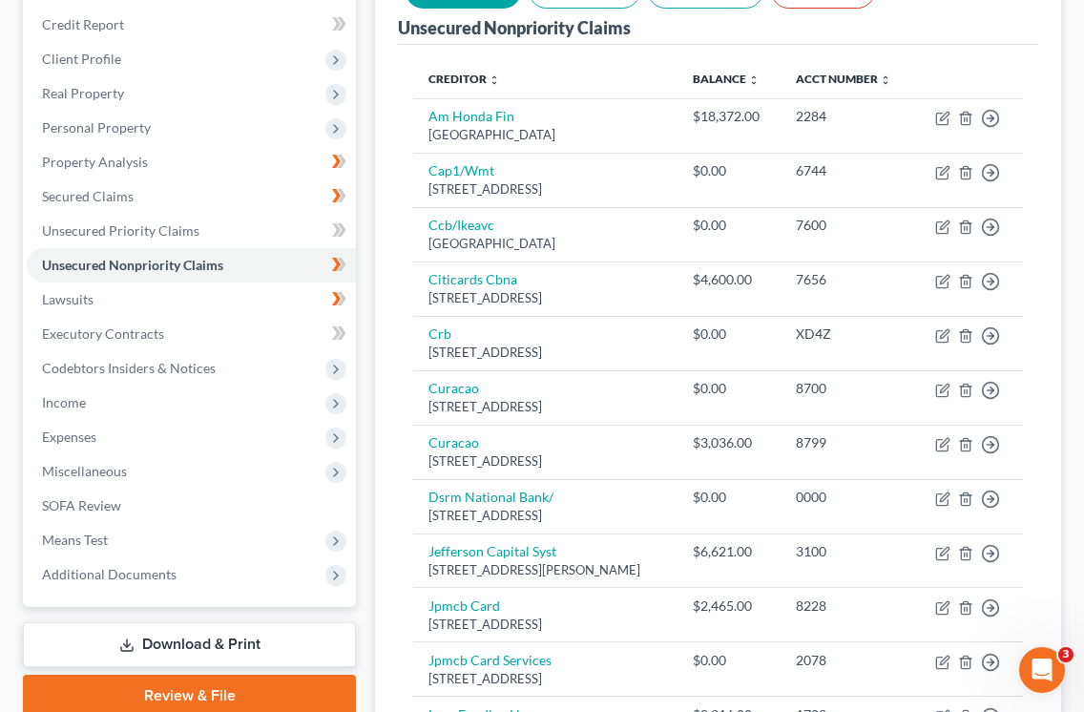
scroll to position [255, 0]
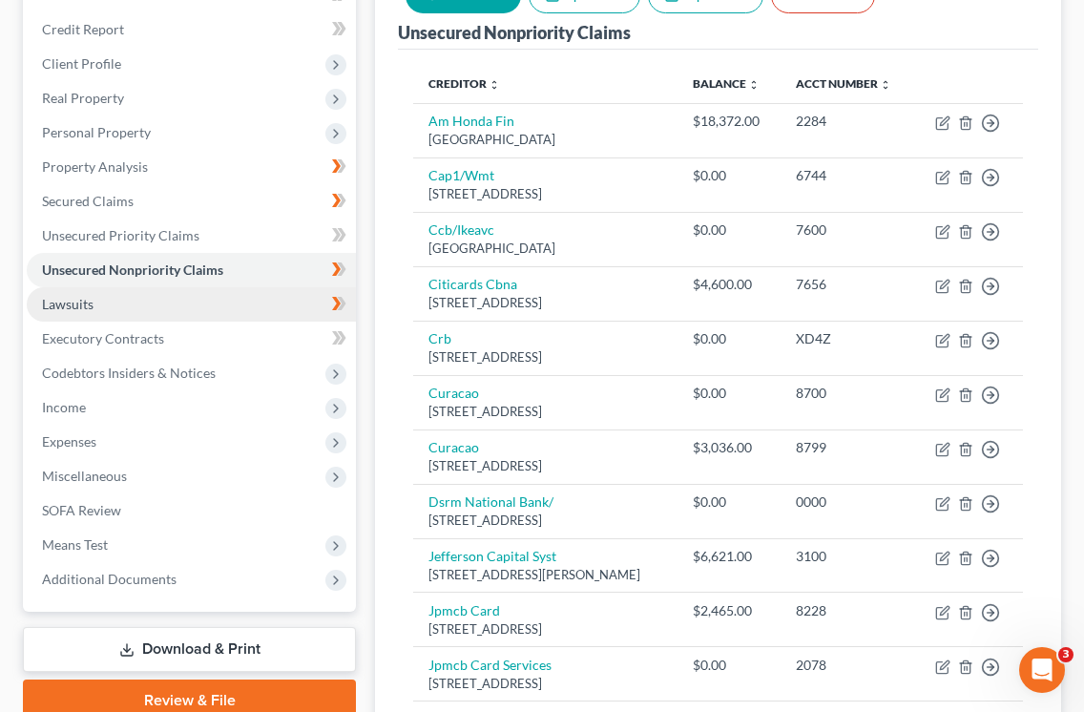
click at [94, 306] on link "Lawsuits" at bounding box center [191, 304] width 329 height 34
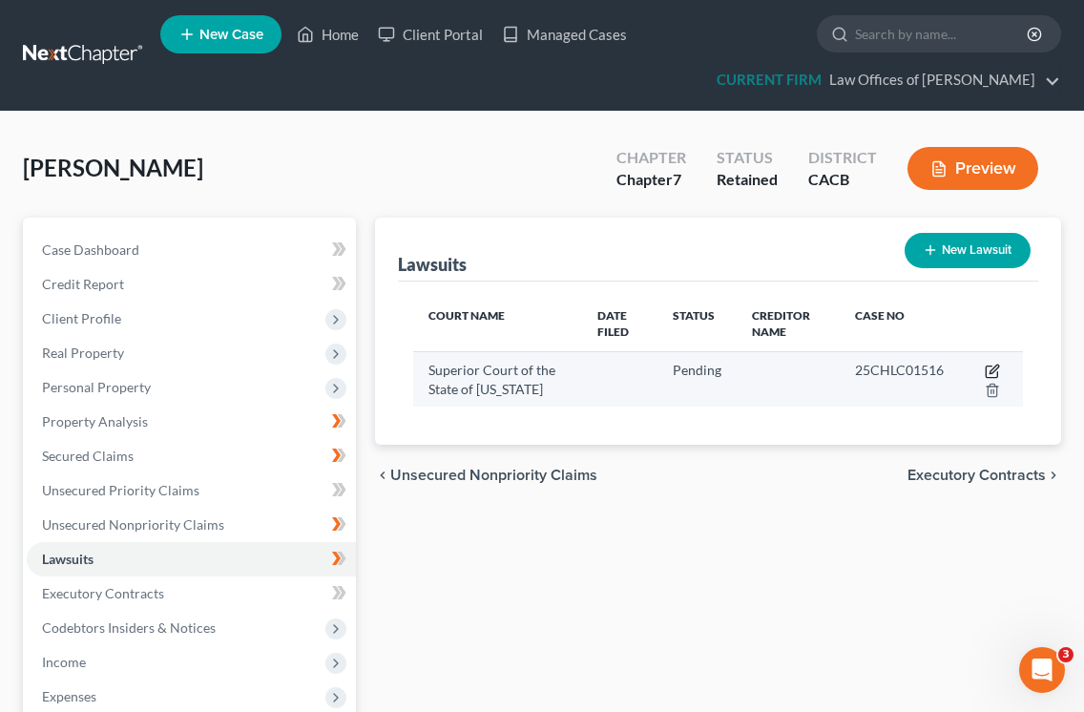
click at [987, 366] on icon "button" at bounding box center [991, 371] width 11 height 11
select select "4"
select select "0"
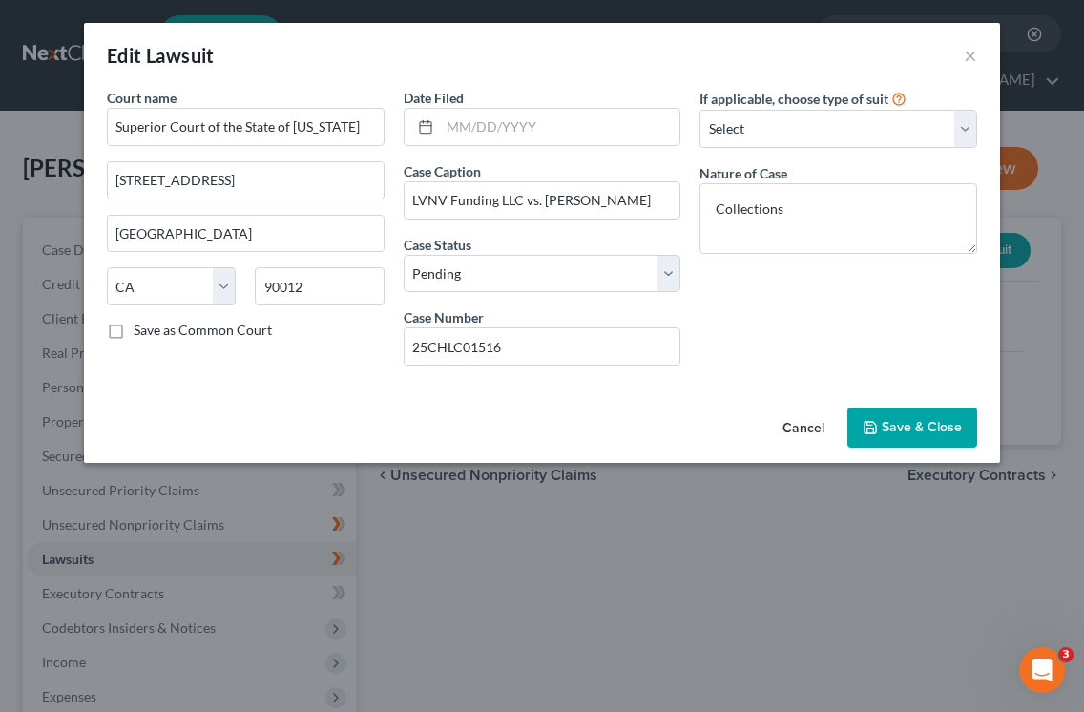
click at [931, 419] on span "Save & Close" at bounding box center [922, 427] width 80 height 16
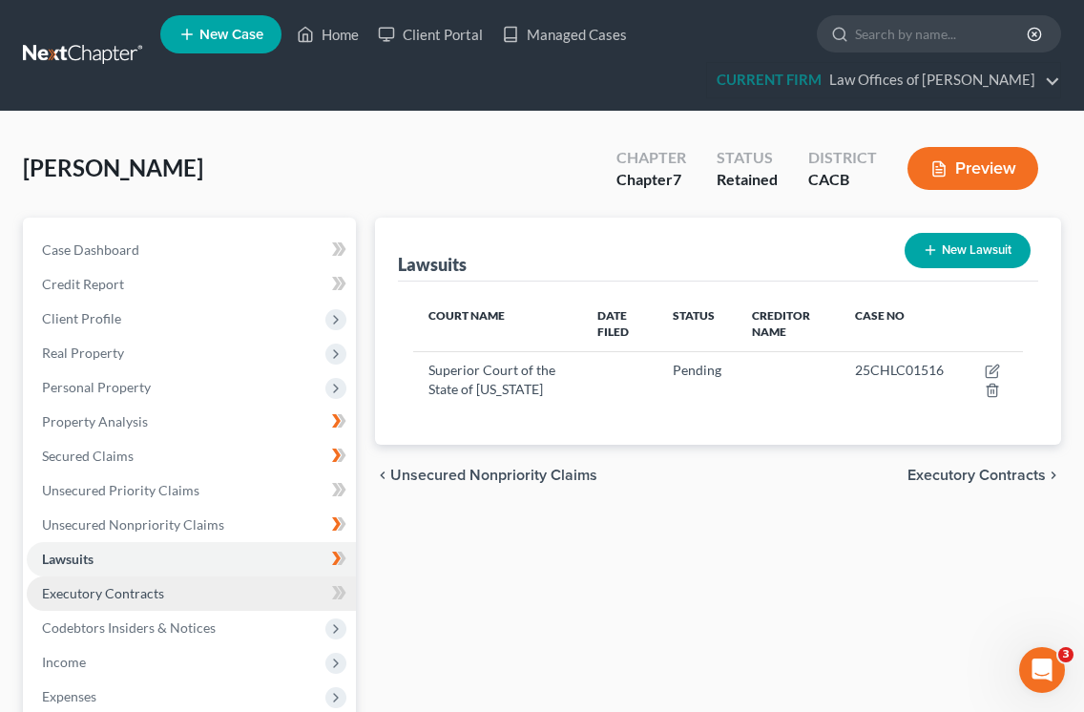
click at [142, 600] on span "Executory Contracts" at bounding box center [103, 593] width 122 height 16
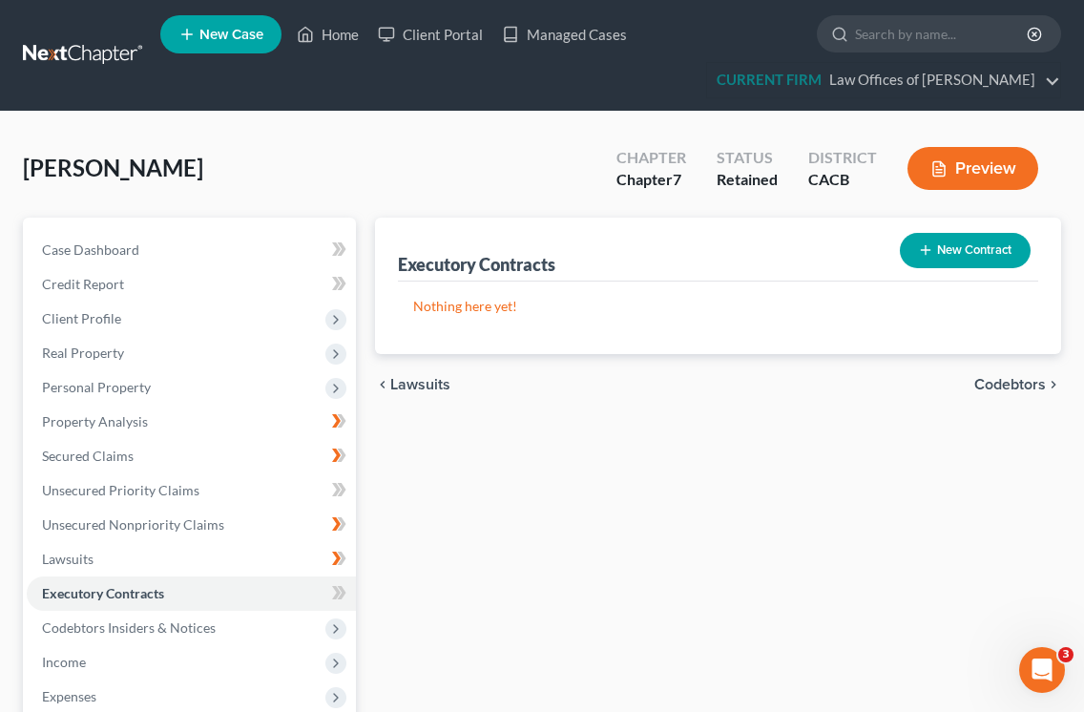
click at [1005, 385] on span "Codebtors" at bounding box center [1010, 384] width 72 height 15
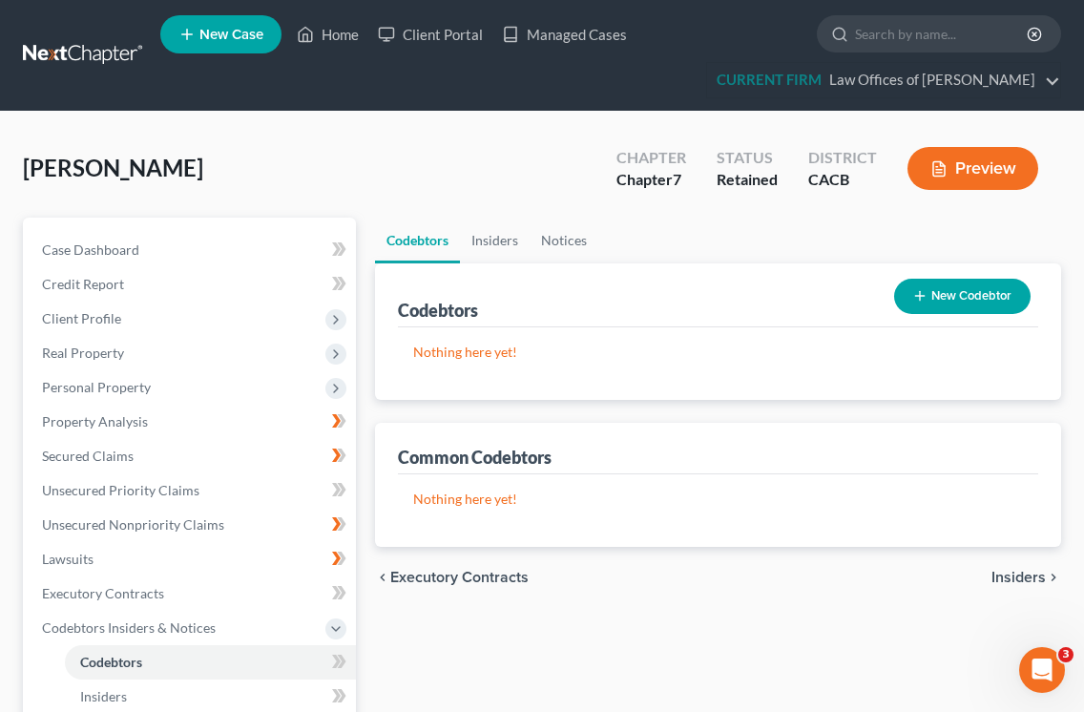
click at [1069, 411] on div "Codebtors Insiders Notices Codebtors New Codebtor Nothing here yet! Name Credit…" at bounding box center [717, 649] width 705 height 862
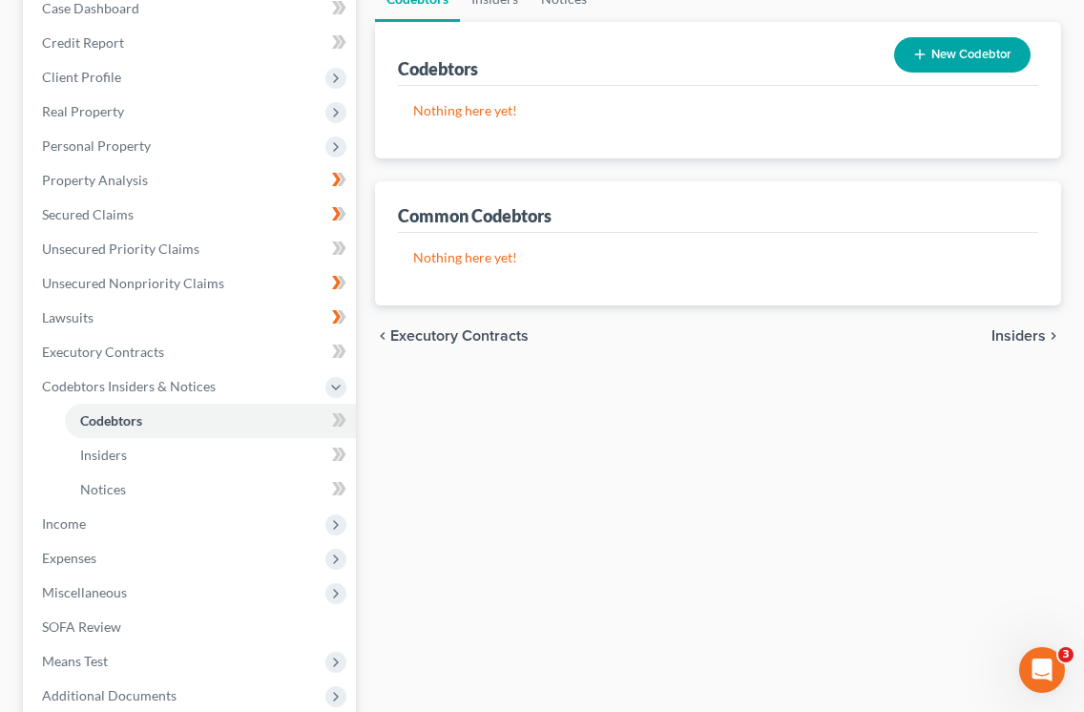
click at [1028, 331] on span "Insiders" at bounding box center [1018, 335] width 54 height 15
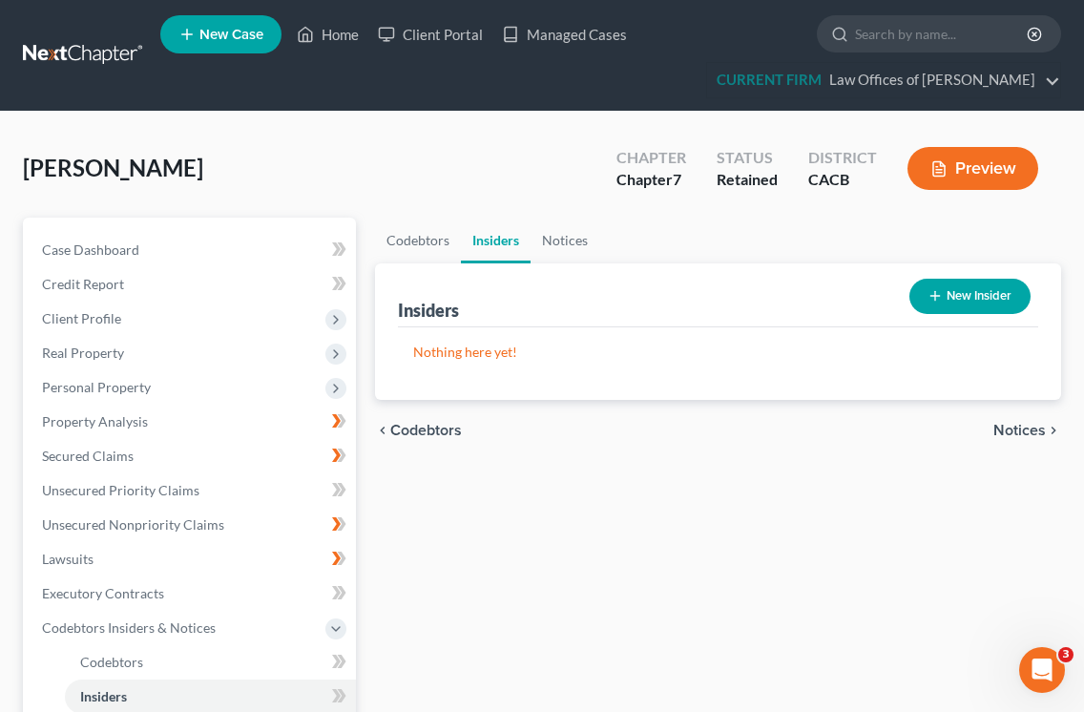
click at [1032, 427] on span "Notices" at bounding box center [1019, 430] width 52 height 15
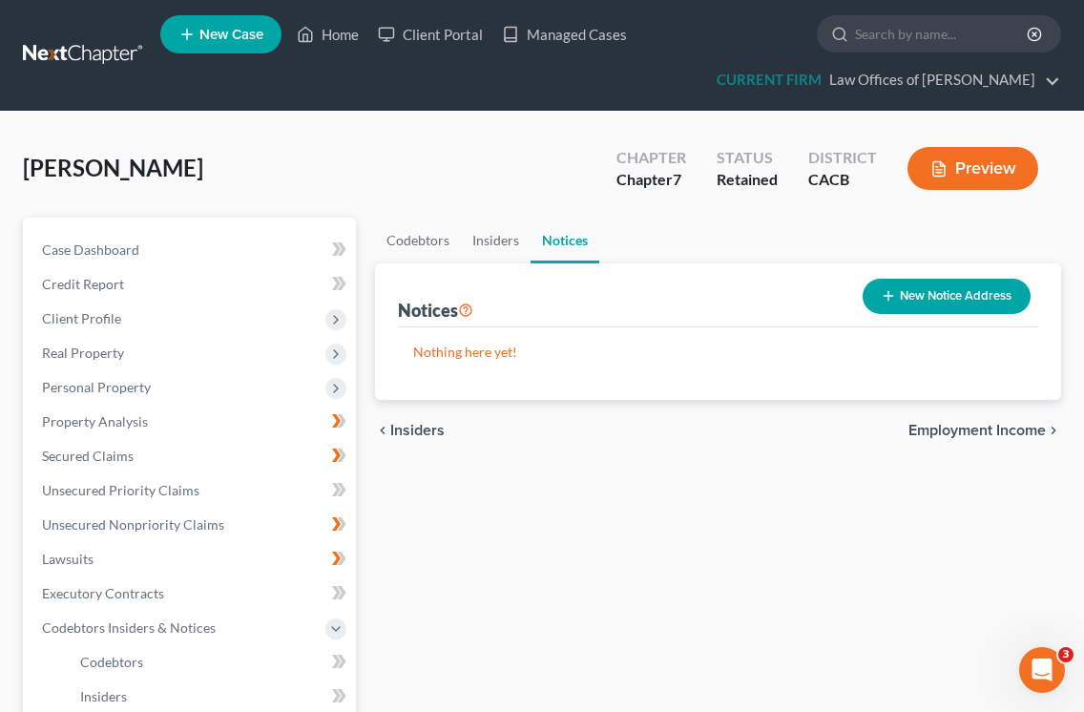
click at [1006, 427] on span "Employment Income" at bounding box center [976, 430] width 137 height 15
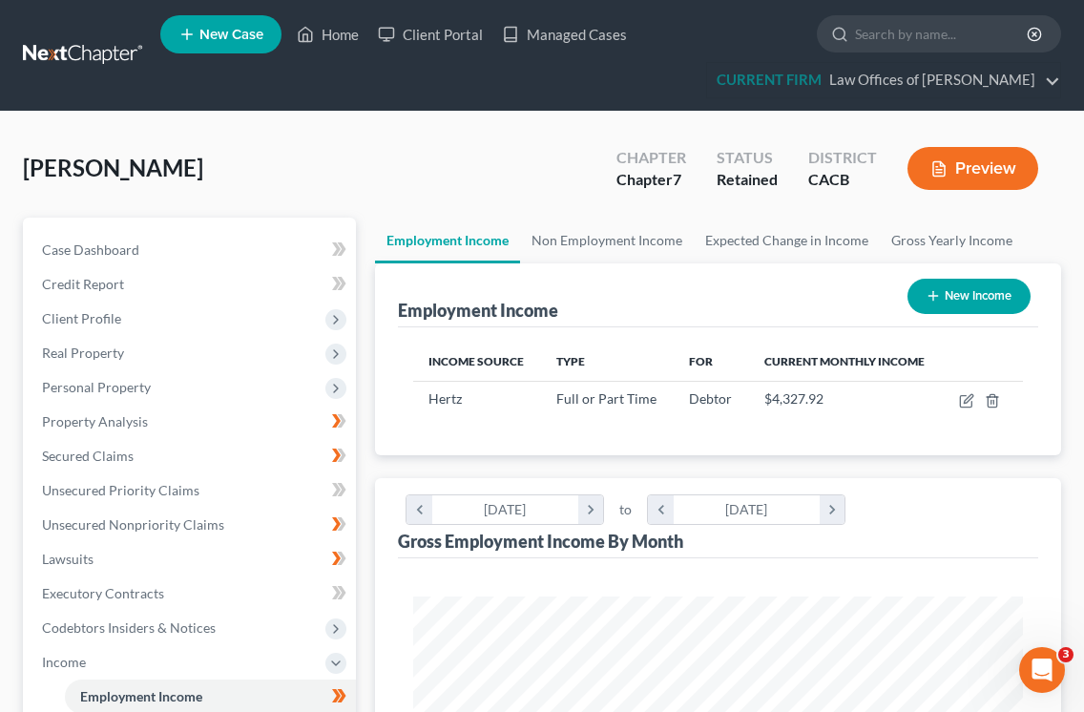
scroll to position [304, 647]
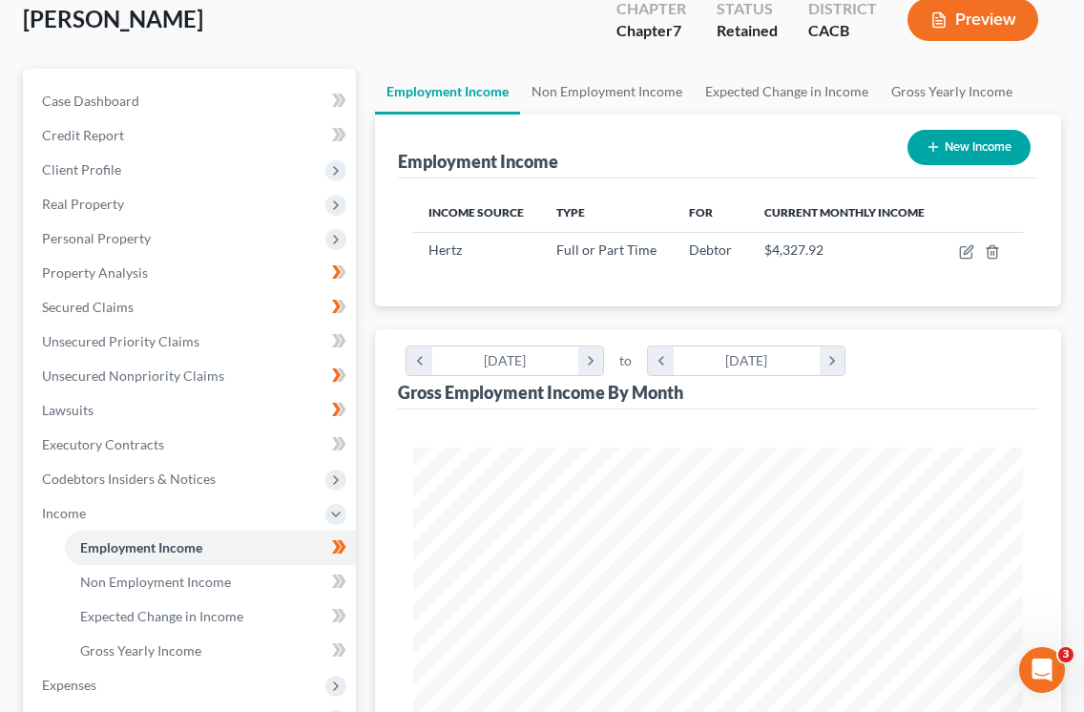
scroll to position [141, 0]
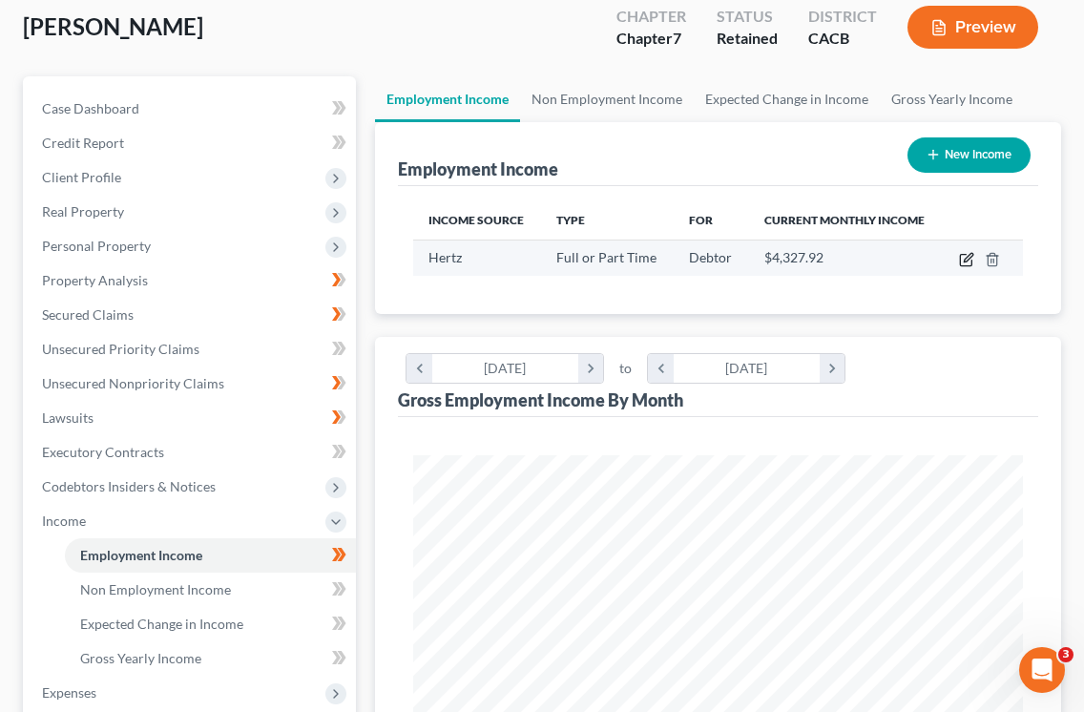
click at [963, 262] on icon "button" at bounding box center [966, 259] width 15 height 15
select select "0"
select select "4"
select select "3"
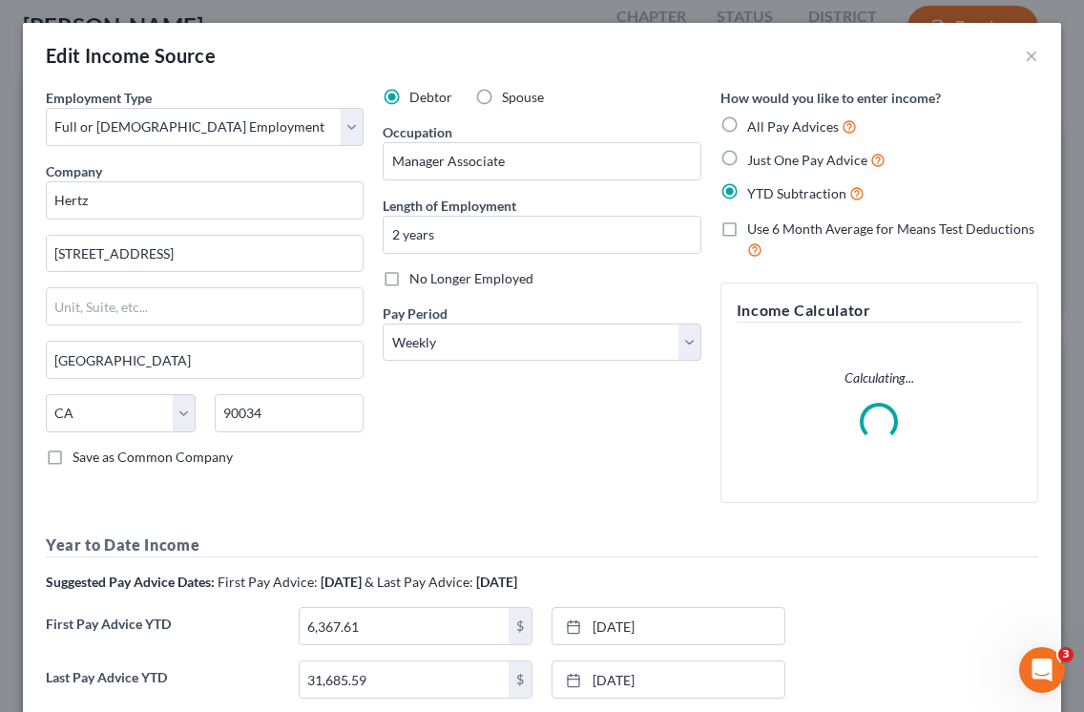
click at [580, 445] on div "Debtor Spouse Occupation Manager Associate Length of Employment 2 years No Long…" at bounding box center [541, 303] width 337 height 430
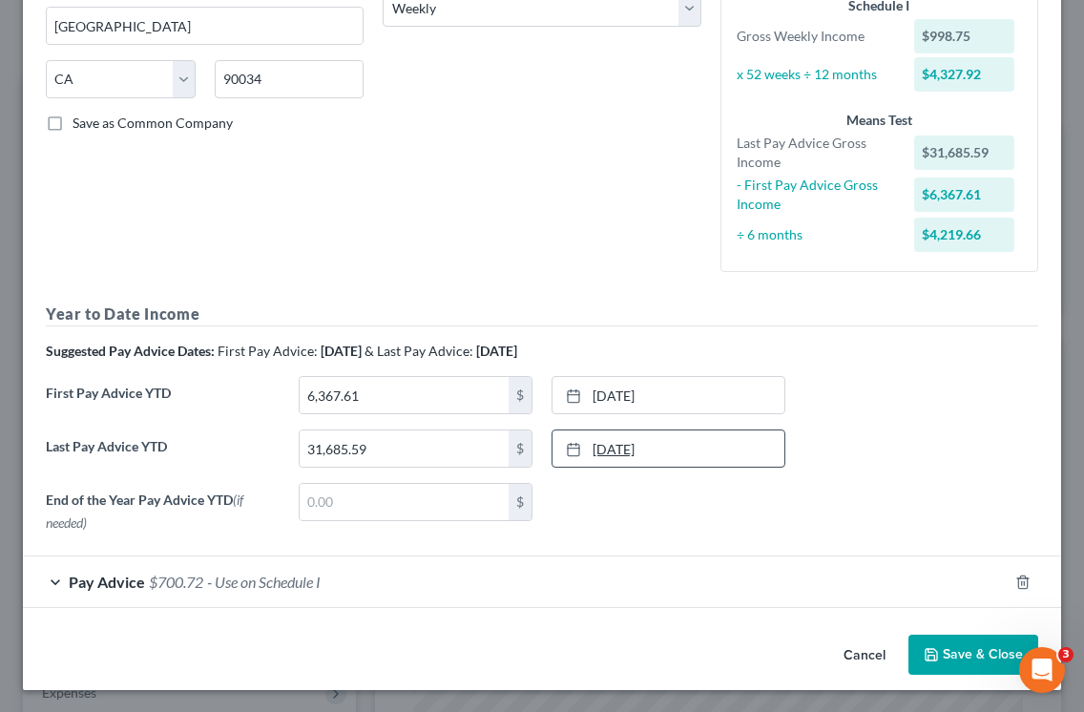
scroll to position [331, 0]
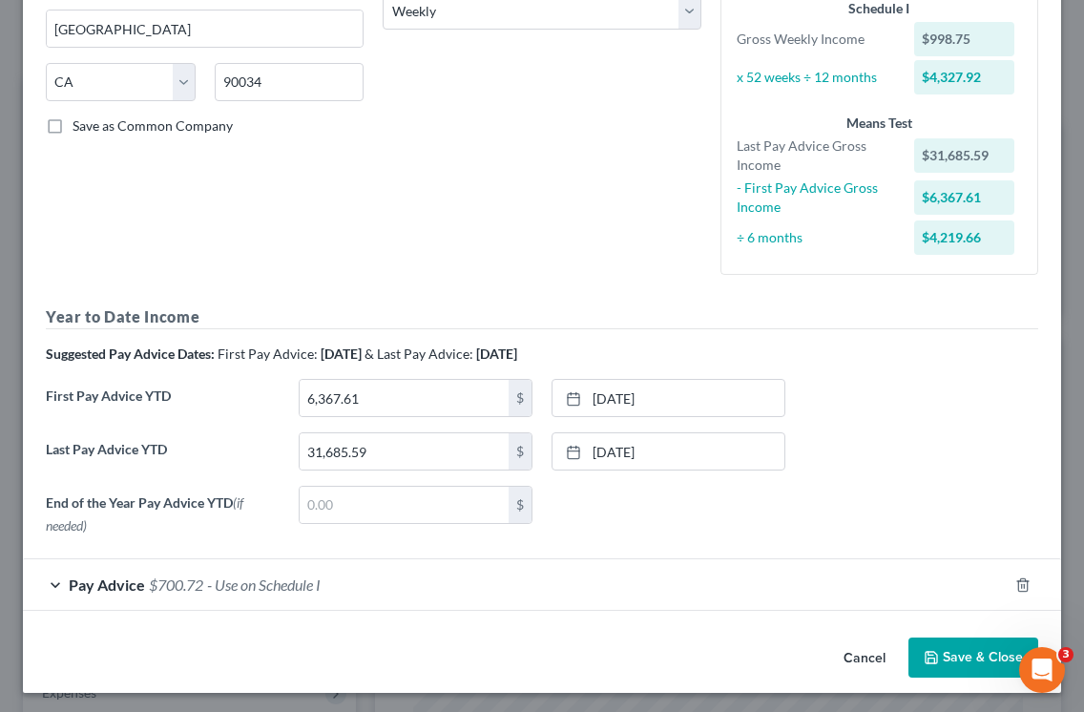
click at [850, 416] on div "First Pay Advice YTD 6,367.61 $ [DATE] close Date [DATE] Time 12:00 AM chevron_…" at bounding box center [541, 405] width 1011 height 53
click at [818, 511] on div "End of the Year Pay Advice YTD (if needed) $ None close Date Time chevron_left …" at bounding box center [541, 514] width 1011 height 57
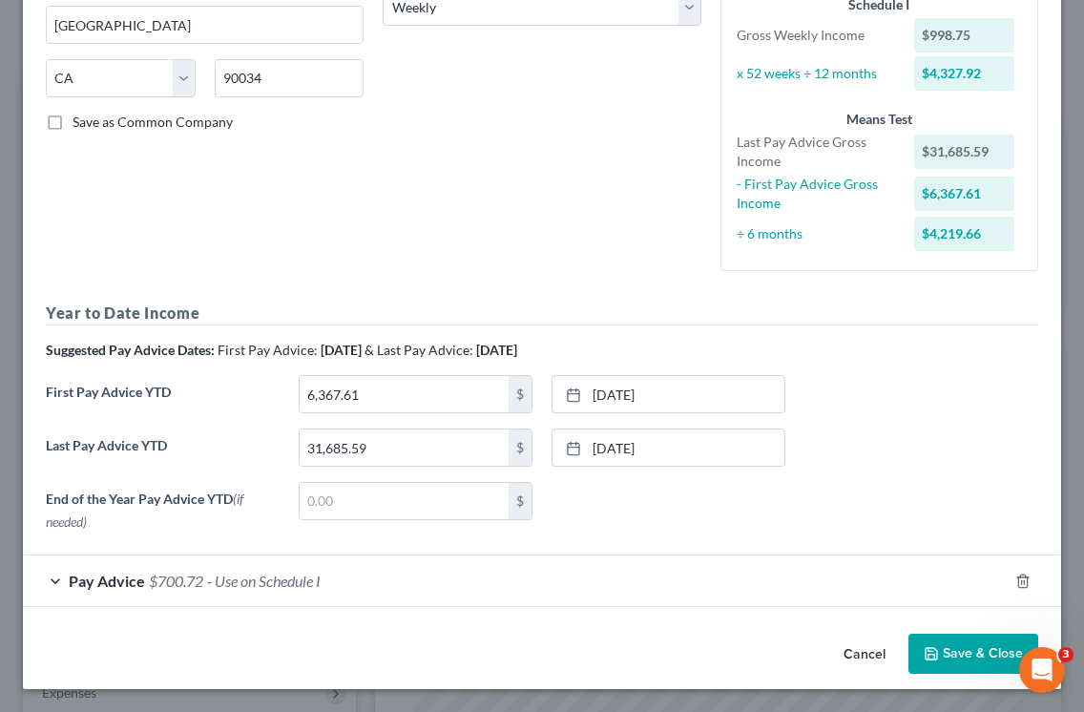
scroll to position [344, 0]
click at [93, 571] on span "Pay Advice" at bounding box center [107, 580] width 76 height 18
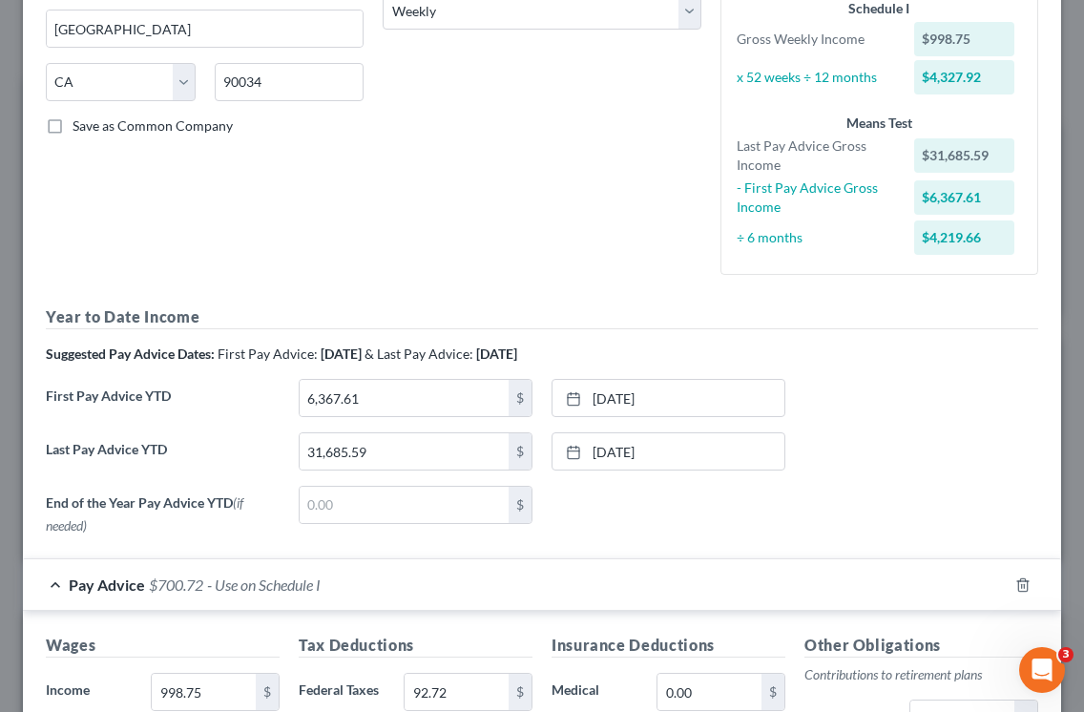
click at [815, 536] on div "End of the Year Pay Advice YTD (if needed) $ None close Date Time chevron_left …" at bounding box center [541, 514] width 1011 height 57
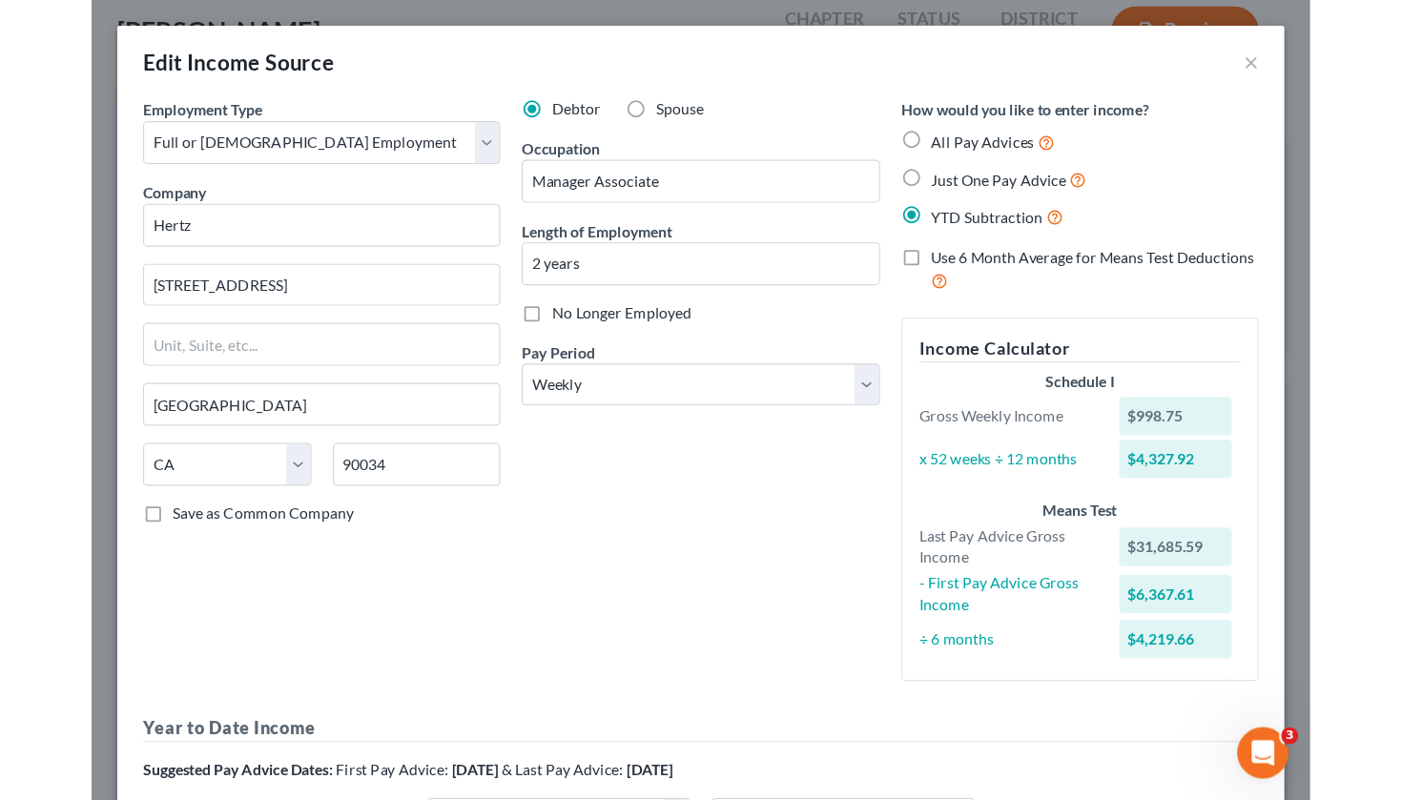
scroll to position [0, 0]
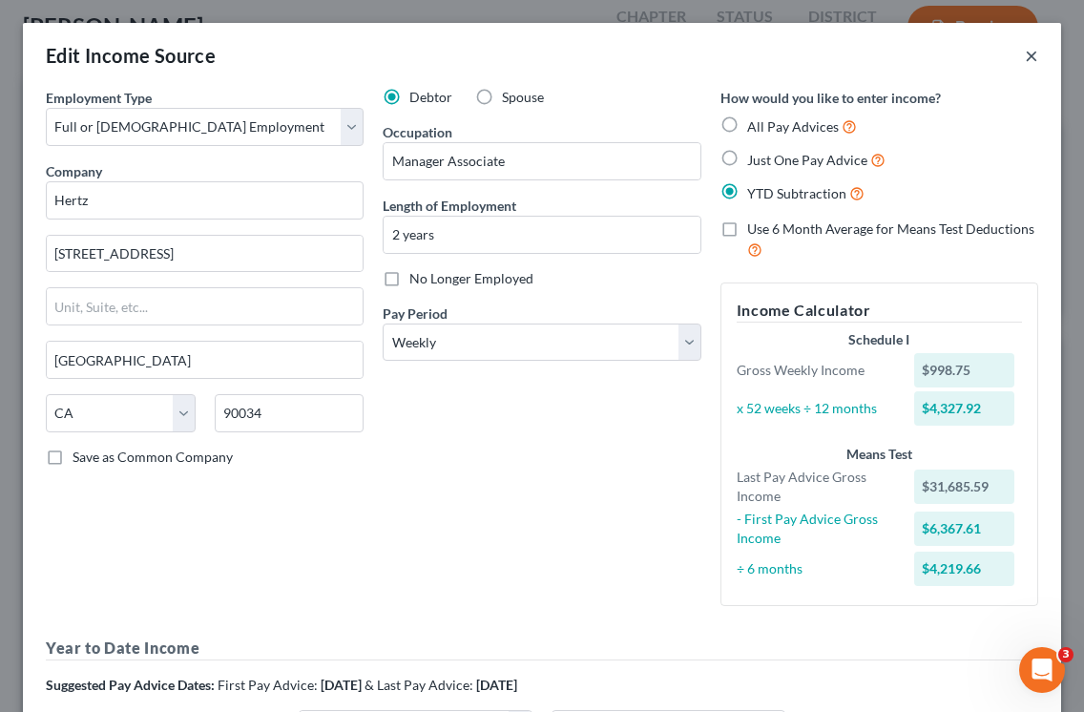
click at [1032, 52] on button "×" at bounding box center [1031, 55] width 13 height 23
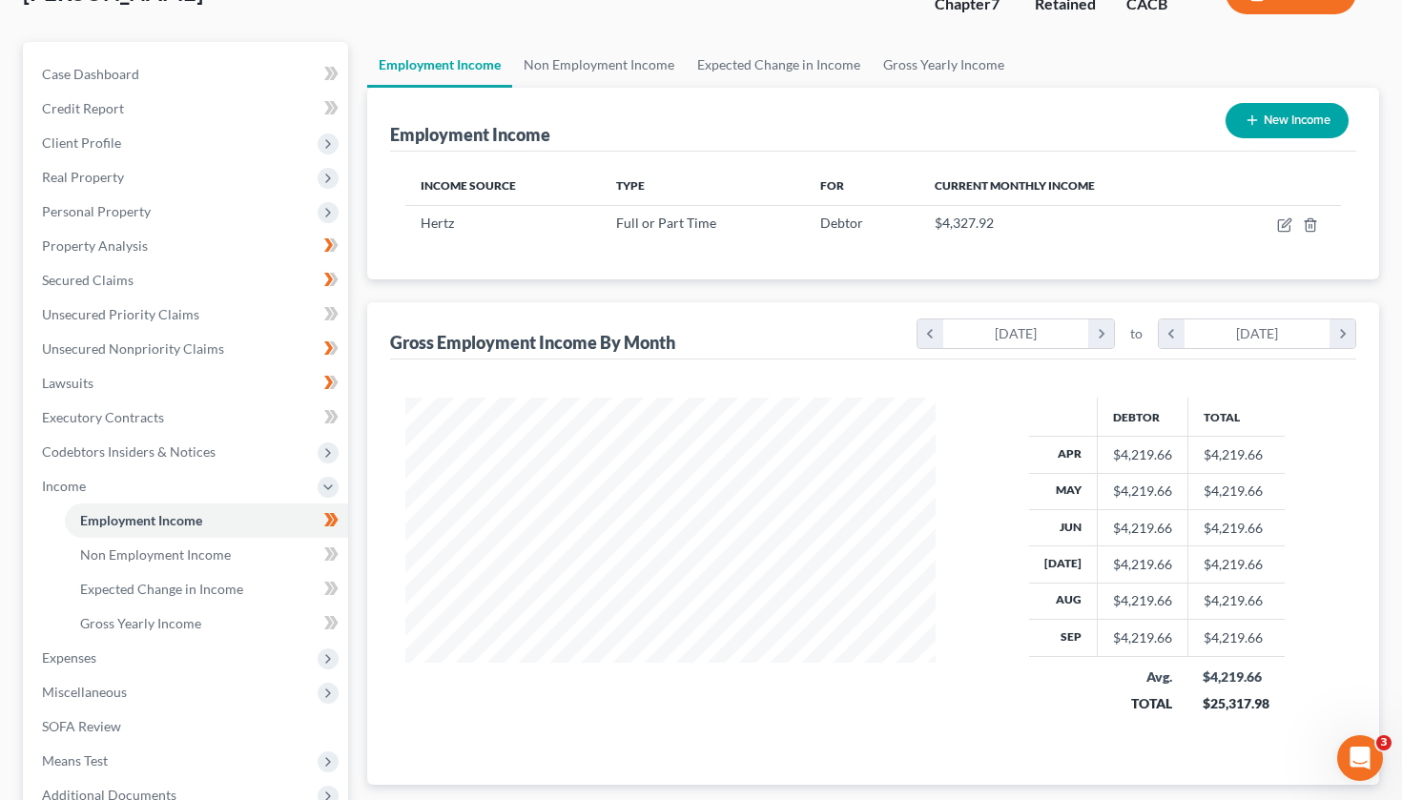
scroll to position [342, 569]
drag, startPoint x: 1393, startPoint y: 488, endPoint x: 1402, endPoint y: 468, distance: 21.8
click at [1386, 488] on div "[PERSON_NAME] Upgraded Chapter Chapter 7 Status Retained District CACB Preview …" at bounding box center [701, 456] width 1402 height 1040
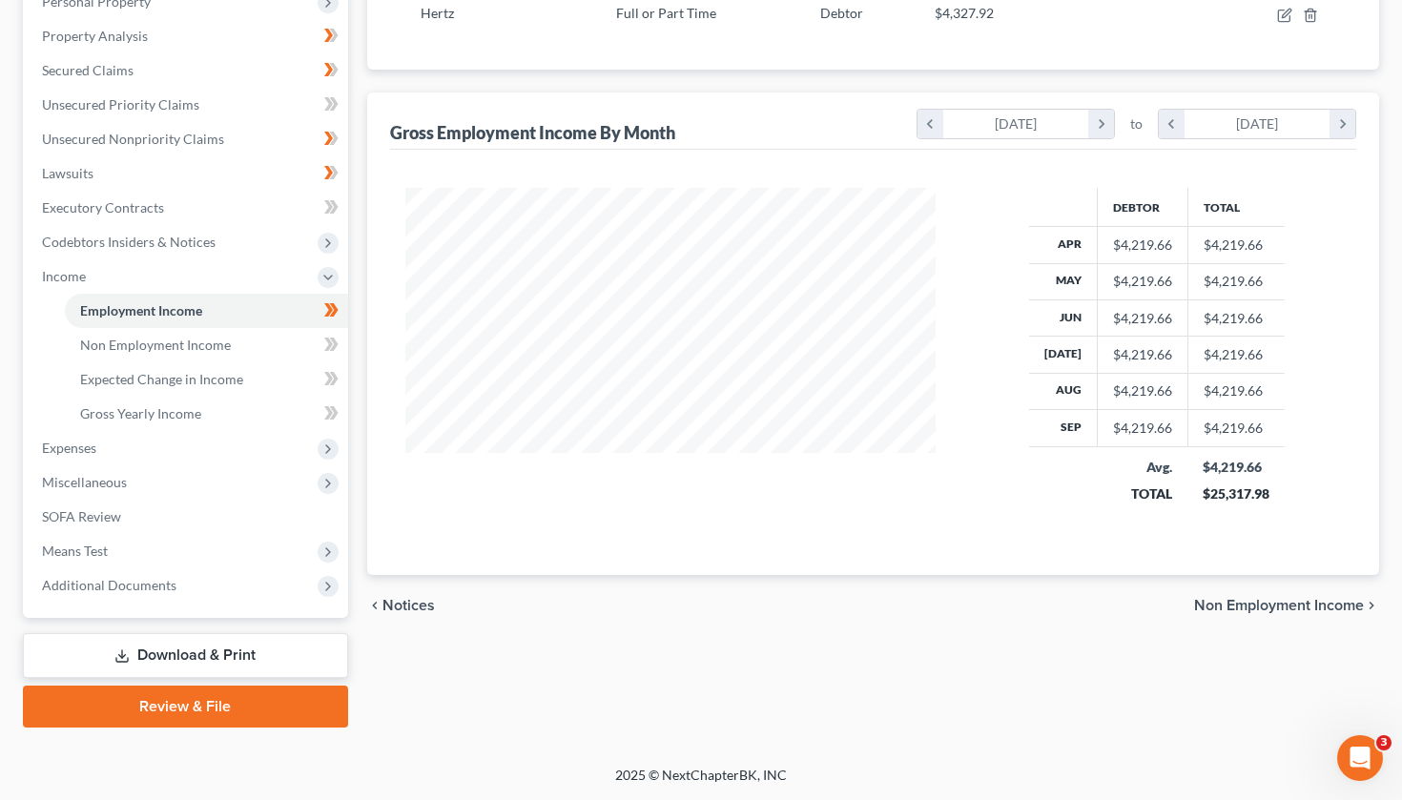
scroll to position [351, 0]
click at [1317, 606] on span "Non Employment Income" at bounding box center [1280, 605] width 170 height 15
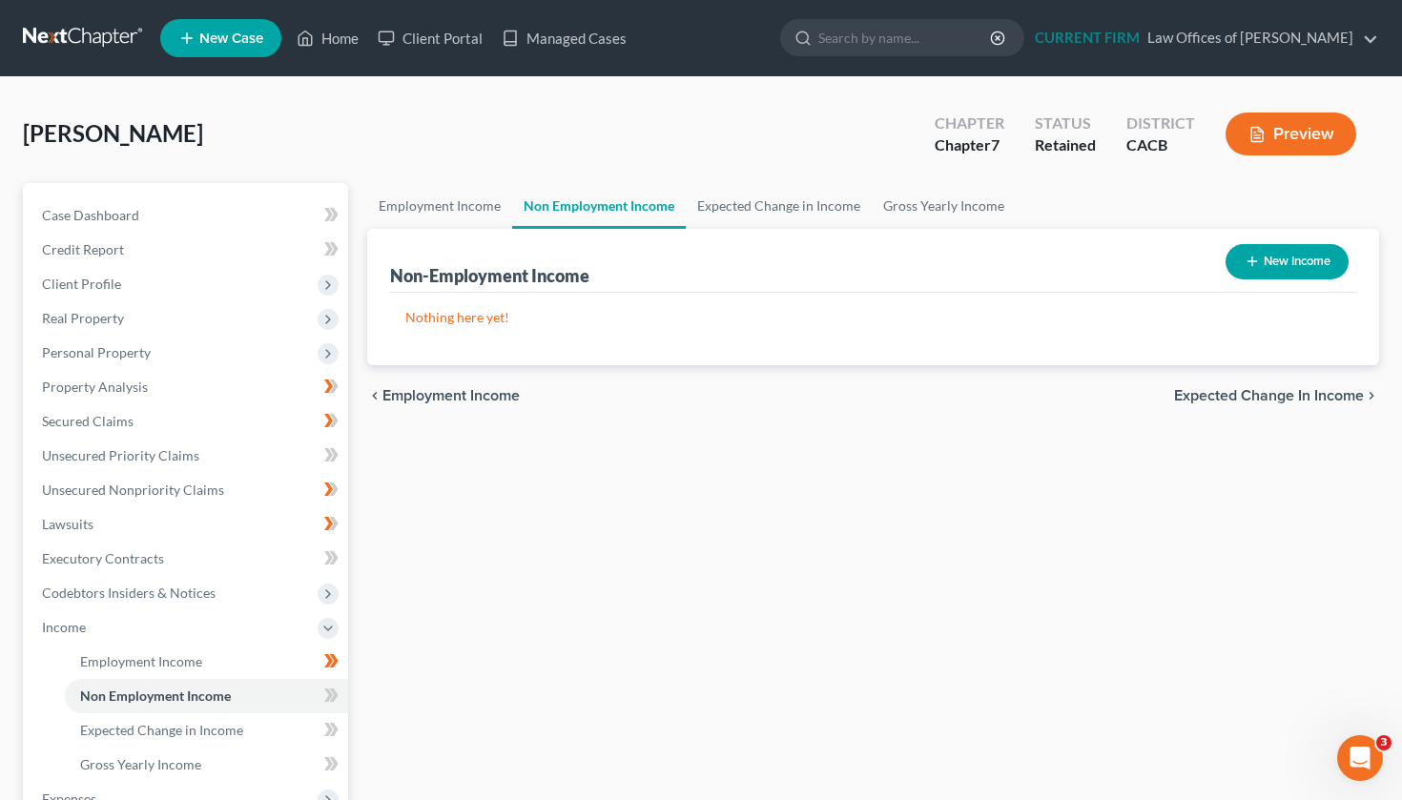
click at [1271, 403] on span "Expected Change in Income" at bounding box center [1269, 395] width 190 height 15
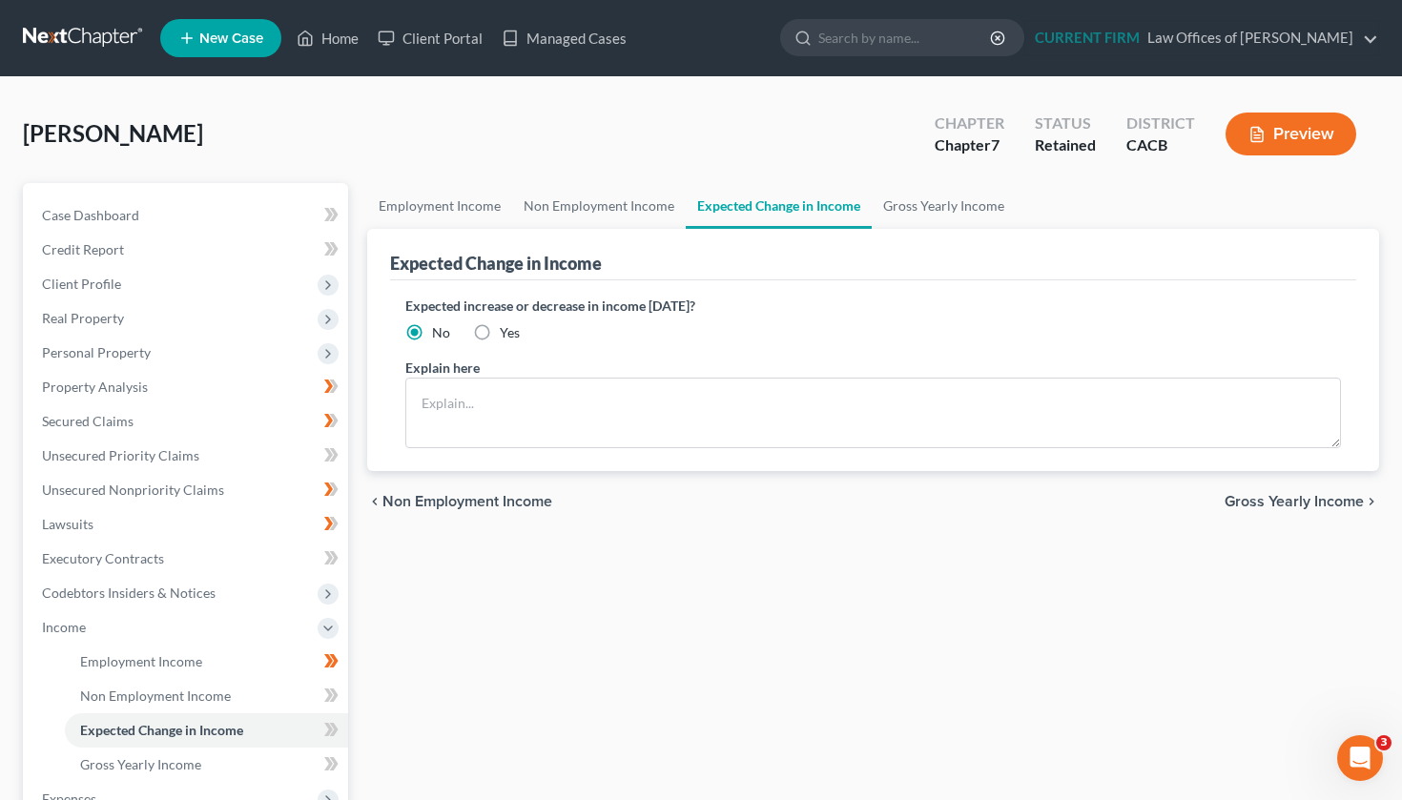
click at [1277, 508] on span "Gross Yearly Income" at bounding box center [1294, 501] width 139 height 15
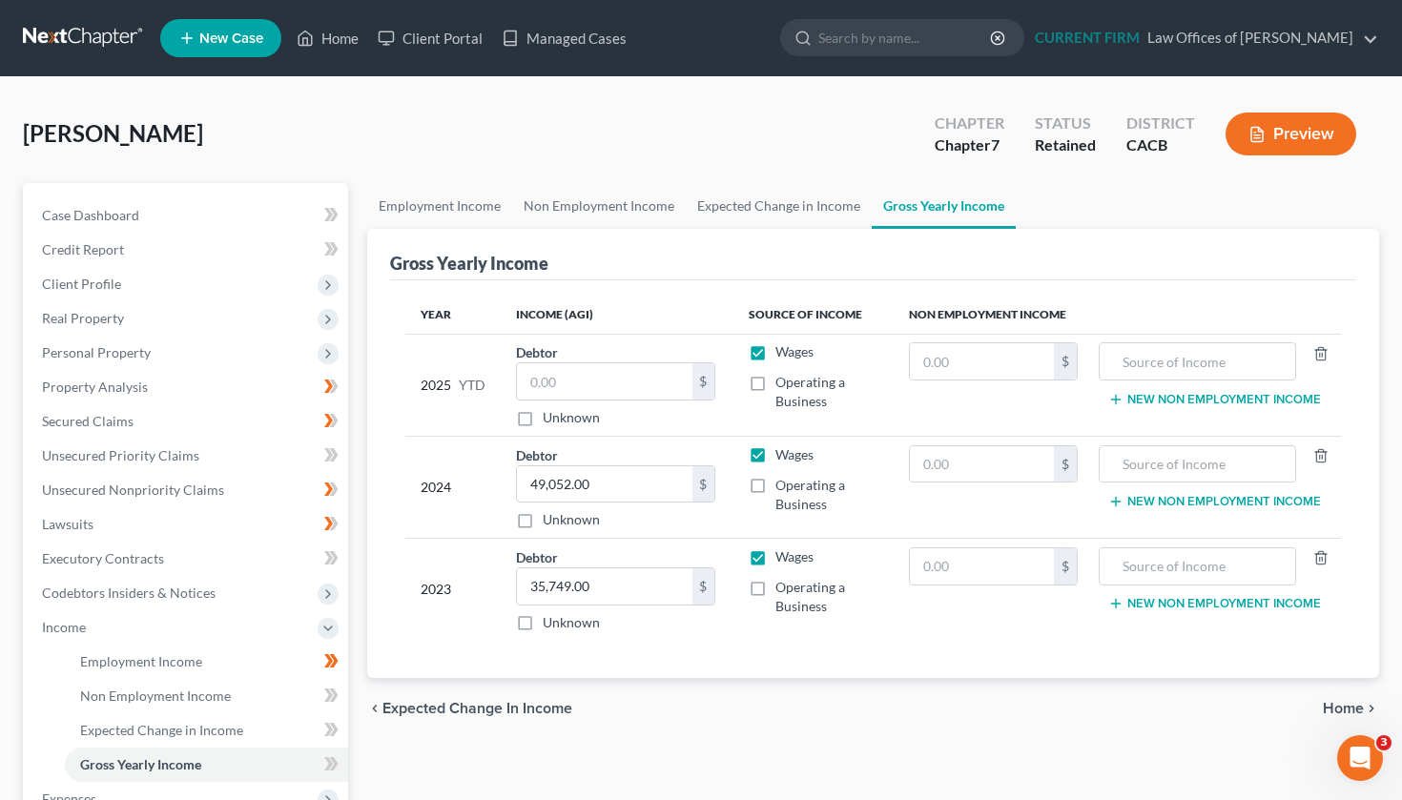
click at [1348, 707] on span "Home" at bounding box center [1343, 708] width 41 height 15
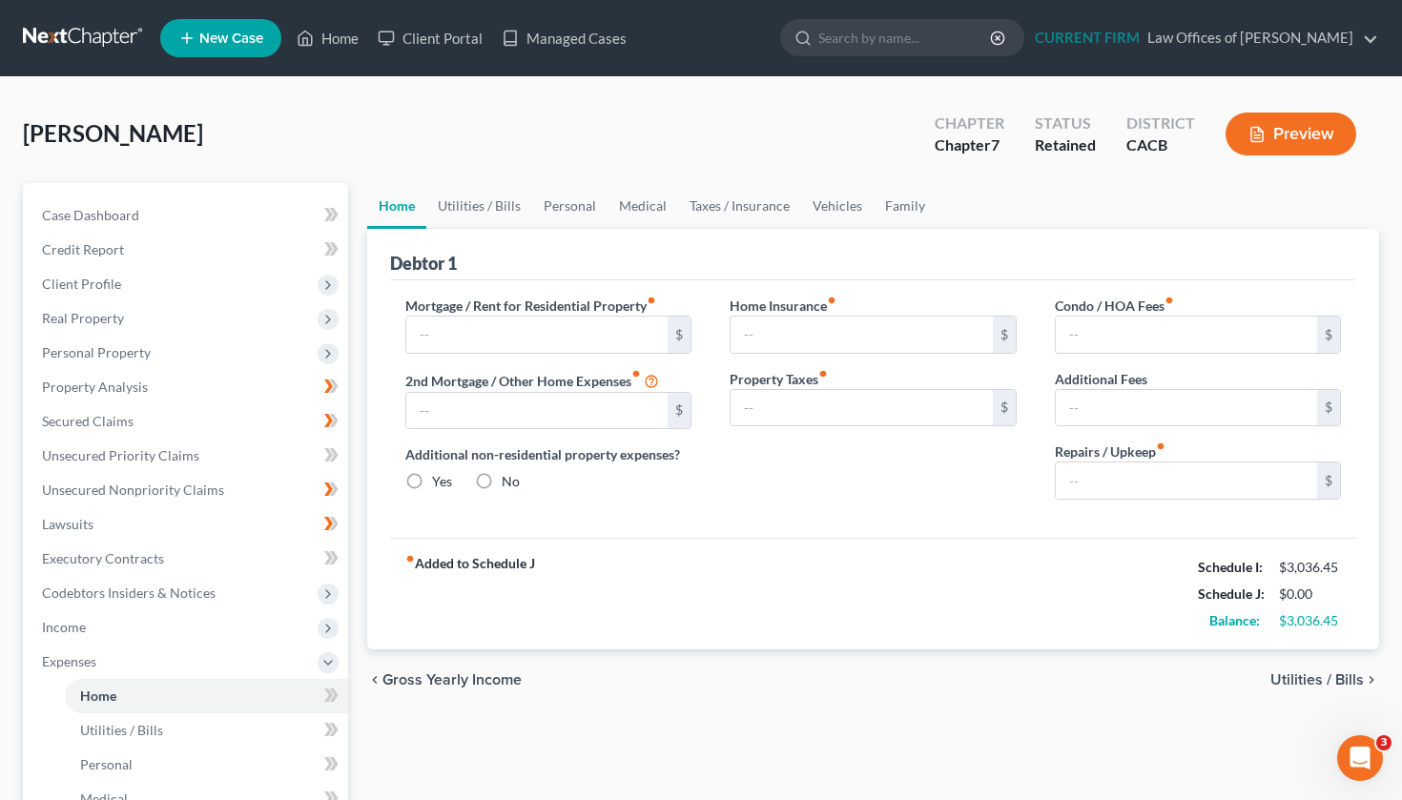
type input "1,400.00"
type input "0.00"
radio input "true"
type input "0.00"
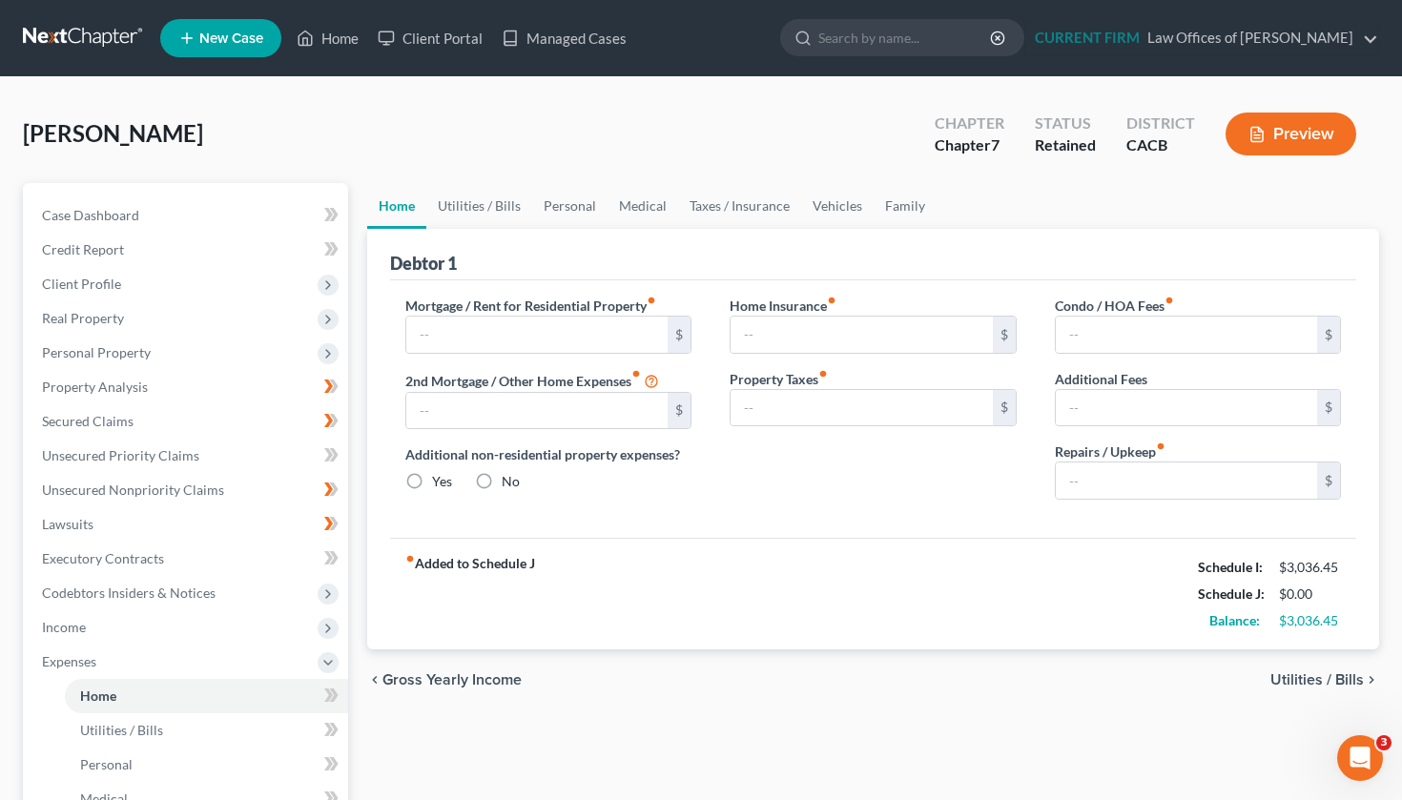
type input "0.00"
click at [1317, 677] on span "Utilities / Bills" at bounding box center [1317, 680] width 93 height 15
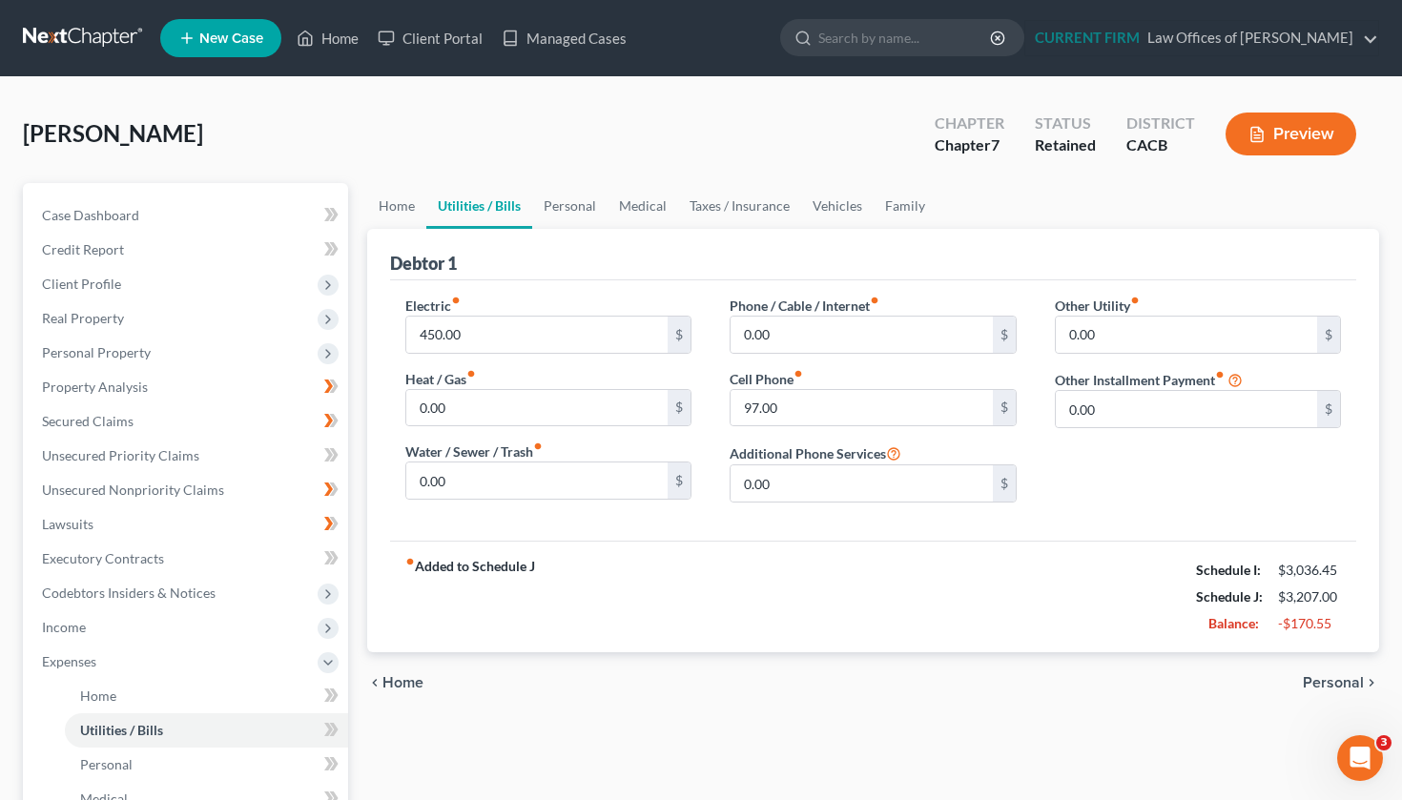
click at [1333, 685] on span "Personal" at bounding box center [1333, 682] width 61 height 15
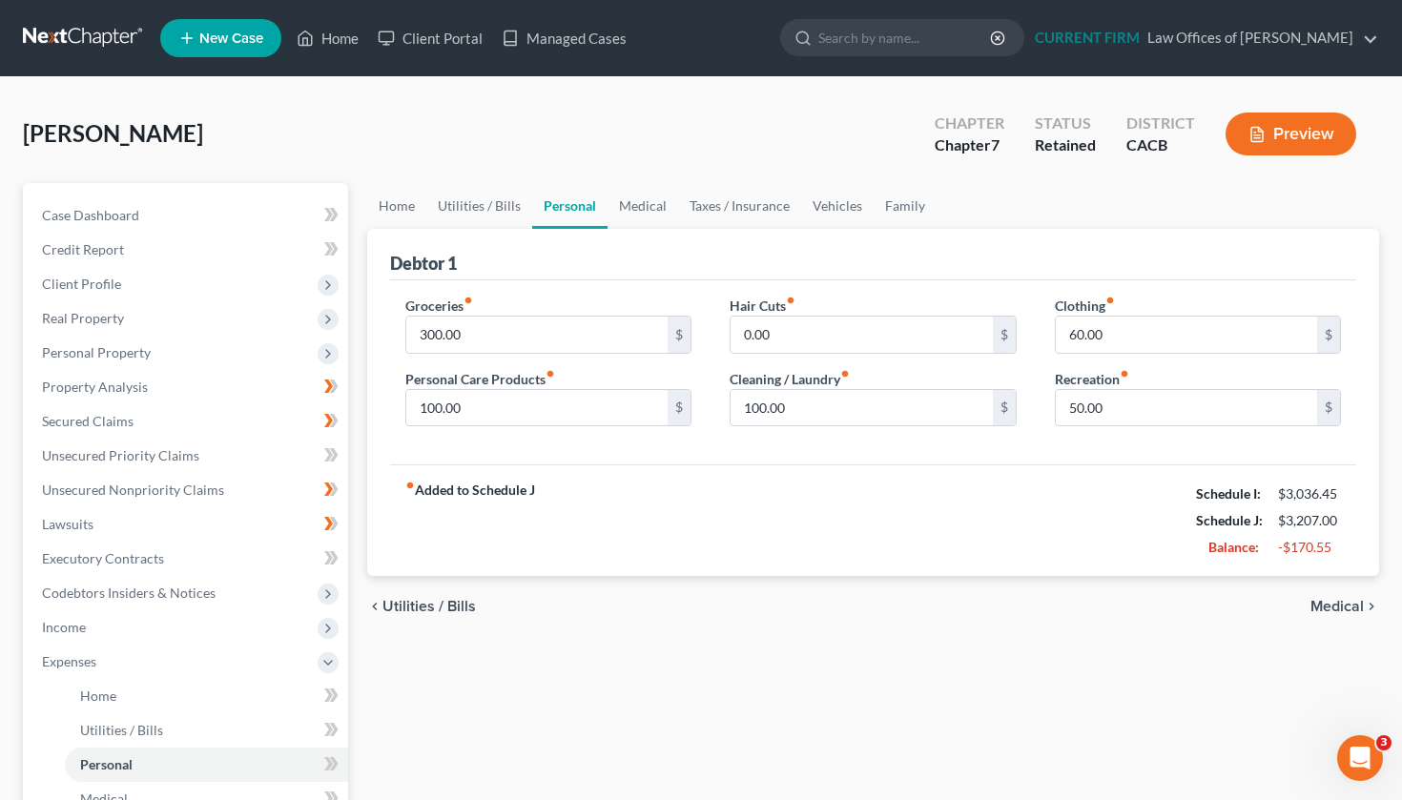
click at [1351, 606] on span "Medical" at bounding box center [1337, 606] width 53 height 15
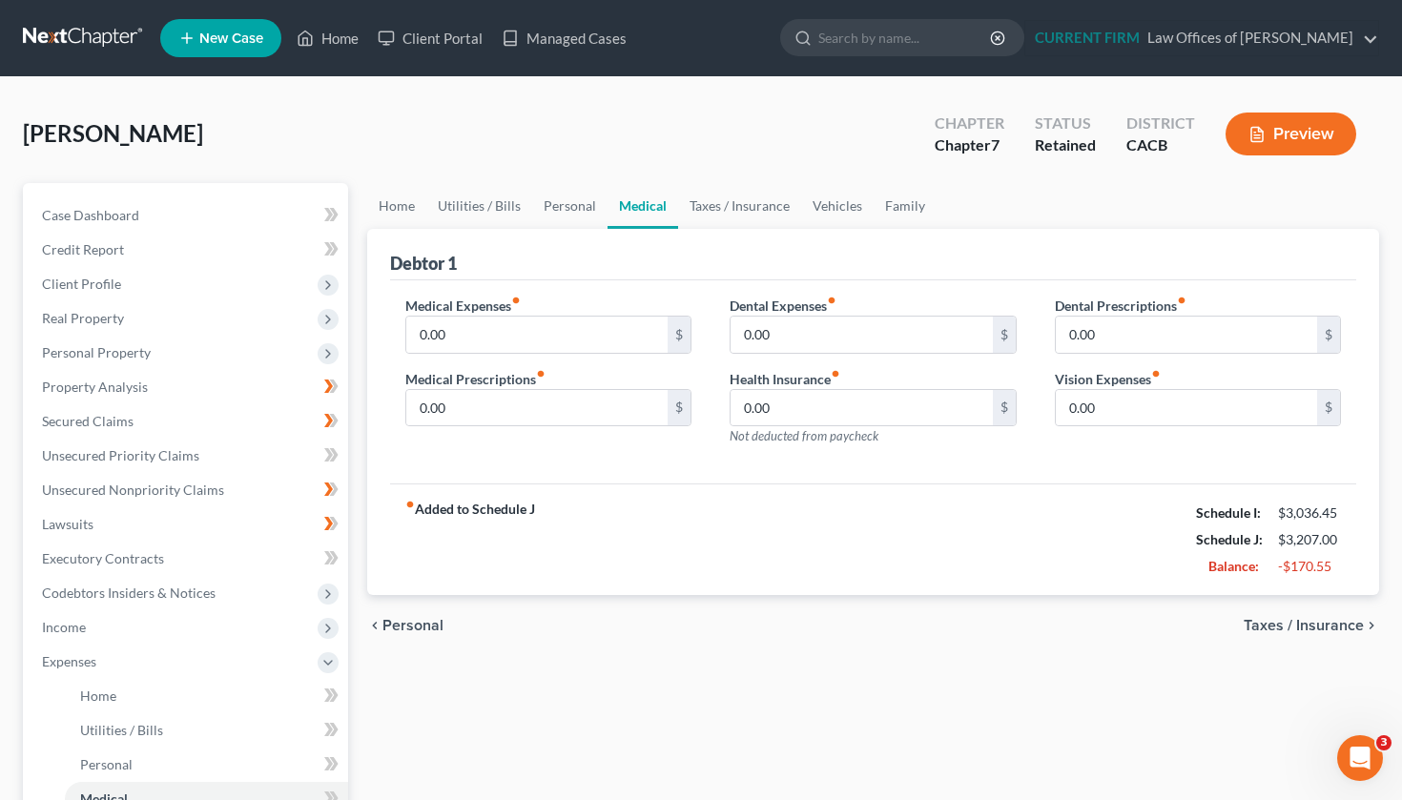
click at [1329, 625] on span "Taxes / Insurance" at bounding box center [1304, 625] width 120 height 15
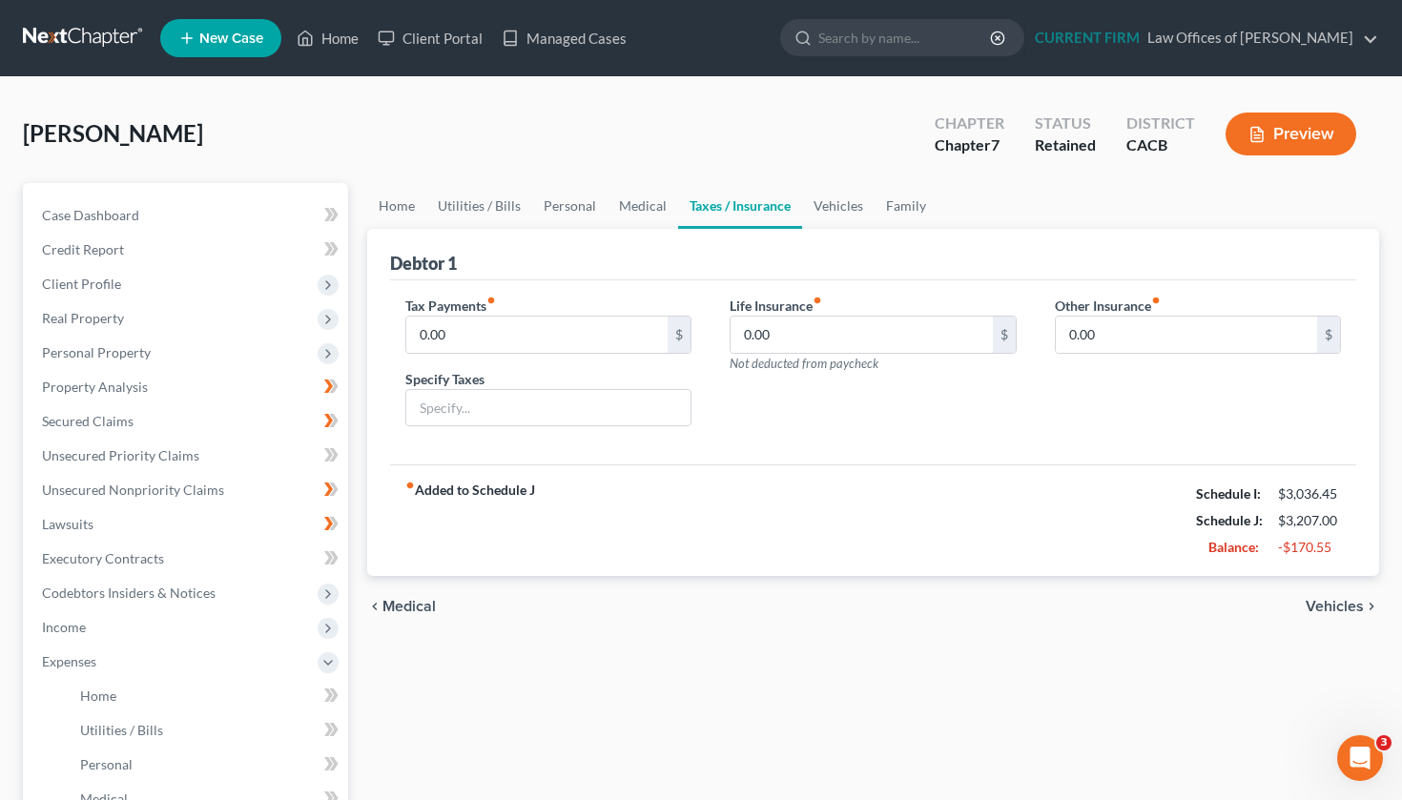
click at [1335, 607] on span "Vehicles" at bounding box center [1335, 606] width 58 height 15
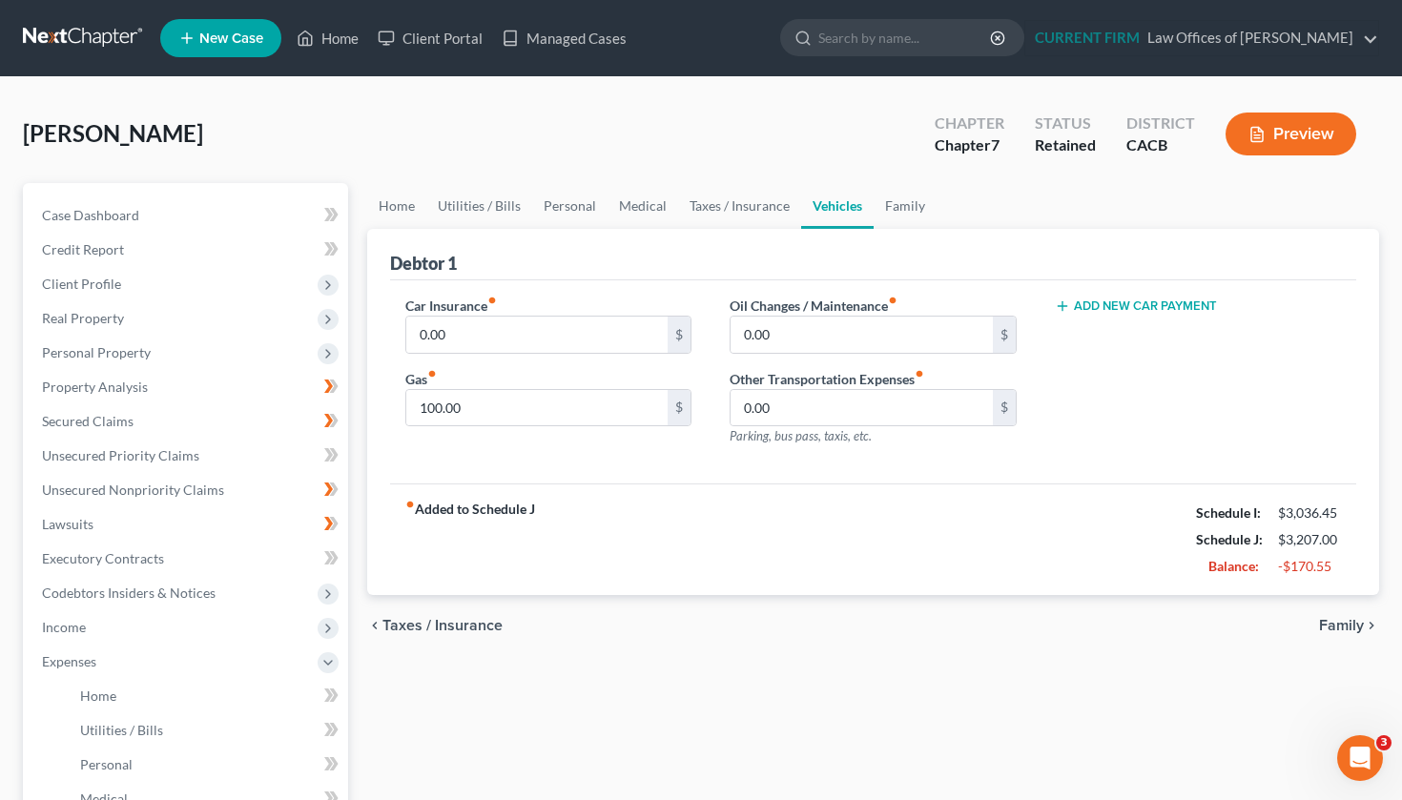
click at [1343, 627] on span "Family" at bounding box center [1341, 625] width 45 height 15
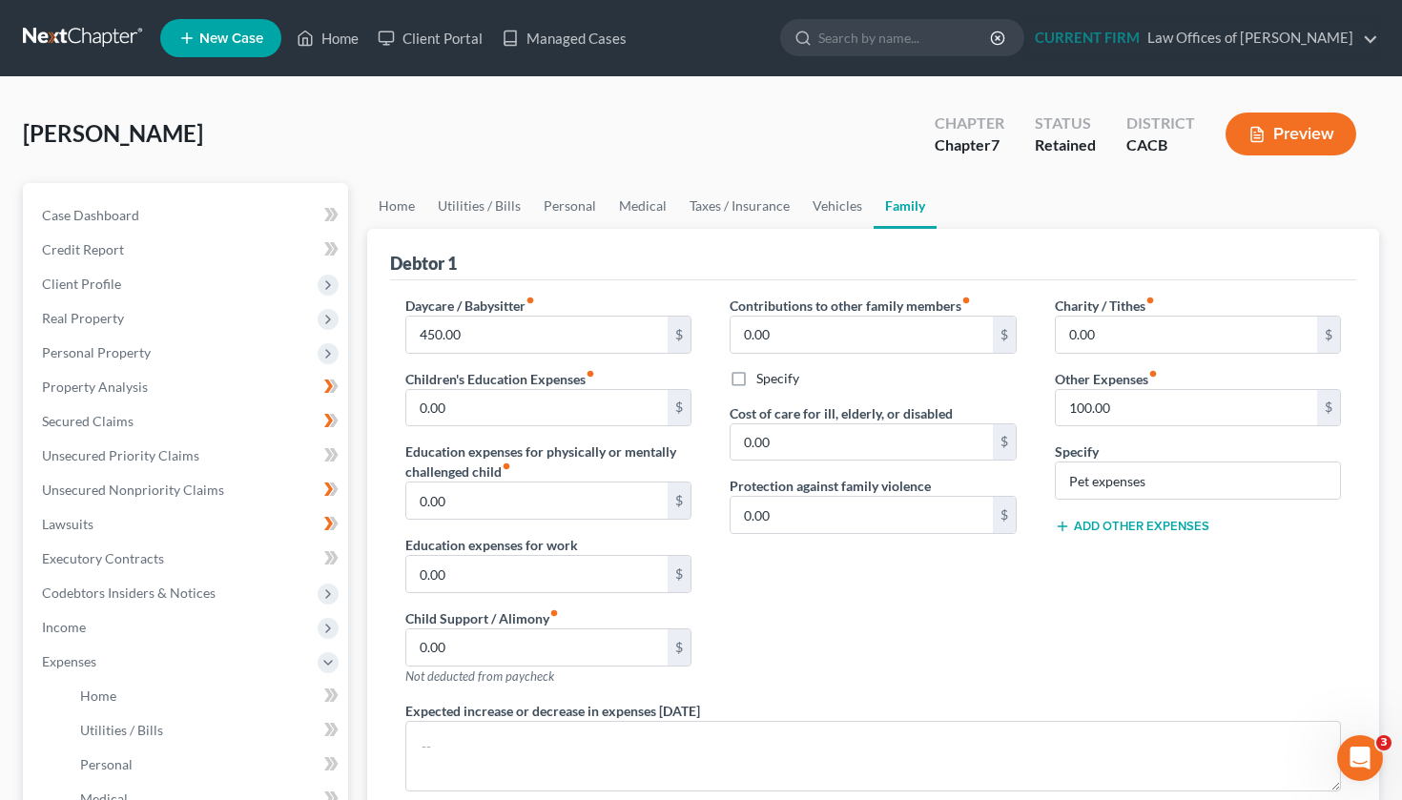
click at [1386, 633] on div "Home Utilities / Bills Personal Medical Taxes / Insurance Vehicles Family Debto…" at bounding box center [874, 682] width 1032 height 999
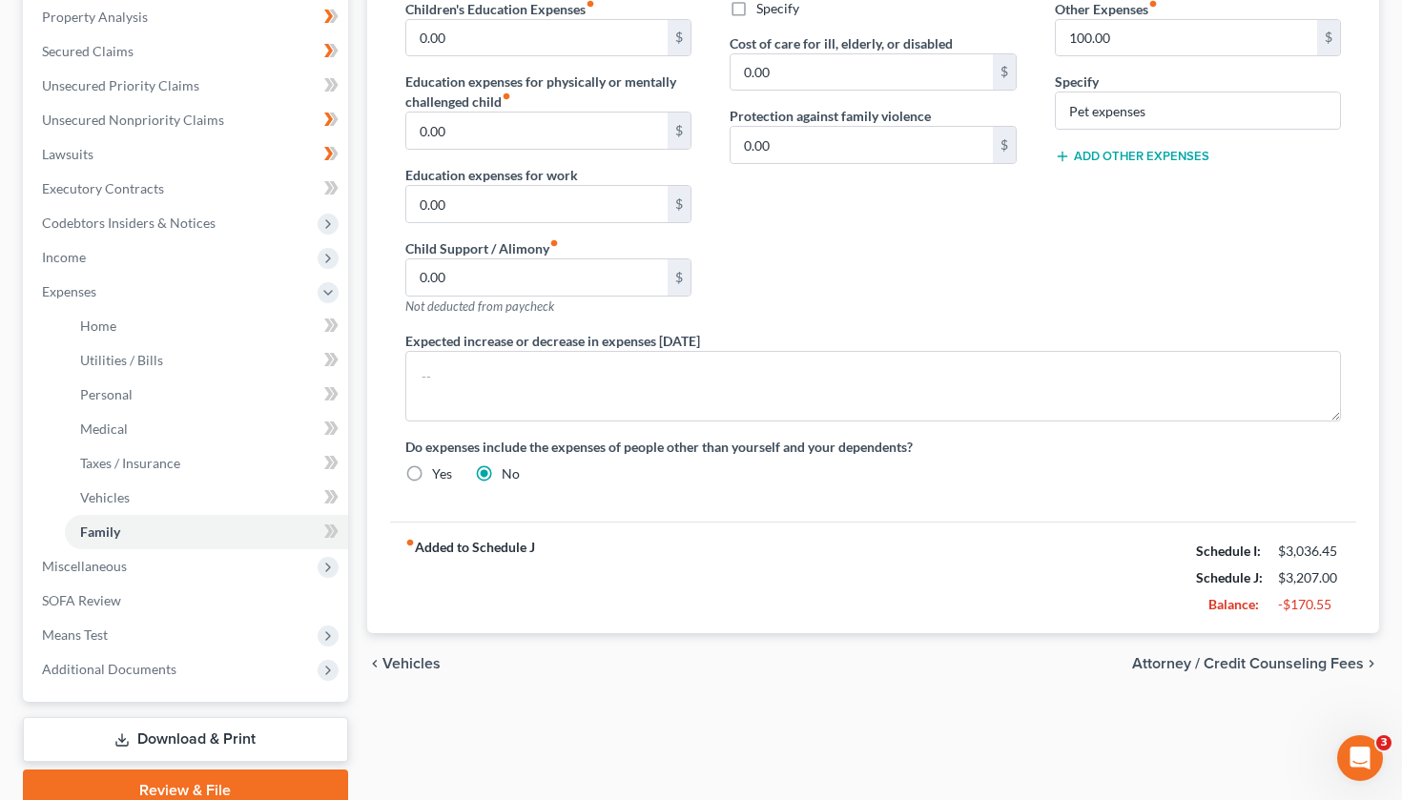
scroll to position [400, 0]
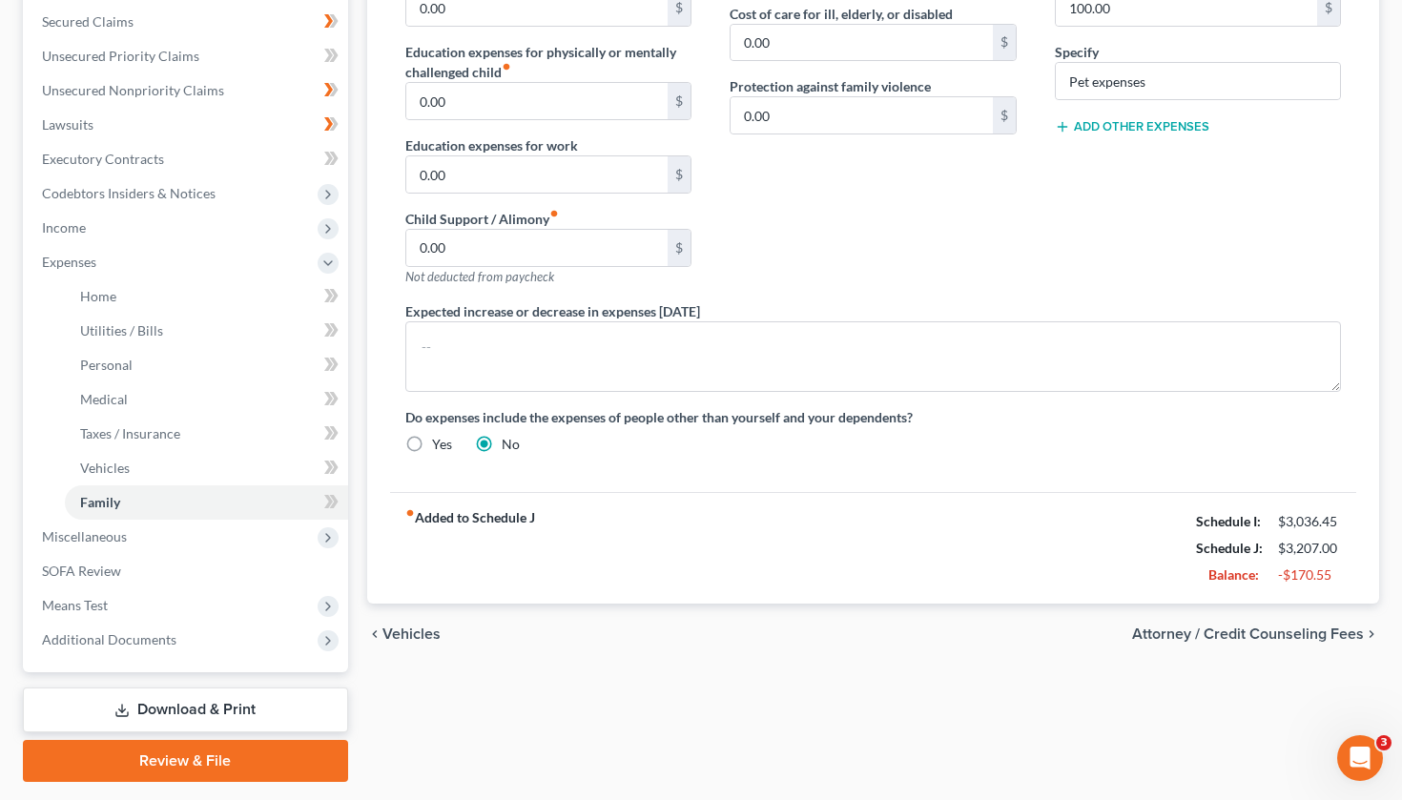
click at [1278, 636] on span "Attorney / Credit Counseling Fees" at bounding box center [1248, 634] width 232 height 15
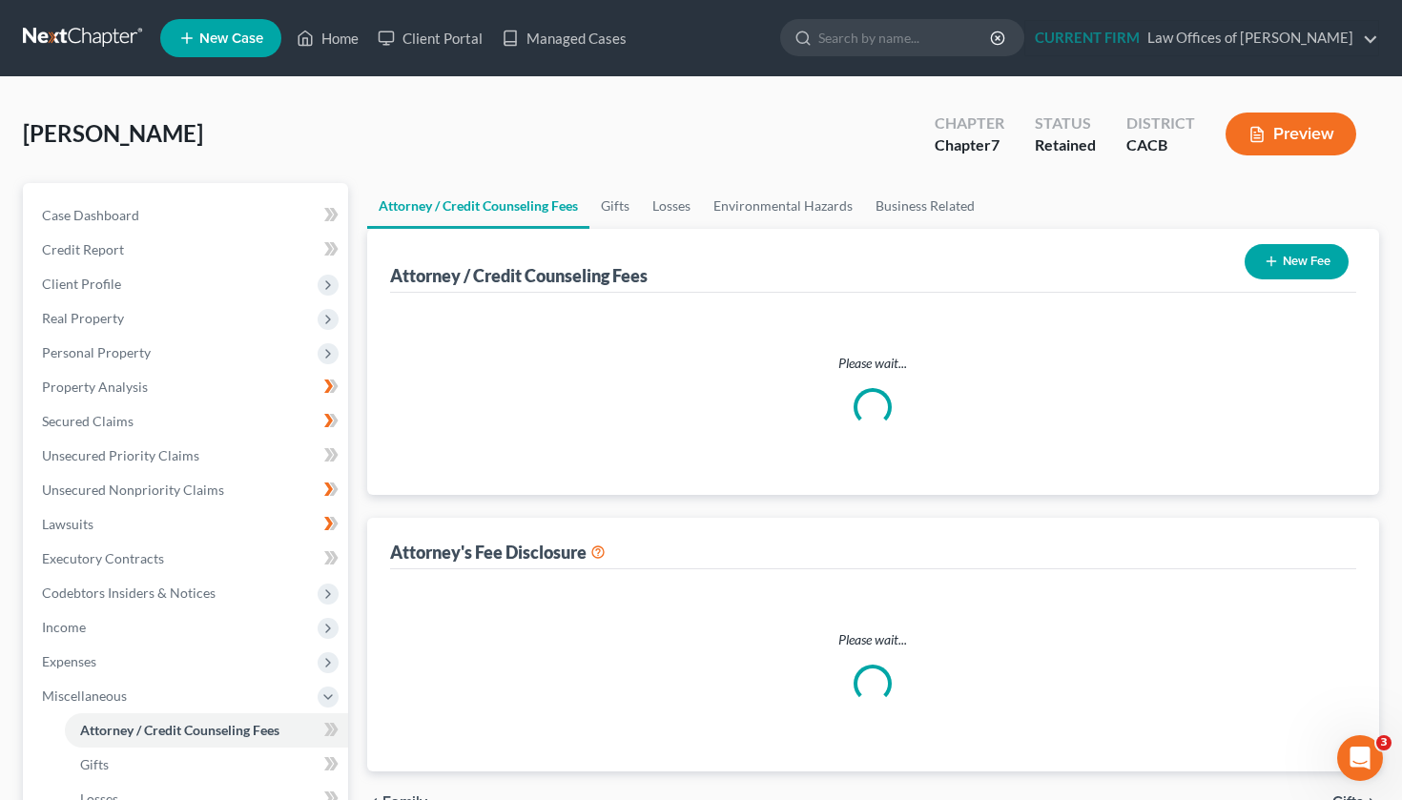
select select "0"
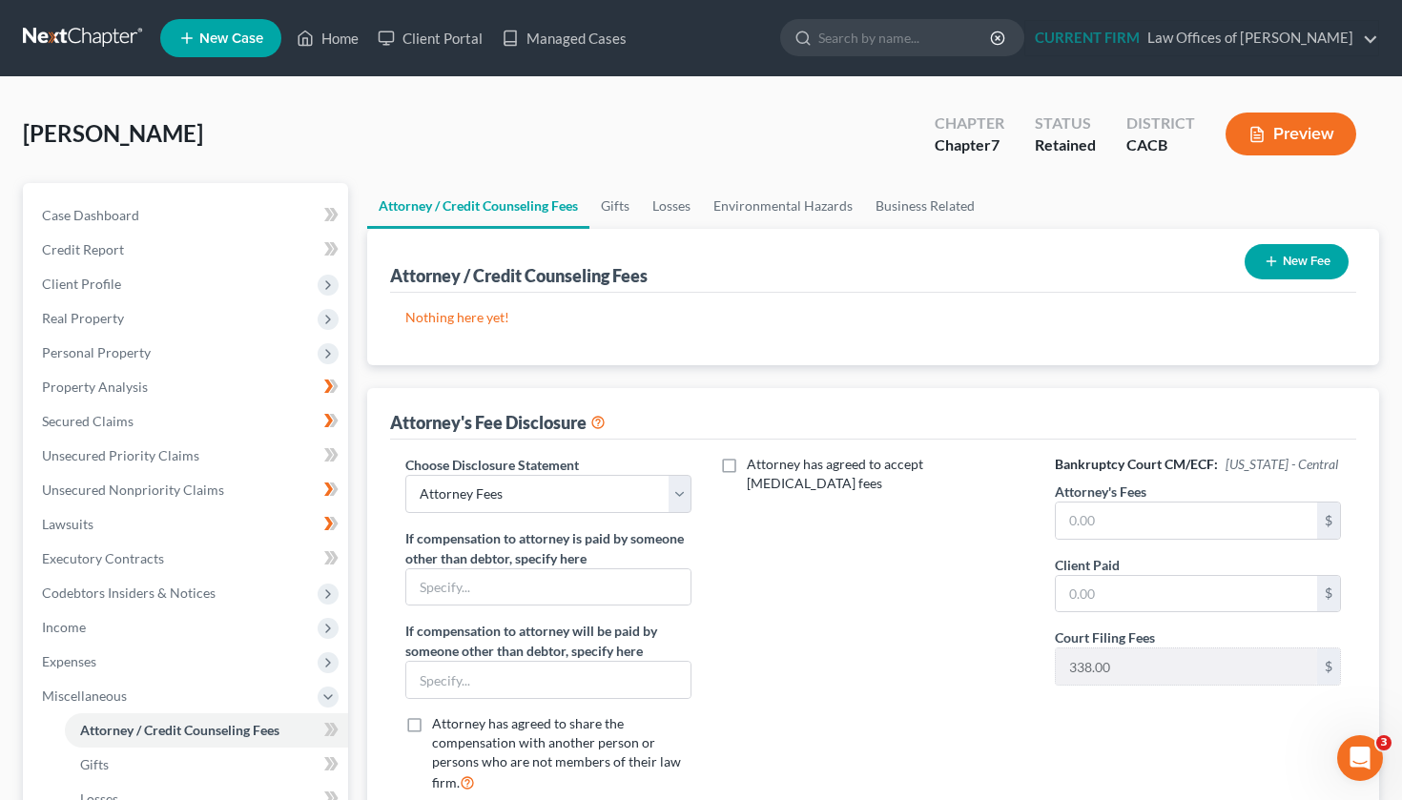
click at [859, 589] on div "Attorney has agreed to accept [MEDICAL_DATA] fees" at bounding box center [873, 632] width 325 height 354
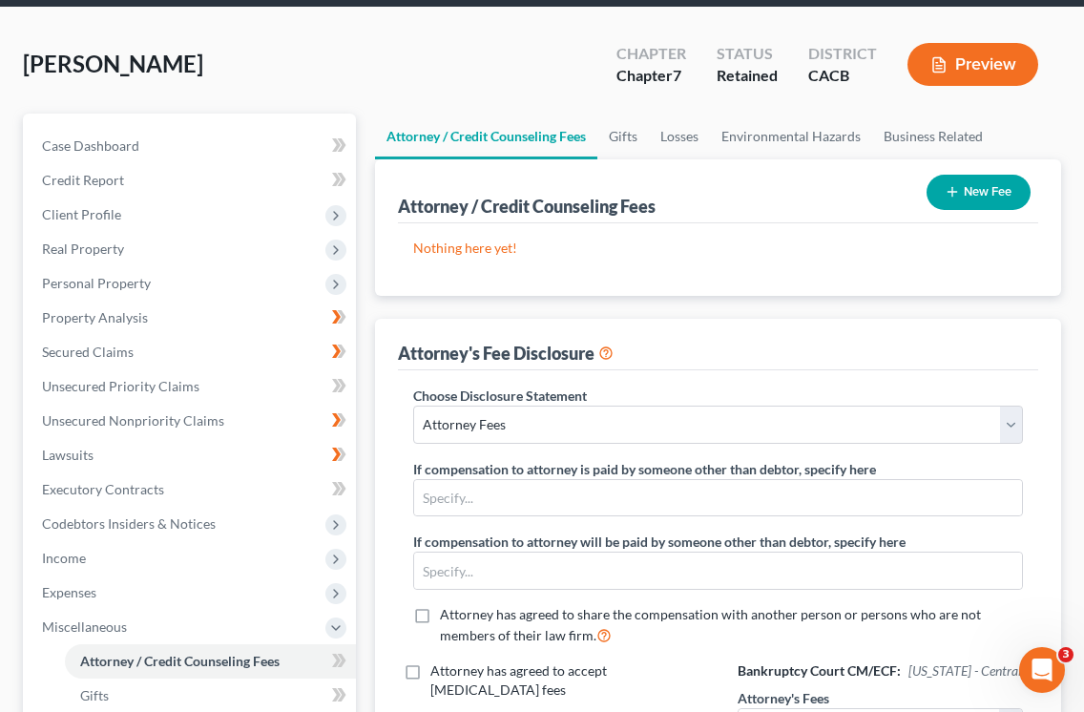
scroll to position [99, 0]
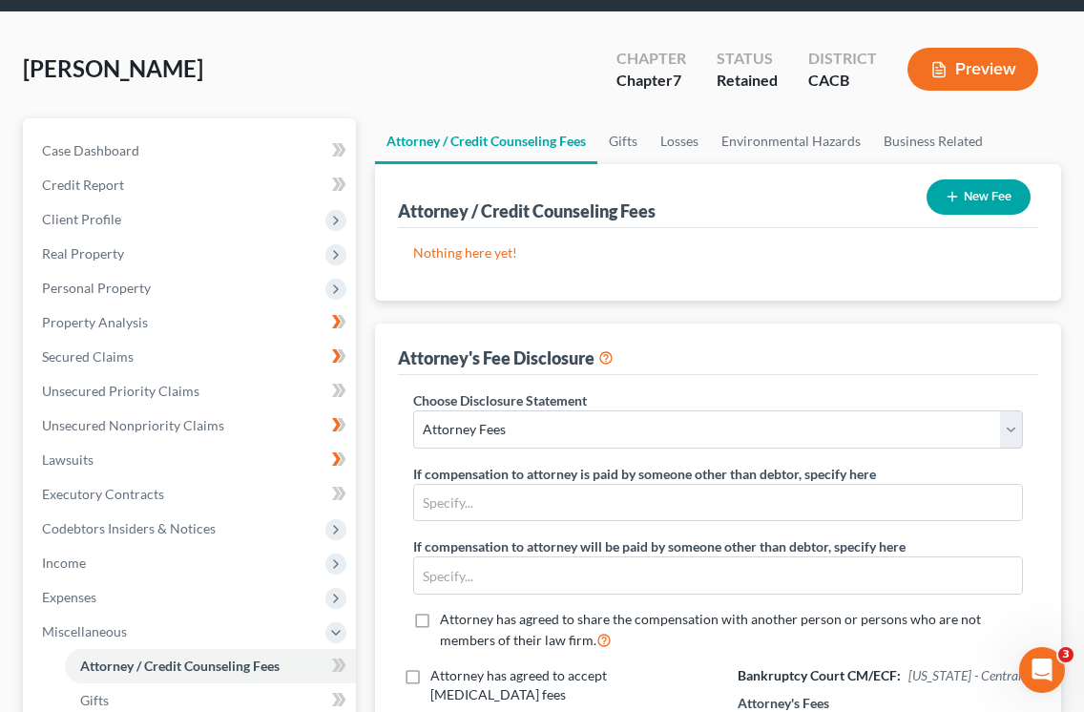
click at [1075, 294] on div "[PERSON_NAME] Upgraded Chapter Chapter 7 Status Retained District CACB Preview …" at bounding box center [542, 549] width 1084 height 1074
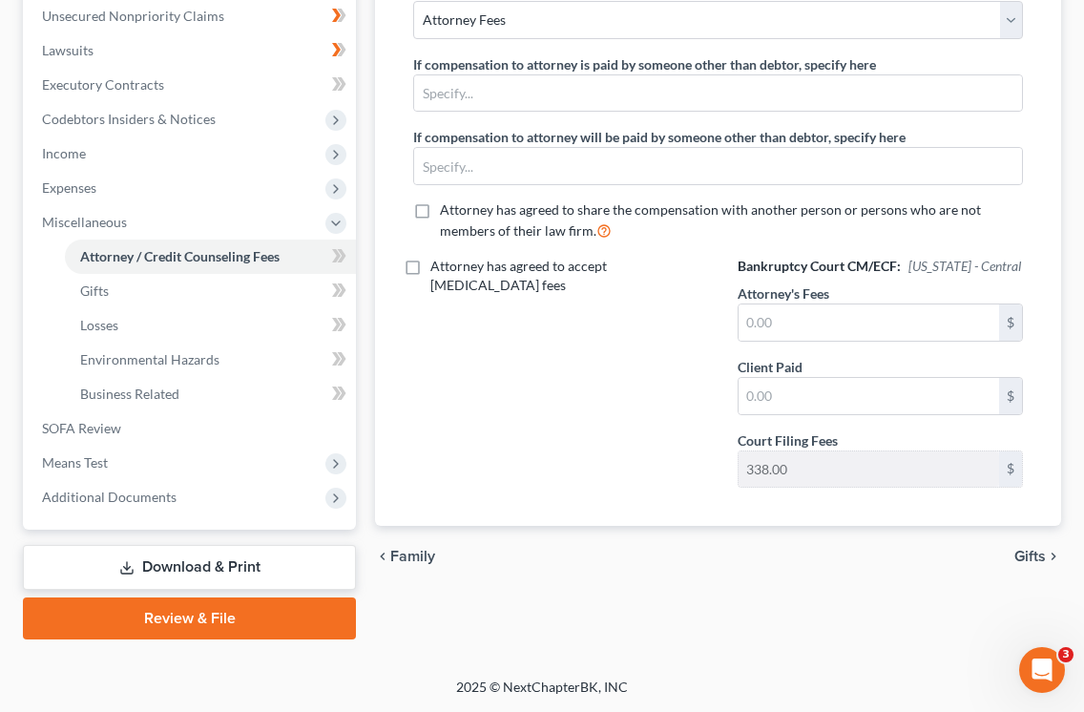
scroll to position [509, 0]
click at [1072, 295] on div "[PERSON_NAME] Upgraded Chapter Chapter 7 Status Retained District CACB Preview …" at bounding box center [542, 140] width 1084 height 1074
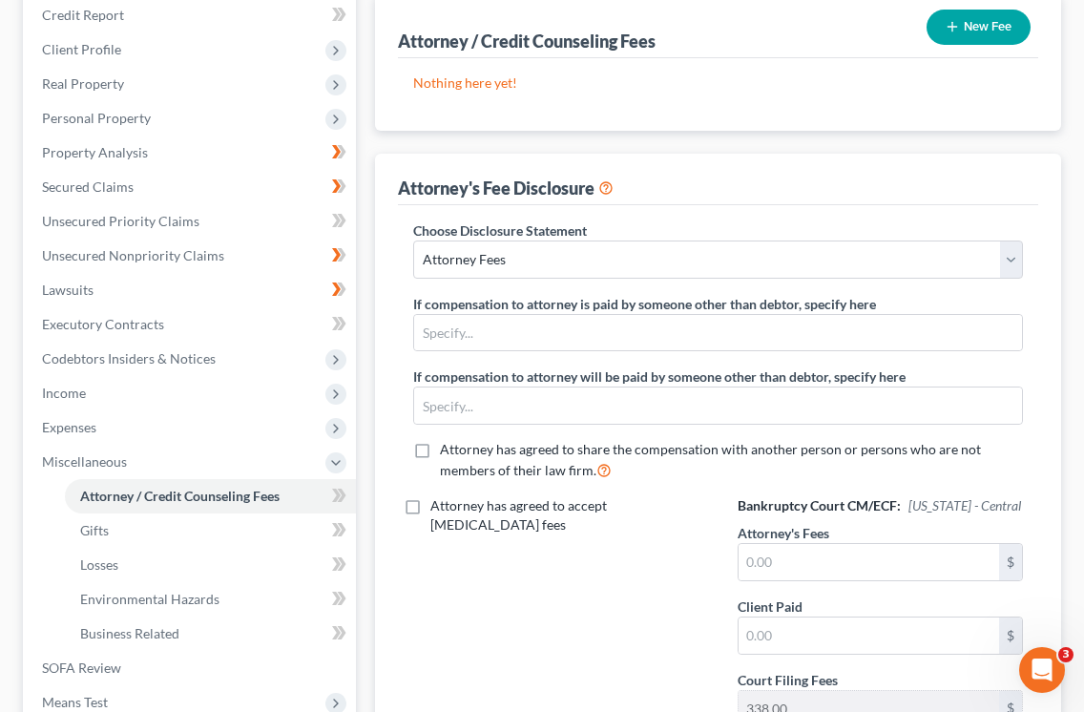
scroll to position [265, 0]
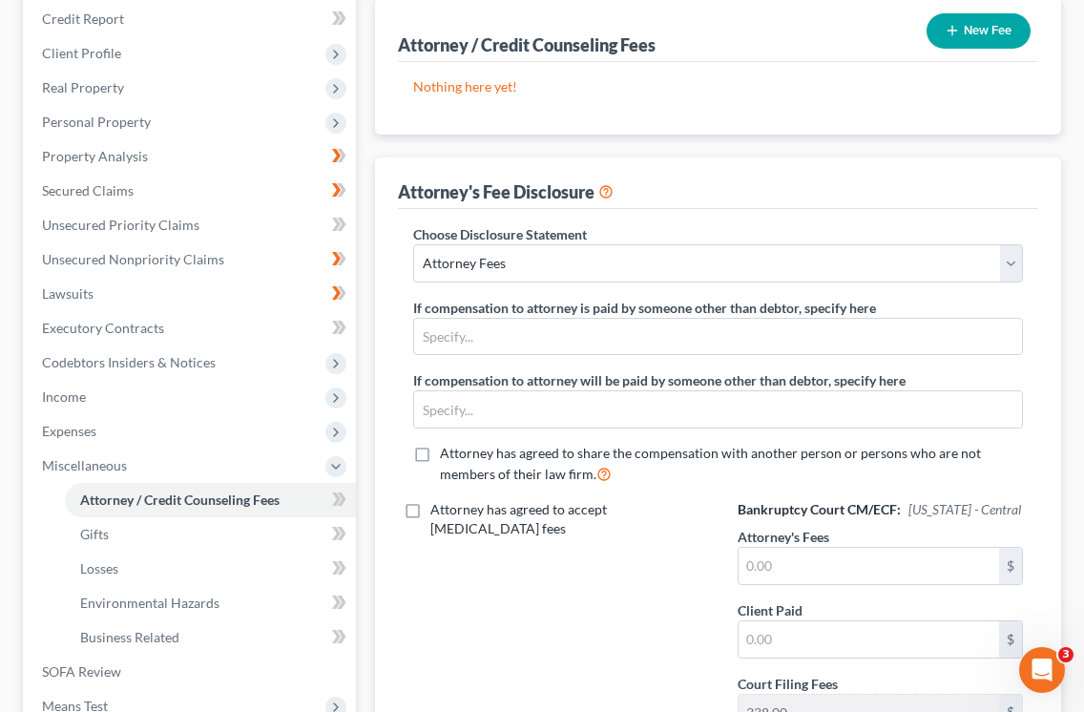
click at [997, 31] on button "New Fee" at bounding box center [978, 30] width 104 height 35
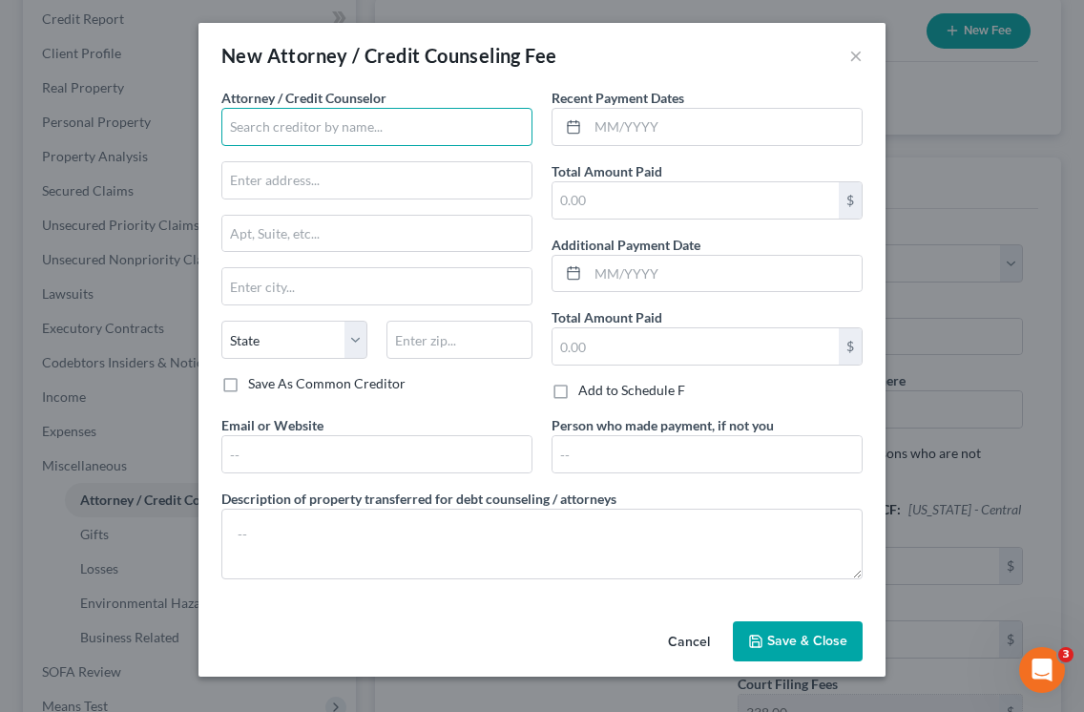
click at [338, 116] on input "text" at bounding box center [376, 127] width 311 height 38
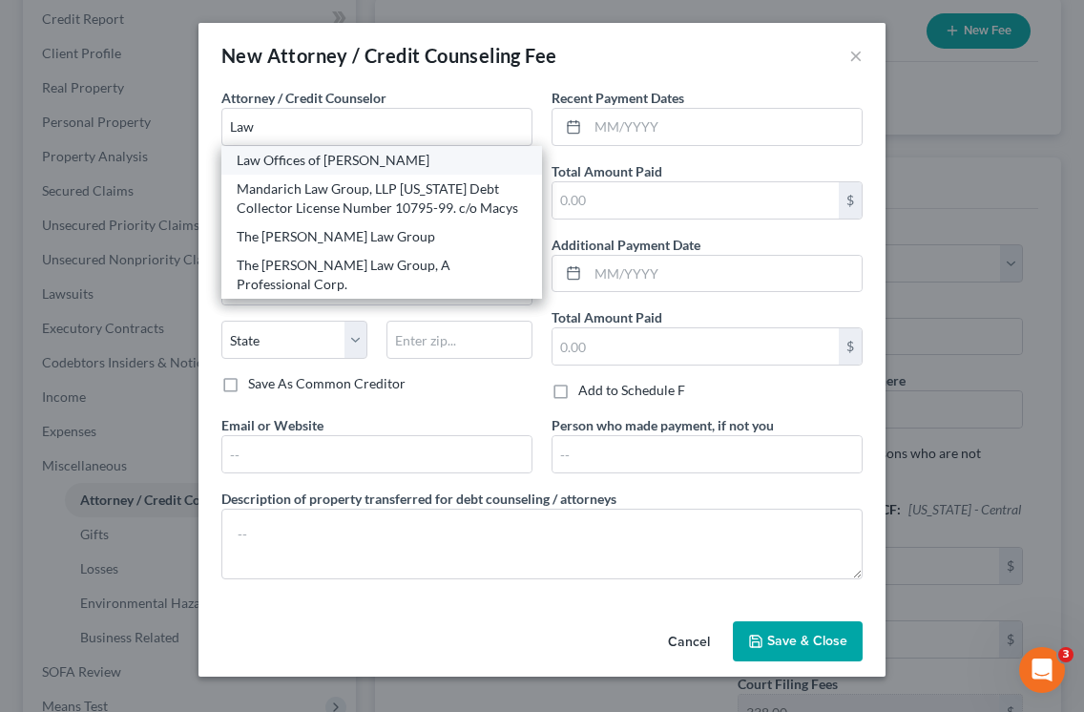
click at [312, 162] on div "Law Offices of [PERSON_NAME]" at bounding box center [382, 160] width 290 height 19
type input "Law Offices of [PERSON_NAME]"
type input "[STREET_ADDRESS]"
type input "Whittier"
select select "4"
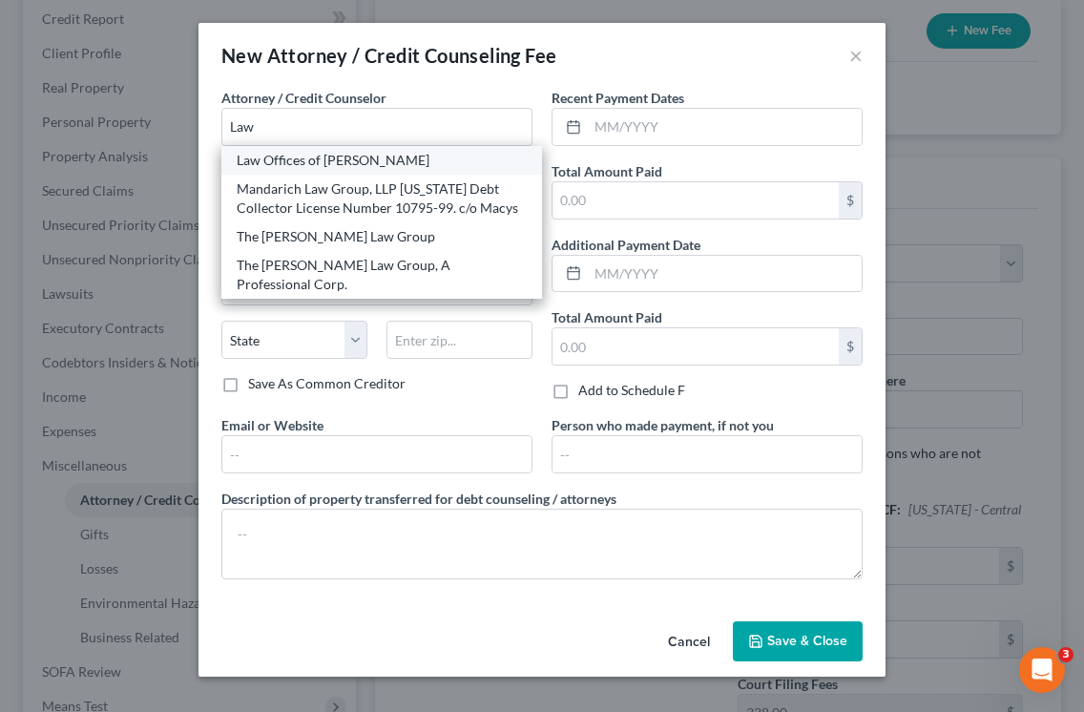
type input "90602"
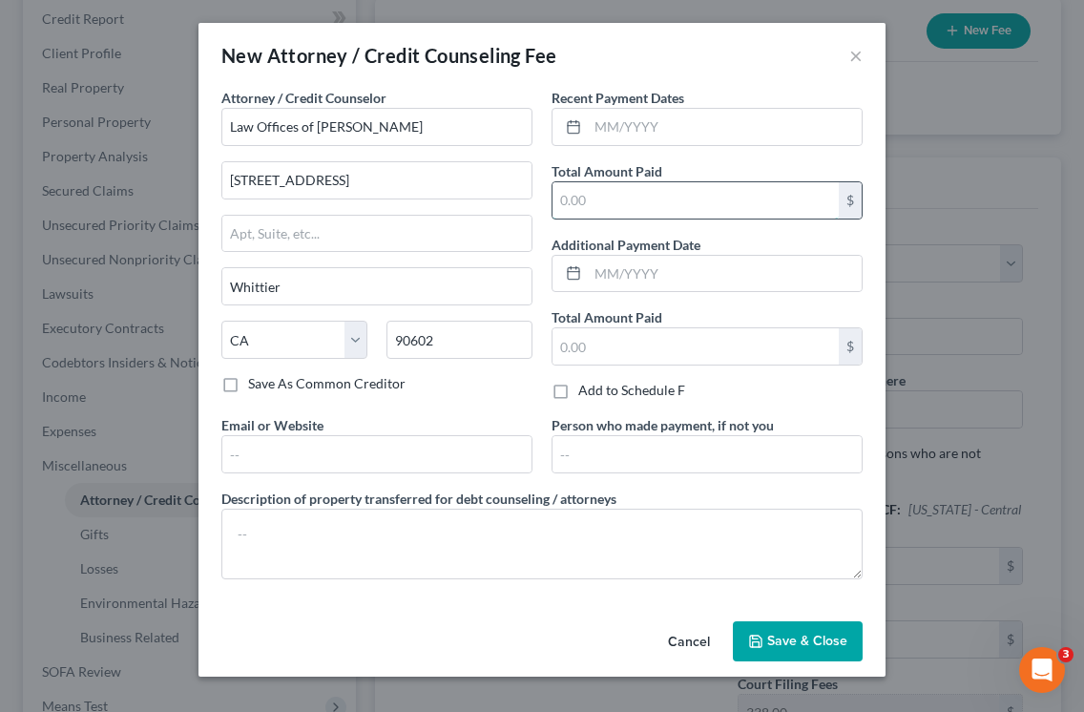
click at [611, 197] on input "text" at bounding box center [695, 200] width 286 height 36
click at [804, 645] on span "Save & Close" at bounding box center [807, 641] width 80 height 16
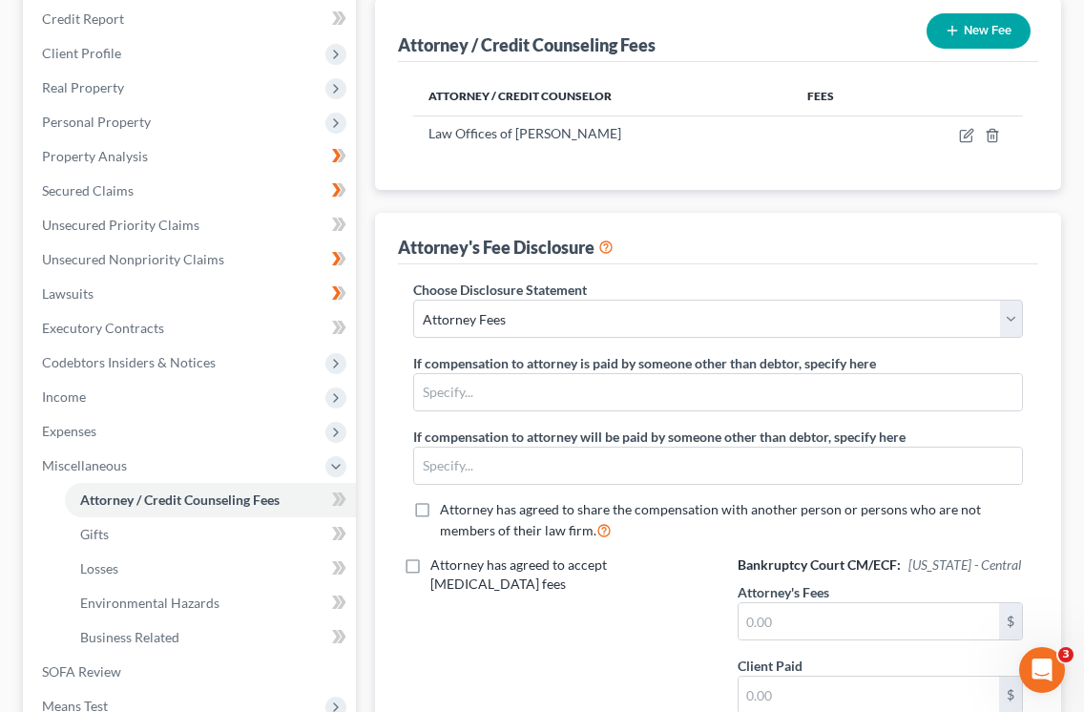
click at [1065, 346] on div "Attorney / Credit Counseling Fees Gifts Losses Environmental Hazards Business R…" at bounding box center [717, 419] width 705 height 934
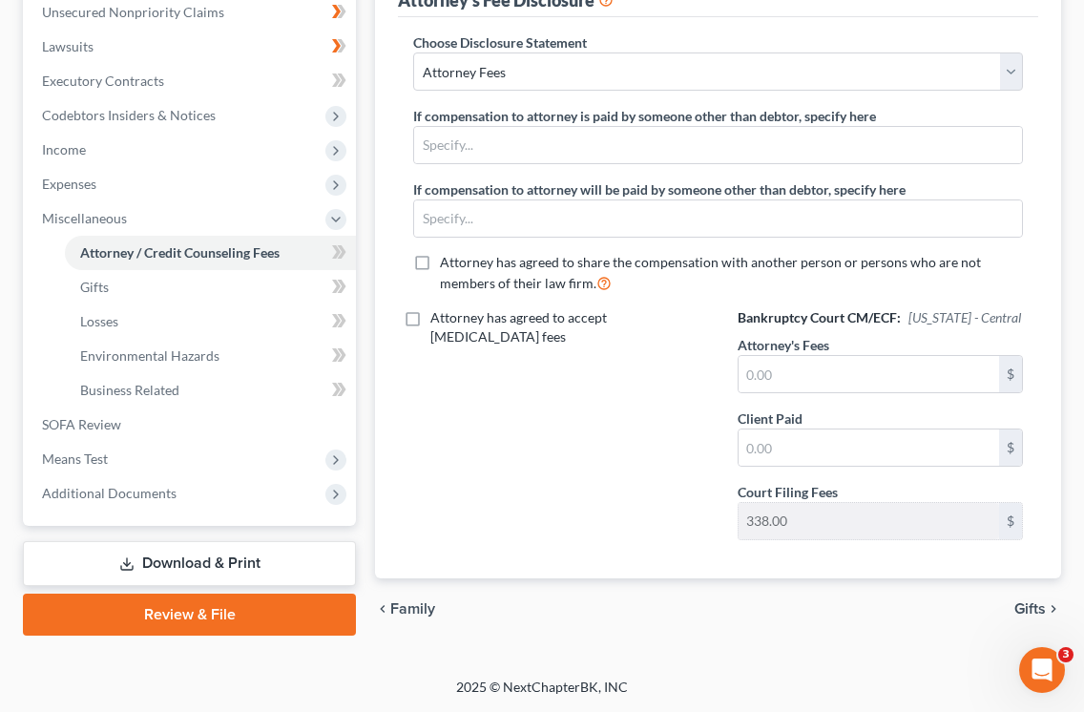
scroll to position [511, 0]
click at [1028, 608] on span "Gifts" at bounding box center [1029, 609] width 31 height 15
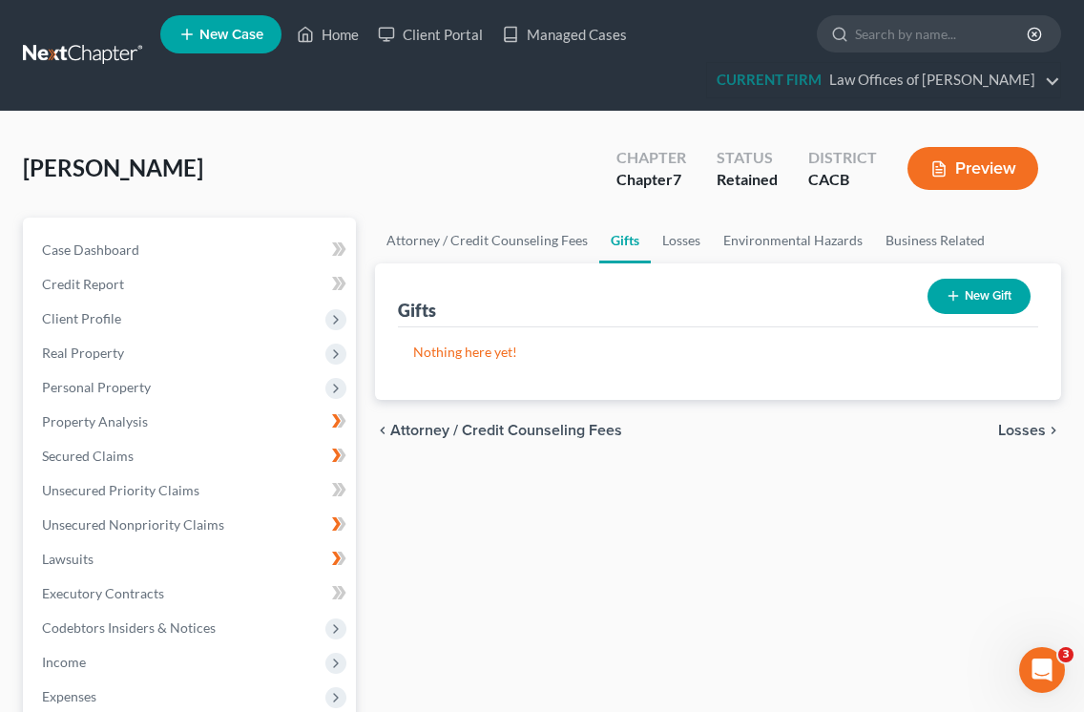
click at [1025, 431] on span "Losses" at bounding box center [1022, 430] width 48 height 15
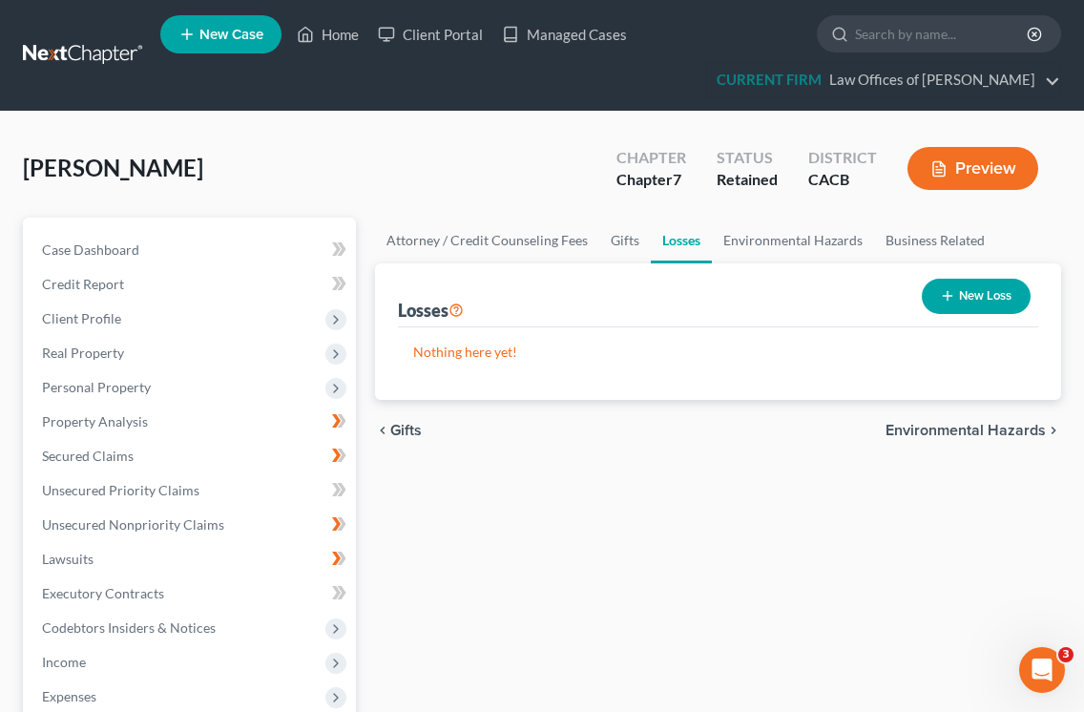
click at [1025, 431] on span "Environmental Hazards" at bounding box center [965, 430] width 160 height 15
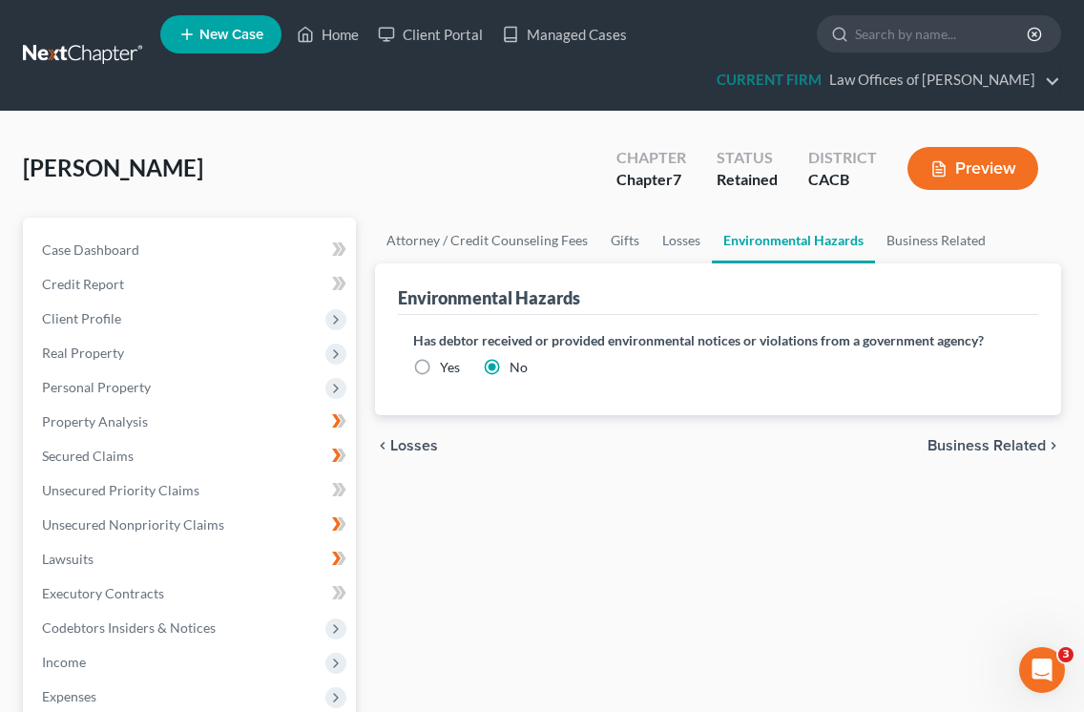
click at [1023, 433] on div "chevron_left Losses Business Related chevron_right" at bounding box center [718, 445] width 686 height 61
click at [1009, 450] on span "Business Related" at bounding box center [986, 445] width 118 height 15
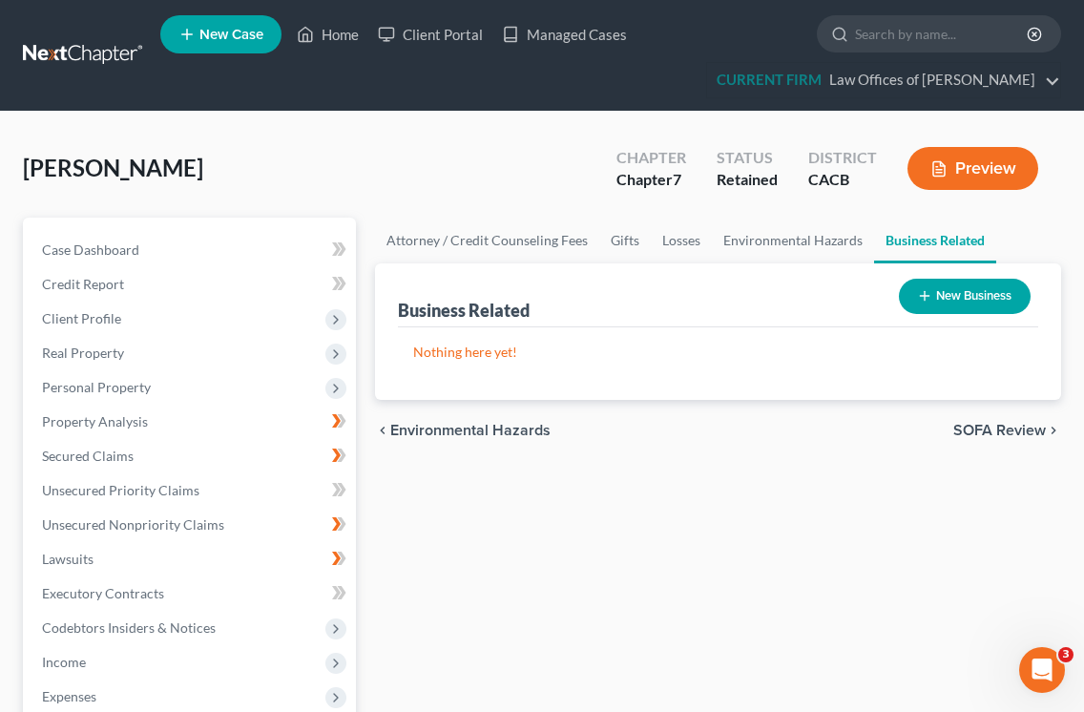
click at [373, 538] on div "Attorney / Credit Counseling Fees Gifts Losses Environmental Hazards Business R…" at bounding box center [717, 683] width 705 height 930
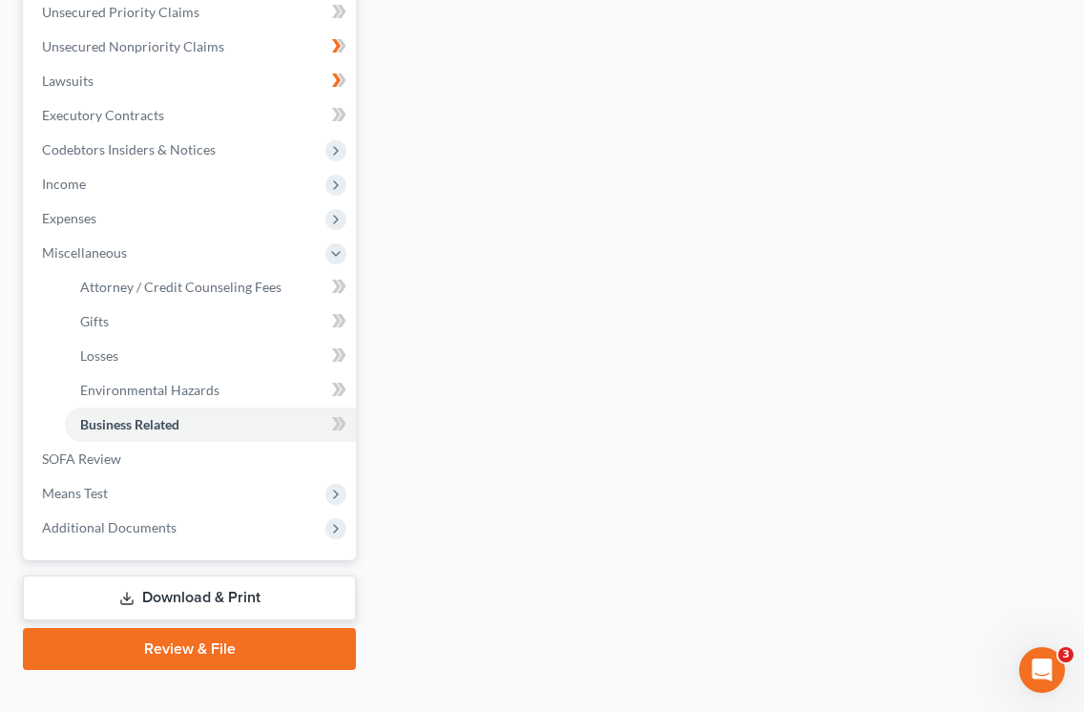
scroll to position [509, 0]
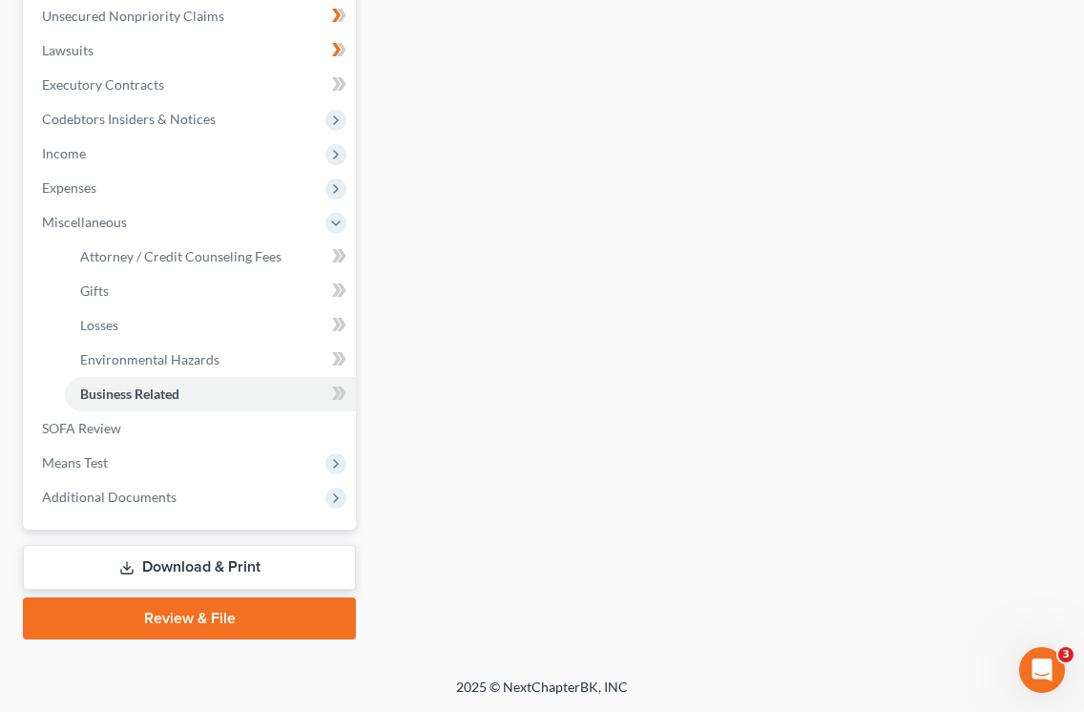
click at [384, 180] on div "Attorney / Credit Counseling Fees Gifts Losses Environmental Hazards Business R…" at bounding box center [717, 174] width 705 height 930
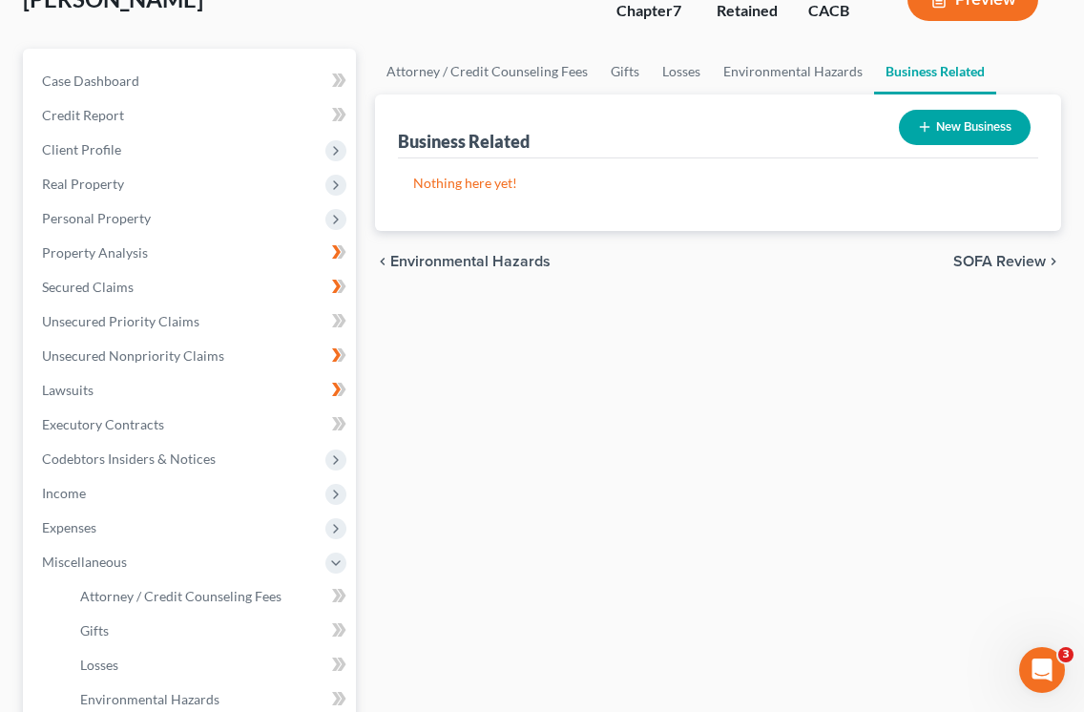
scroll to position [160, 0]
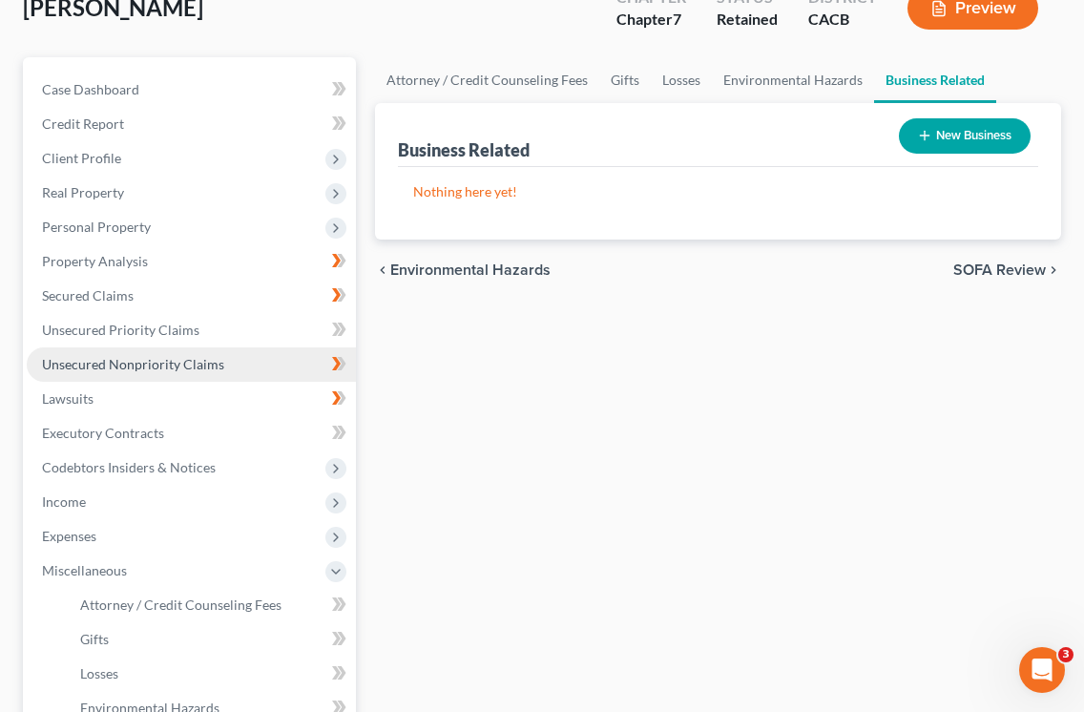
click at [172, 362] on span "Unsecured Nonpriority Claims" at bounding box center [133, 364] width 182 height 16
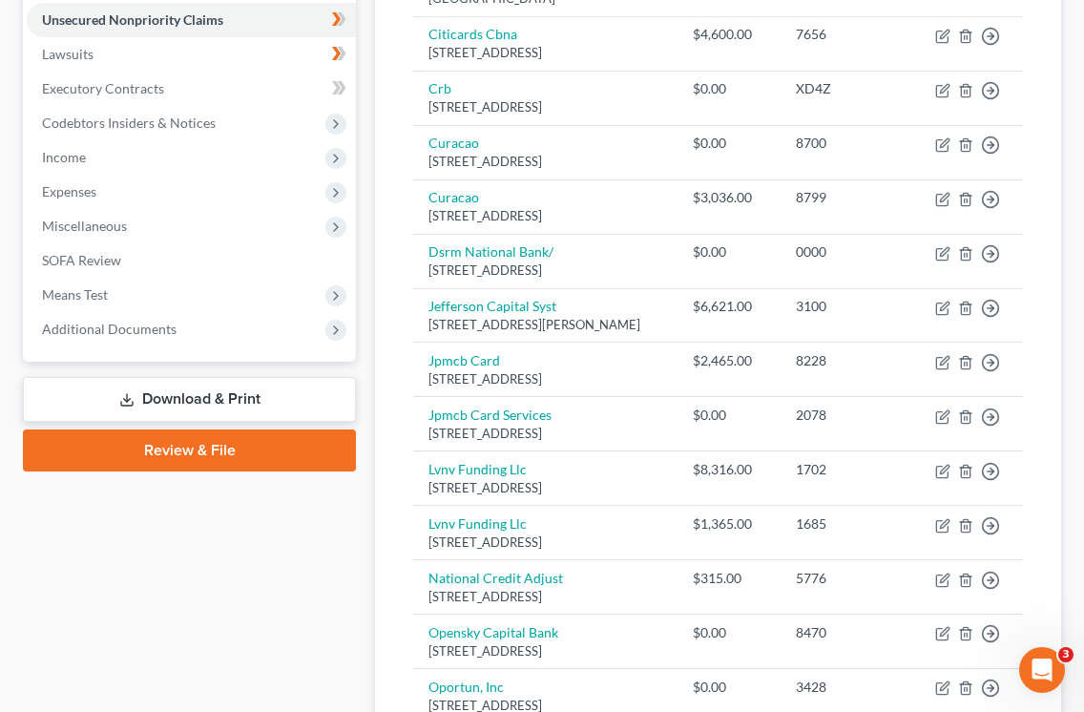
scroll to position [509, 0]
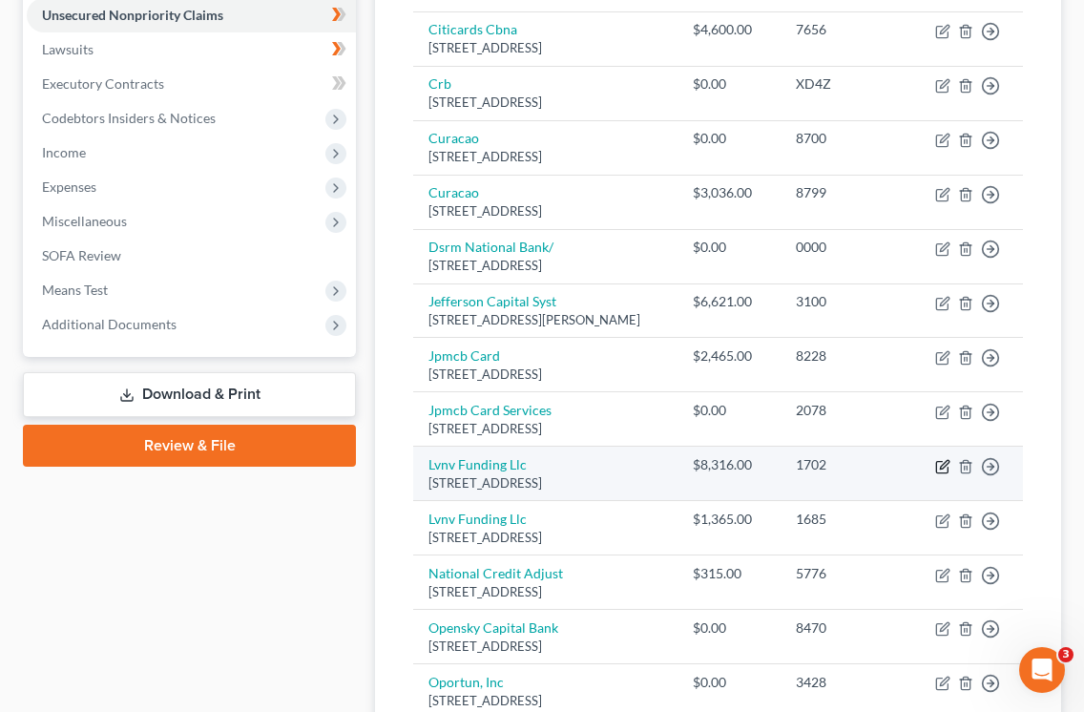
click at [946, 468] on icon "button" at bounding box center [944, 464] width 9 height 9
select select "42"
select select "0"
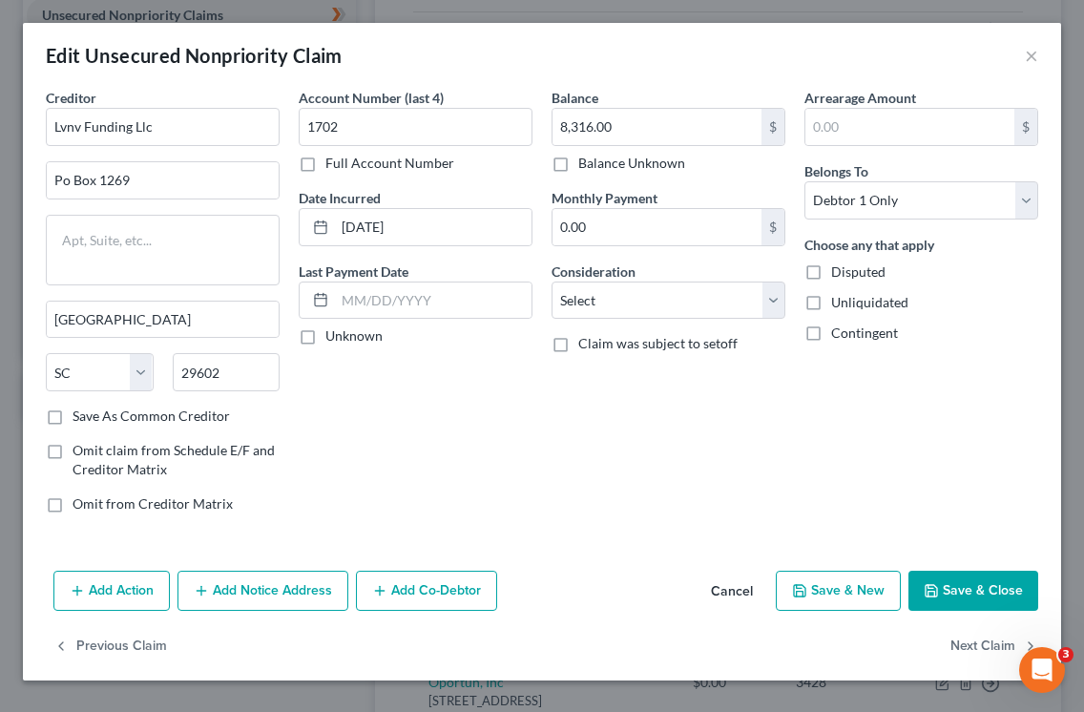
click at [295, 582] on button "Add Notice Address" at bounding box center [262, 591] width 171 height 40
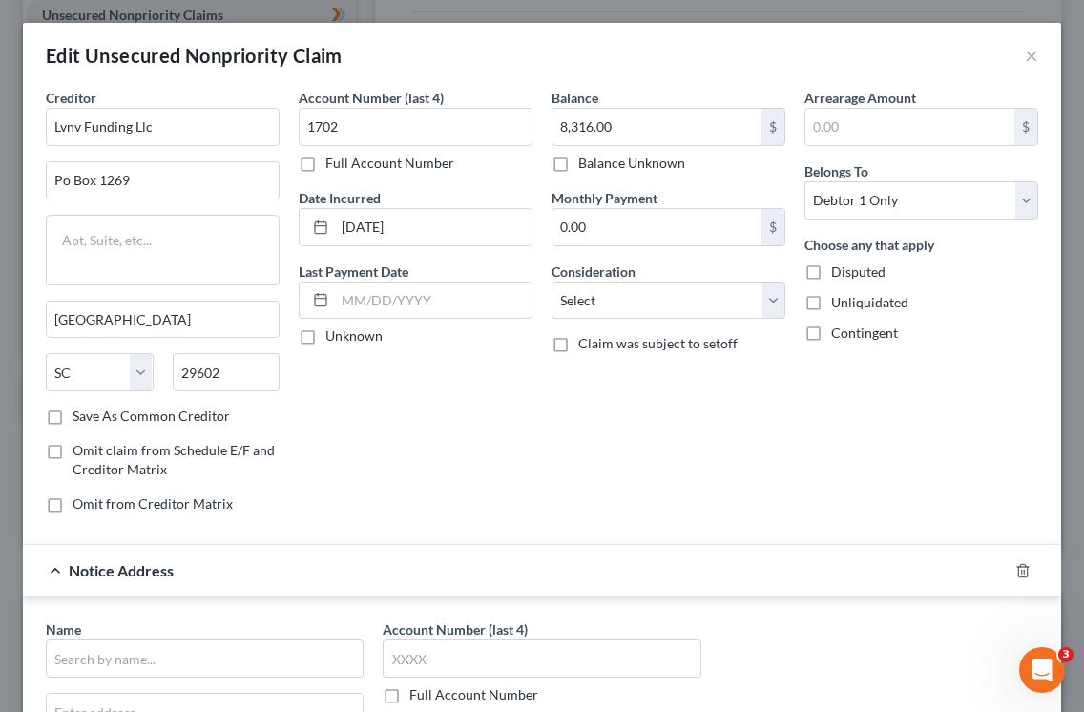
drag, startPoint x: 855, startPoint y: 652, endPoint x: 857, endPoint y: 638, distance: 13.5
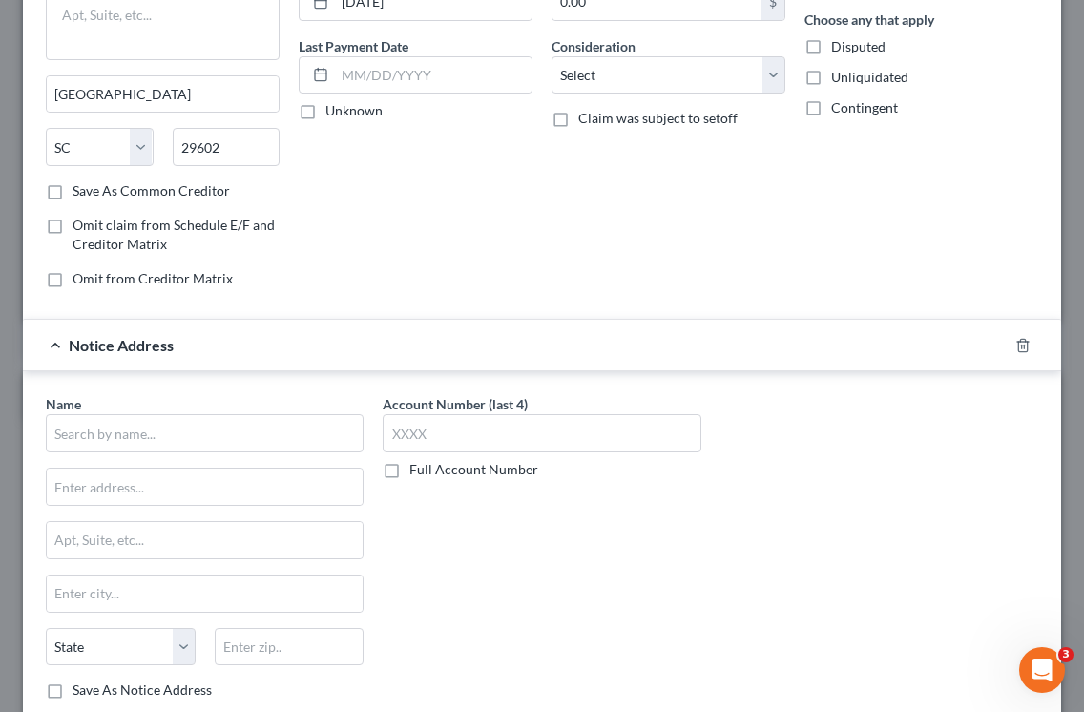
scroll to position [226, 0]
click at [209, 441] on input "text" at bounding box center [205, 432] width 318 height 38
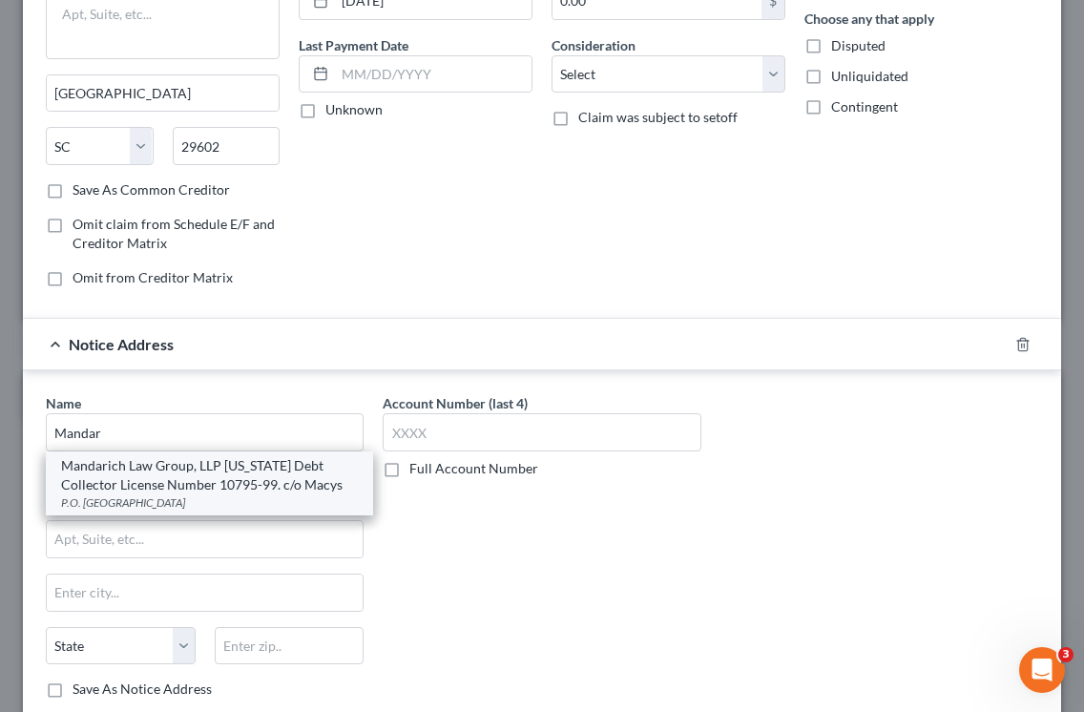
click at [240, 471] on div "Mandarich Law Group, LLP [US_STATE] Debt Collector License Number 10795-99. c/o…" at bounding box center [209, 475] width 297 height 38
type input "Mandarich Law Group, LLP [US_STATE] Debt Collector License Number 10795-99. c/o…"
type input "P.O. Box 109032"
type input "[GEOGRAPHIC_DATA]"
select select "14"
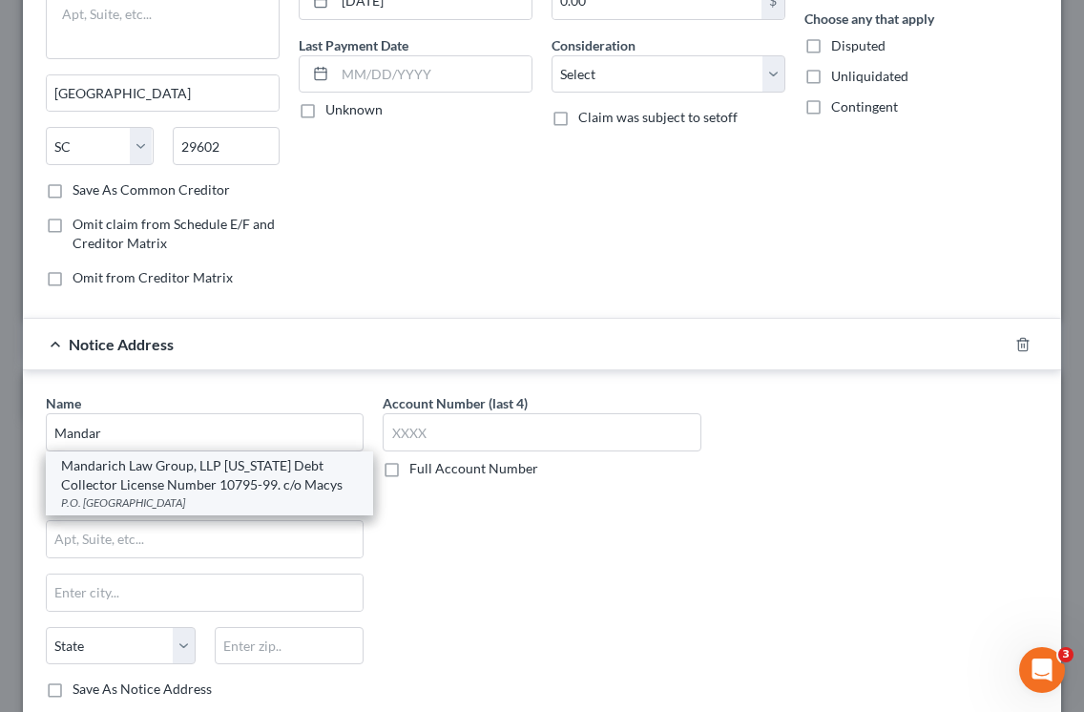
type input "60610"
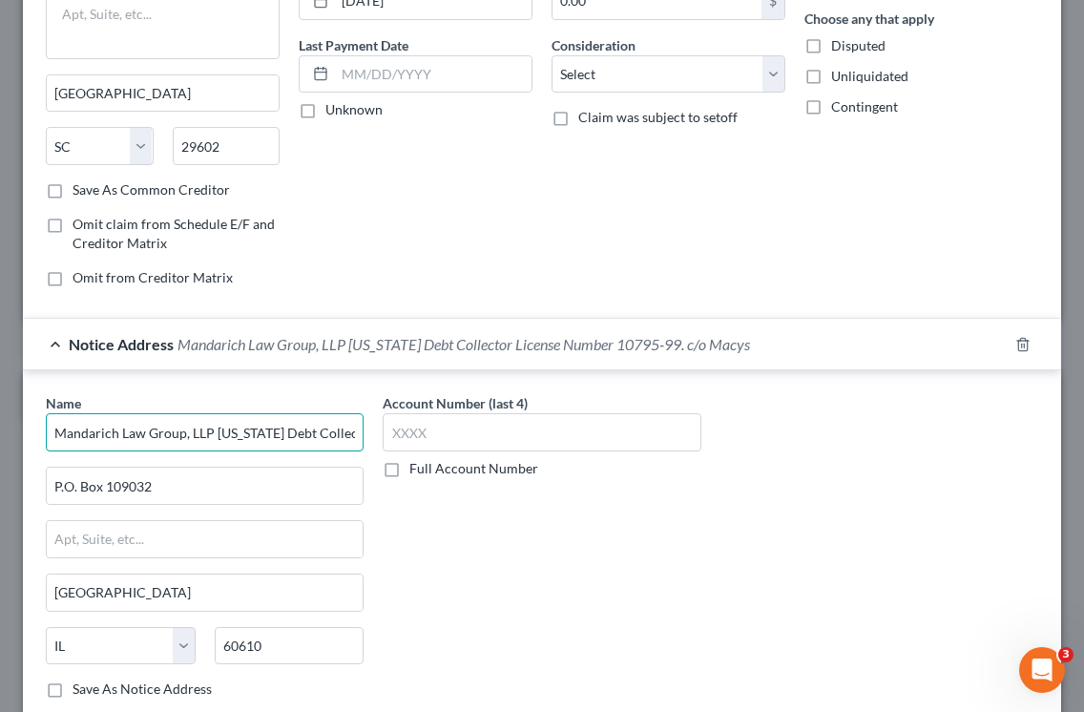
click at [271, 431] on input "Mandarich Law Group, LLP [US_STATE] Debt Collector License Number 10795-99. c/o…" at bounding box center [205, 432] width 318 height 38
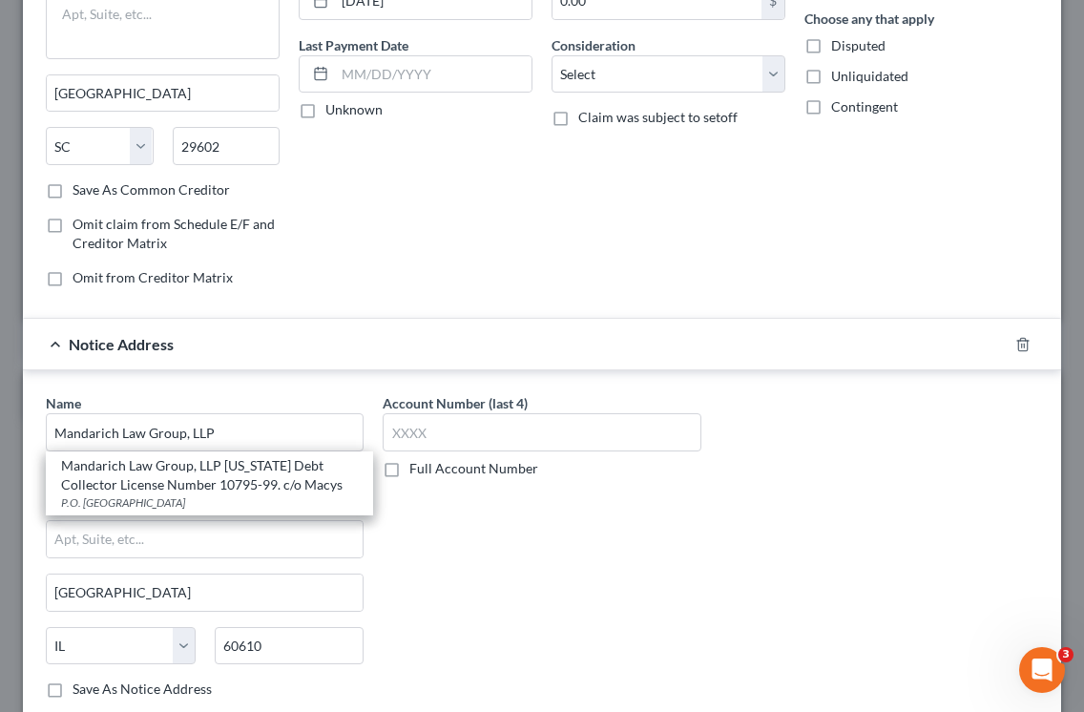
click at [542, 534] on div "Account Number (last 4) Full Account Number" at bounding box center [541, 553] width 337 height 321
type input "Mandarich Law Group, LLP"
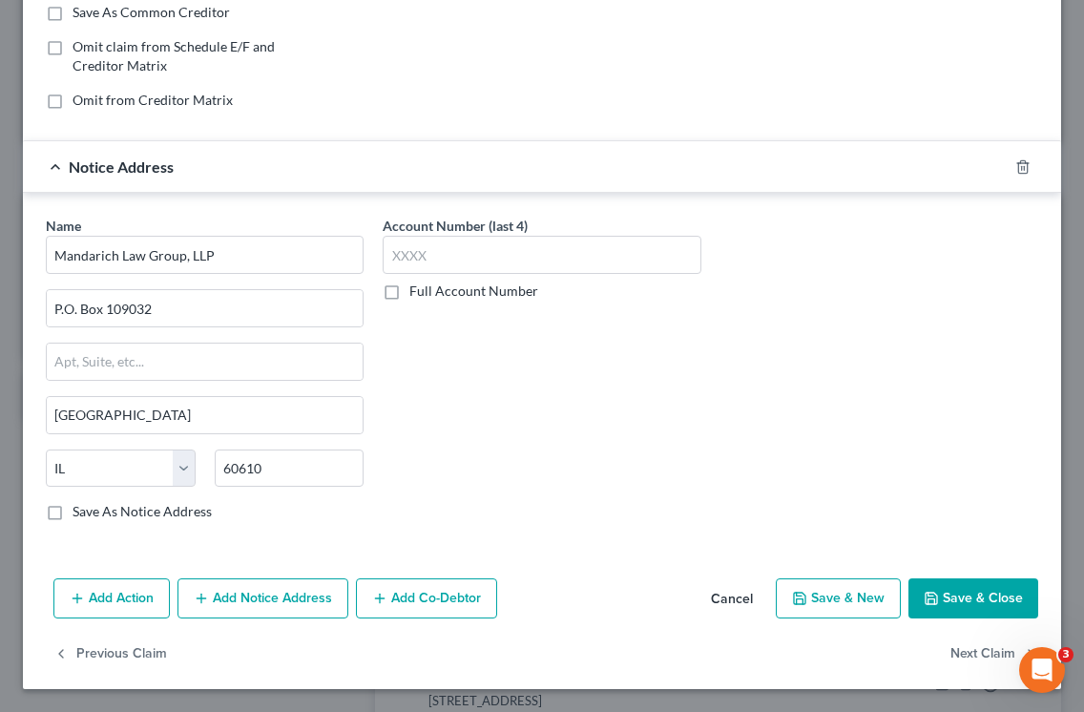
scroll to position [403, 0]
click at [73, 511] on label "Save As Notice Address" at bounding box center [142, 512] width 139 height 19
click at [80, 511] on input "Save As Notice Address" at bounding box center [86, 509] width 12 height 12
checkbox input "true"
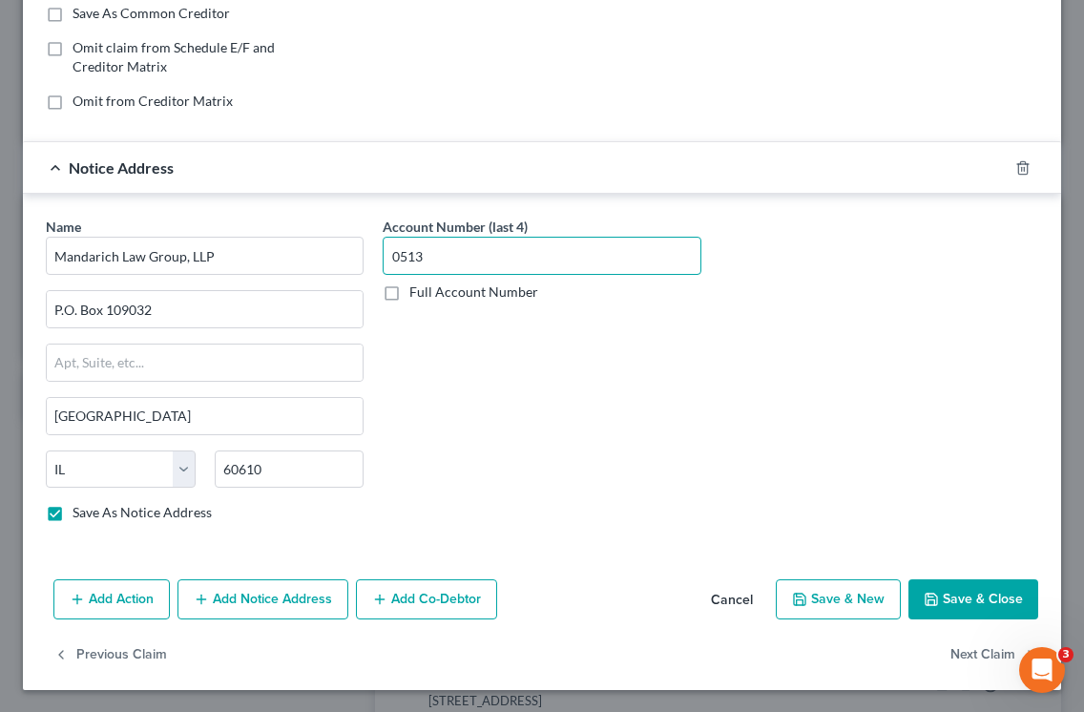
type input "0513"
click at [979, 596] on button "Save & Close" at bounding box center [973, 599] width 130 height 40
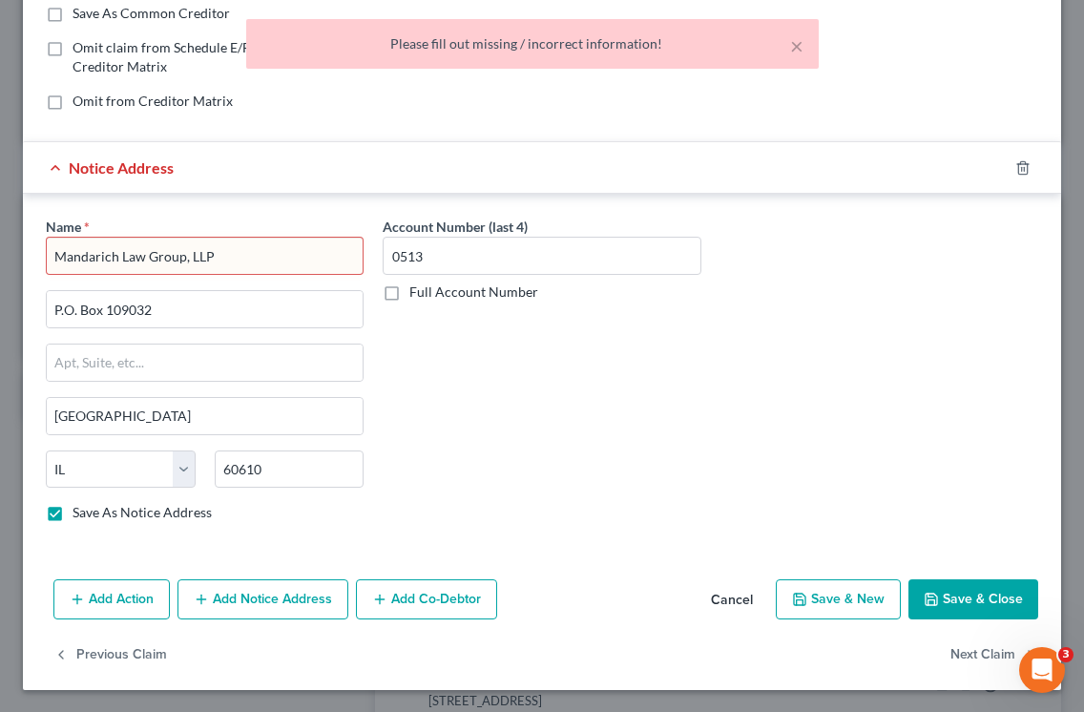
drag, startPoint x: 233, startPoint y: 248, endPoint x: 233, endPoint y: 231, distance: 17.2
click at [233, 248] on input "Mandarich Law Group, LLP" at bounding box center [205, 256] width 318 height 38
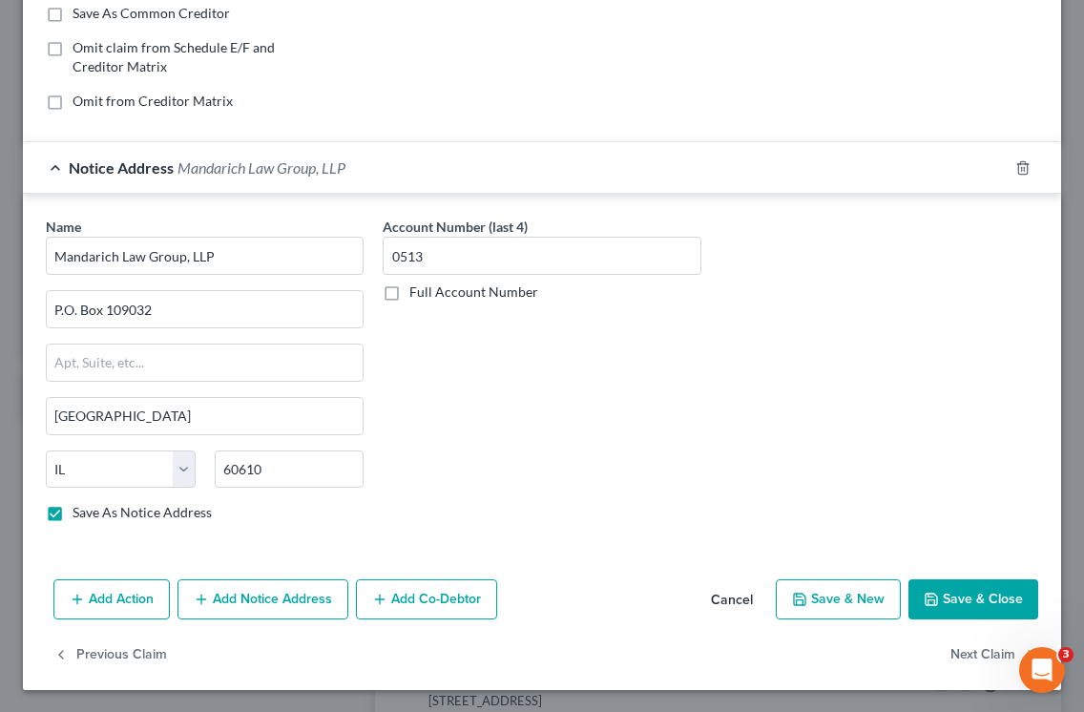
click at [524, 344] on div "Account Number (last 4) 0513 Full Account Number" at bounding box center [541, 377] width 337 height 321
type input "Mandarich Law Group, LLP"
click at [986, 607] on button "Save & Close" at bounding box center [973, 599] width 130 height 40
checkbox input "false"
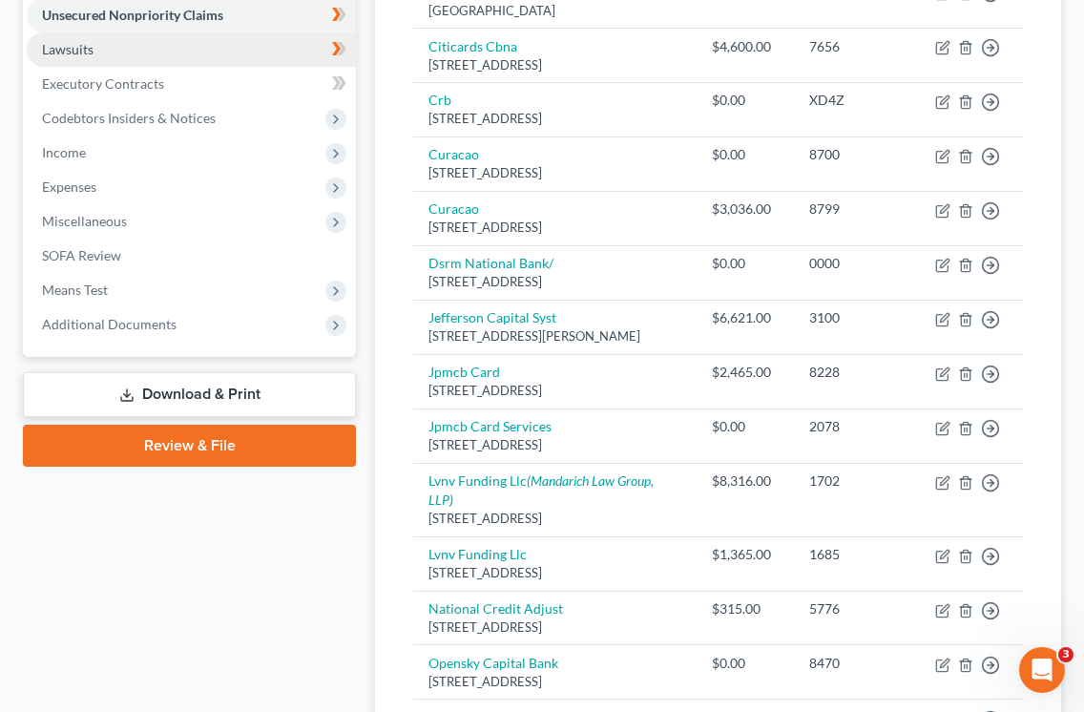
click at [76, 54] on span "Lawsuits" at bounding box center [68, 49] width 52 height 16
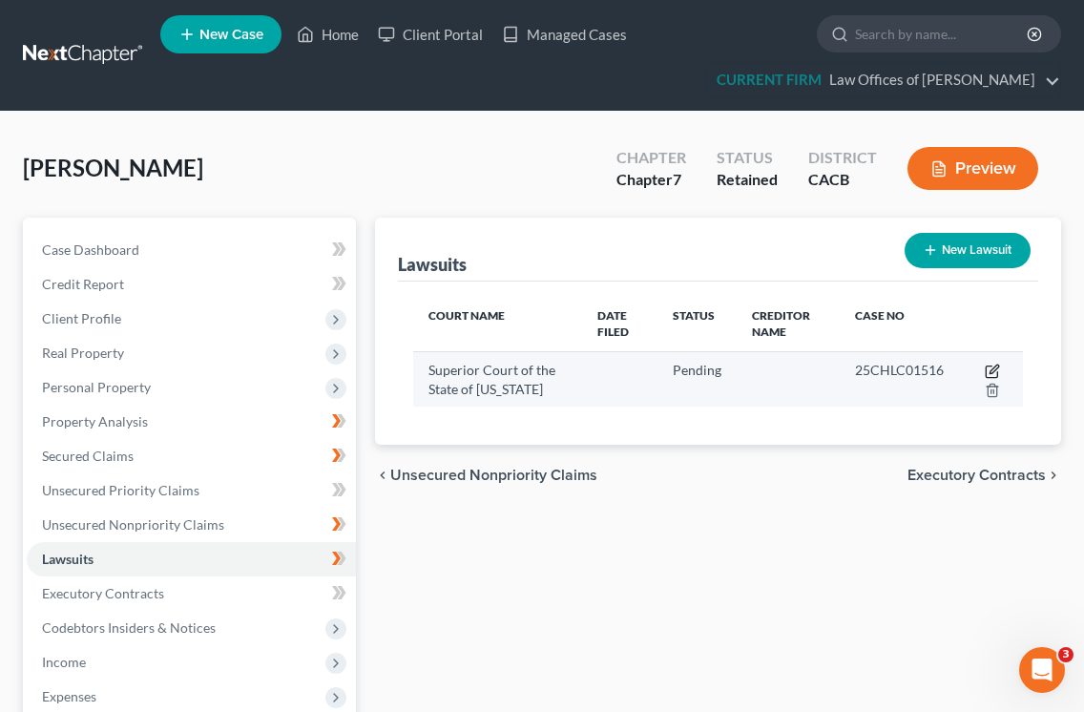
click at [994, 364] on icon "button" at bounding box center [992, 371] width 15 height 15
select select "4"
select select "0"
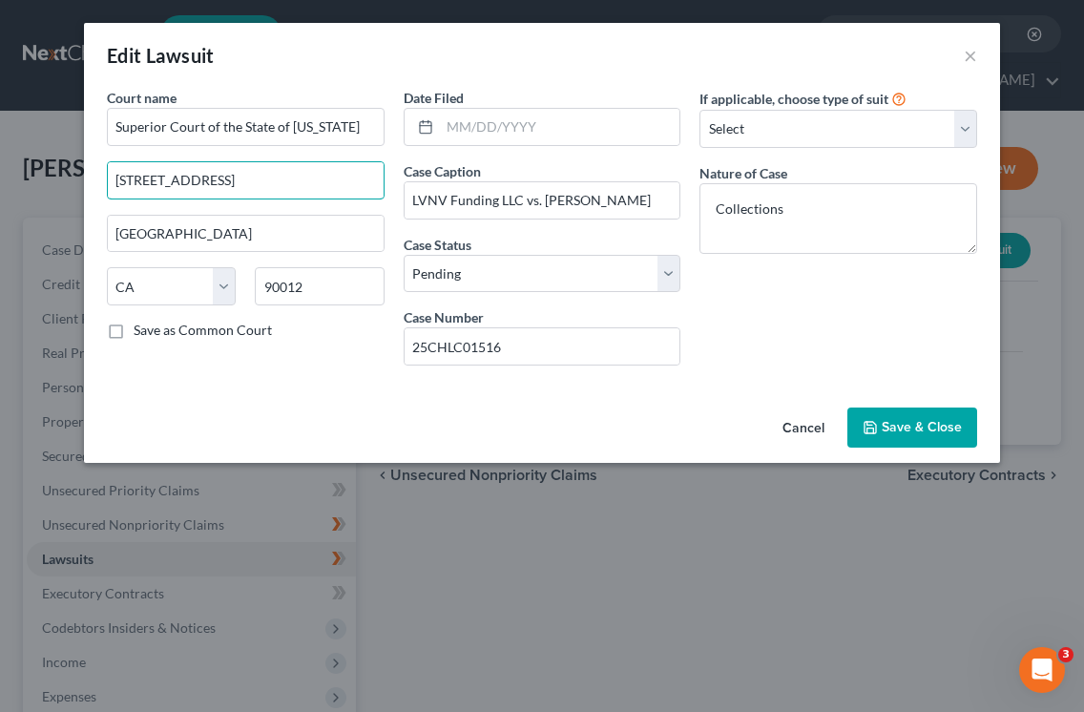
drag, startPoint x: 240, startPoint y: 181, endPoint x: 22, endPoint y: 186, distance: 218.5
type input "[STREET_ADDRESS]"
drag, startPoint x: 312, startPoint y: 271, endPoint x: 182, endPoint y: 290, distance: 131.2
drag, startPoint x: 310, startPoint y: 290, endPoint x: 109, endPoint y: 277, distance: 201.8
click at [109, 277] on div "State [US_STATE] AK AR AZ CA CO CT DE DC [GEOGRAPHIC_DATA] [GEOGRAPHIC_DATA] GU…" at bounding box center [245, 293] width 297 height 53
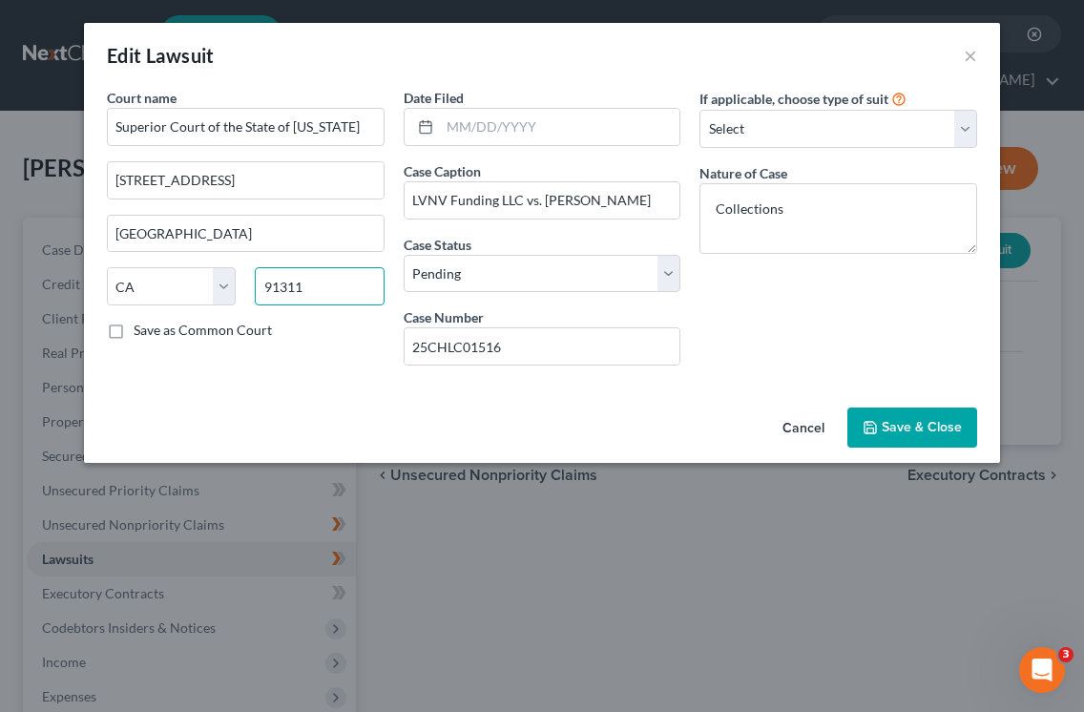
type input "91311"
type input "Chatsworth"
drag, startPoint x: 940, startPoint y: 427, endPoint x: 863, endPoint y: 312, distance: 138.4
click at [863, 312] on div "Edit Lawsuit × Court name * Superior Court of the State of [US_STATE] [STREET_A…" at bounding box center [542, 243] width 916 height 440
click at [904, 431] on span "Save & Close" at bounding box center [922, 427] width 80 height 16
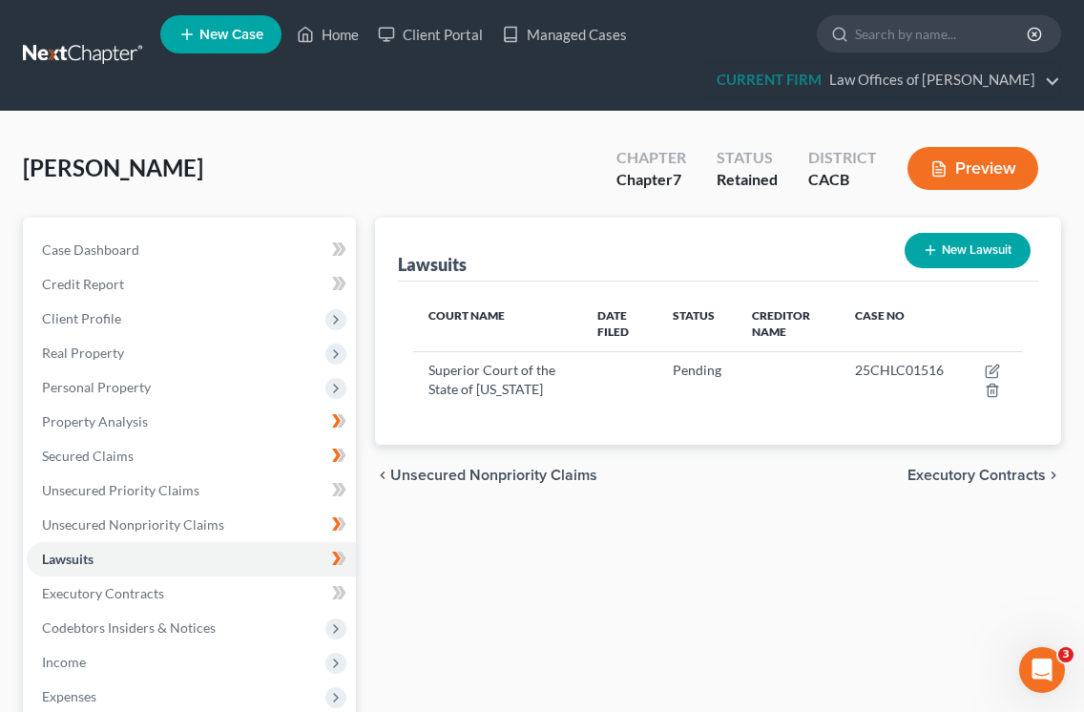
click at [368, 560] on div "Lawsuits New Lawsuit Court Name Date Filed Status Creditor Name Case No Superio…" at bounding box center [717, 597] width 705 height 758
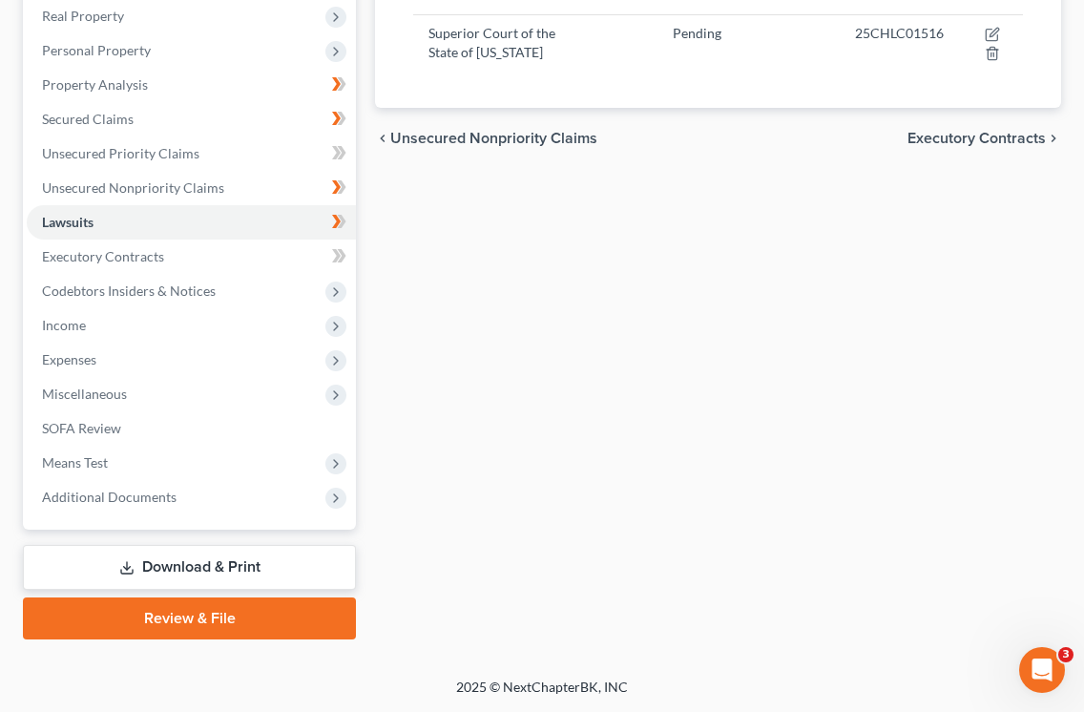
scroll to position [337, 0]
click at [115, 397] on span "Miscellaneous" at bounding box center [84, 393] width 85 height 16
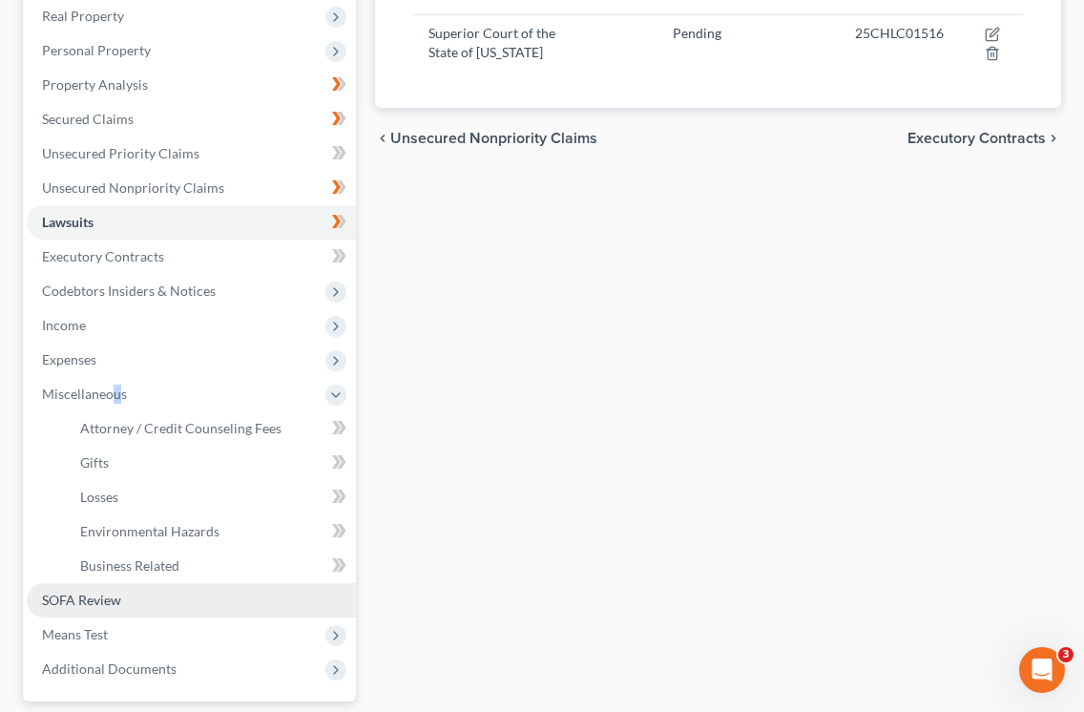
click at [99, 592] on span "SOFA Review" at bounding box center [81, 600] width 79 height 16
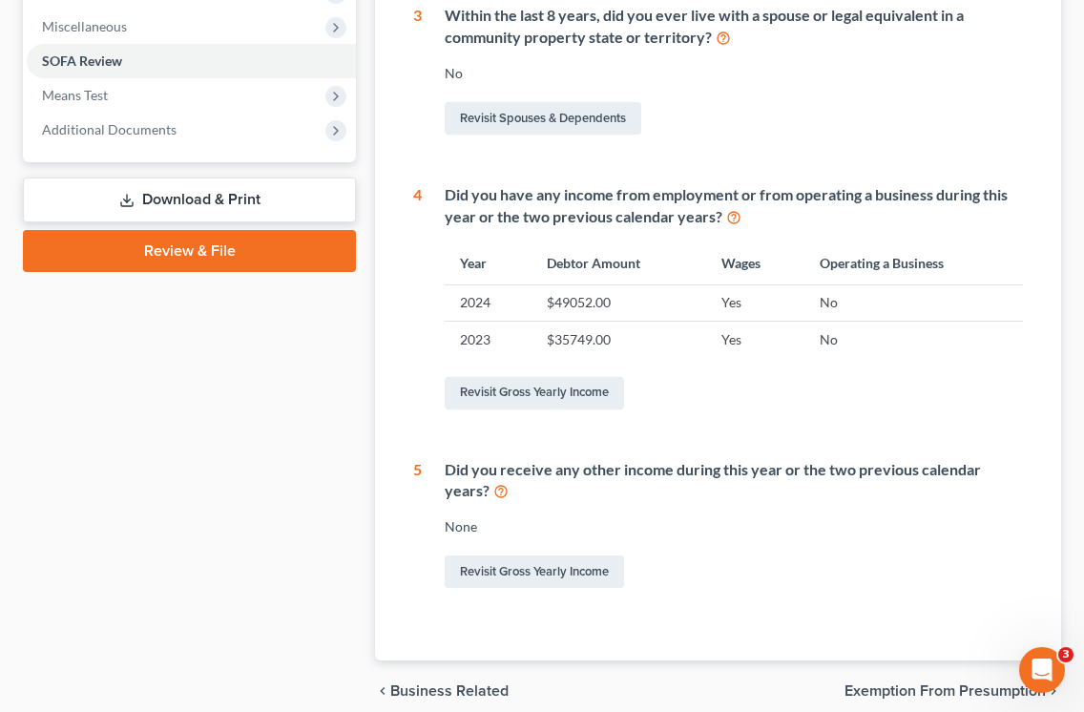
scroll to position [782, 0]
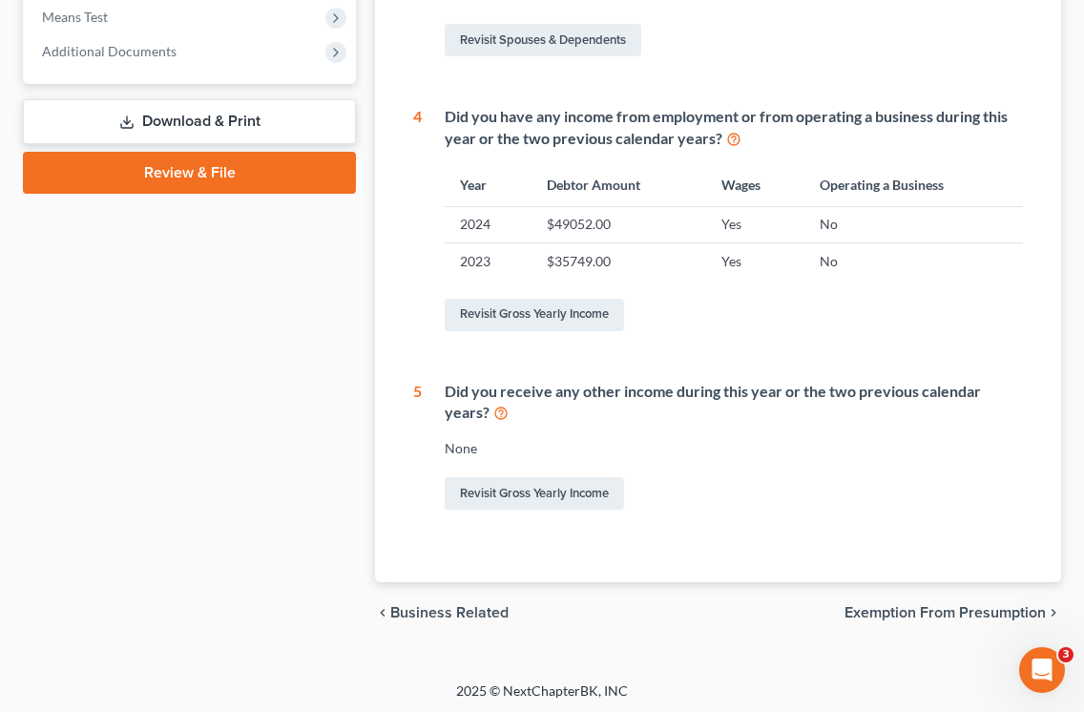
click at [986, 605] on span "Exemption from Presumption" at bounding box center [944, 612] width 201 height 15
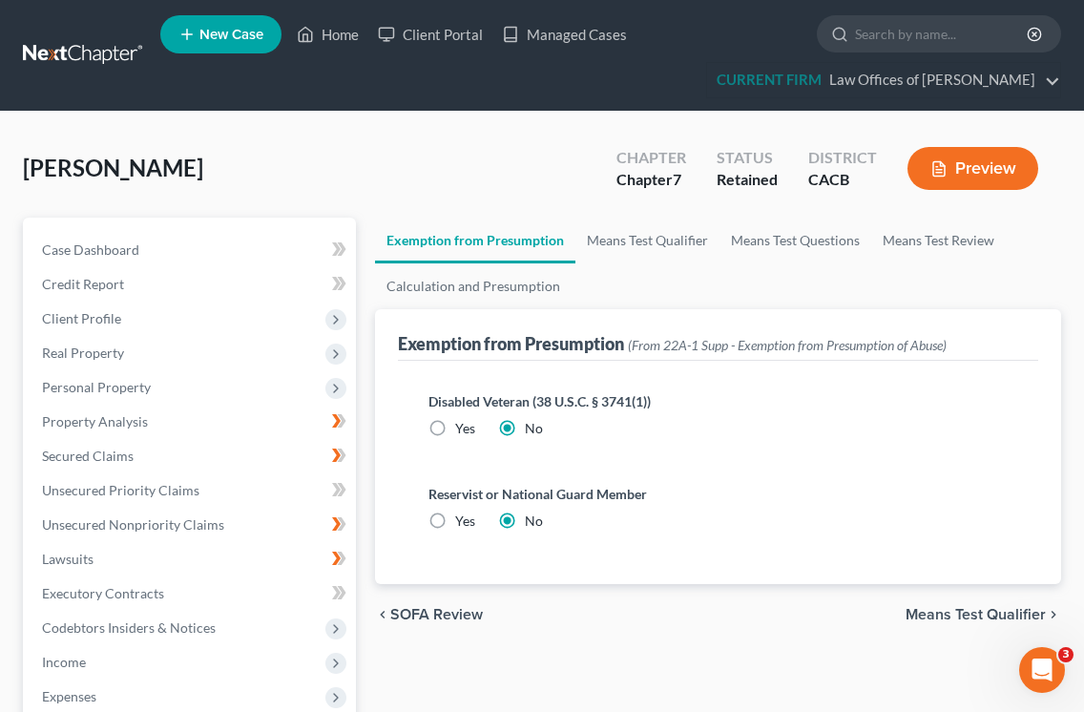
click at [370, 521] on div "Exemption from Presumption Means Test Qualifier Means Test Questions Means Test…" at bounding box center [717, 683] width 705 height 930
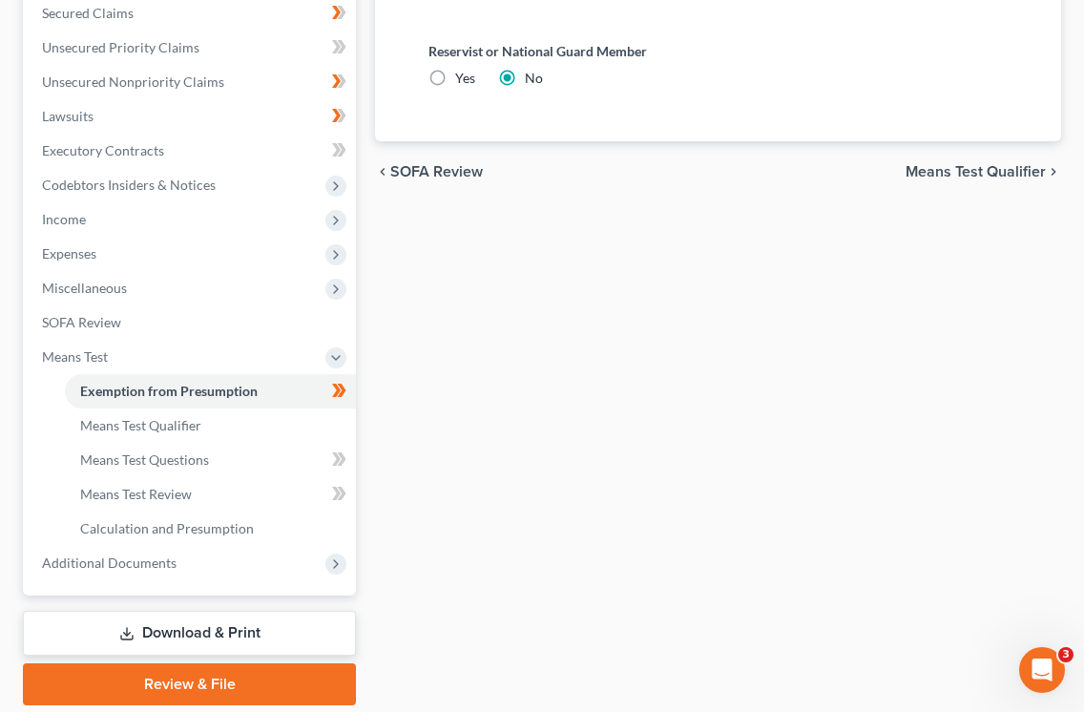
scroll to position [444, 0]
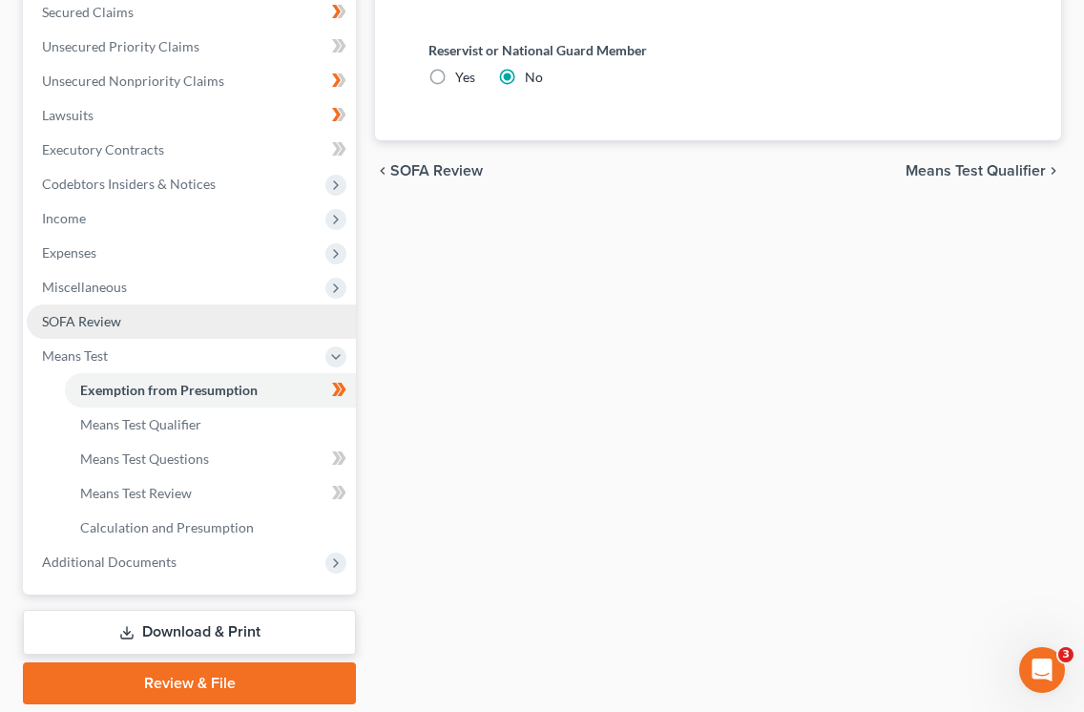
click at [126, 325] on link "SOFA Review" at bounding box center [191, 321] width 329 height 34
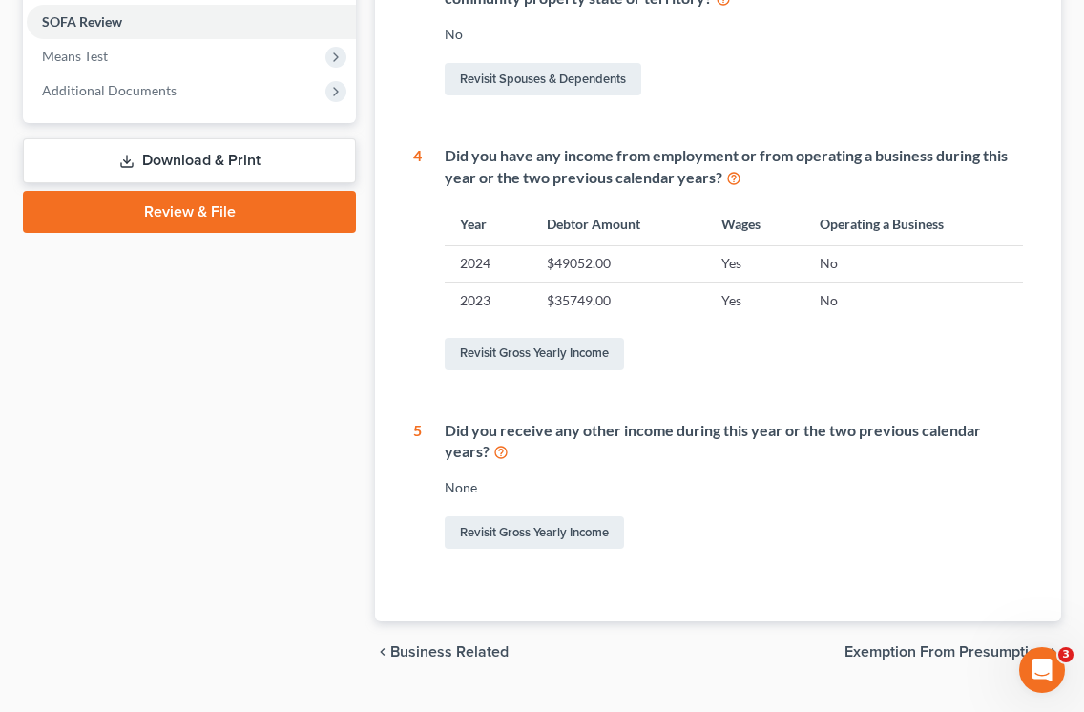
scroll to position [738, 0]
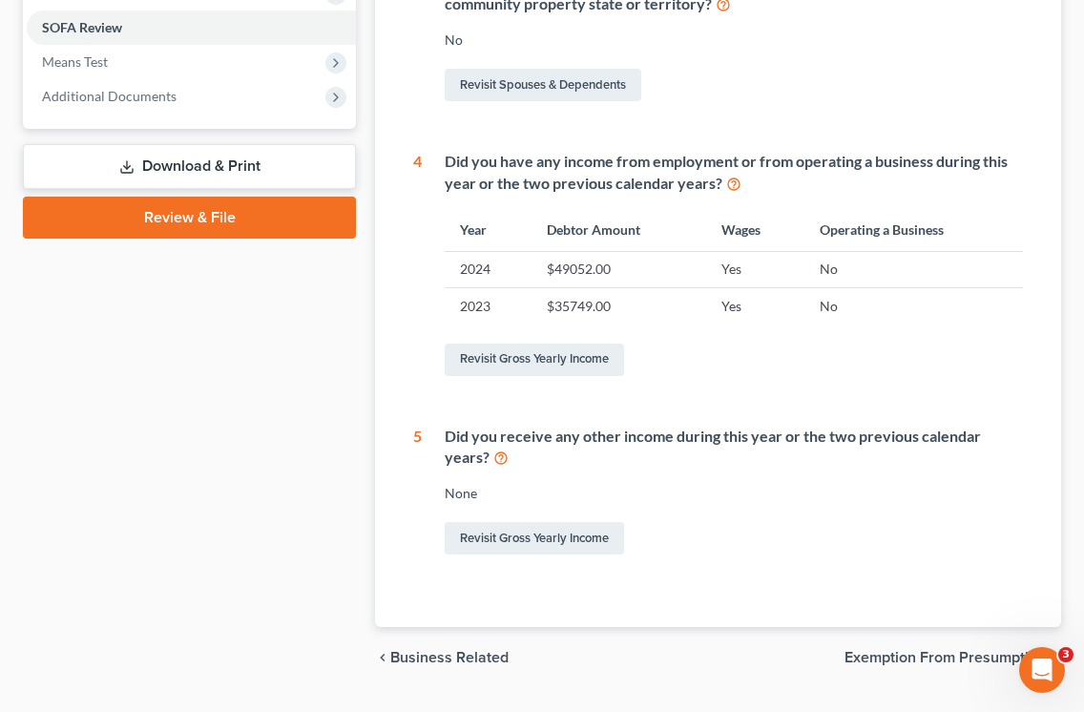
click at [978, 579] on div "1 What is your current marital status? [DEMOGRAPHIC_DATA] Revisit Debtor Profil…" at bounding box center [718, 123] width 640 height 1008
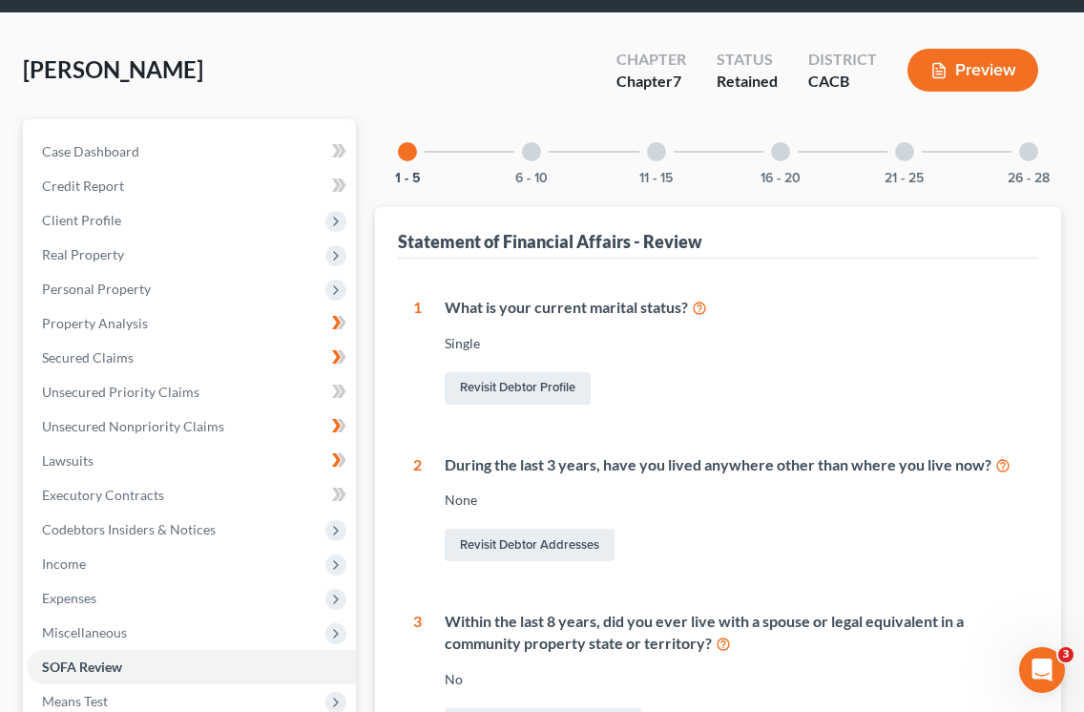
scroll to position [70, 0]
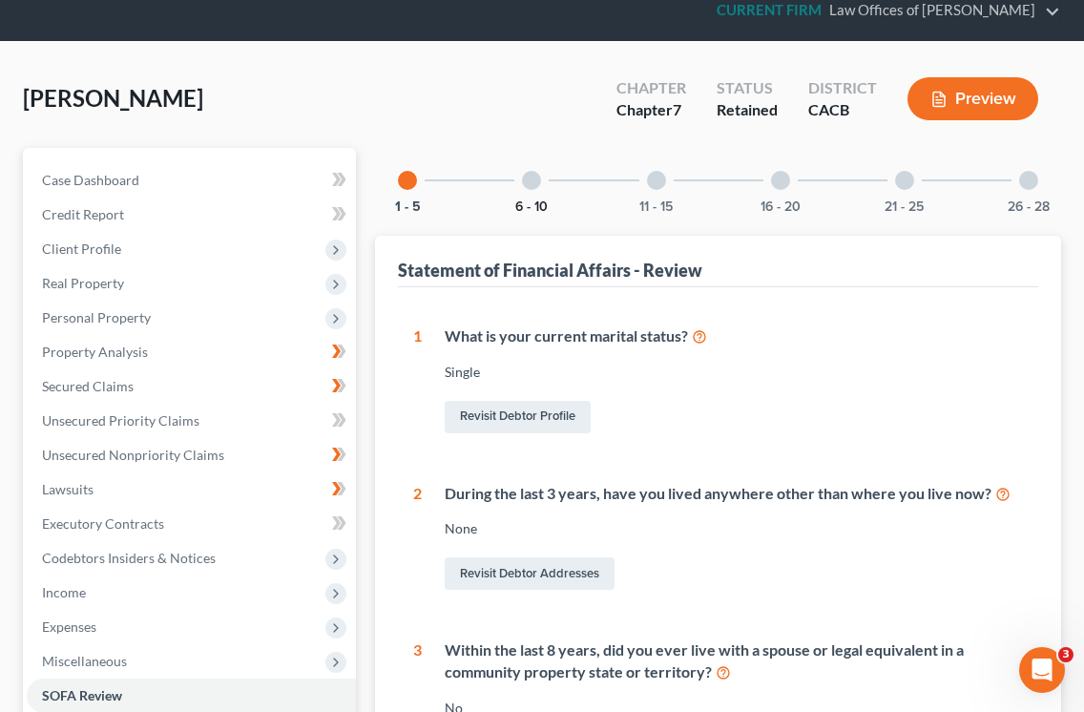
click at [530, 200] on button "6 - 10" at bounding box center [531, 206] width 32 height 13
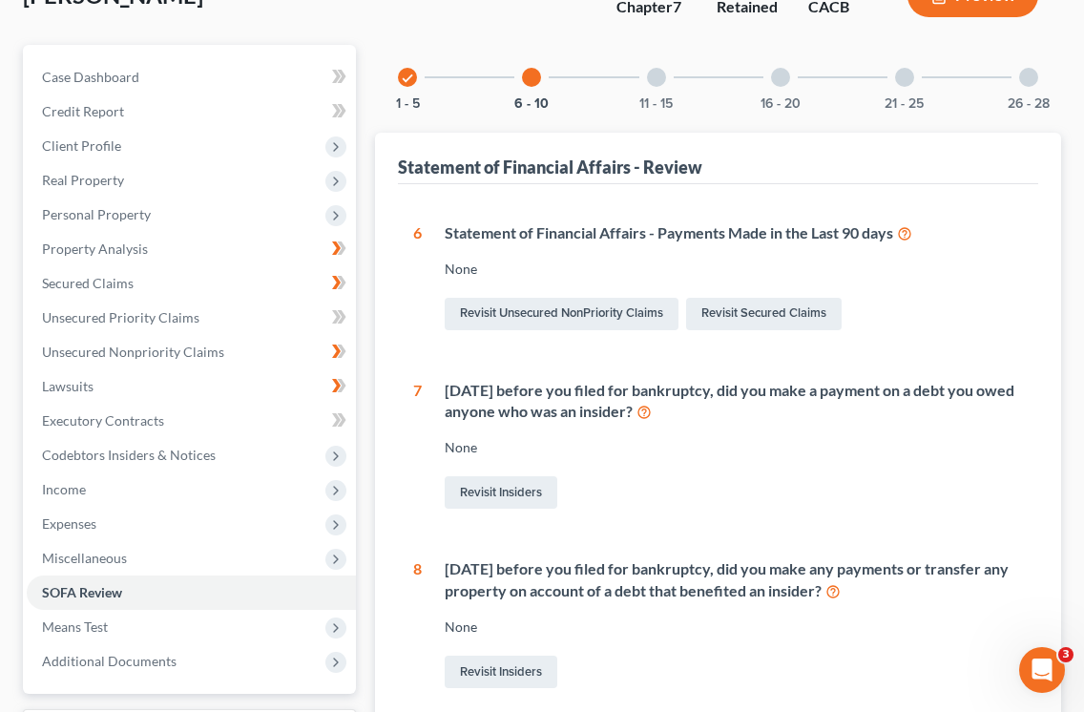
scroll to position [159, 0]
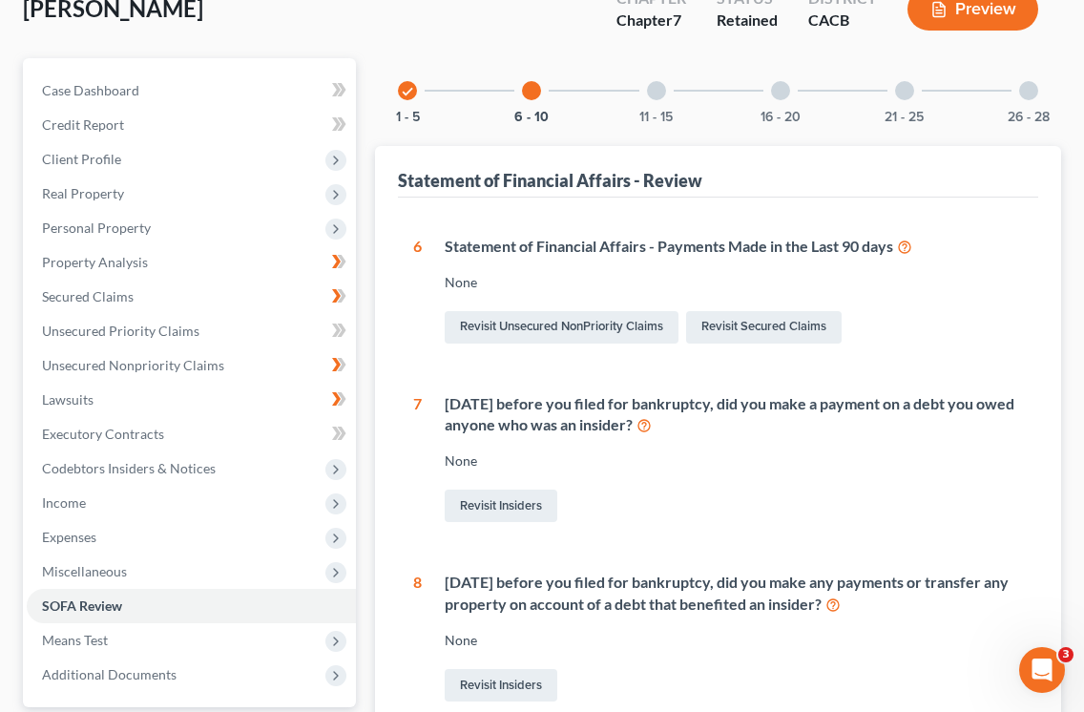
click at [657, 92] on div at bounding box center [656, 90] width 19 height 19
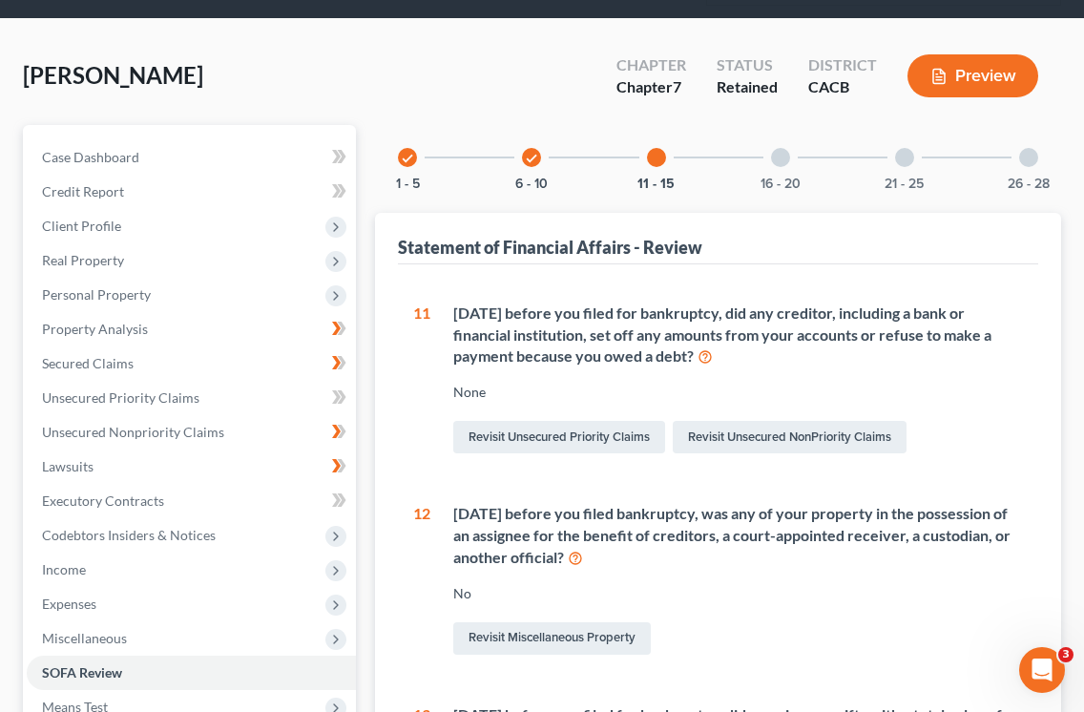
scroll to position [56, 0]
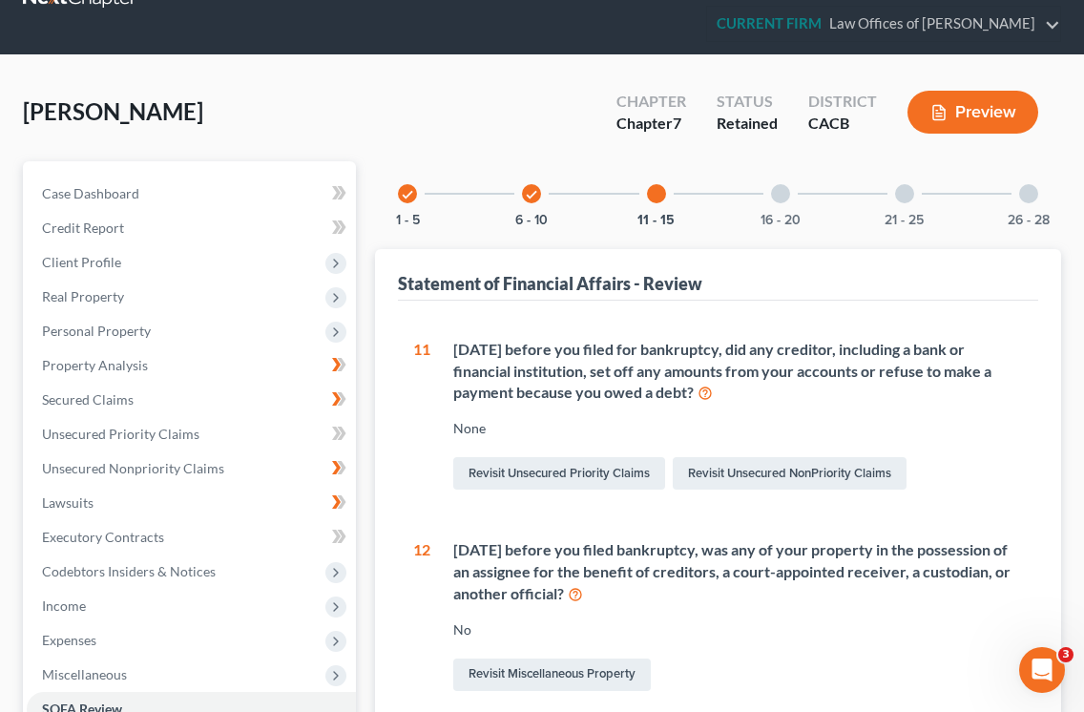
click at [787, 192] on div at bounding box center [780, 193] width 19 height 19
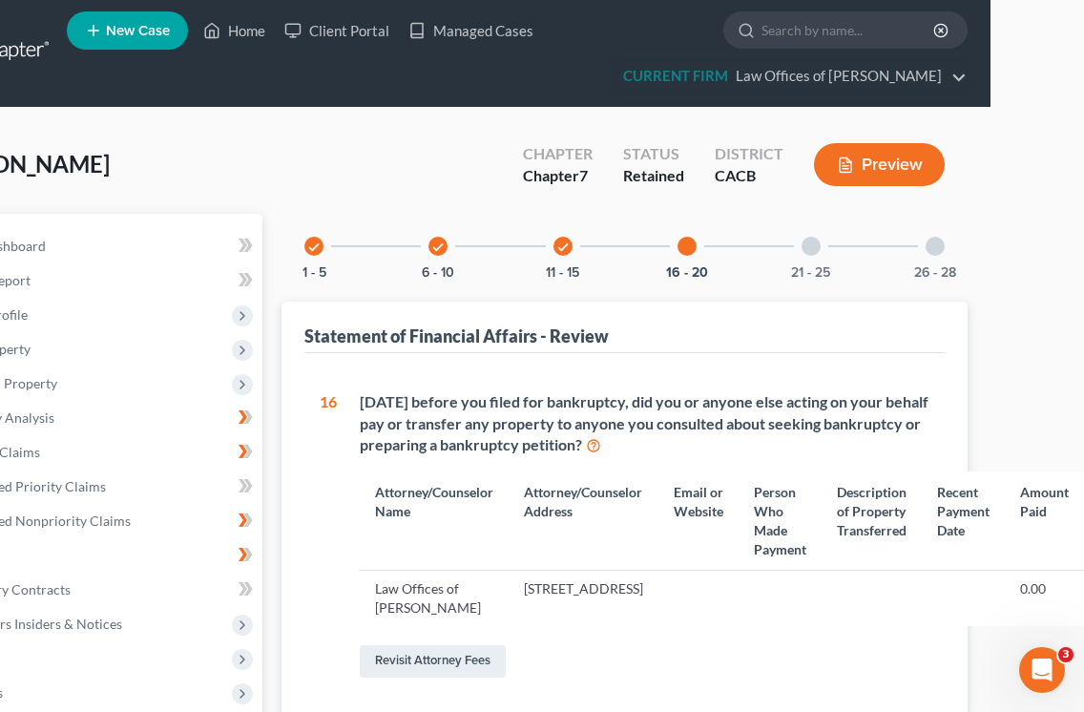
scroll to position [1, 98]
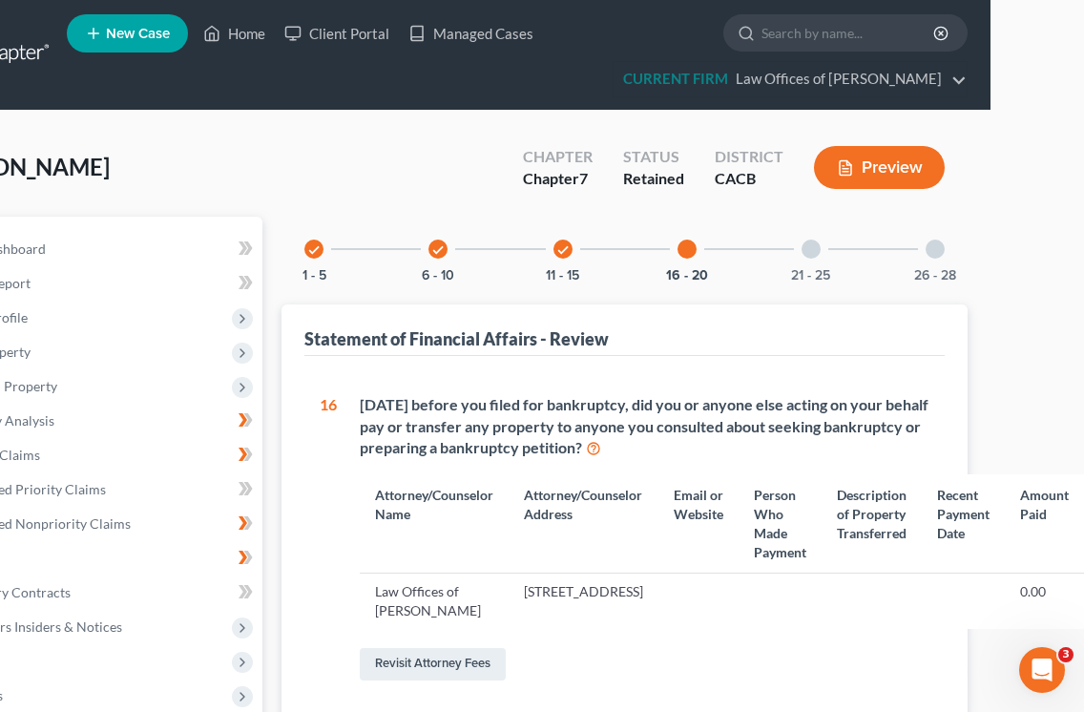
click at [804, 257] on div at bounding box center [810, 248] width 19 height 19
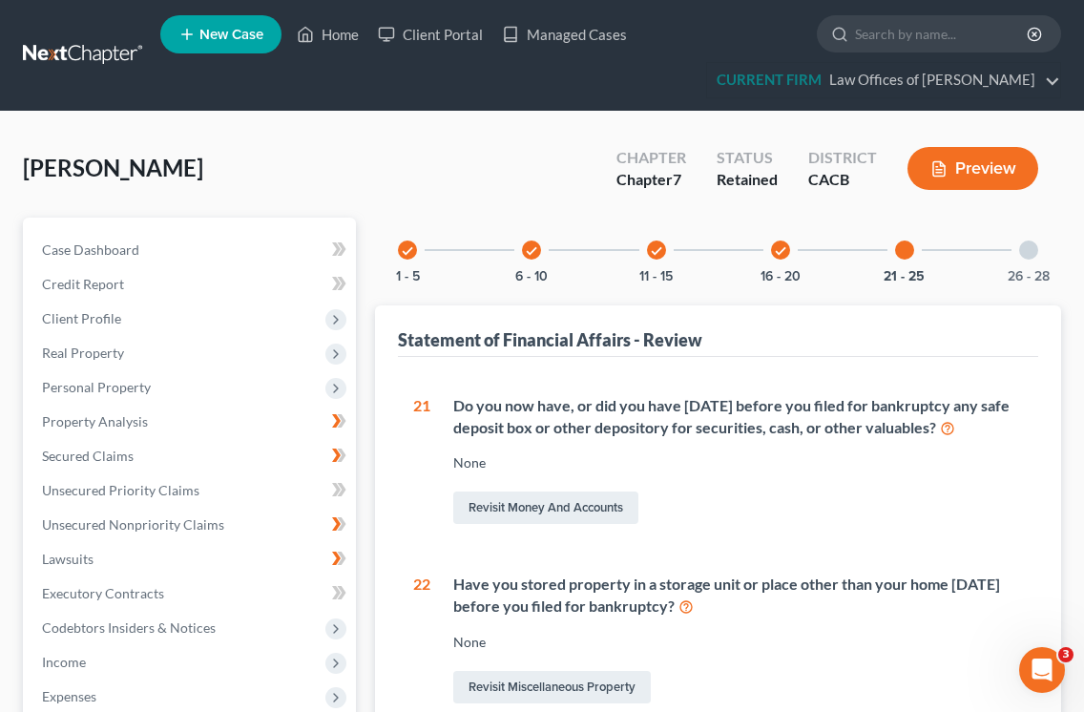
scroll to position [0, 0]
click at [1021, 256] on div at bounding box center [1028, 249] width 19 height 19
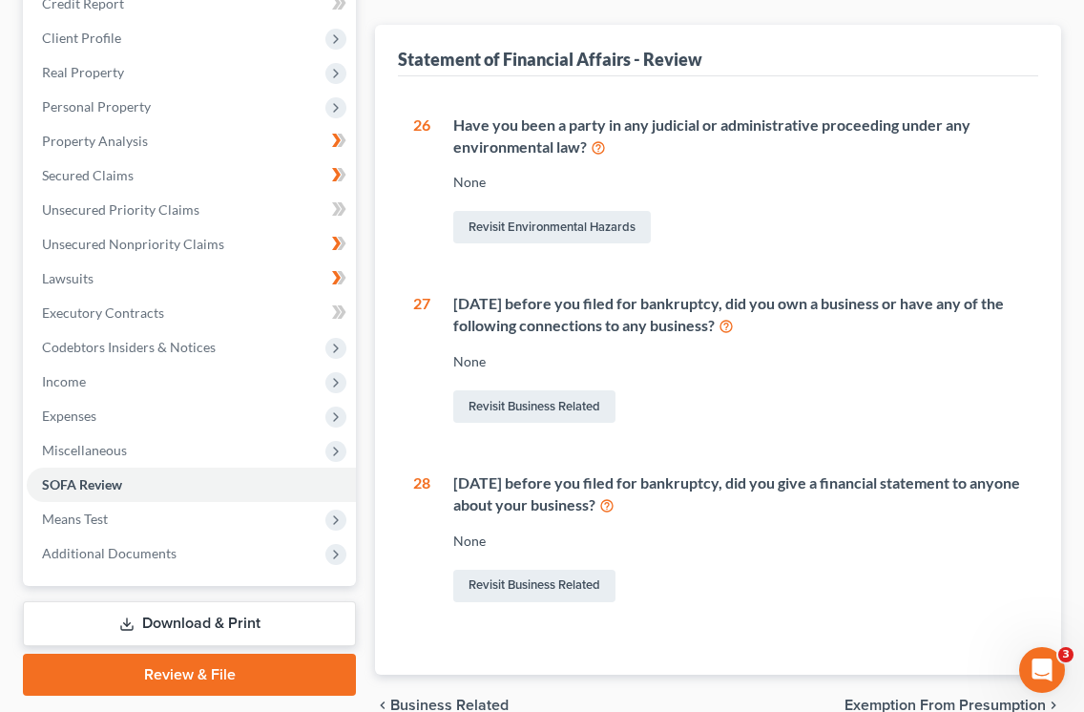
scroll to position [301, 0]
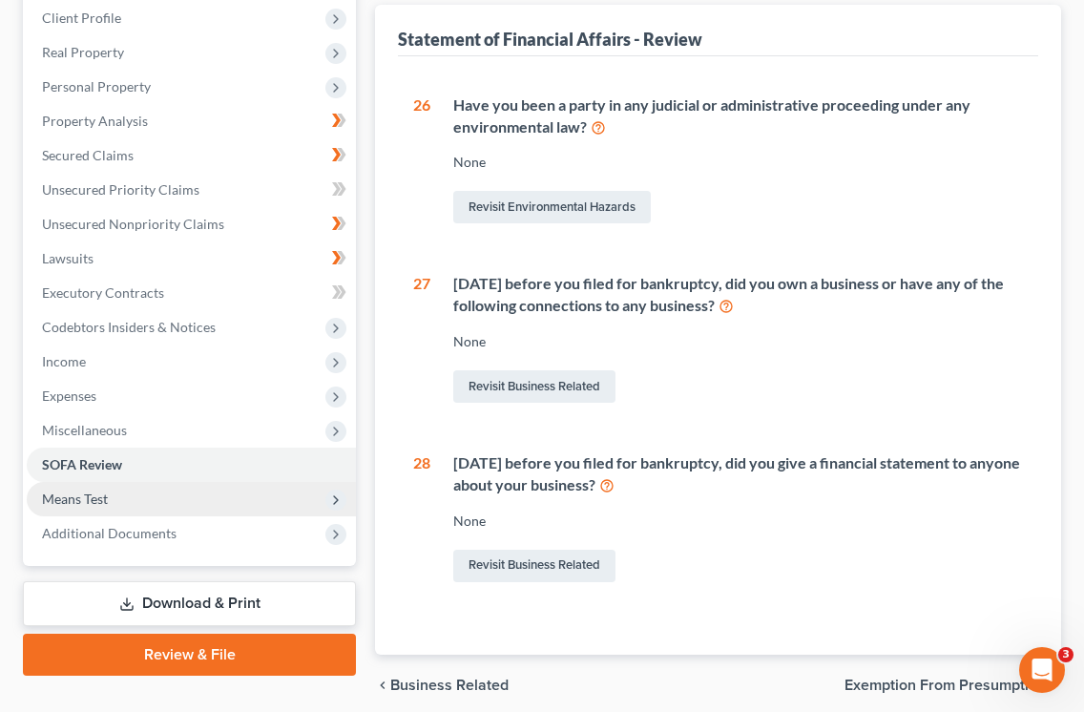
click at [97, 493] on span "Means Test" at bounding box center [75, 498] width 66 height 16
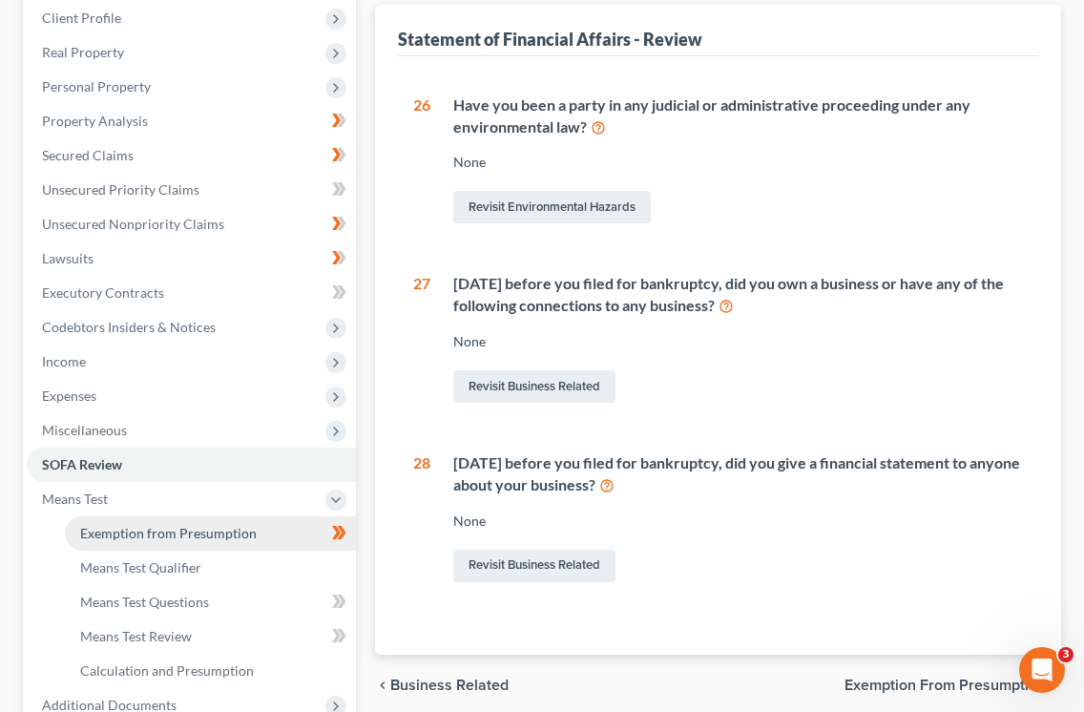
click at [205, 536] on span "Exemption from Presumption" at bounding box center [168, 533] width 177 height 16
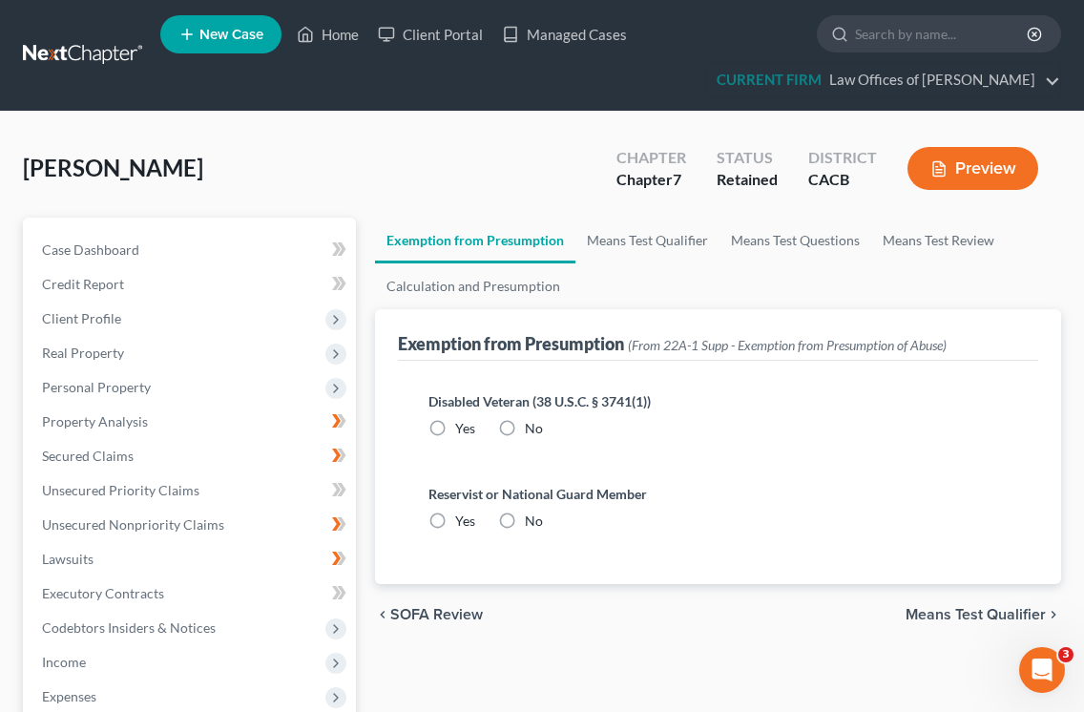
radio input "true"
click at [666, 244] on link "Means Test Qualifier" at bounding box center [647, 241] width 144 height 46
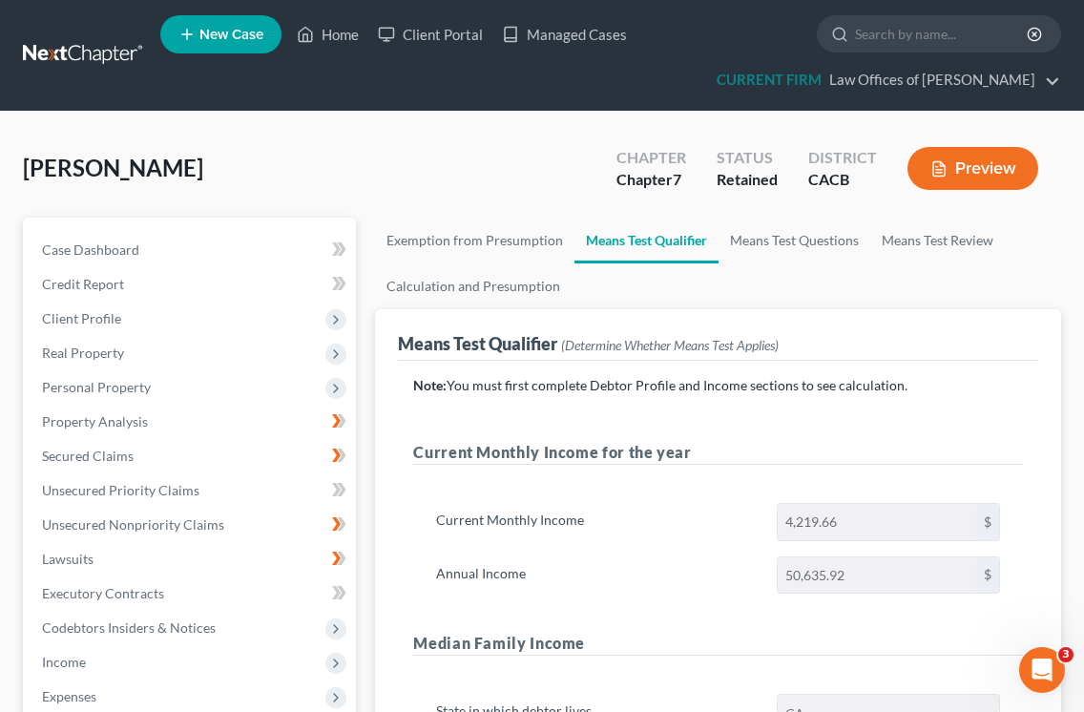
click at [1002, 424] on div "Note: You must first complete Debtor Profile and Income sections to see calcula…" at bounding box center [718, 697] width 610 height 642
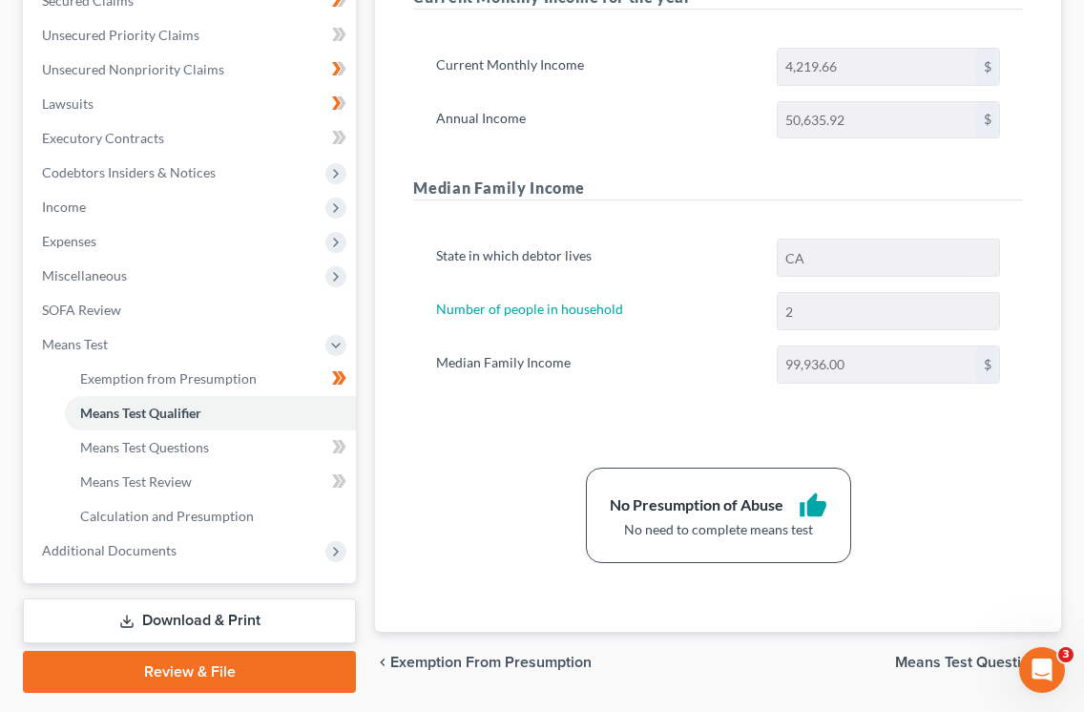
scroll to position [509, 0]
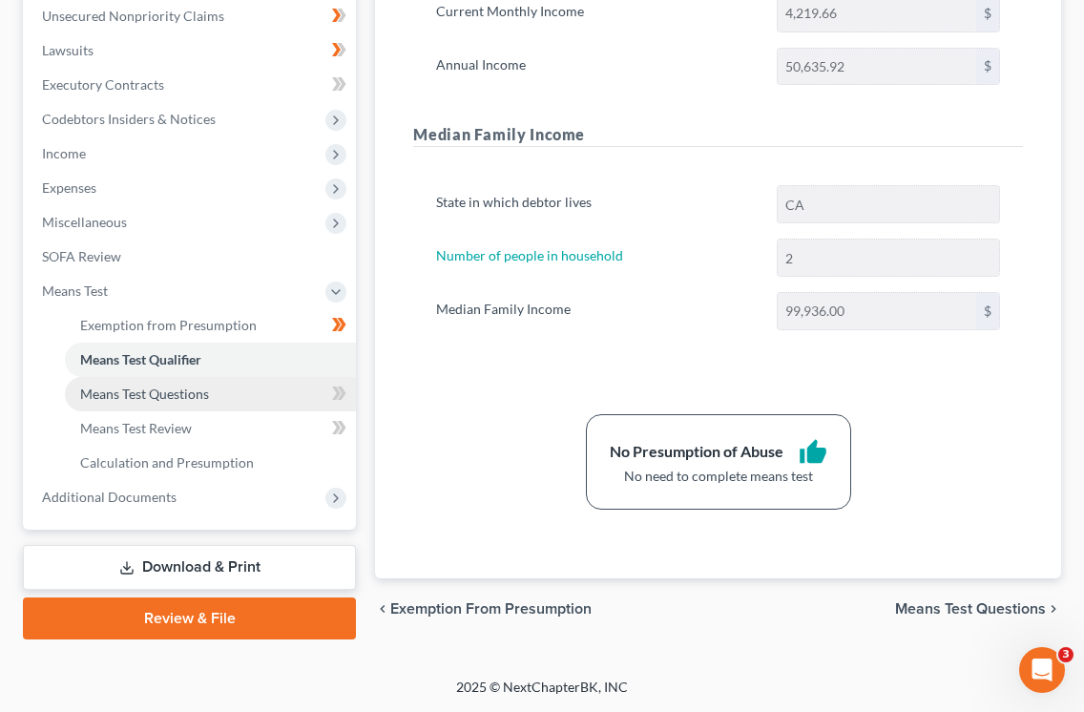
click at [220, 398] on link "Means Test Questions" at bounding box center [210, 394] width 291 height 34
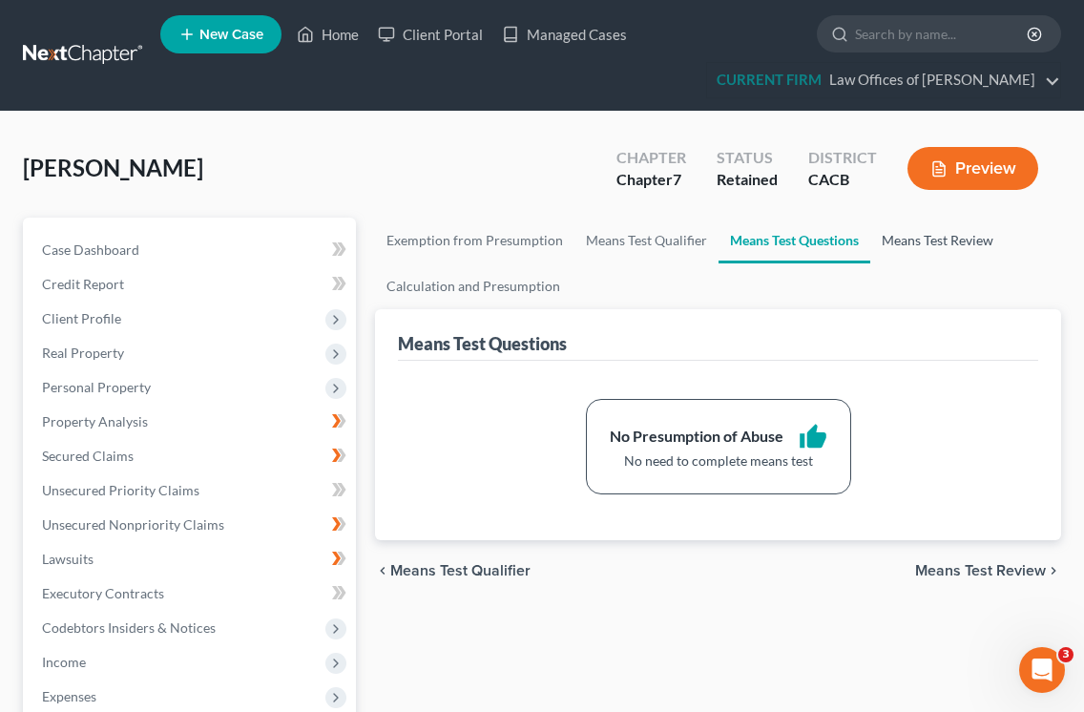
click at [942, 239] on link "Means Test Review" at bounding box center [937, 241] width 135 height 46
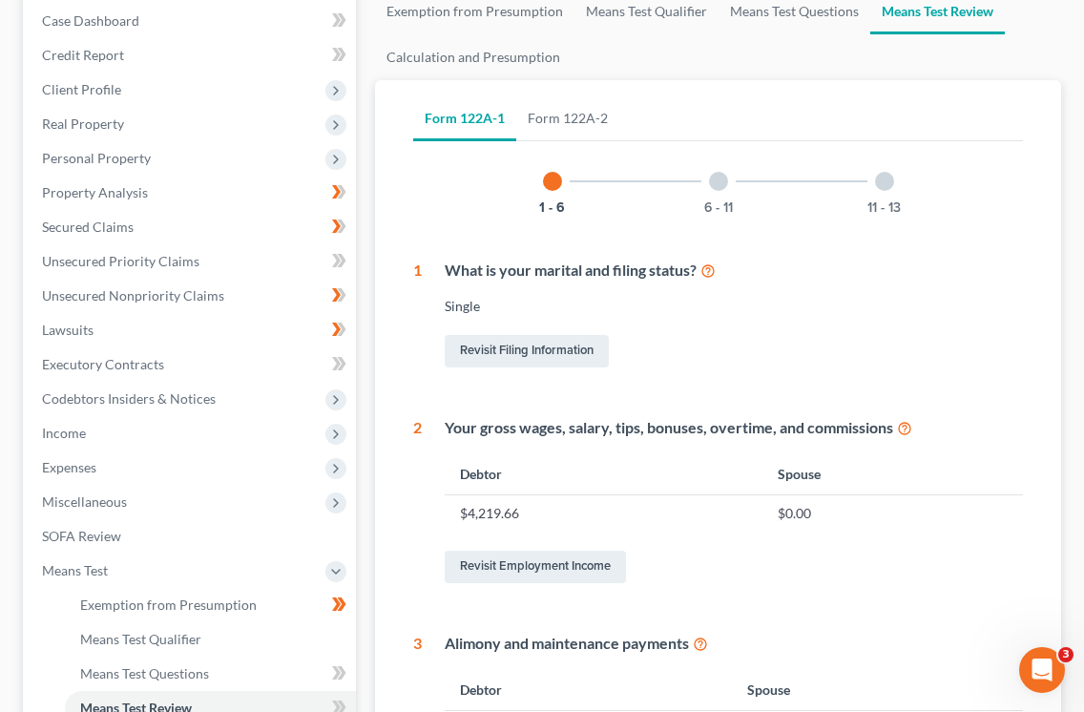
scroll to position [170, 0]
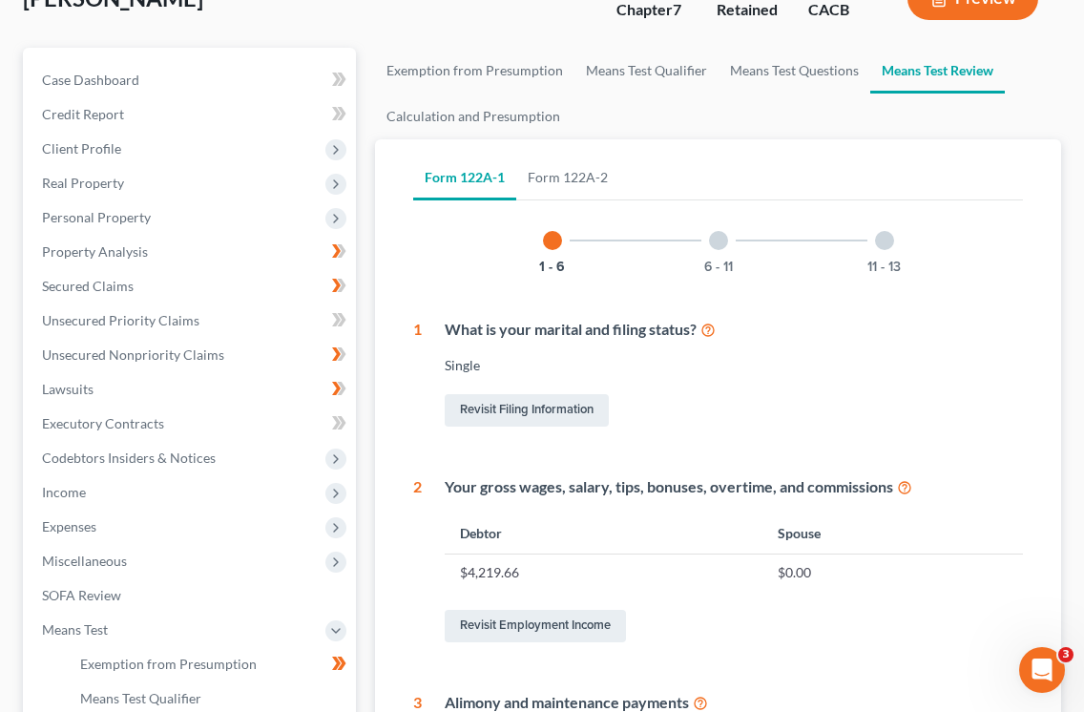
click at [721, 238] on div at bounding box center [718, 240] width 19 height 19
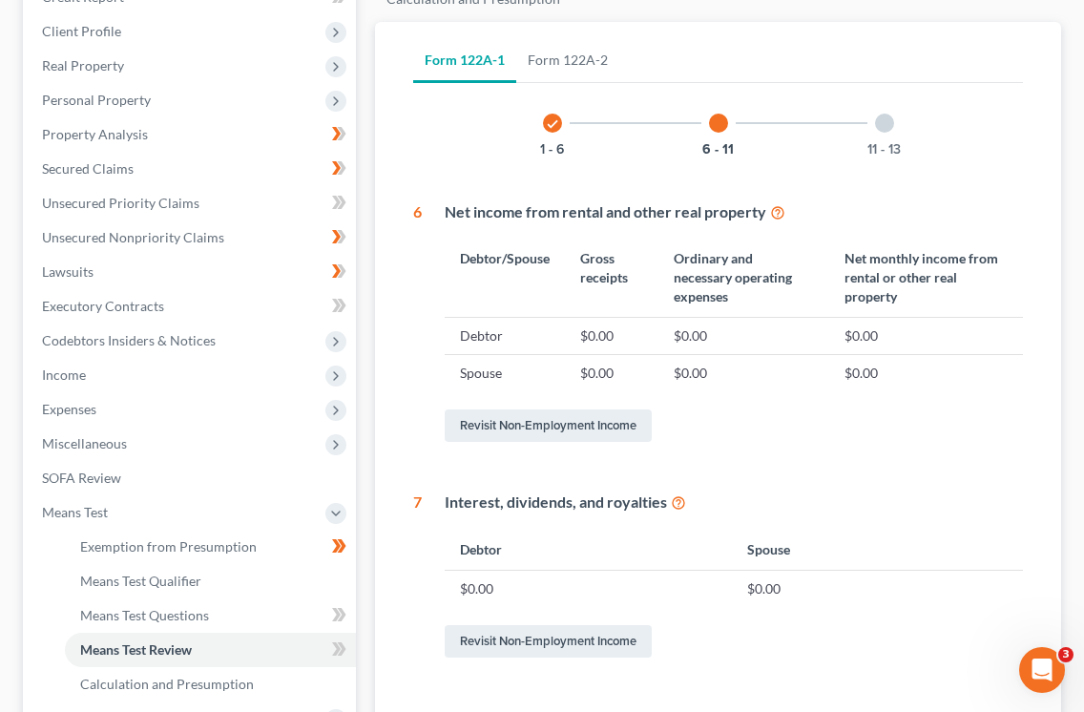
scroll to position [266, 0]
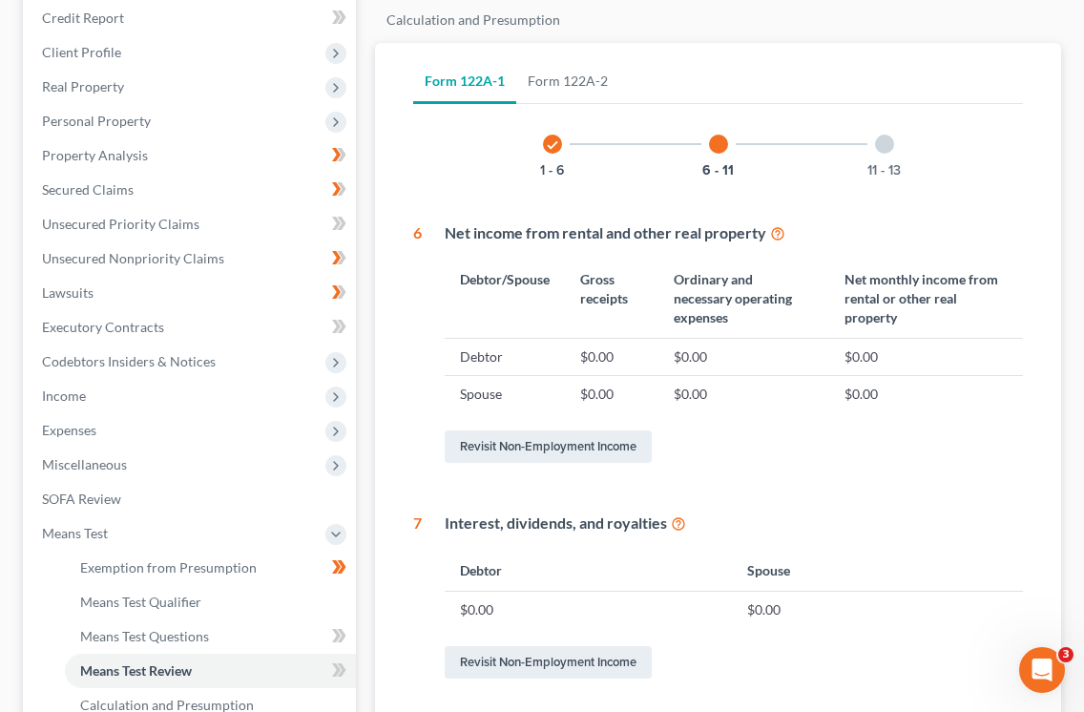
click at [882, 145] on div at bounding box center [884, 144] width 19 height 19
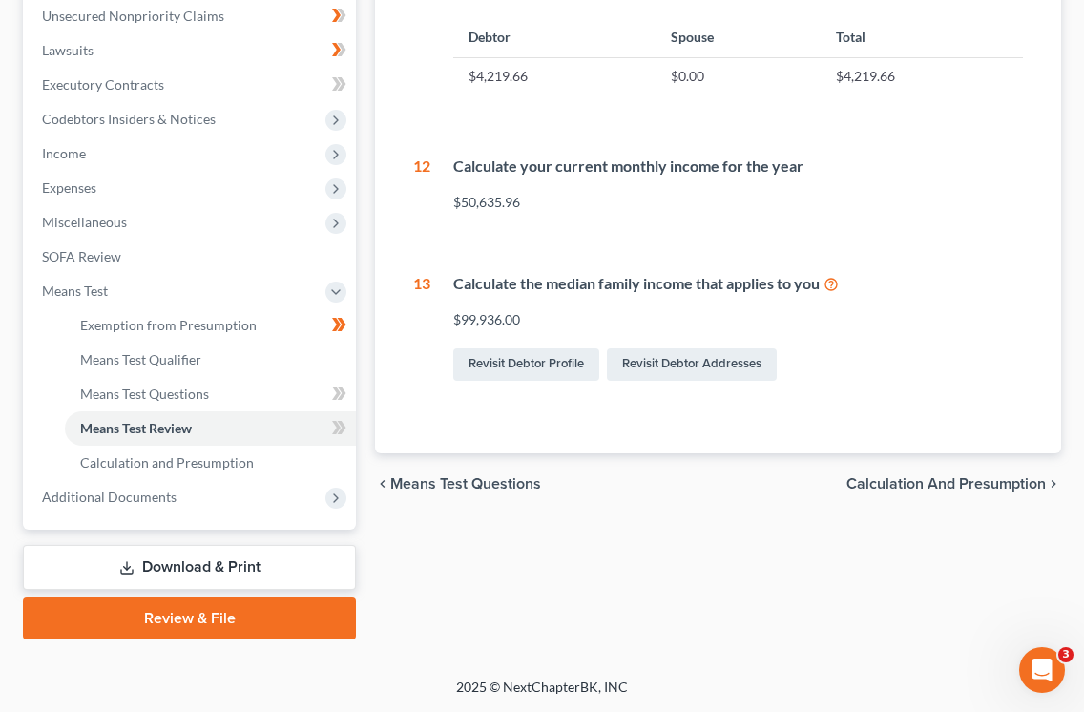
scroll to position [509, 0]
click at [956, 483] on span "Calculation and Presumption" at bounding box center [945, 483] width 199 height 15
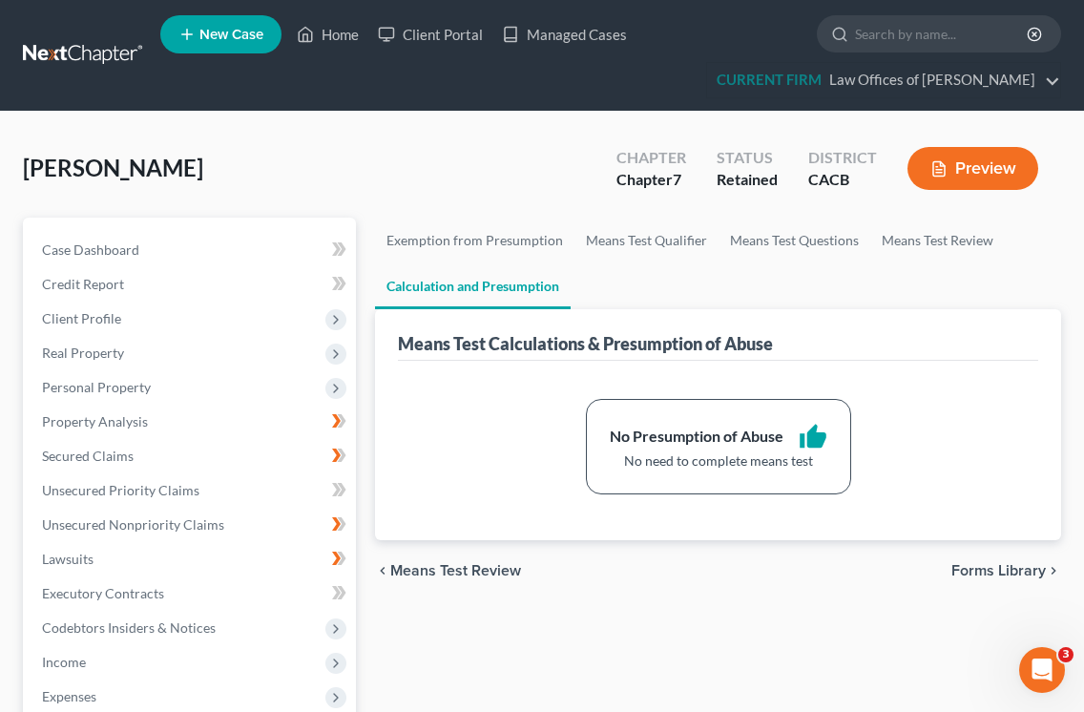
click at [656, 609] on div "Exemption from Presumption Means Test Qualifier Means Test Questions Means Test…" at bounding box center [717, 683] width 705 height 930
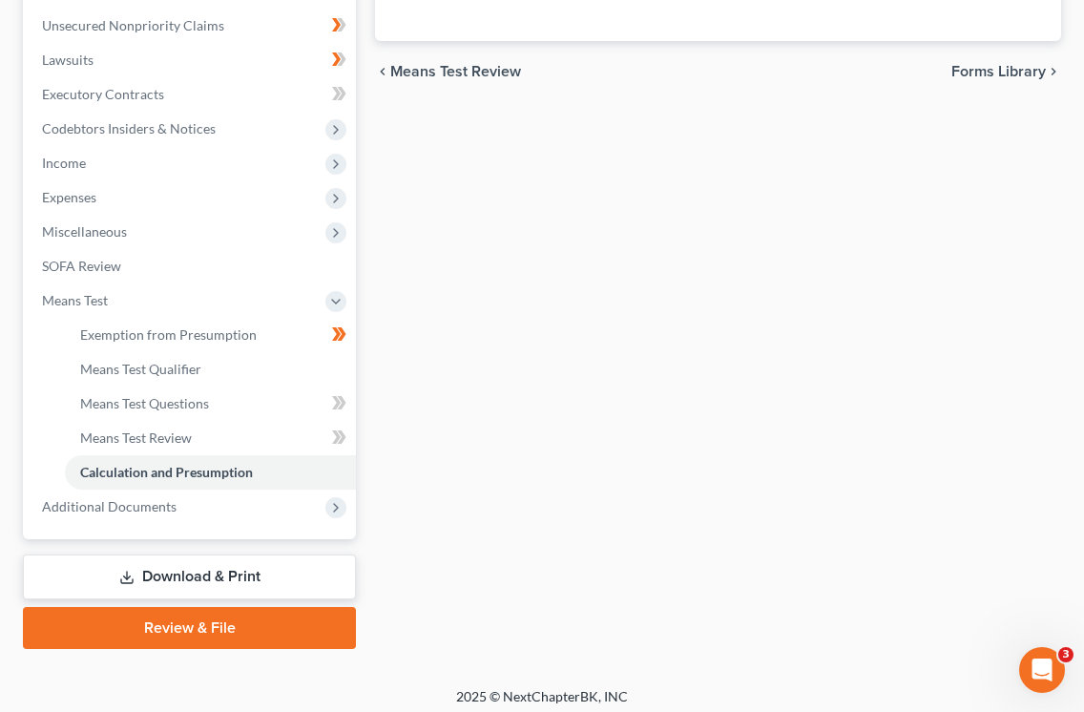
scroll to position [510, 0]
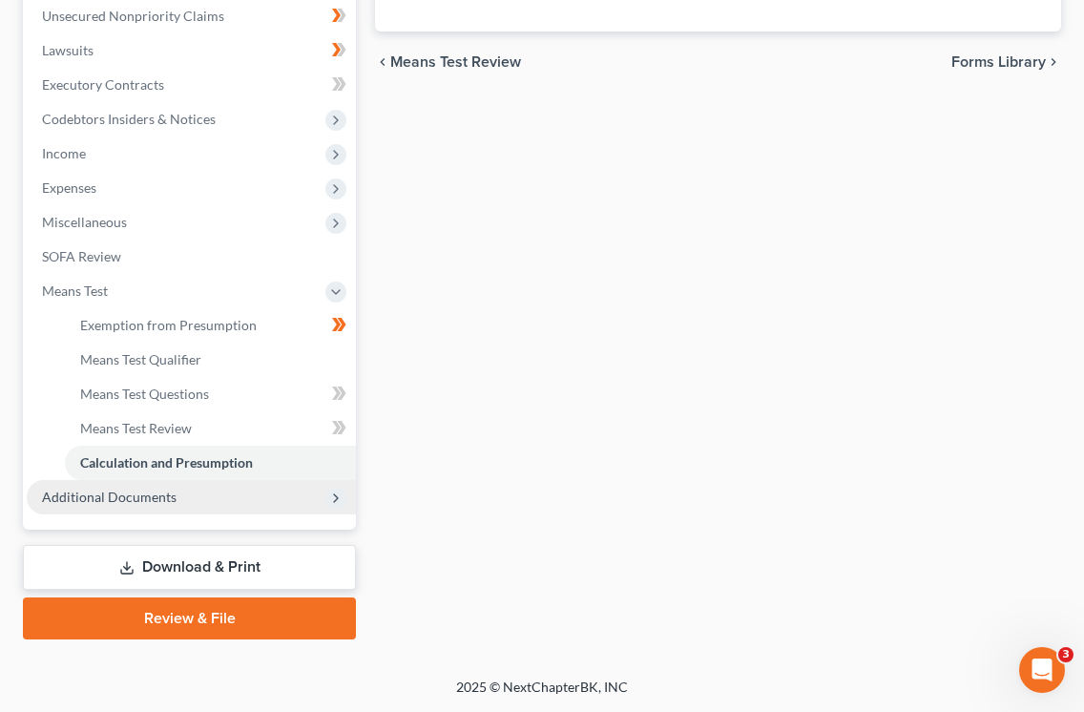
click at [124, 492] on span "Additional Documents" at bounding box center [109, 496] width 135 height 16
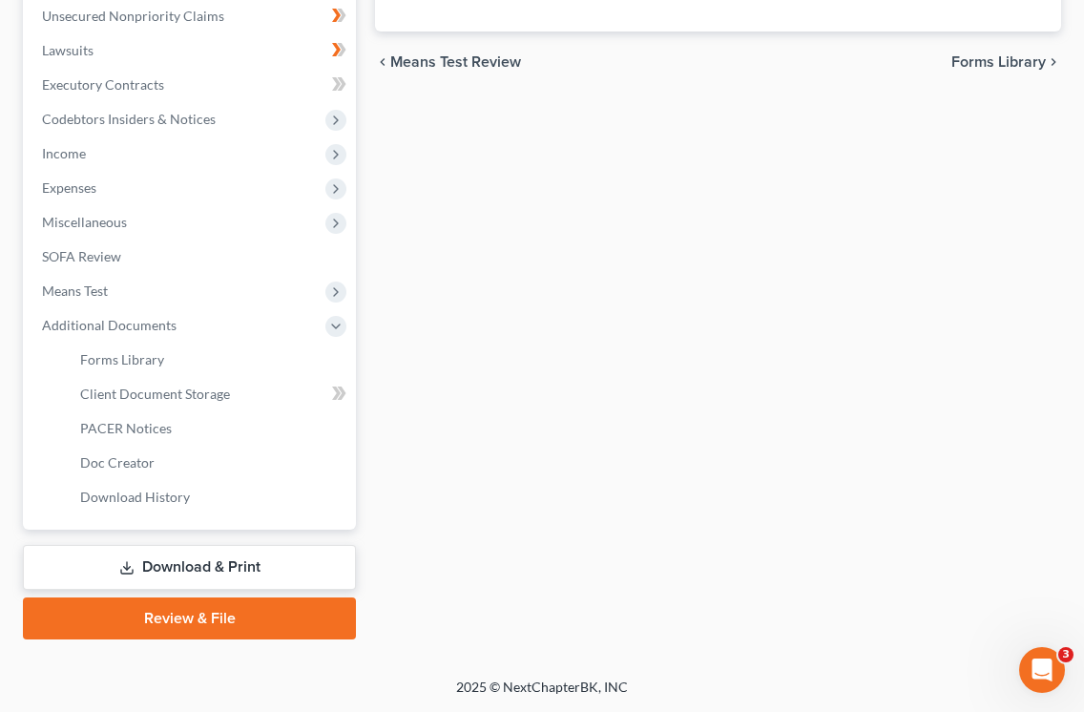
scroll to position [509, 0]
click at [337, 325] on icon at bounding box center [335, 326] width 15 height 15
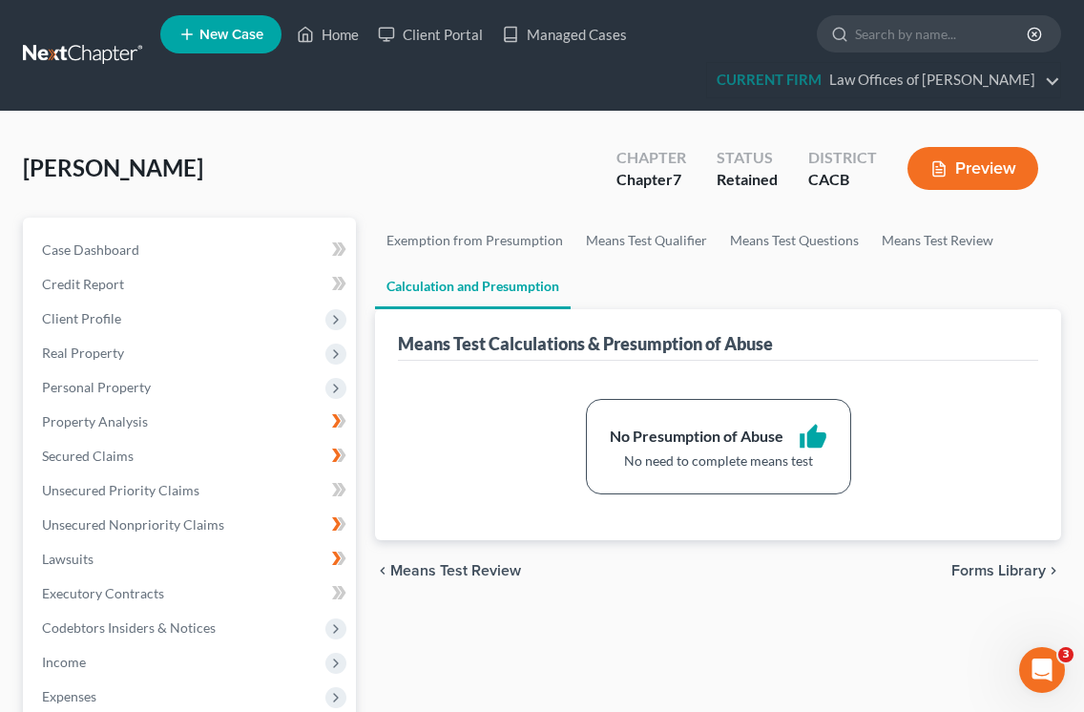
scroll to position [0, 0]
click at [114, 251] on span "Case Dashboard" at bounding box center [90, 249] width 97 height 16
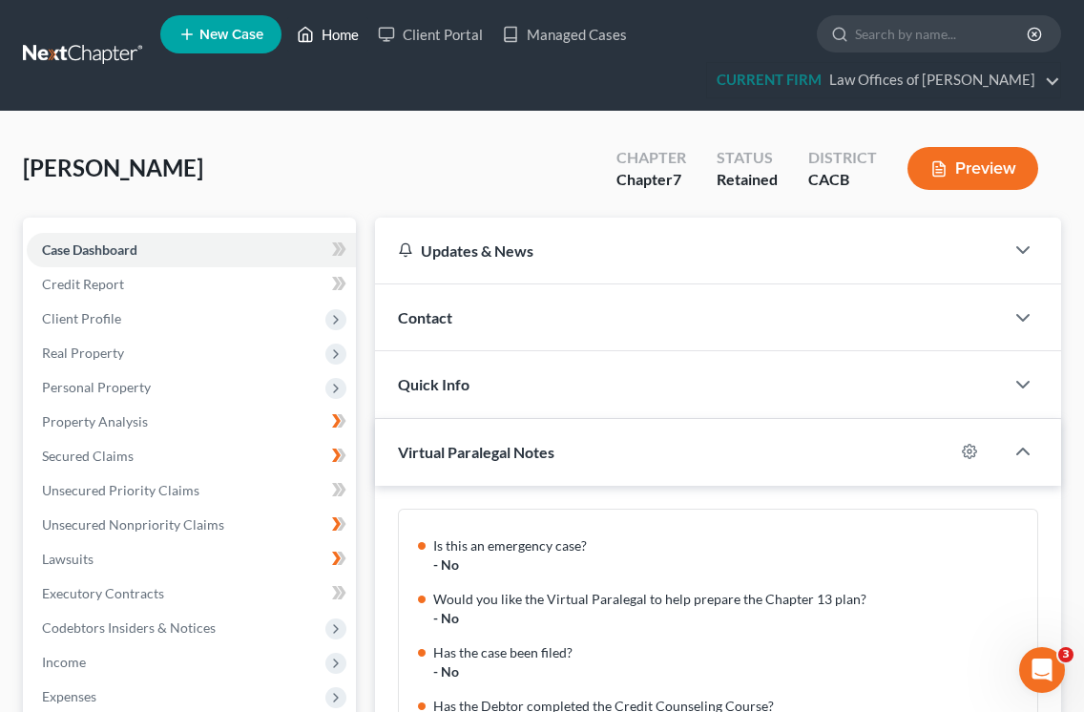
click at [349, 32] on link "Home" at bounding box center [327, 34] width 81 height 34
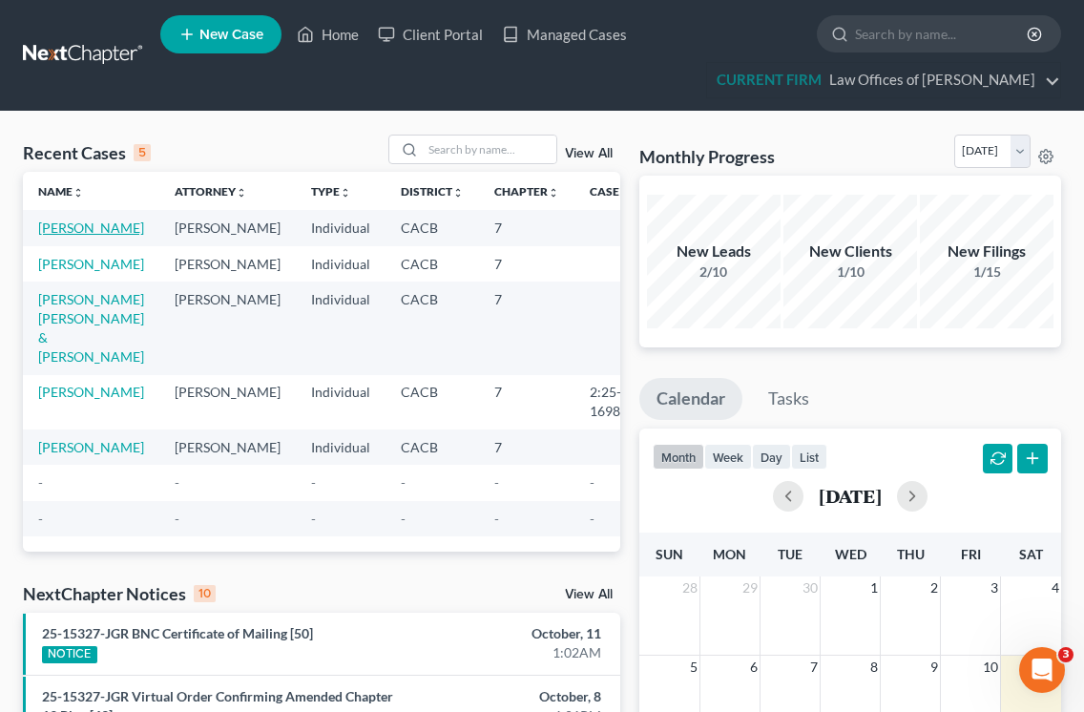
click at [53, 231] on link "[PERSON_NAME]" at bounding box center [91, 227] width 106 height 16
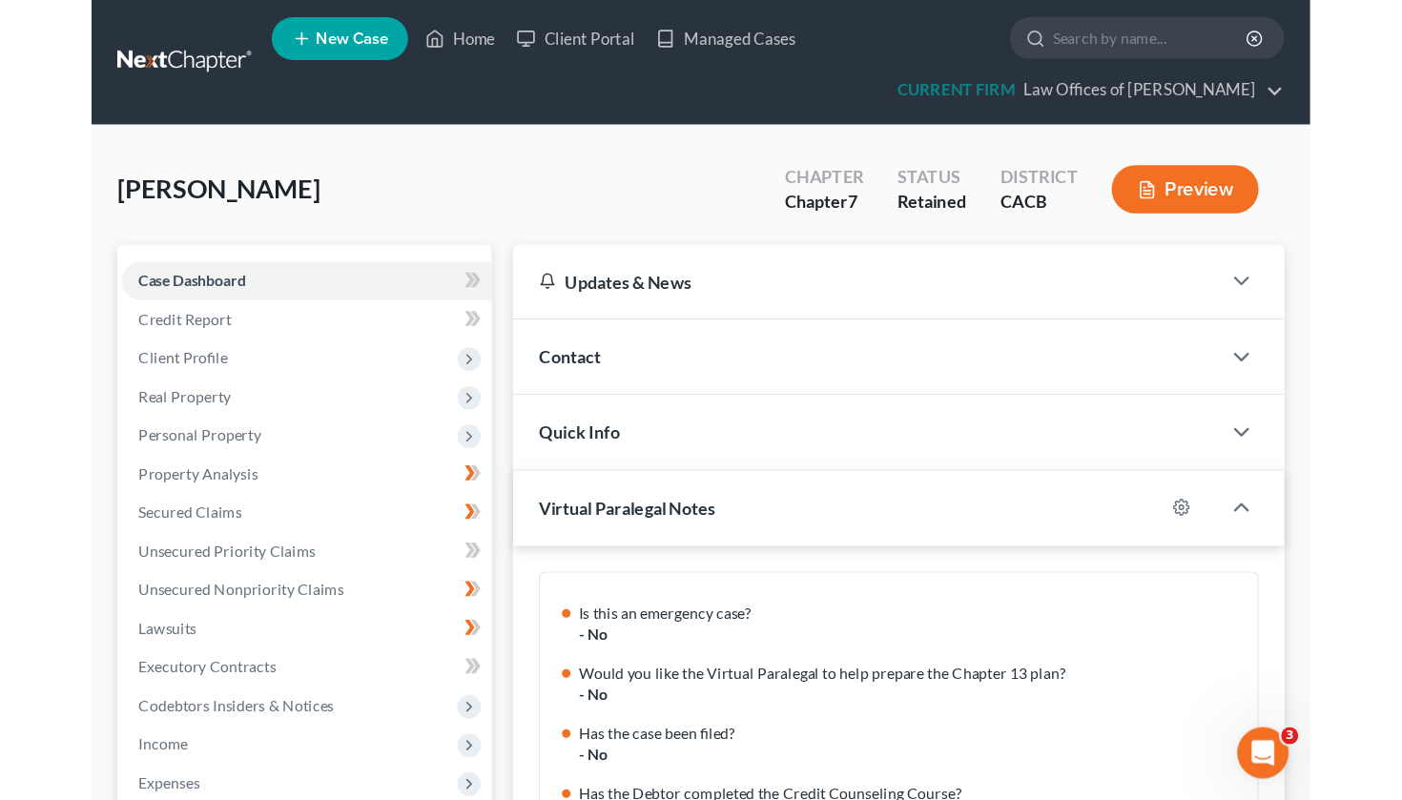
scroll to position [769, 0]
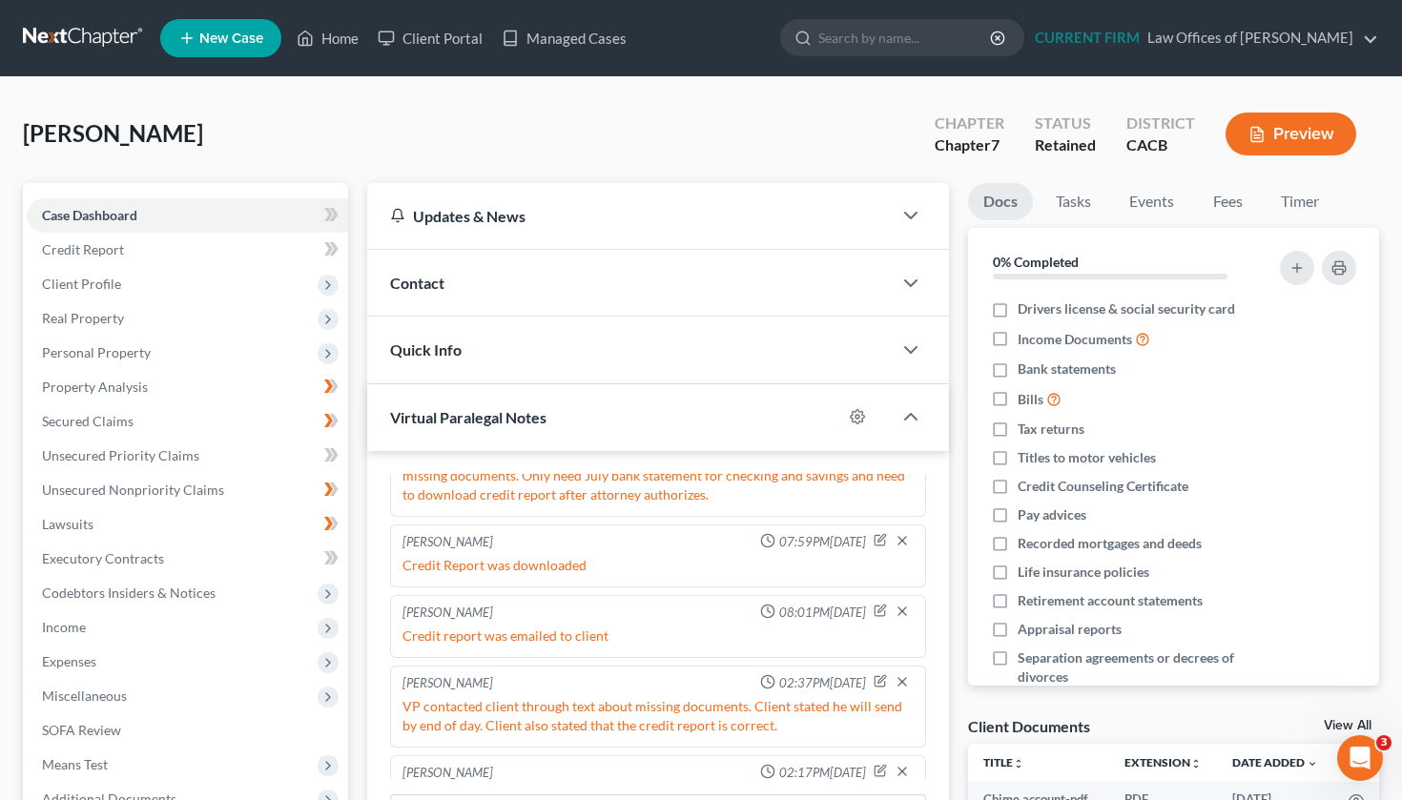
click at [1386, 419] on div "[PERSON_NAME] Upgraded Chapter Chapter 7 Status Retained District CACB Preview …" at bounding box center [701, 767] width 1402 height 1381
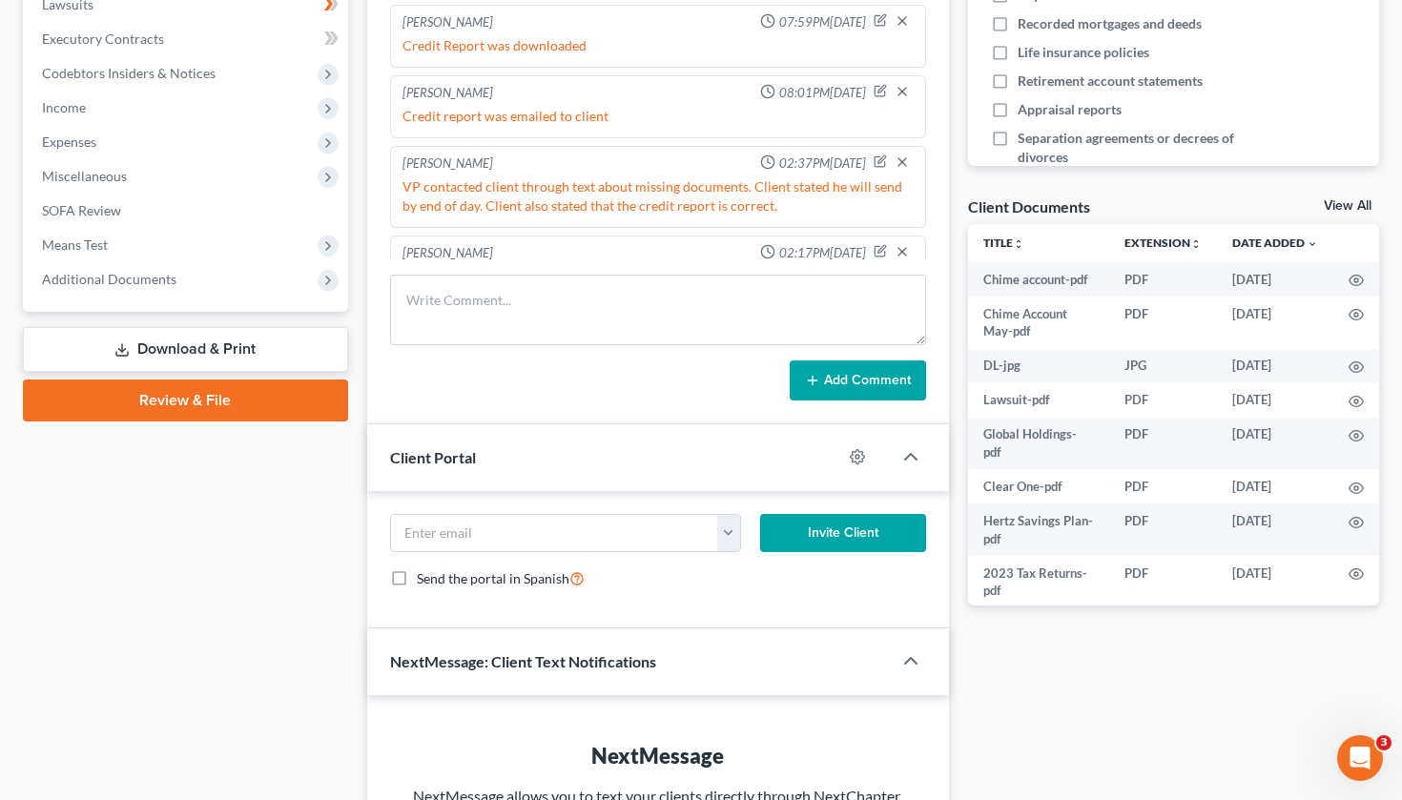
scroll to position [521, 0]
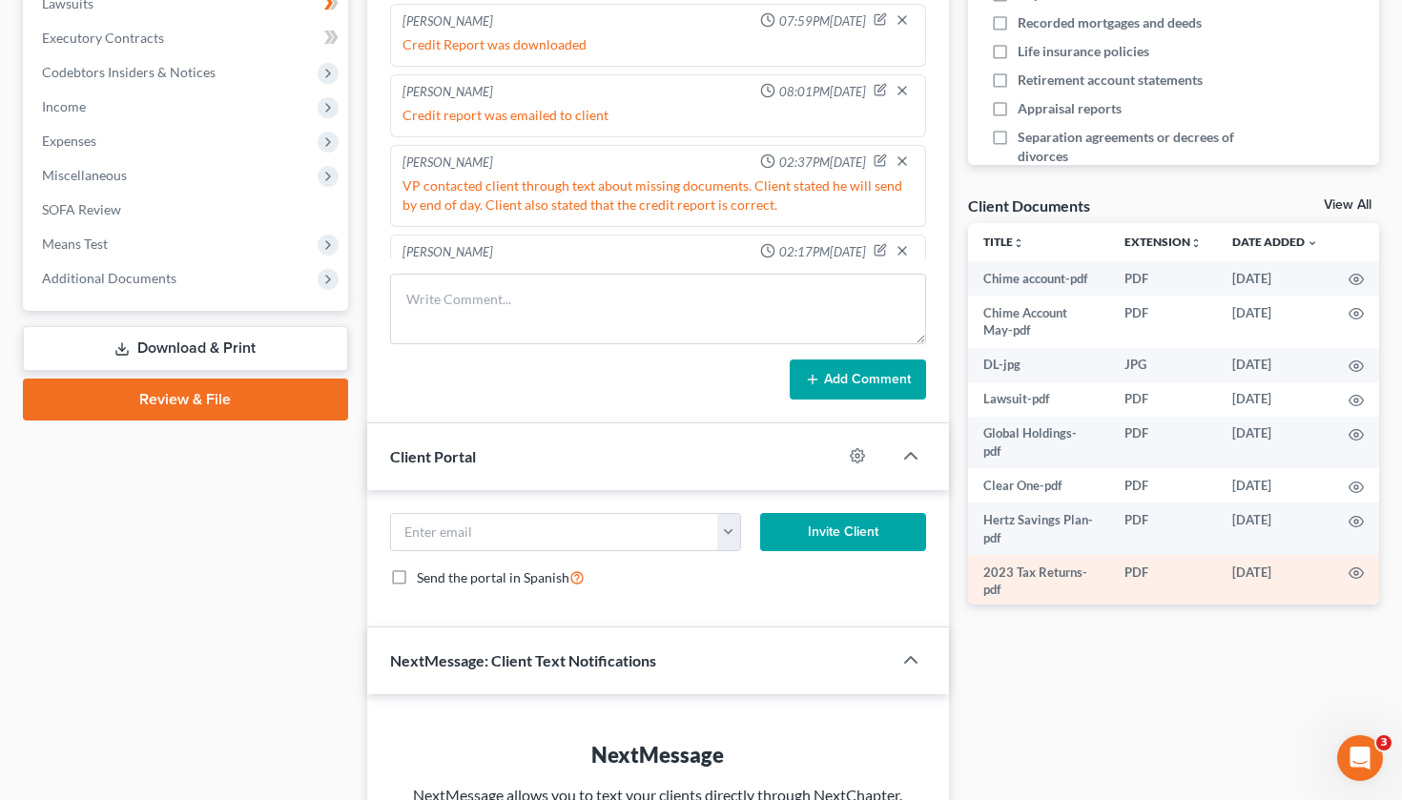
click at [1111, 585] on td "PDF" at bounding box center [1164, 581] width 108 height 52
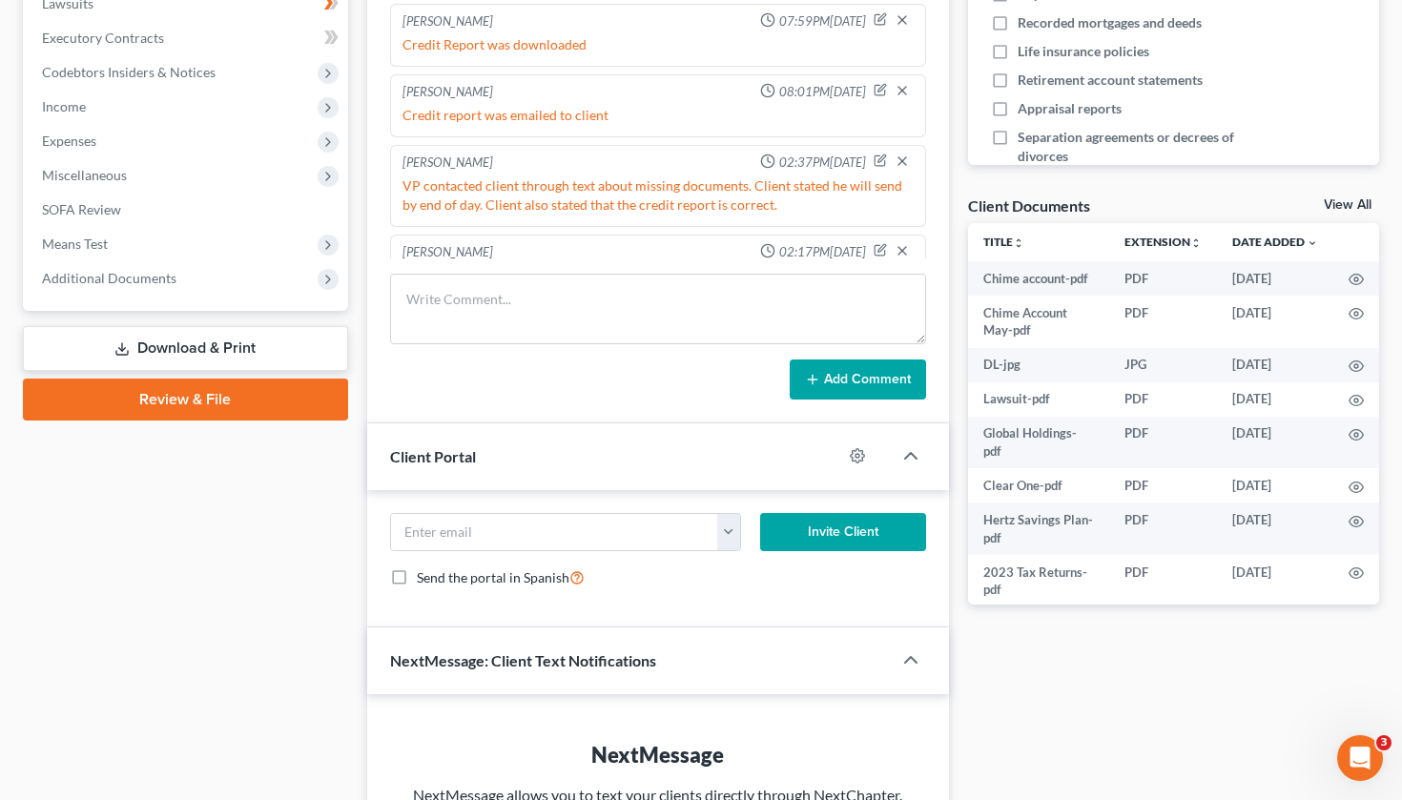
scroll to position [0, 0]
click at [1352, 200] on link "View All" at bounding box center [1348, 204] width 48 height 13
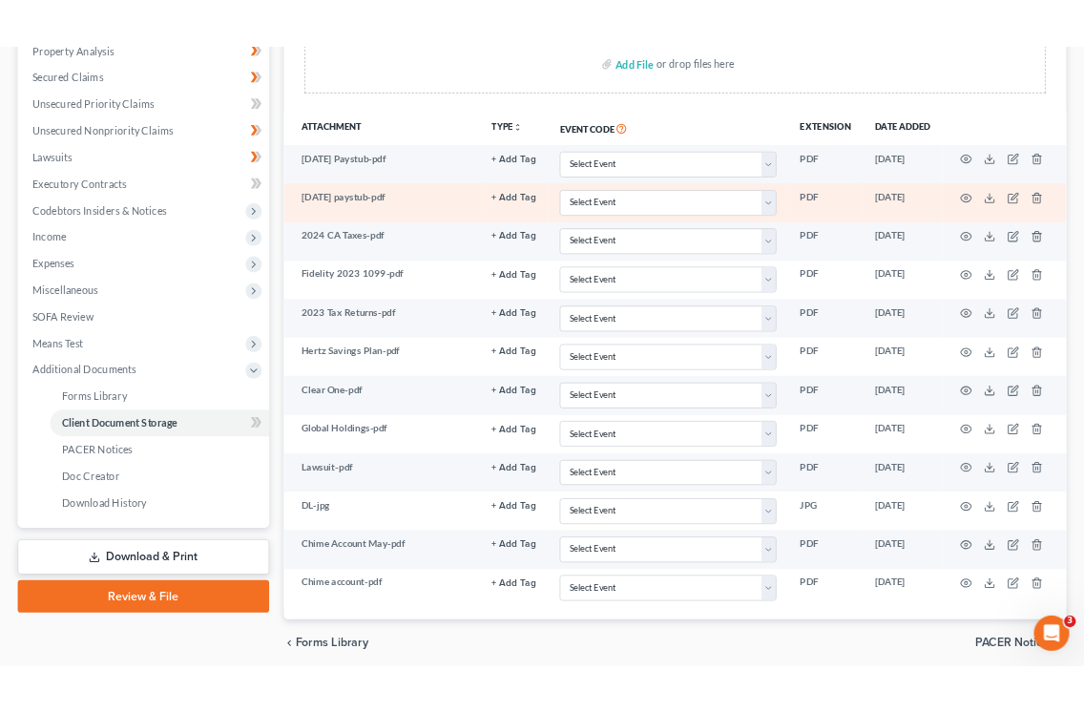
scroll to position [383, 0]
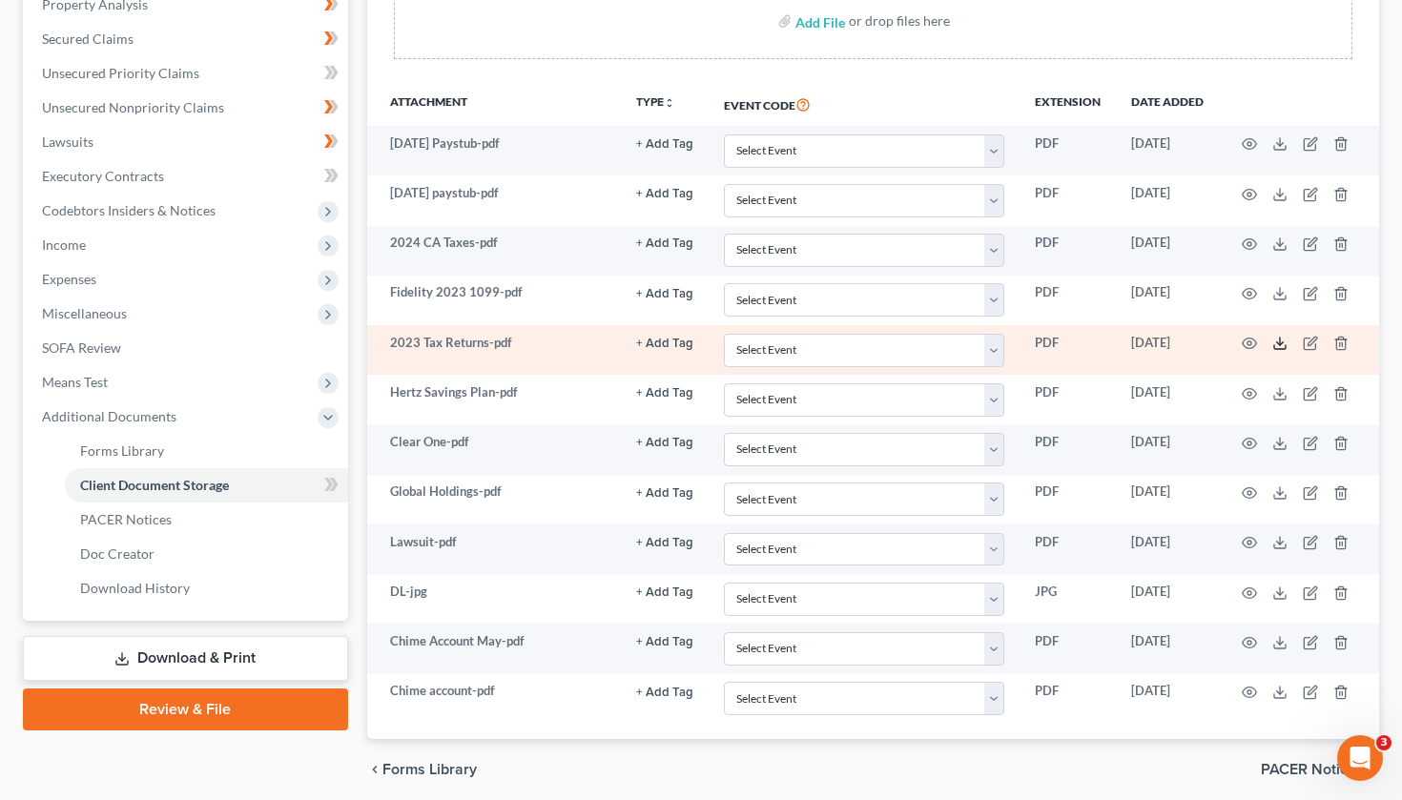
click at [1278, 344] on icon at bounding box center [1280, 343] width 15 height 15
